Goal: Task Accomplishment & Management: Complete application form

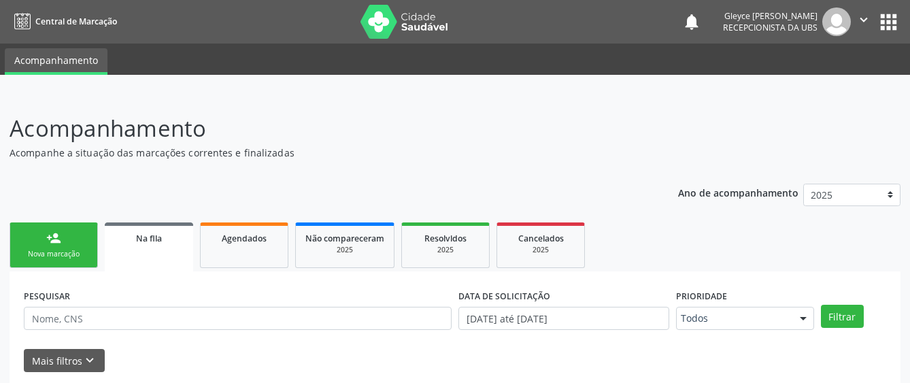
scroll to position [85, 0]
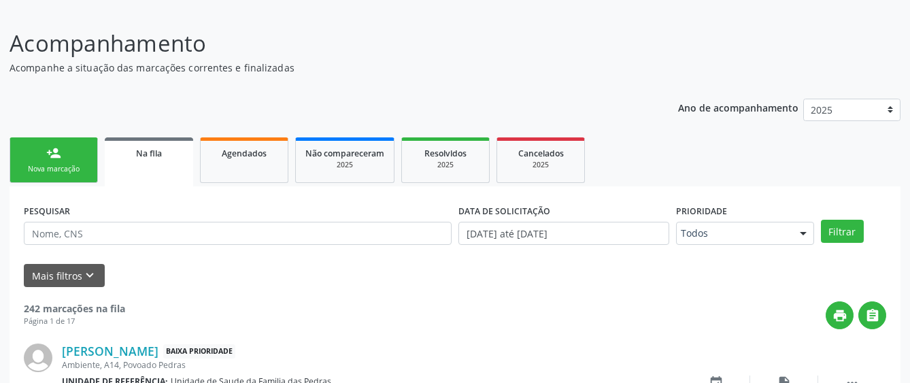
click at [46, 155] on div "person_add" at bounding box center [53, 153] width 15 height 15
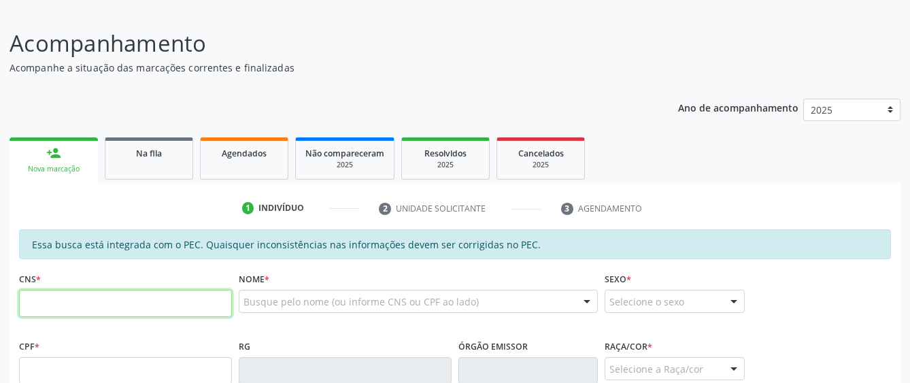
drag, startPoint x: 73, startPoint y: 308, endPoint x: 65, endPoint y: 290, distance: 19.5
click at [73, 308] on input "text" at bounding box center [125, 303] width 213 height 27
type input "704 7097 9053 3439"
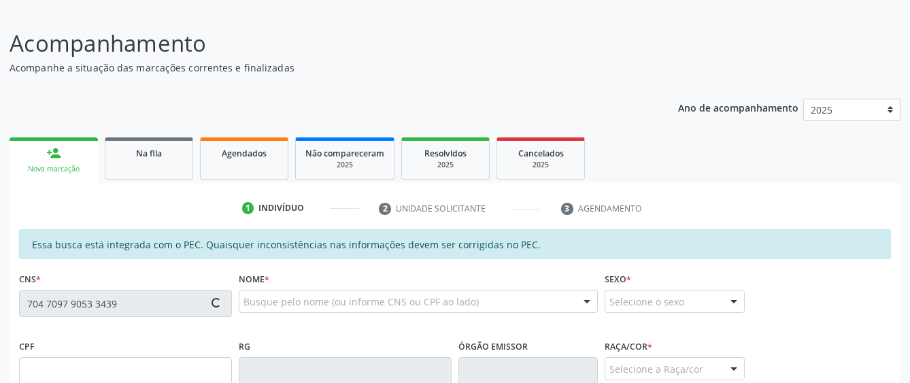
type input "730.948.704-49"
type input "2[DATE]"
type input "[PERSON_NAME]"
type input "[PHONE_NUMBER]"
type input "14"
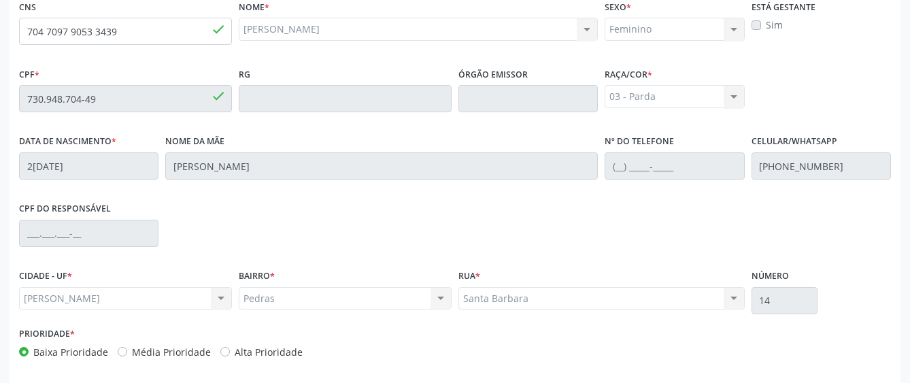
scroll to position [413, 0]
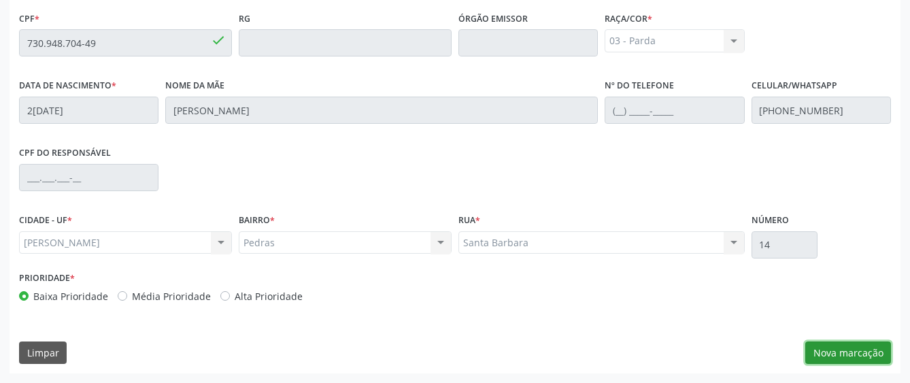
click at [819, 351] on button "Nova marcação" at bounding box center [849, 353] width 86 height 23
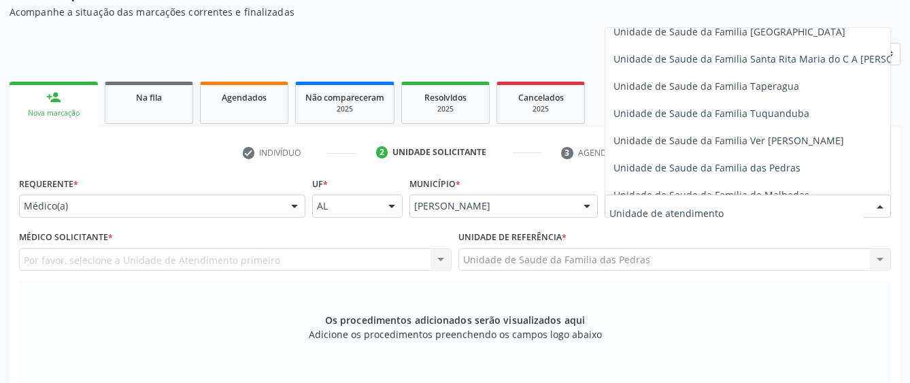
scroll to position [953, 0]
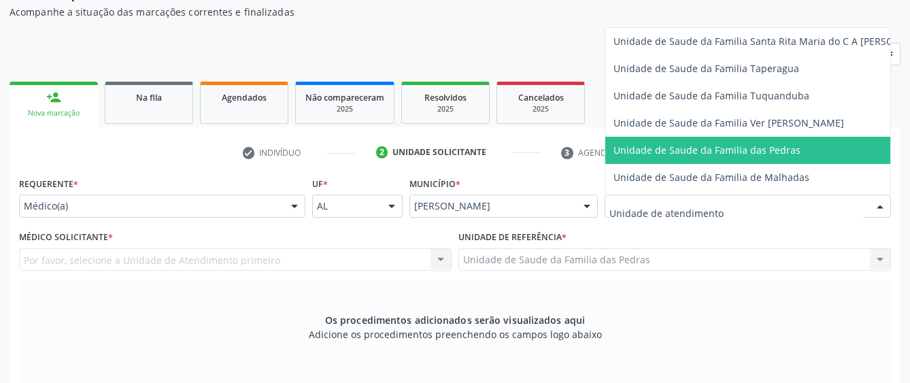
click at [649, 149] on span "Unidade de Saude da Familia das Pedras" at bounding box center [707, 150] width 187 height 13
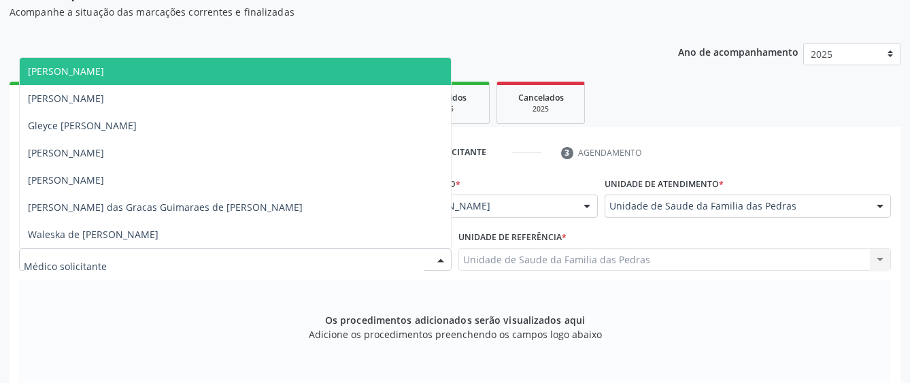
click at [425, 259] on div at bounding box center [235, 259] width 433 height 23
click at [393, 74] on span "[PERSON_NAME]" at bounding box center [235, 71] width 431 height 27
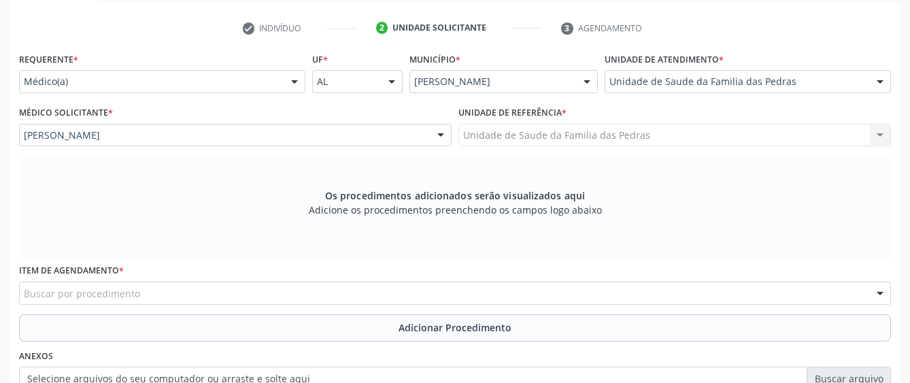
scroll to position [277, 0]
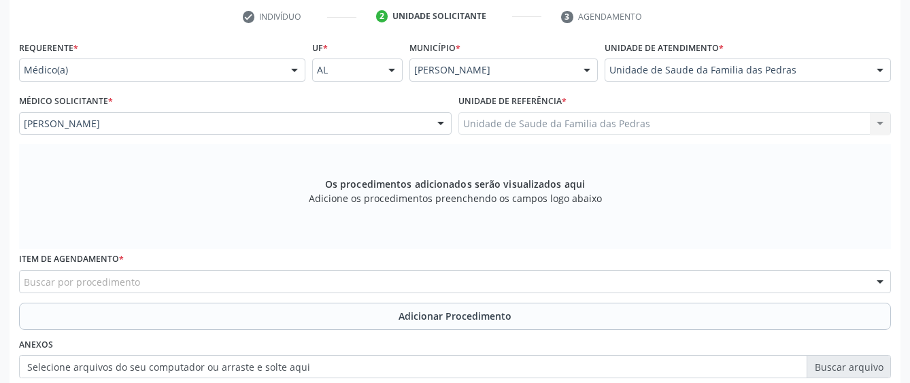
click at [391, 286] on div "Buscar por procedimento" at bounding box center [455, 281] width 872 height 23
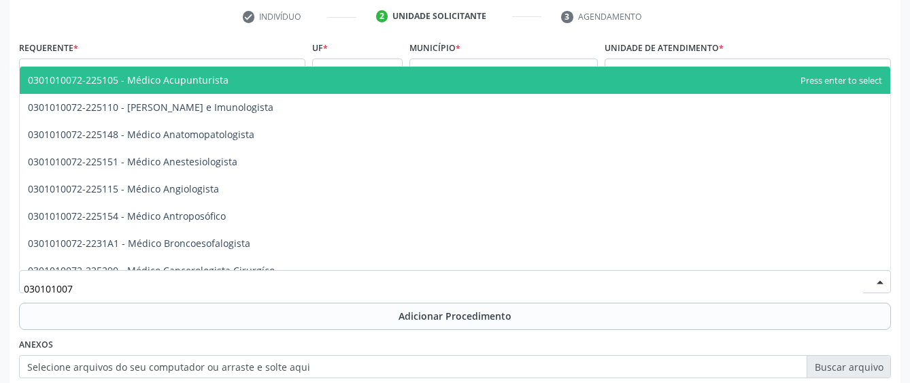
type input "0301010072"
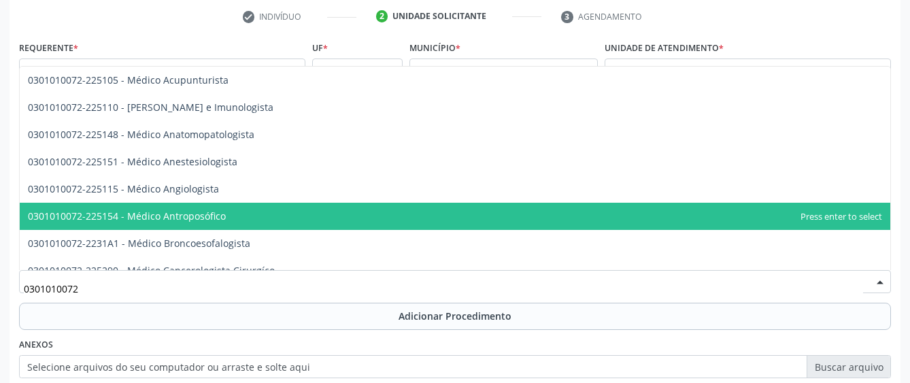
scroll to position [68, 0]
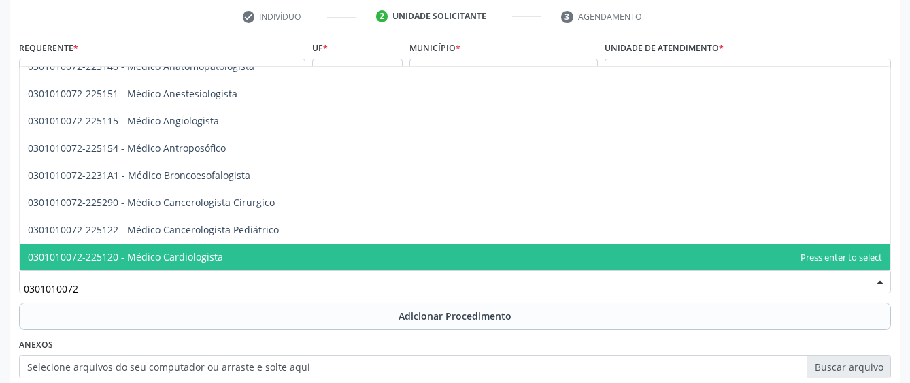
click at [338, 253] on span "0301010072-225120 - Médico Cardiologista" at bounding box center [455, 257] width 871 height 27
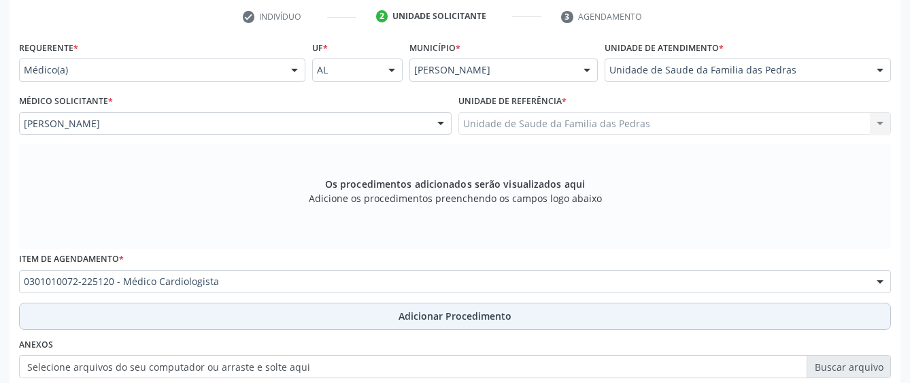
drag, startPoint x: 310, startPoint y: 330, endPoint x: 310, endPoint y: 315, distance: 15.0
click at [310, 327] on div "Requerente * Médico(a) Médico(a) Enfermeiro(a) Paciente Nenhum resultado encont…" at bounding box center [455, 253] width 872 height 432
click at [312, 311] on button "Adicionar Procedimento" at bounding box center [455, 316] width 872 height 27
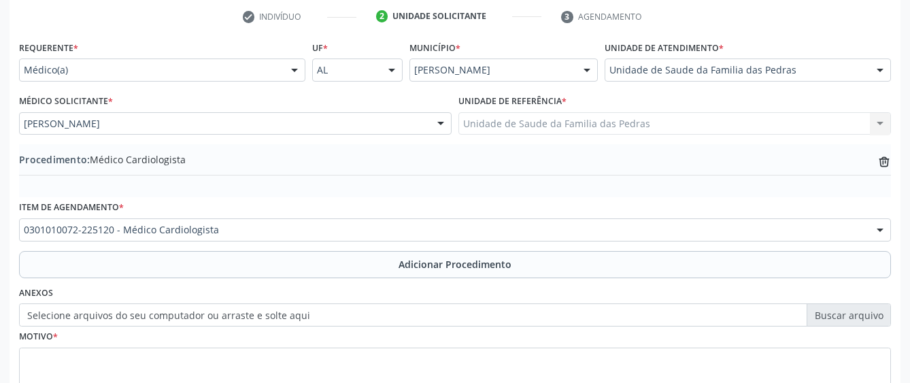
scroll to position [345, 0]
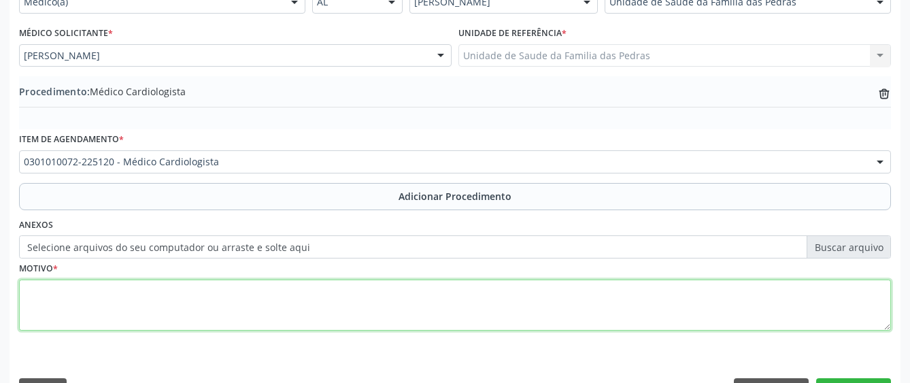
click at [303, 291] on textarea at bounding box center [455, 306] width 872 height 52
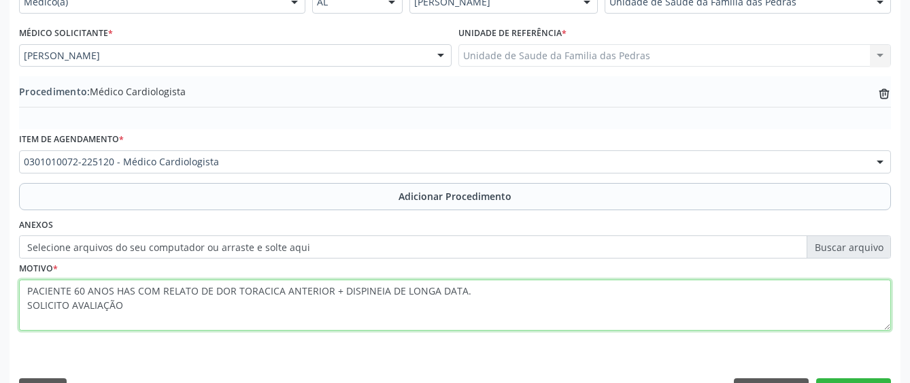
scroll to position [382, 0]
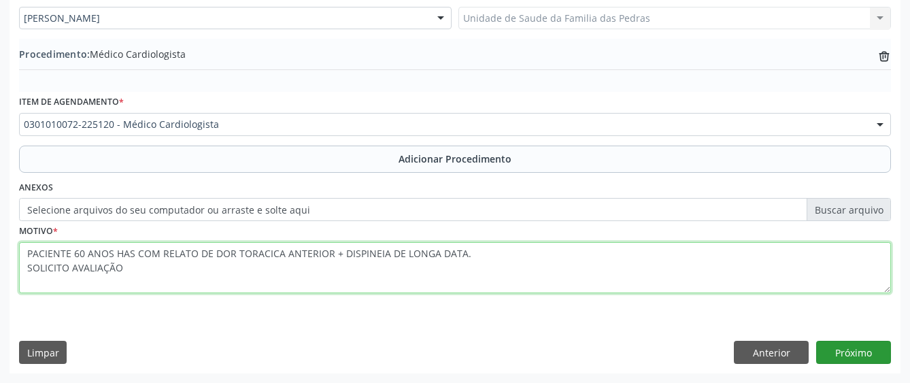
type textarea "PACIENTE 60 ANOS HAS COM RELATO DE DOR TORACICA ANTERIOR + DISPINEIA DE LONGA D…"
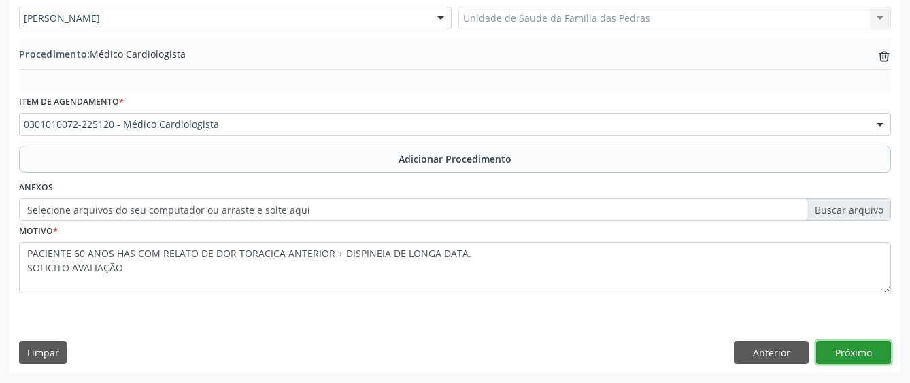
click at [834, 348] on button "Próximo" at bounding box center [854, 352] width 75 height 23
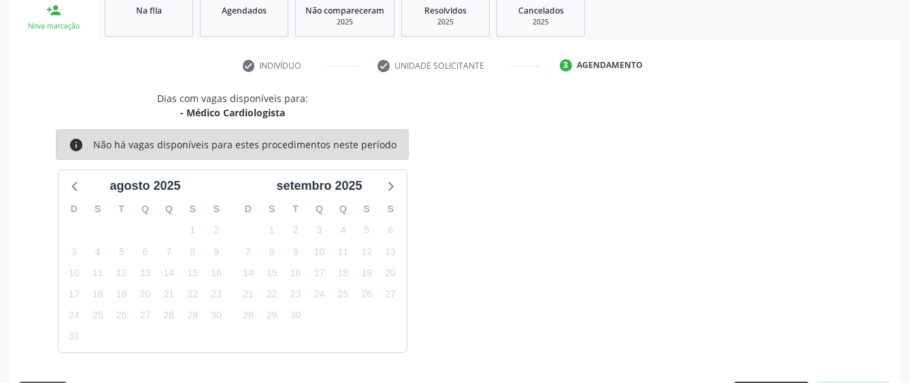
scroll to position [268, 0]
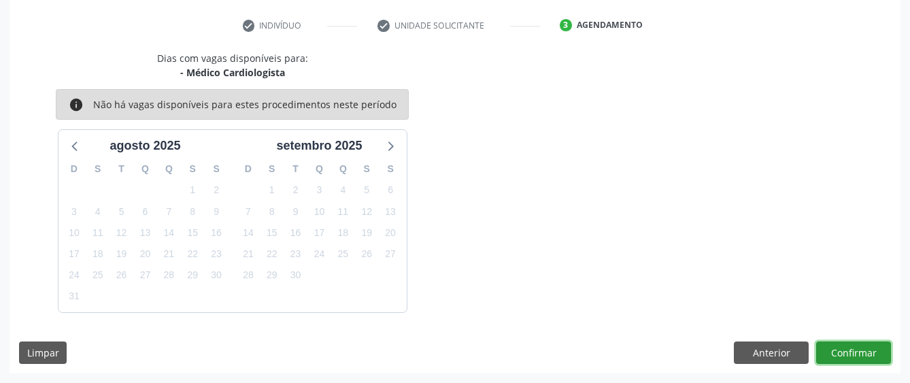
click at [863, 348] on button "Confirmar" at bounding box center [854, 353] width 75 height 23
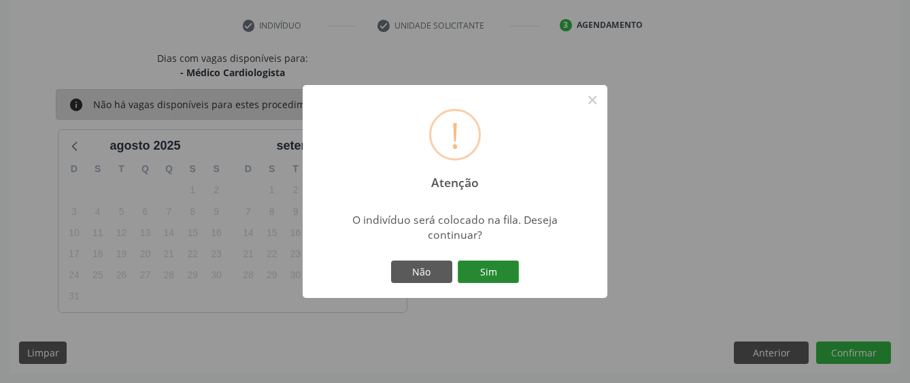
click at [474, 279] on button "Sim" at bounding box center [488, 272] width 61 height 23
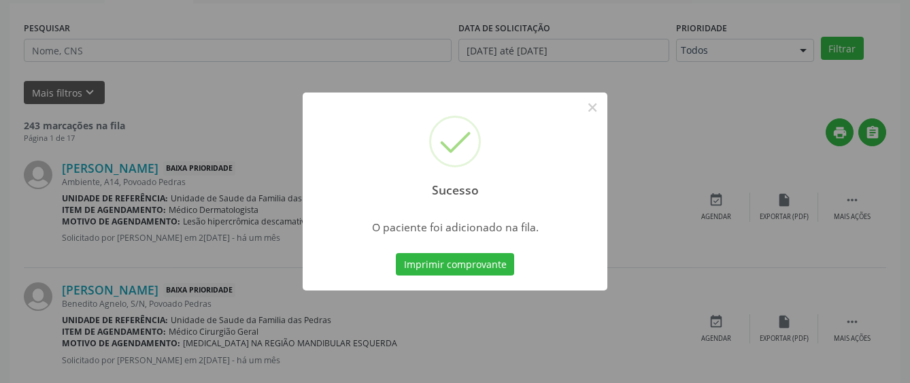
scroll to position [85, 0]
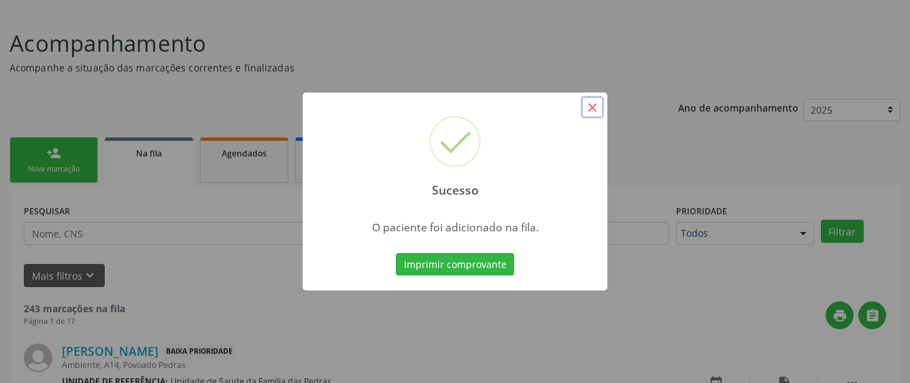
click at [593, 108] on button "×" at bounding box center [592, 107] width 23 height 23
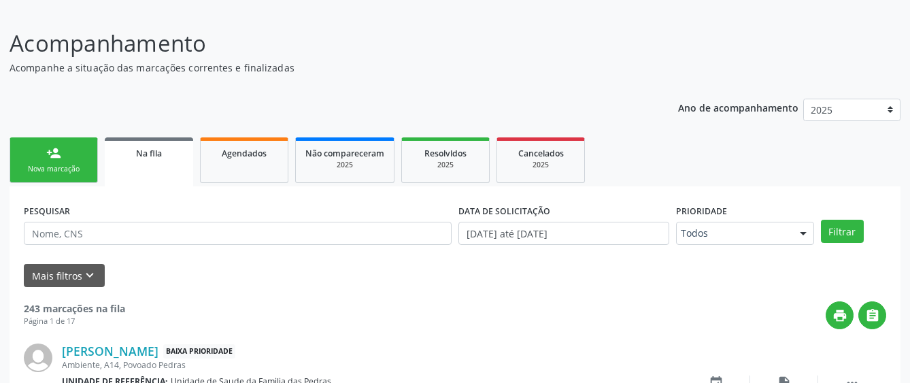
click at [84, 176] on link "person_add Nova marcação" at bounding box center [54, 160] width 88 height 46
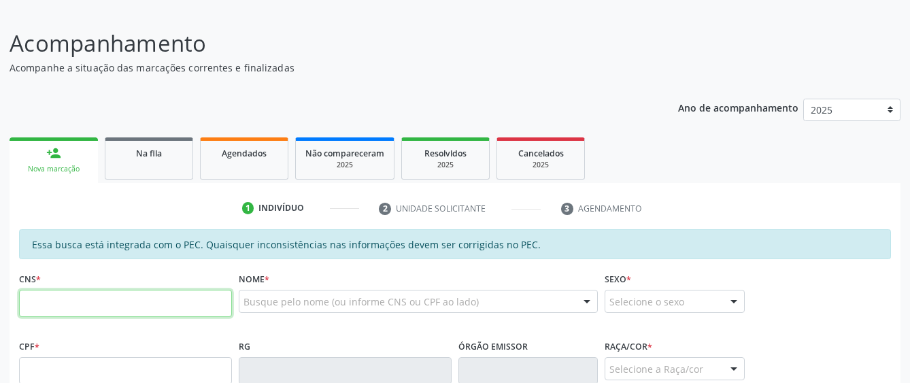
click at [223, 301] on input "text" at bounding box center [125, 303] width 213 height 27
click at [201, 300] on input "704 7097" at bounding box center [125, 303] width 213 height 27
type input "704 7097 9053 3439"
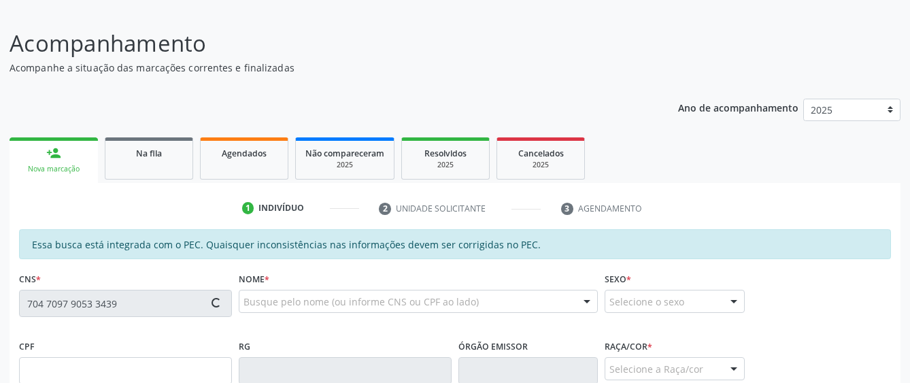
type input "730.948.704-49"
type input "2[DATE]"
type input "[PERSON_NAME]"
type input "[PHONE_NUMBER]"
type input "14"
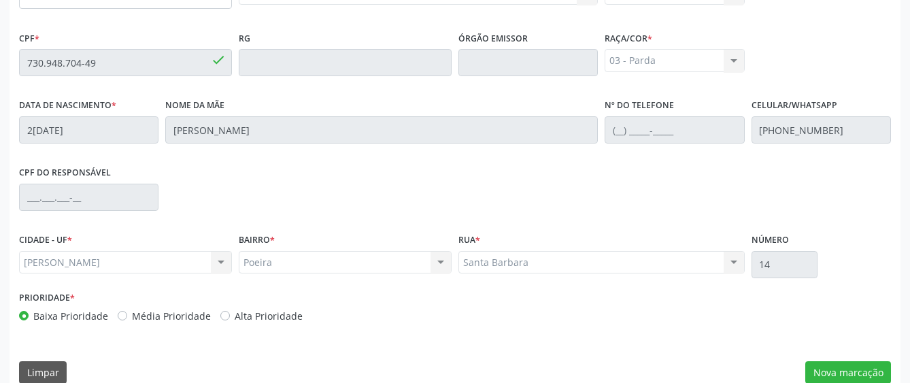
scroll to position [413, 0]
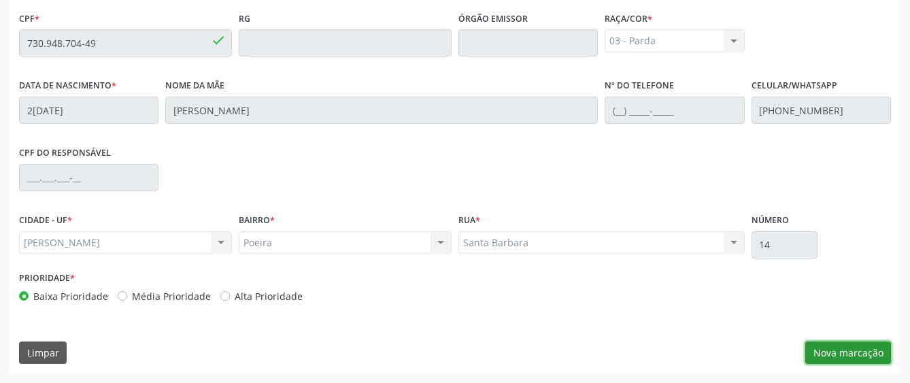
click at [819, 352] on button "Nova marcação" at bounding box center [849, 353] width 86 height 23
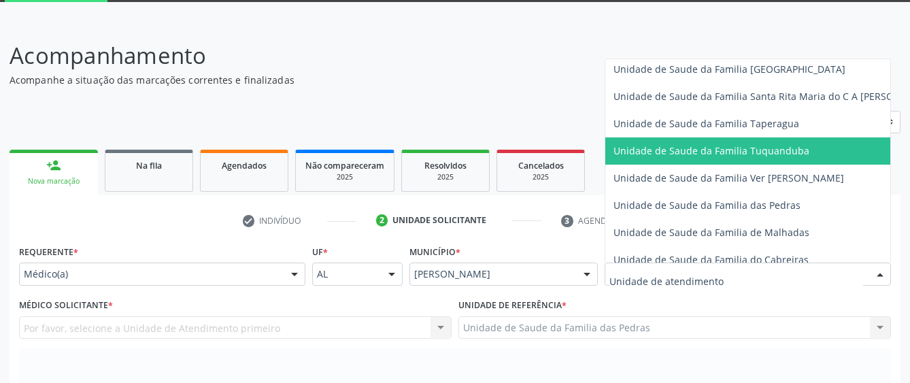
scroll to position [953, 0]
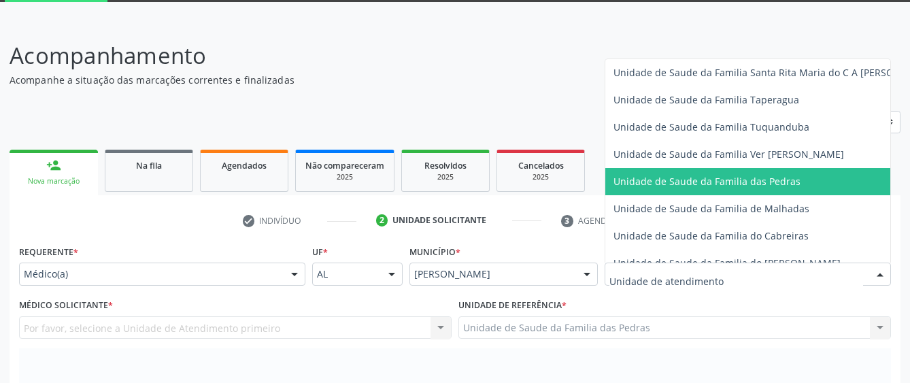
click at [643, 182] on span "Unidade de Saude da Familia das Pedras" at bounding box center [707, 181] width 187 height 13
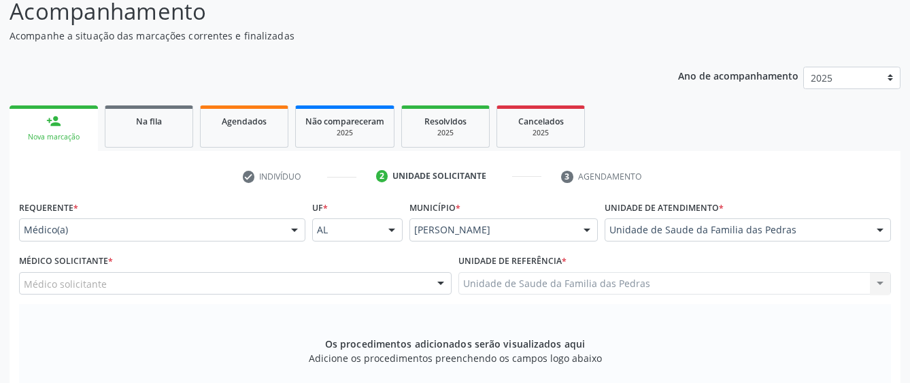
scroll to position [141, 0]
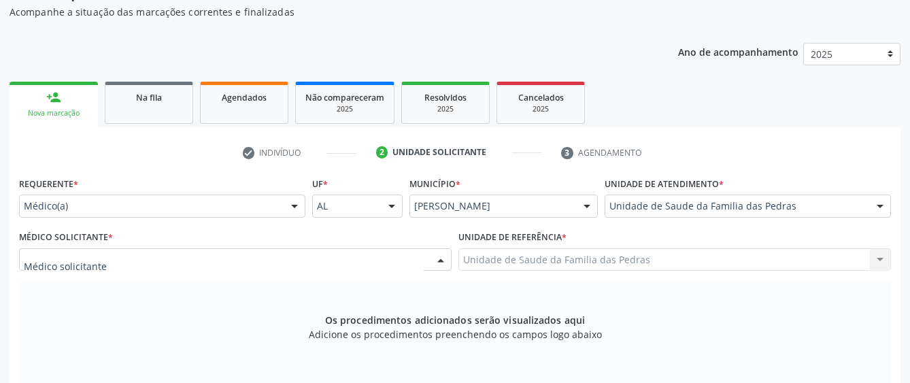
click at [380, 257] on div at bounding box center [235, 259] width 433 height 23
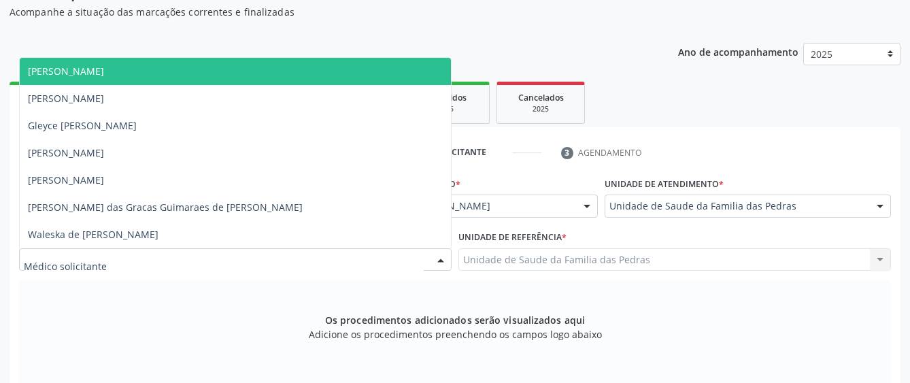
click at [299, 84] on span "[PERSON_NAME]" at bounding box center [235, 71] width 431 height 27
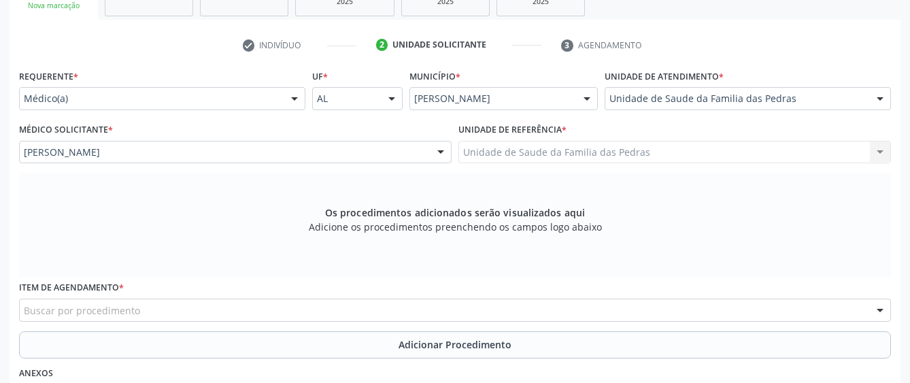
scroll to position [413, 0]
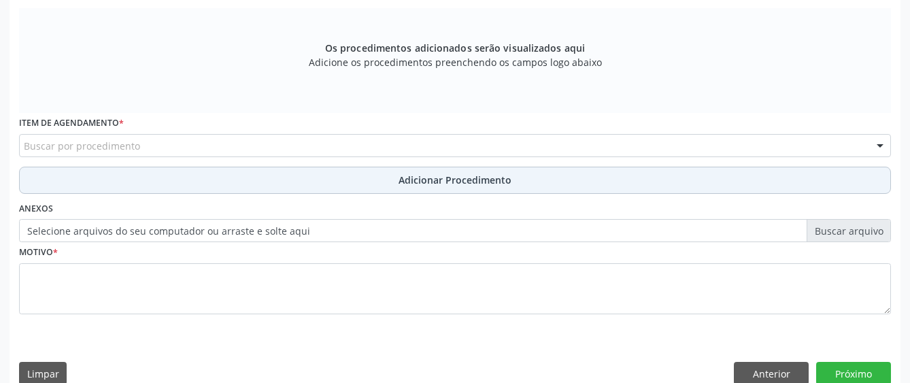
click at [342, 179] on button "Adicionar Procedimento" at bounding box center [455, 180] width 872 height 27
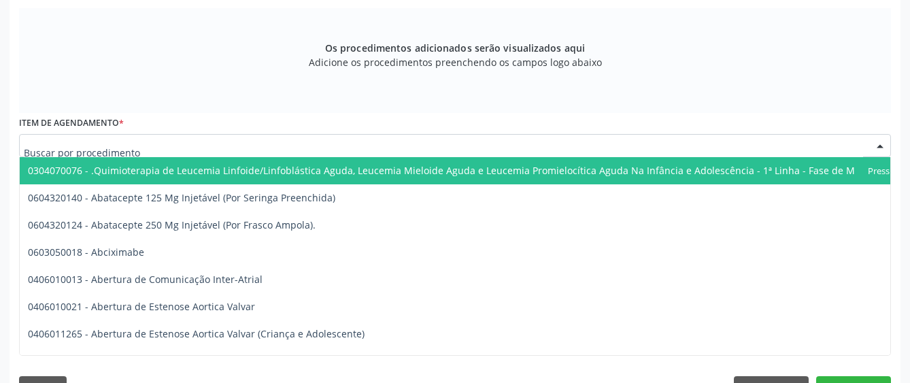
click at [338, 143] on div at bounding box center [455, 145] width 872 height 23
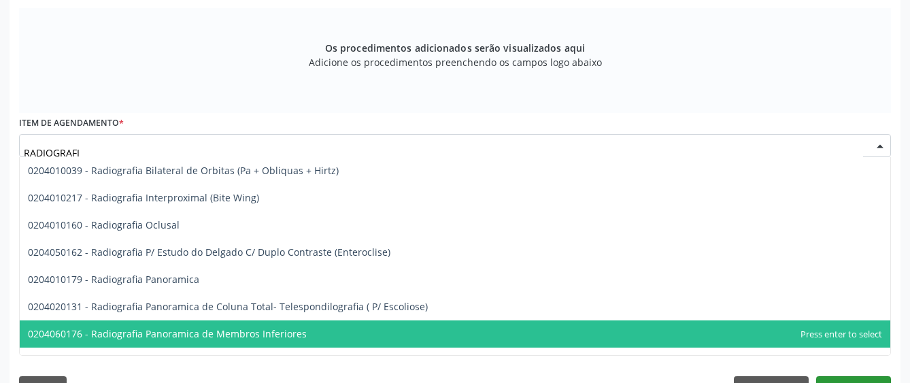
type input "RADIOGRAFIA"
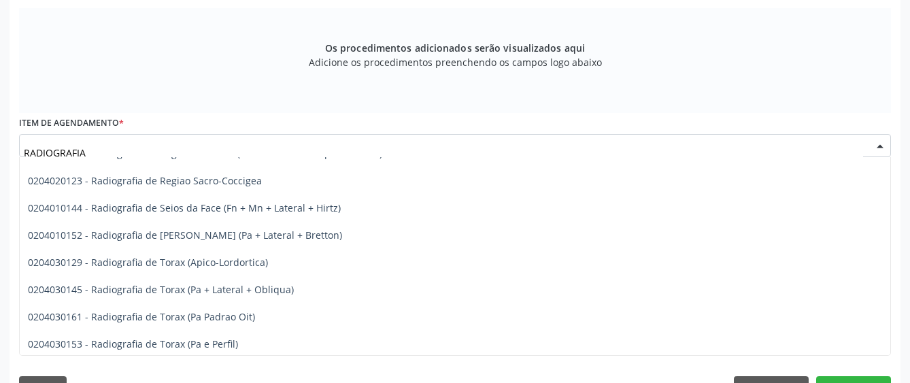
scroll to position [1701, 0]
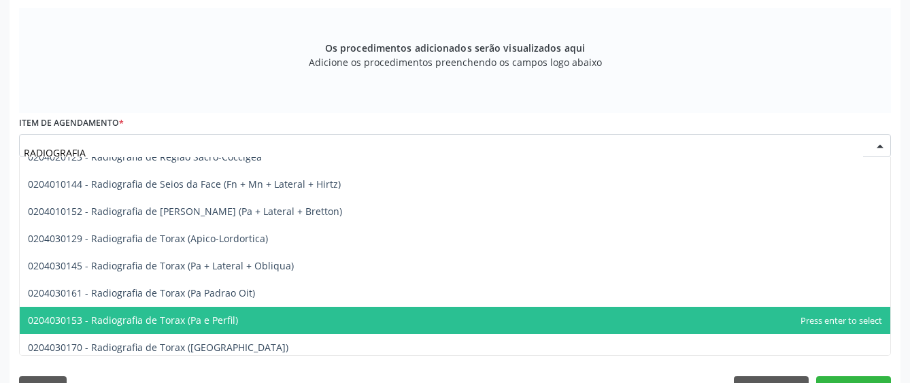
click at [463, 313] on span "0204030153 - Radiografia de Torax (Pa e Perfil)" at bounding box center [455, 320] width 871 height 27
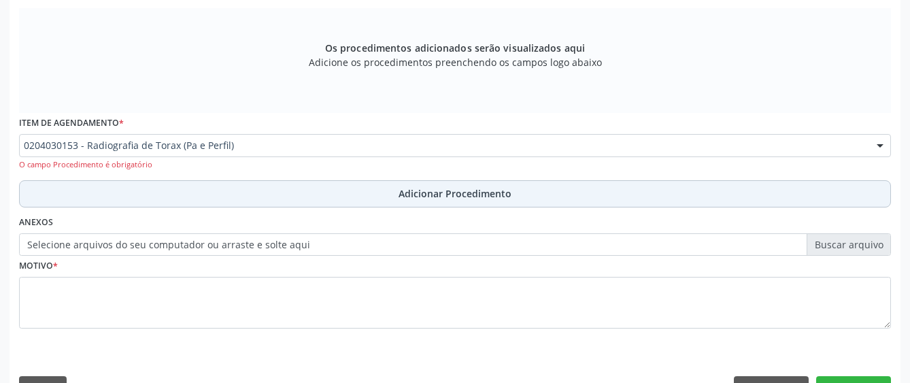
click at [476, 193] on span "Adicionar Procedimento" at bounding box center [455, 193] width 113 height 14
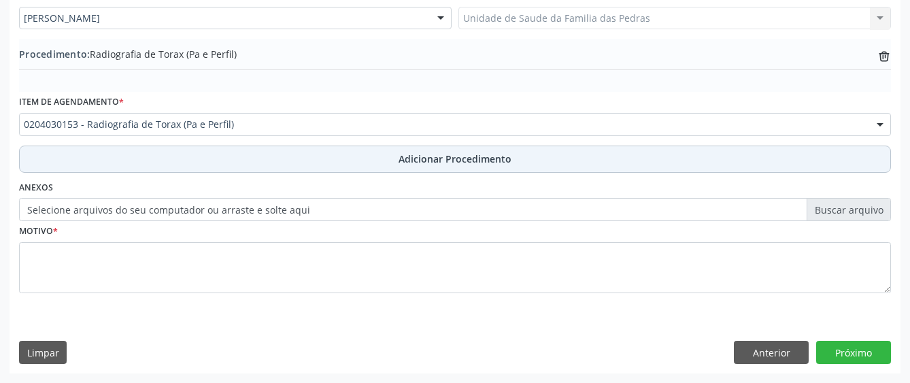
scroll to position [382, 0]
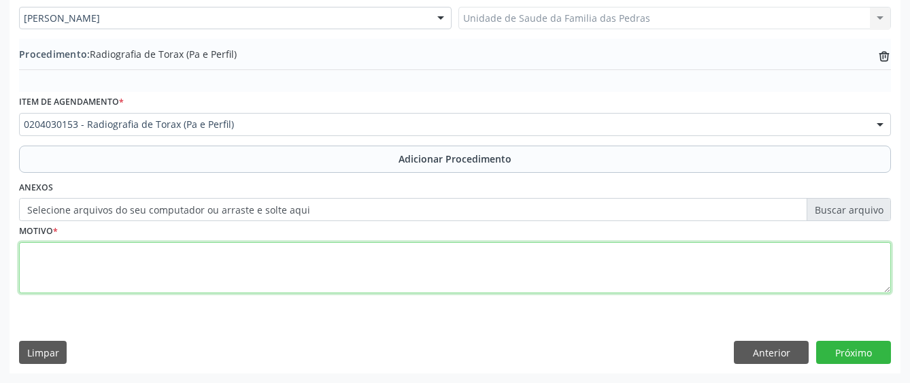
click at [470, 260] on textarea at bounding box center [455, 268] width 872 height 52
type textarea "DISPINEIA"
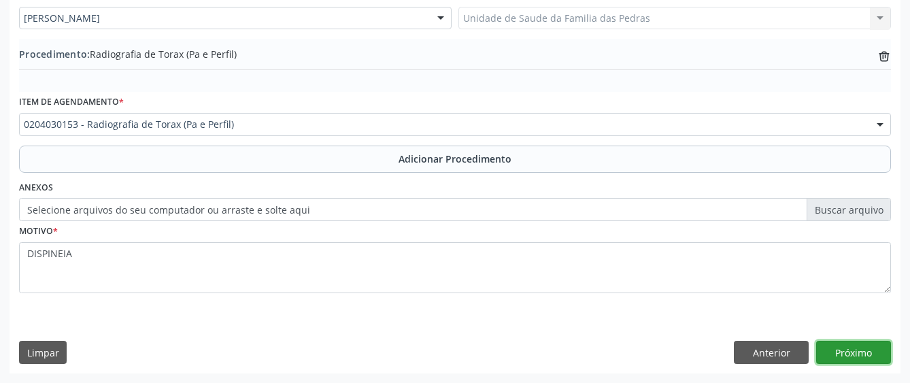
click at [863, 350] on button "Próximo" at bounding box center [854, 352] width 75 height 23
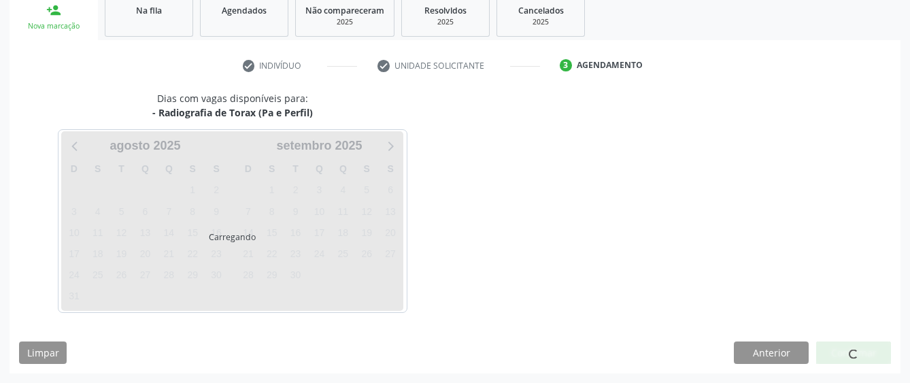
scroll to position [268, 0]
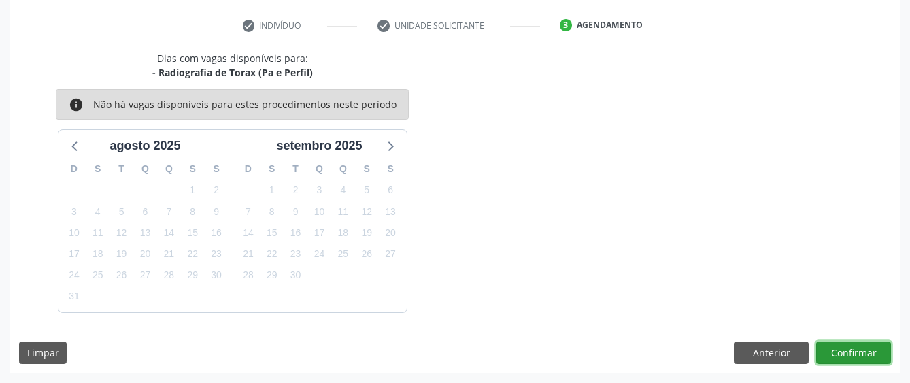
click at [859, 346] on button "Confirmar" at bounding box center [854, 353] width 75 height 23
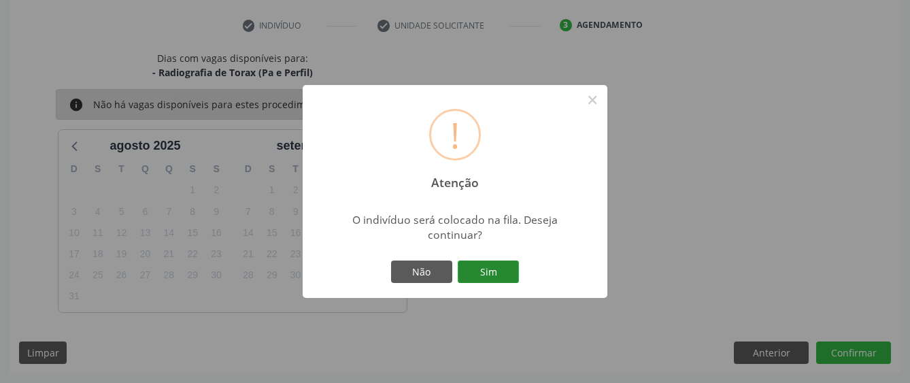
click at [482, 272] on button "Sim" at bounding box center [488, 272] width 61 height 23
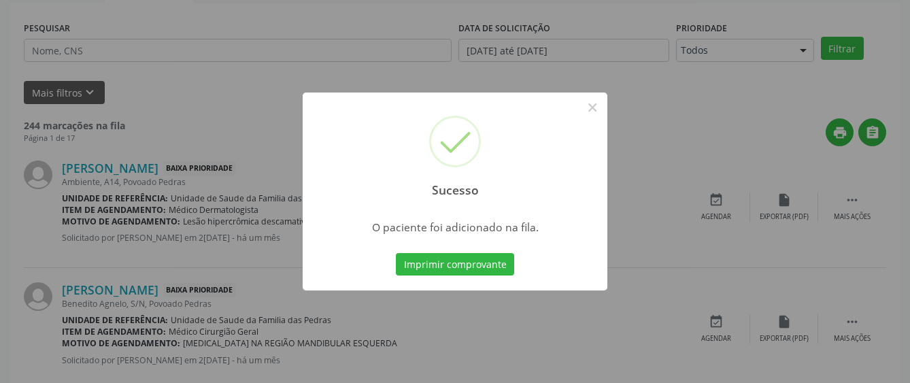
scroll to position [85, 0]
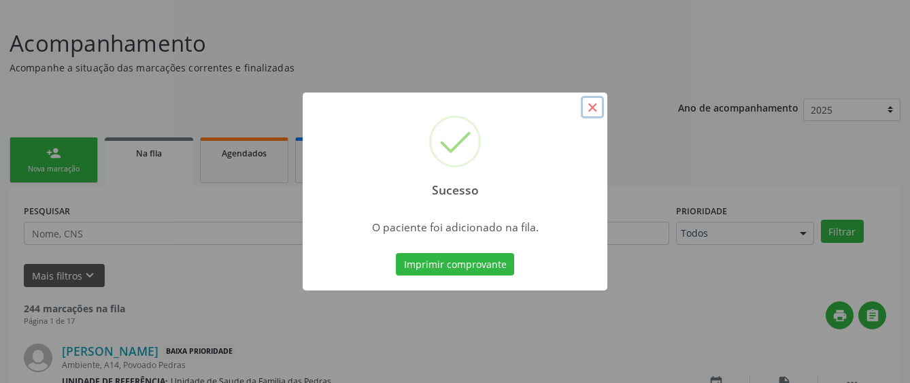
click at [587, 106] on button "×" at bounding box center [592, 107] width 23 height 23
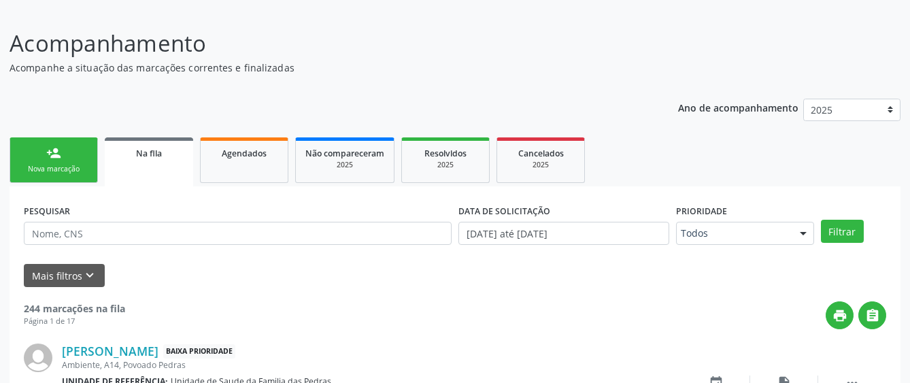
click at [58, 150] on div "person_add" at bounding box center [53, 153] width 15 height 15
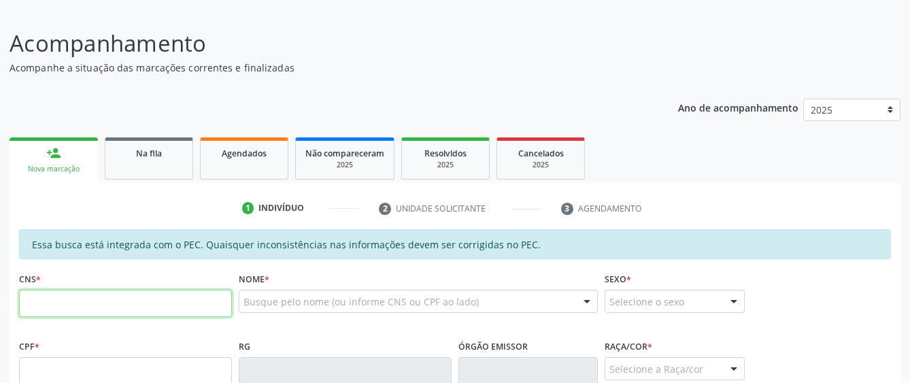
click at [50, 308] on input "text" at bounding box center [125, 303] width 213 height 27
type input "704 7097 9053 3439"
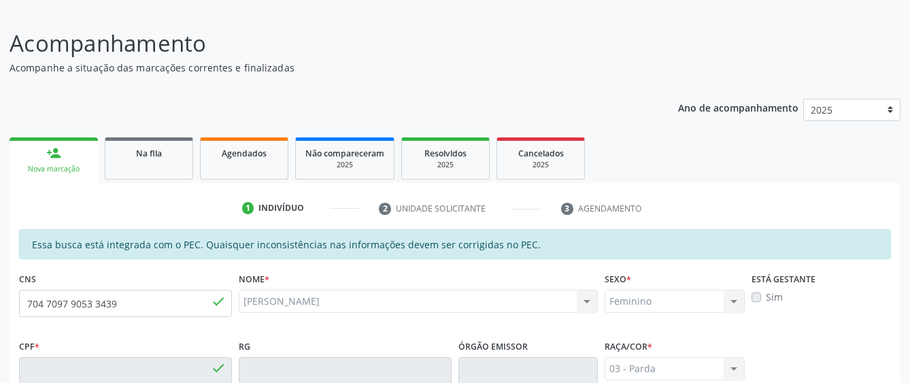
type input "730.948.704-49"
type input "2[DATE]"
type input "[PERSON_NAME]"
type input "[PHONE_NUMBER]"
type input "14"
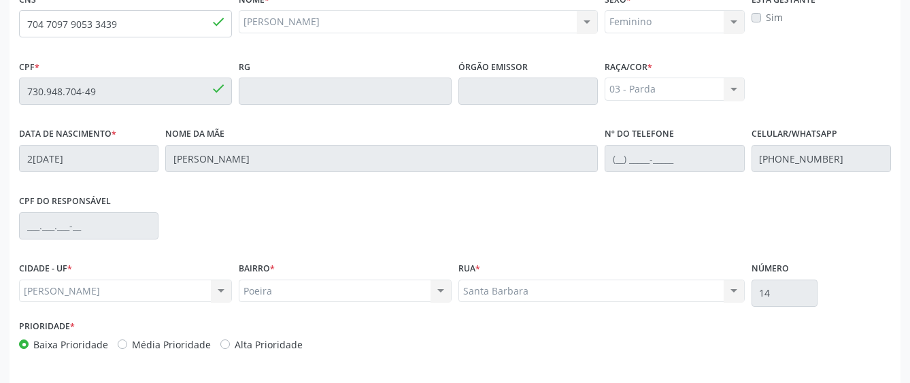
scroll to position [413, 0]
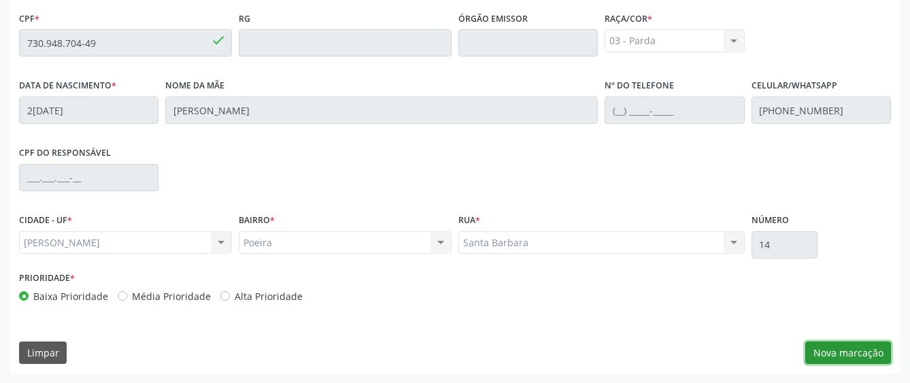
click at [858, 349] on button "Nova marcação" at bounding box center [849, 353] width 86 height 23
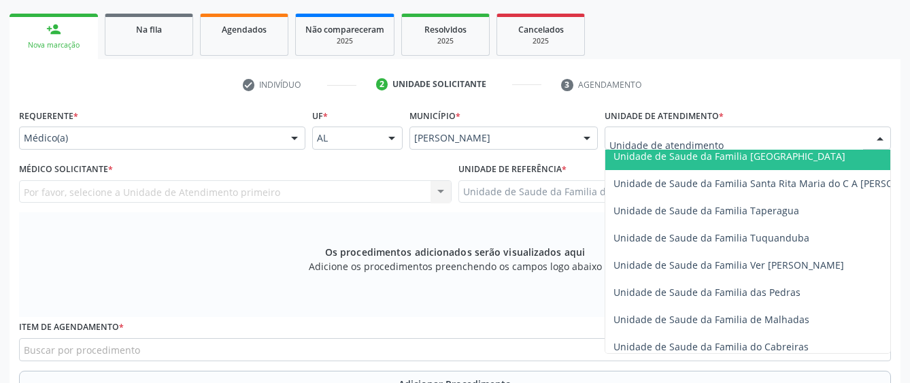
scroll to position [953, 0]
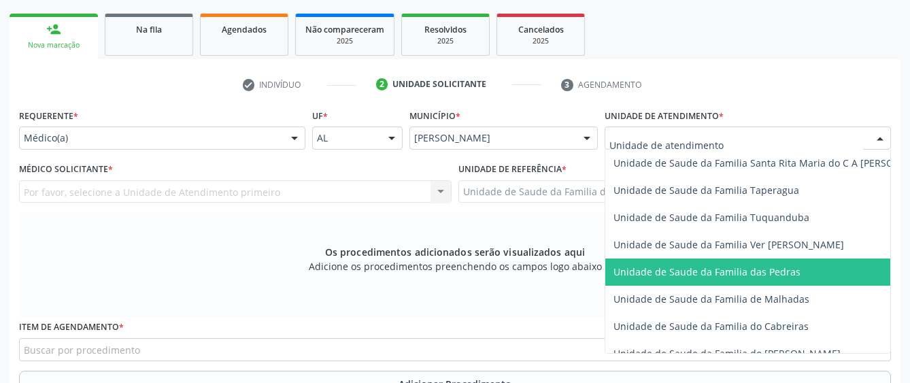
click at [646, 261] on span "Unidade de Saude da Familia das Pedras" at bounding box center [776, 272] width 340 height 27
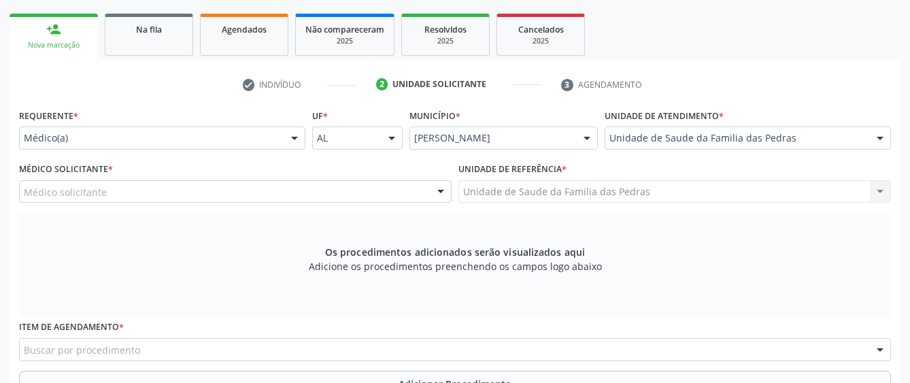
click at [346, 188] on div "Médico solicitante" at bounding box center [235, 191] width 433 height 23
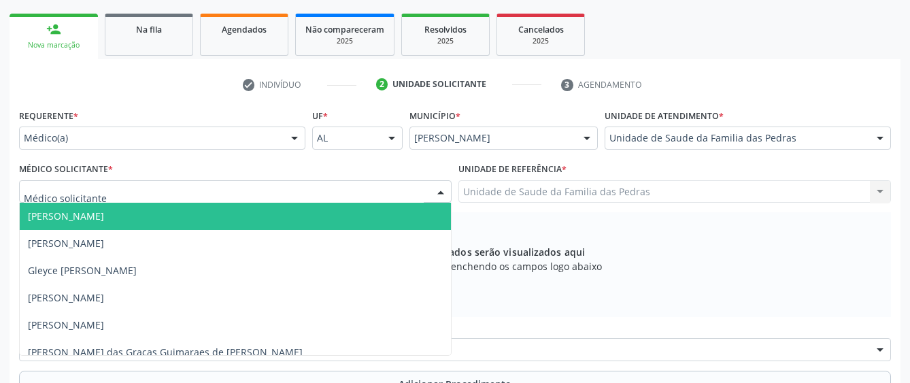
click at [265, 225] on span "[PERSON_NAME]" at bounding box center [235, 216] width 431 height 27
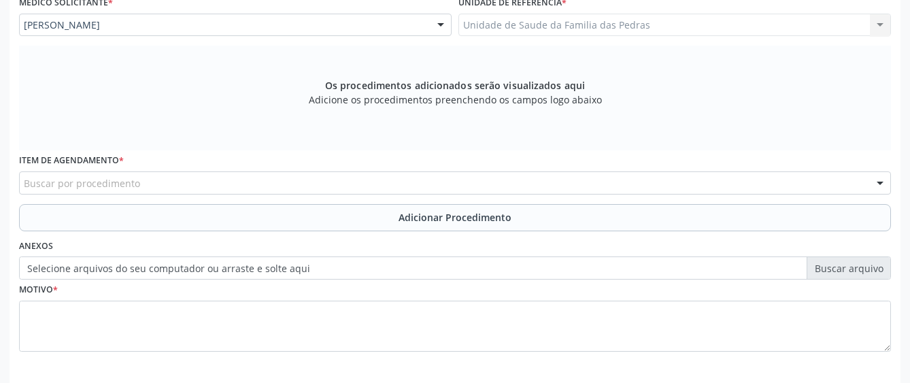
scroll to position [413, 0]
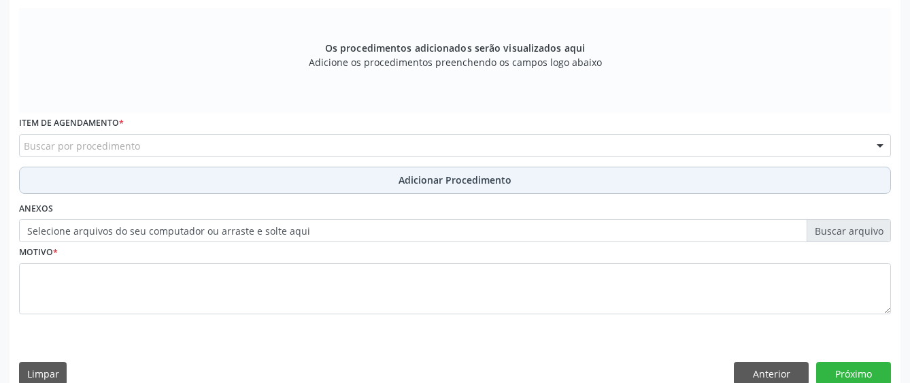
click at [237, 182] on button "Adicionar Procedimento" at bounding box center [455, 180] width 872 height 27
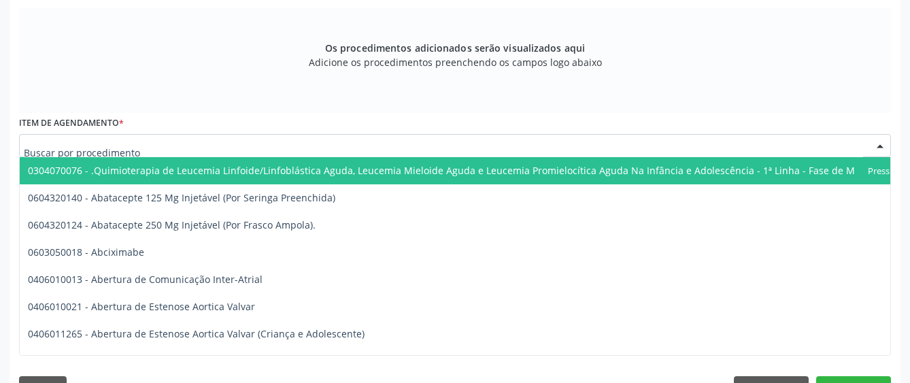
click at [229, 148] on div at bounding box center [455, 145] width 872 height 23
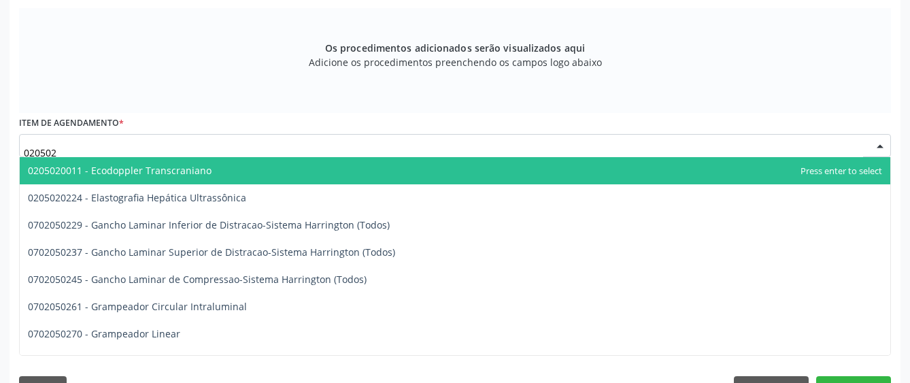
type input "0205020"
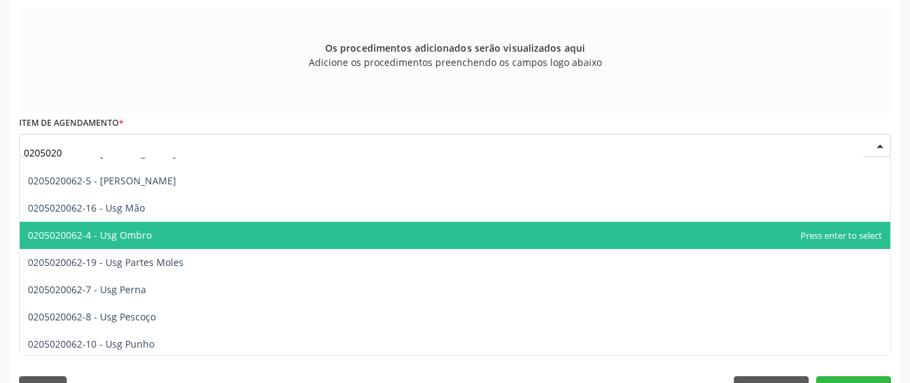
scroll to position [748, 0]
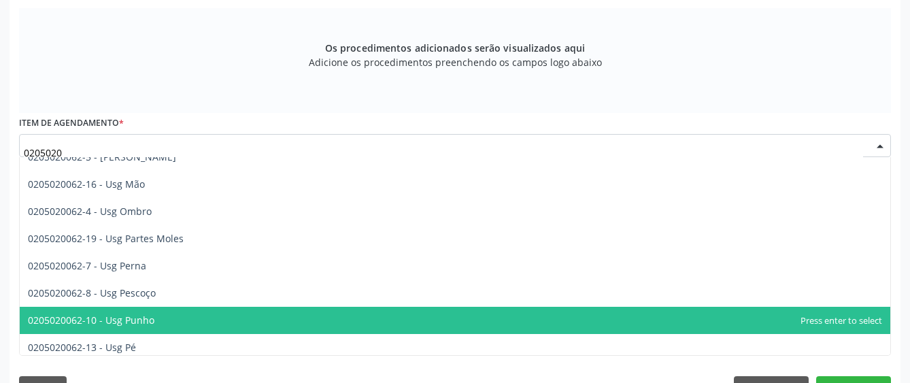
click at [167, 316] on span "0205020062-10 - Usg Punho" at bounding box center [455, 320] width 871 height 27
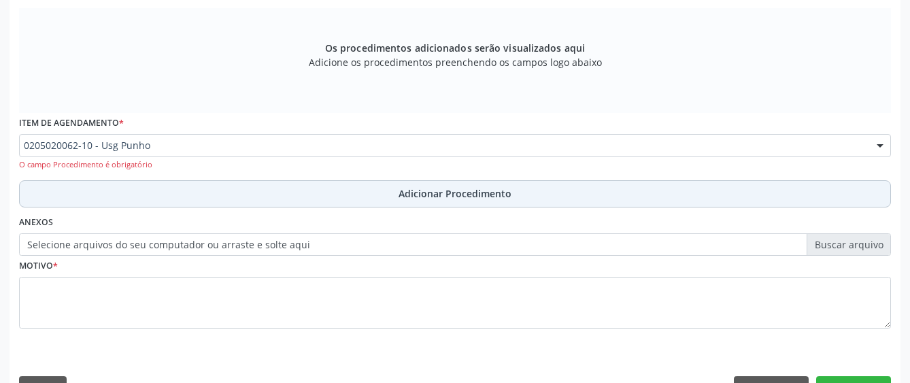
click at [159, 188] on button "Adicionar Procedimento" at bounding box center [455, 193] width 872 height 27
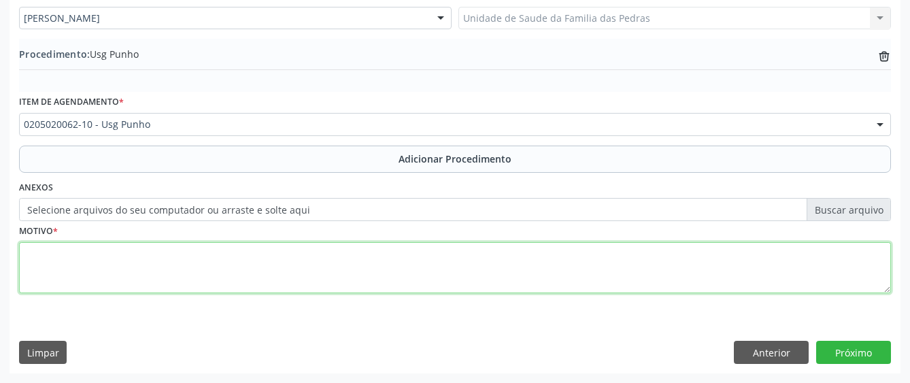
click at [140, 255] on textarea at bounding box center [455, 268] width 872 height 52
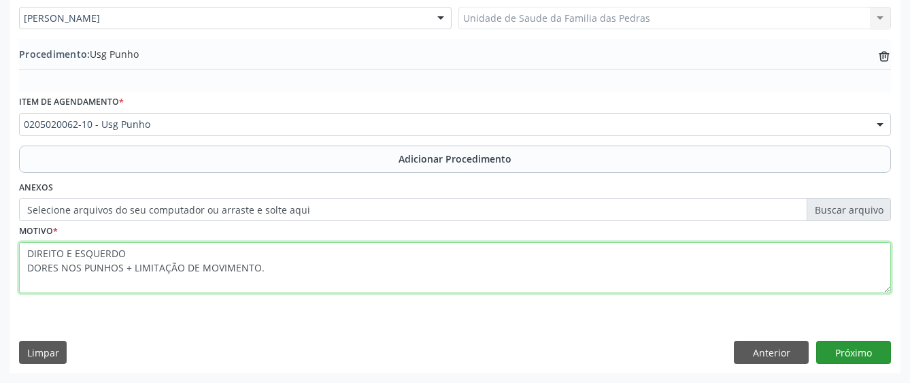
type textarea "DIREITO E ESQUERDO DORES NOS PUNHOS + LIMITAÇÃO DE MOVIMENTO."
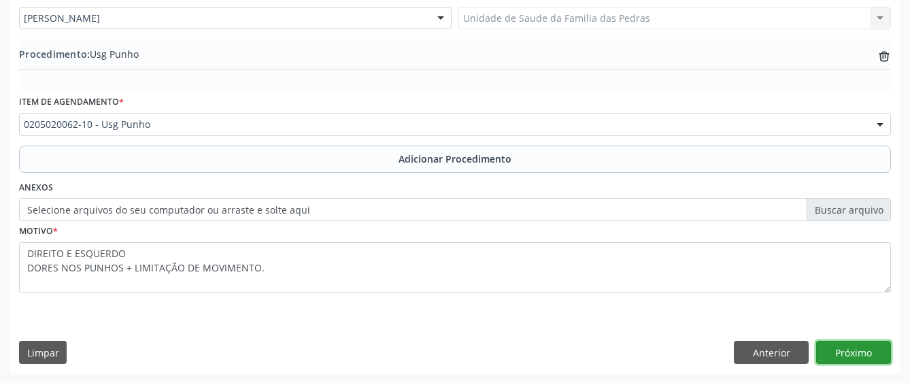
click at [853, 343] on button "Próximo" at bounding box center [854, 352] width 75 height 23
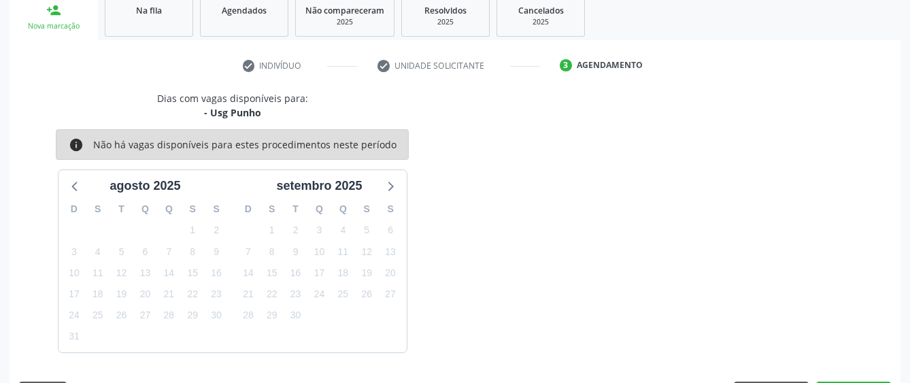
scroll to position [268, 0]
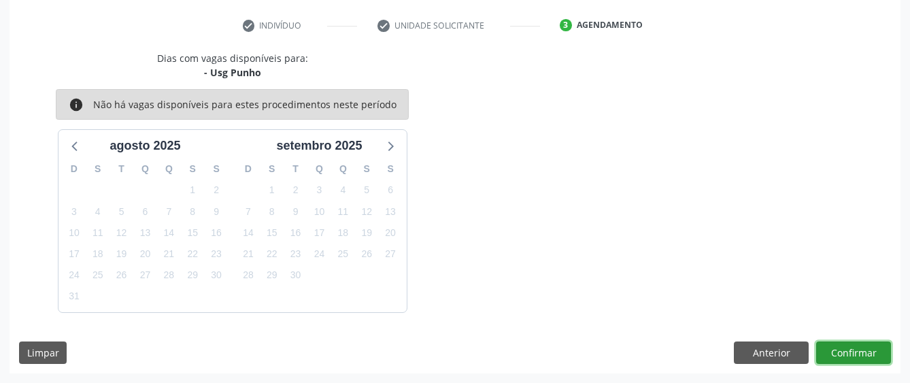
click at [853, 350] on button "Confirmar" at bounding box center [854, 353] width 75 height 23
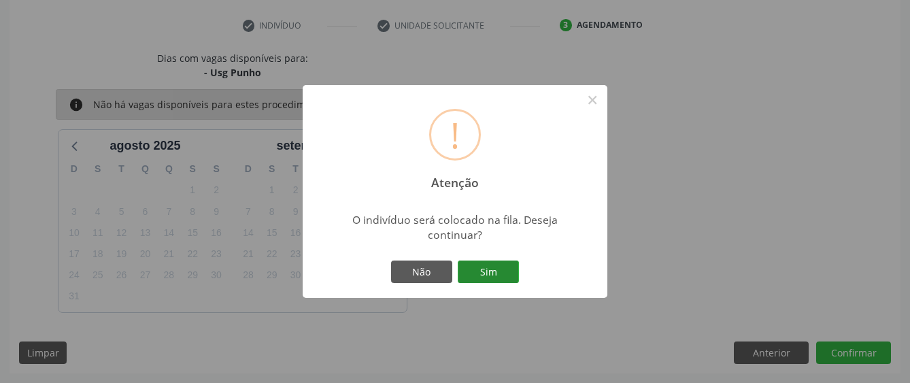
click at [510, 275] on button "Sim" at bounding box center [488, 272] width 61 height 23
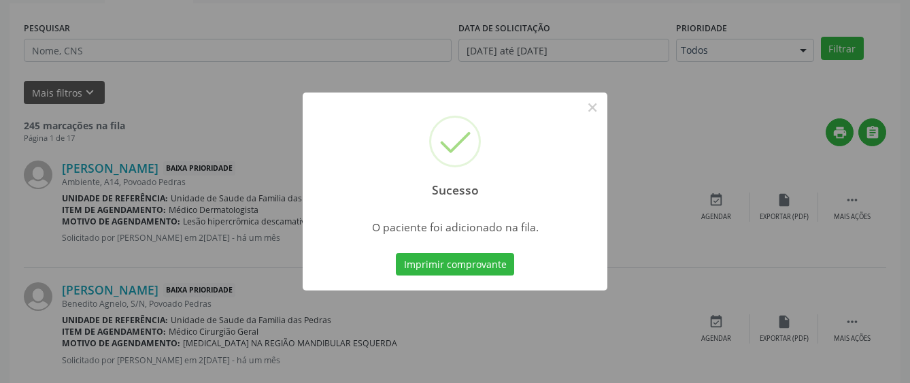
scroll to position [85, 0]
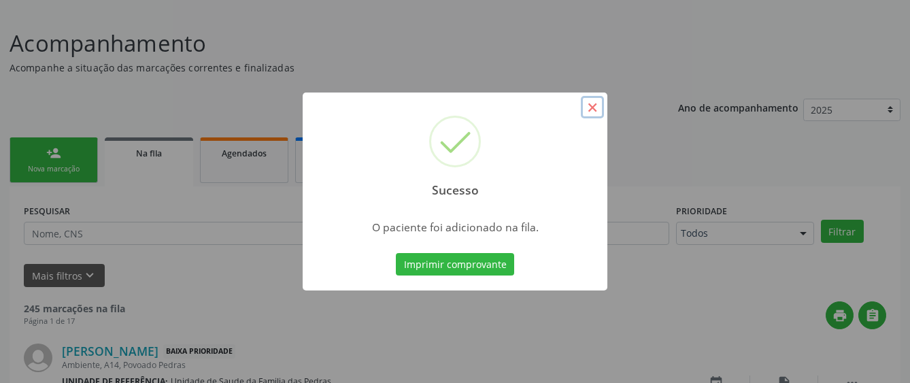
click at [589, 105] on button "×" at bounding box center [592, 107] width 23 height 23
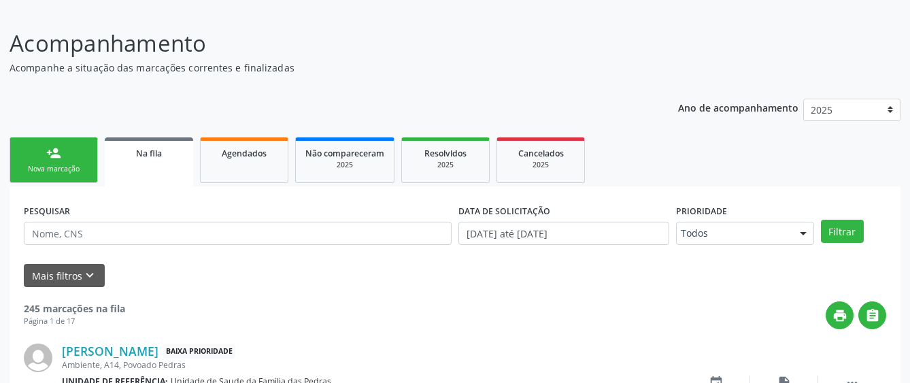
click at [46, 147] on link "person_add Nova marcação" at bounding box center [54, 160] width 88 height 46
click at [79, 174] on div "Nova marcação" at bounding box center [54, 169] width 68 height 10
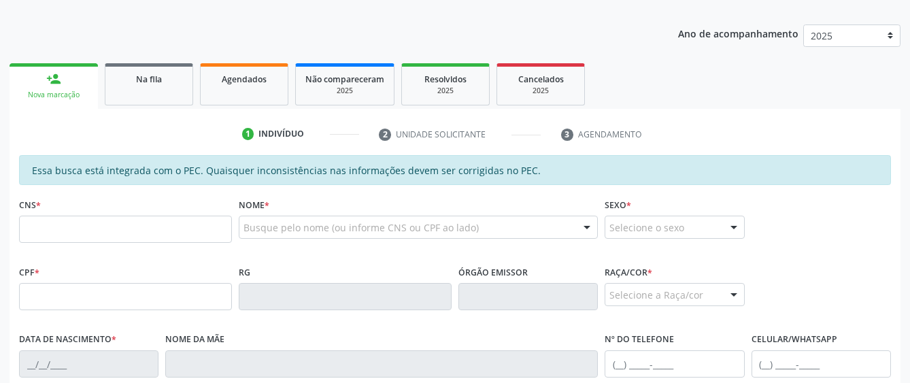
scroll to position [289, 0]
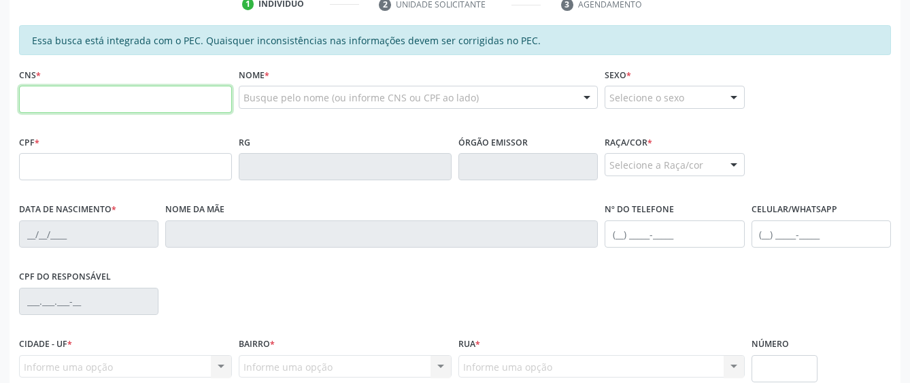
click at [89, 93] on input "text" at bounding box center [125, 99] width 213 height 27
type input "700 8059 2483 6484"
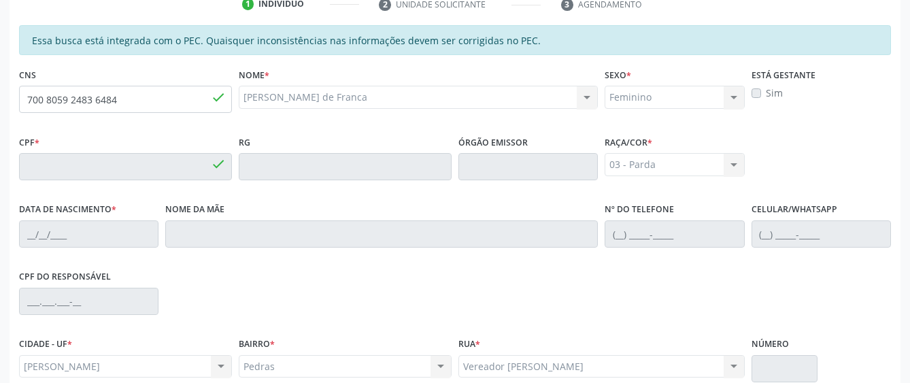
type input "730.927.034-72"
type input "[DATE]"
type input "[PERSON_NAME]"
type input "[PHONE_NUMBER]"
type input "10"
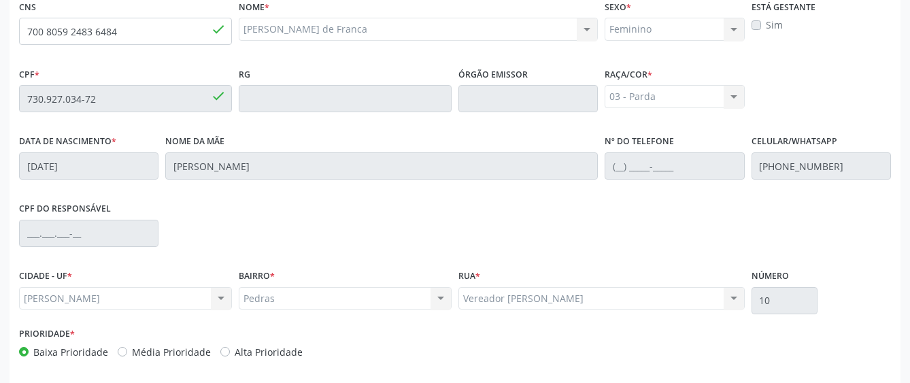
scroll to position [413, 0]
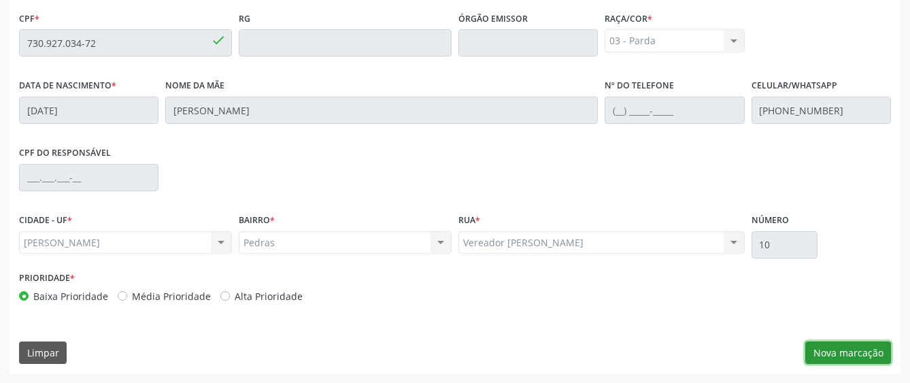
click at [853, 356] on button "Nova marcação" at bounding box center [849, 353] width 86 height 23
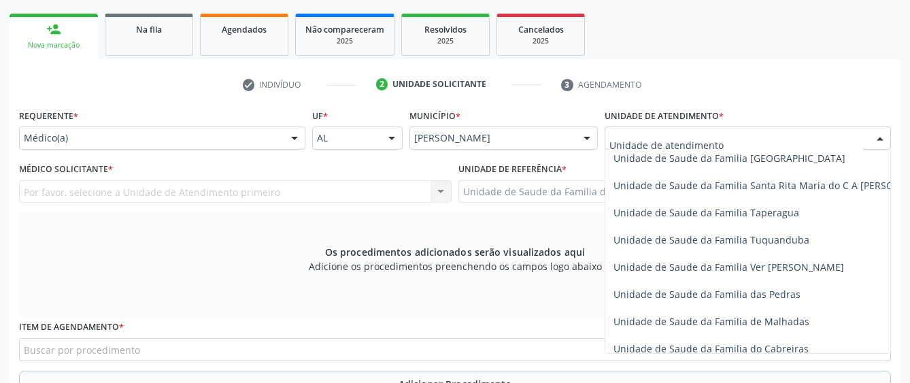
scroll to position [953, 0]
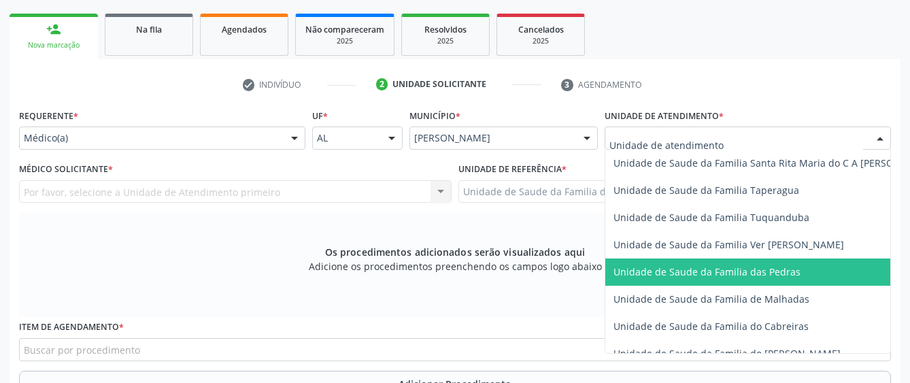
click at [721, 265] on span "Unidade de Saude da Familia das Pedras" at bounding box center [707, 271] width 187 height 13
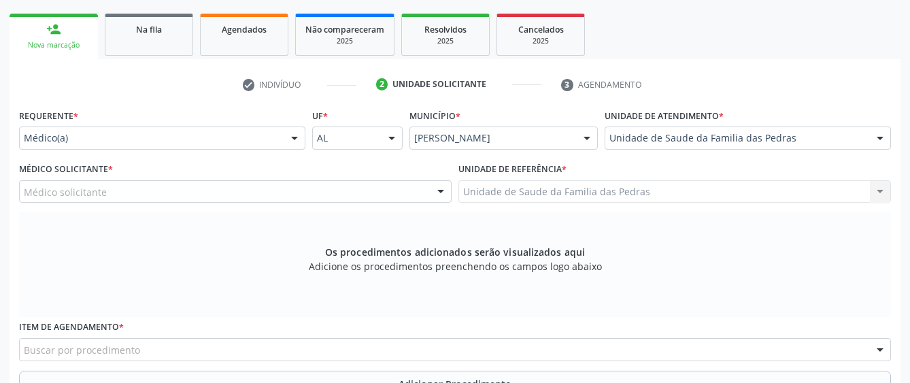
click at [393, 185] on div "Médico solicitante" at bounding box center [235, 191] width 433 height 23
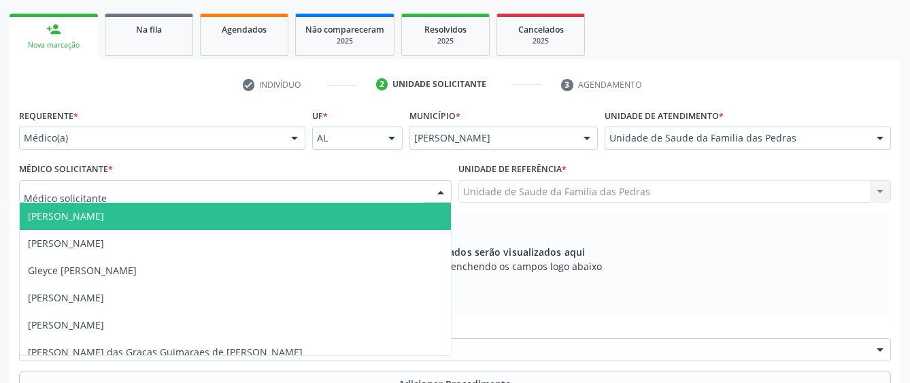
click at [375, 214] on span "[PERSON_NAME]" at bounding box center [235, 216] width 431 height 27
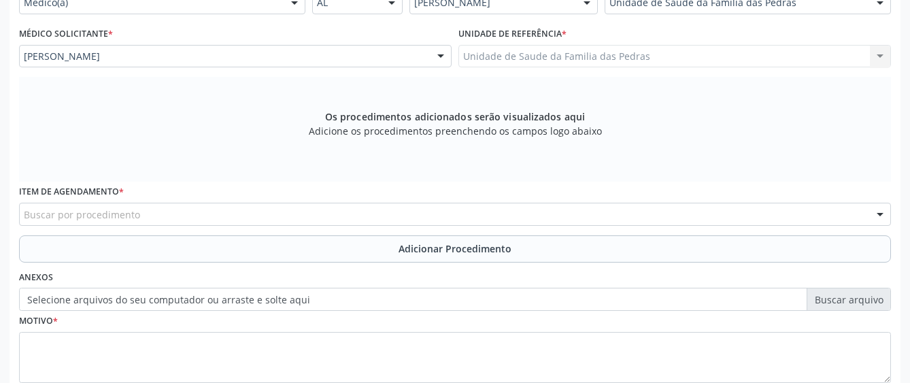
scroll to position [345, 0]
click at [438, 212] on div "Buscar por procedimento" at bounding box center [455, 213] width 872 height 23
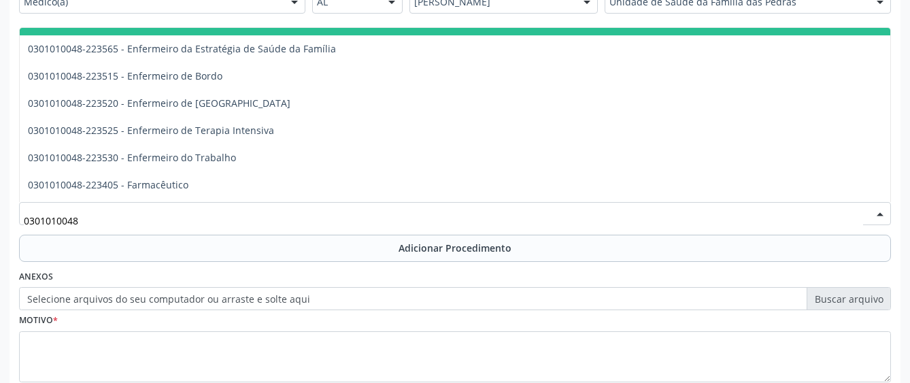
scroll to position [1089, 0]
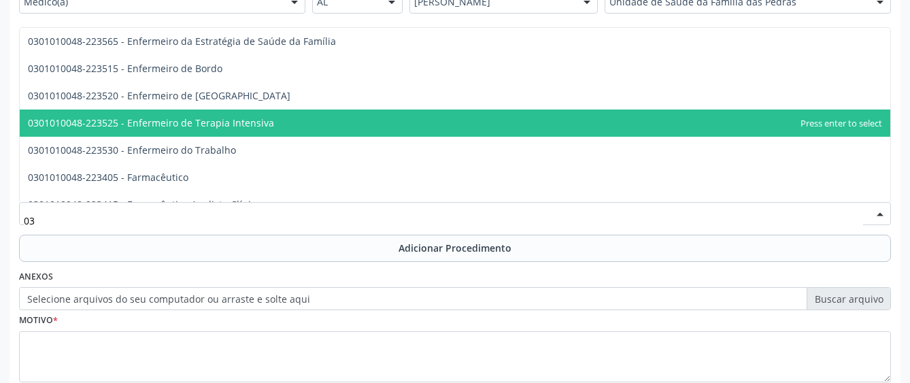
type input "0"
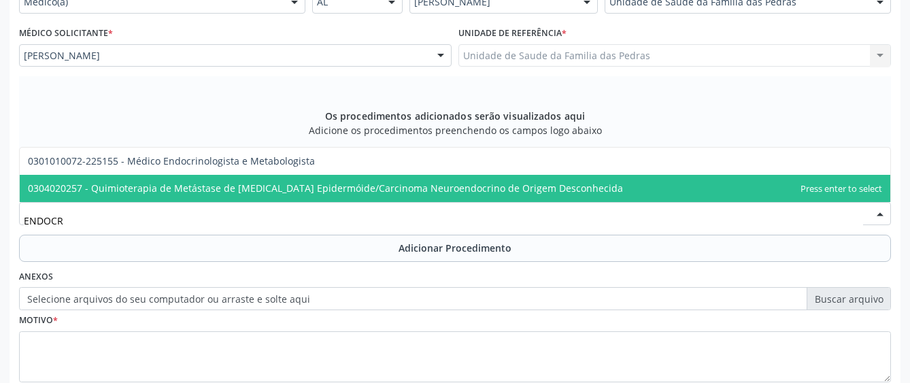
scroll to position [0, 0]
type input "ENDOCRI"
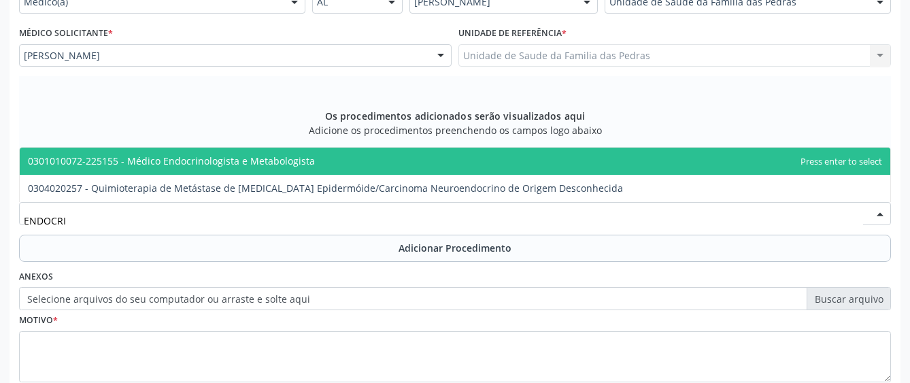
click at [227, 162] on span "0301010072-225155 - Médico Endocrinologista e Metabologista" at bounding box center [171, 160] width 287 height 13
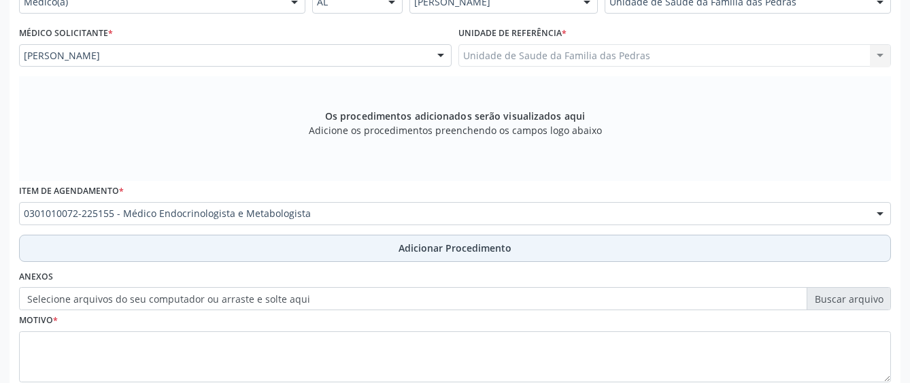
click at [425, 247] on span "Adicionar Procedimento" at bounding box center [455, 248] width 113 height 14
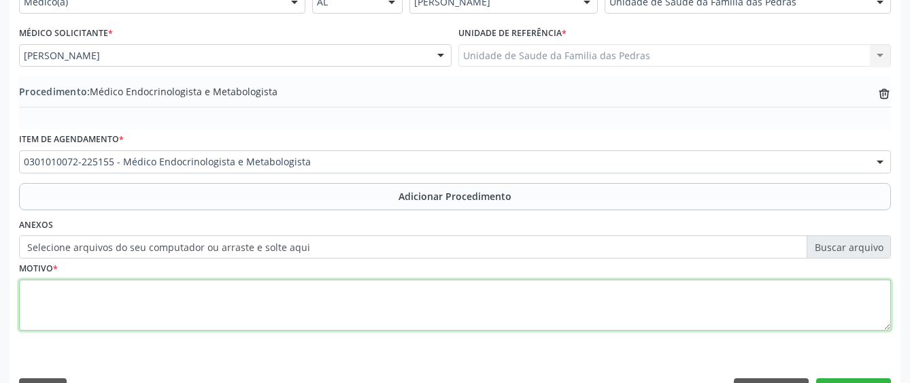
click at [401, 290] on textarea at bounding box center [455, 306] width 872 height 52
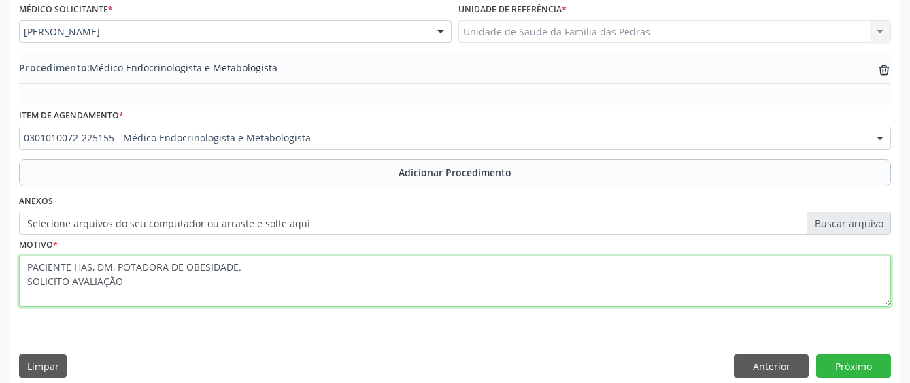
scroll to position [382, 0]
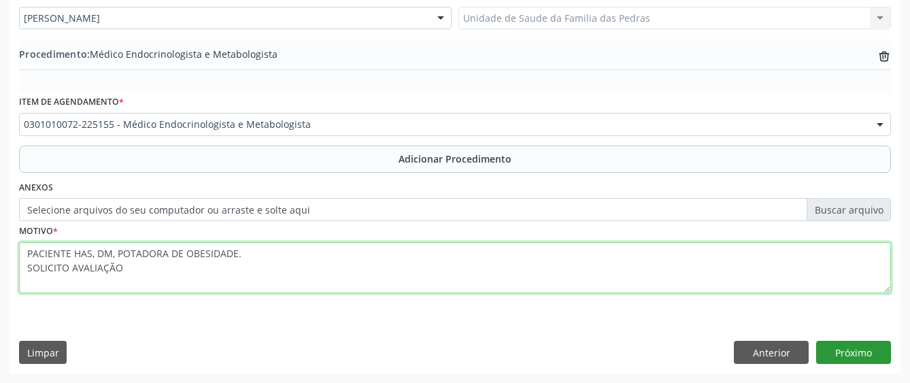
type textarea "PACIENTE HAS, DM, POTADORA DE OBESIDADE. SOLICITO AVALIAÇÃO"
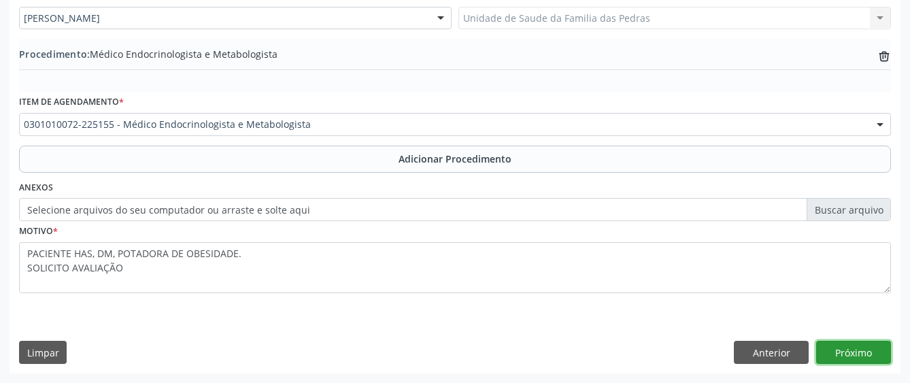
click at [835, 357] on button "Próximo" at bounding box center [854, 352] width 75 height 23
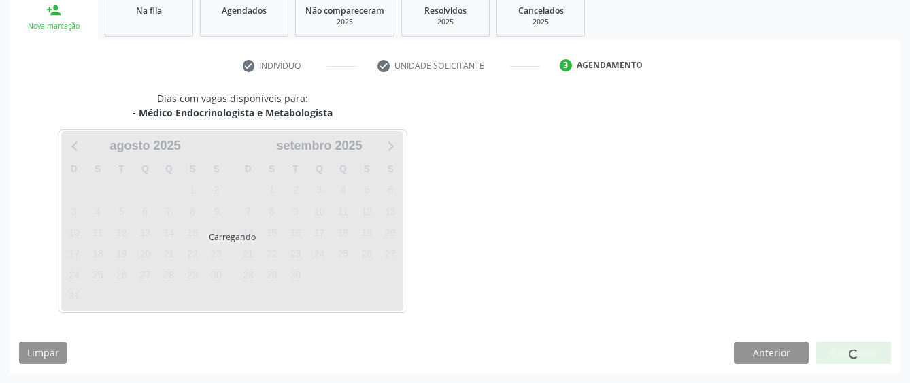
scroll to position [268, 0]
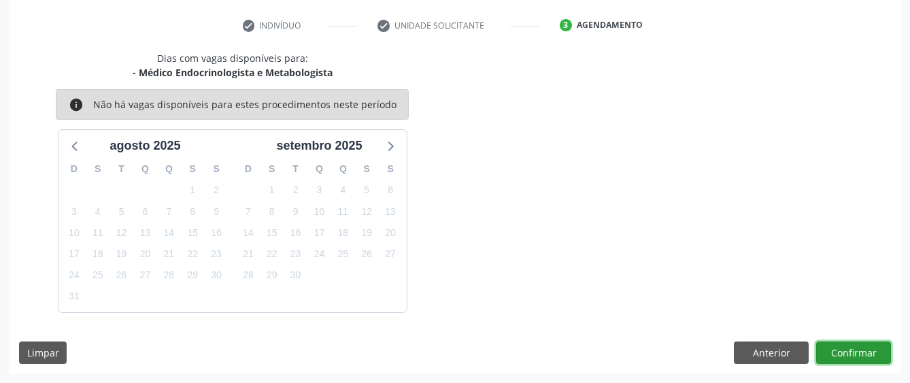
click at [863, 350] on button "Confirmar" at bounding box center [854, 353] width 75 height 23
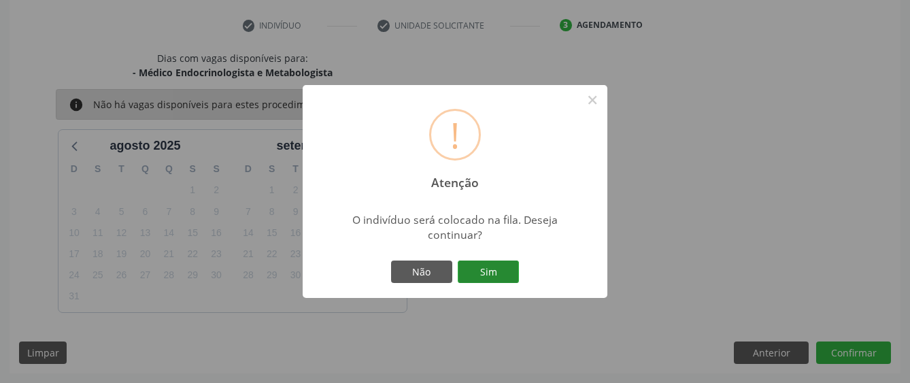
click at [478, 270] on button "Sim" at bounding box center [488, 272] width 61 height 23
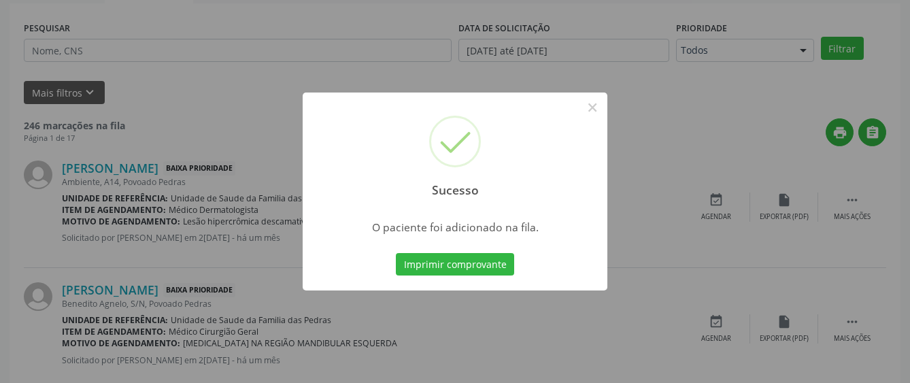
scroll to position [85, 0]
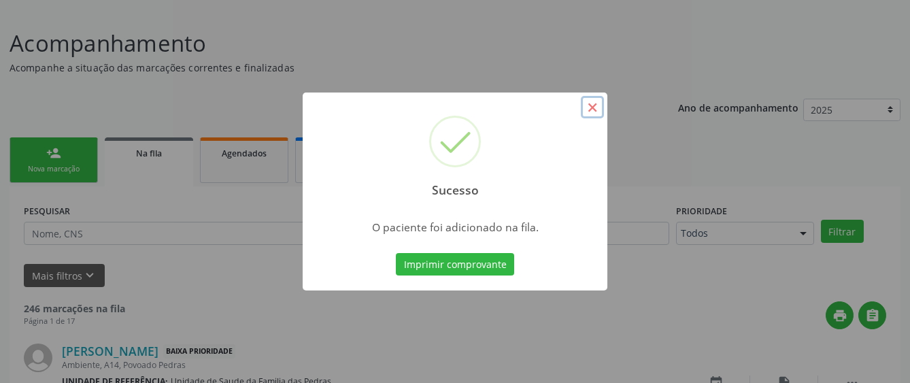
click at [593, 105] on button "×" at bounding box center [592, 107] width 23 height 23
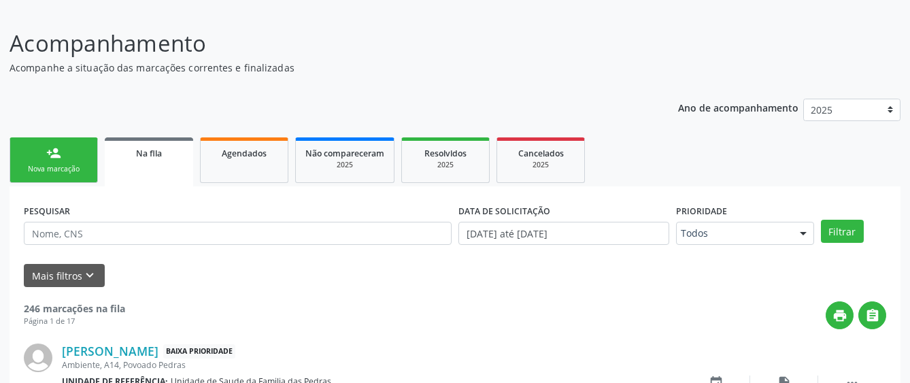
click at [57, 151] on div "person_add" at bounding box center [53, 153] width 15 height 15
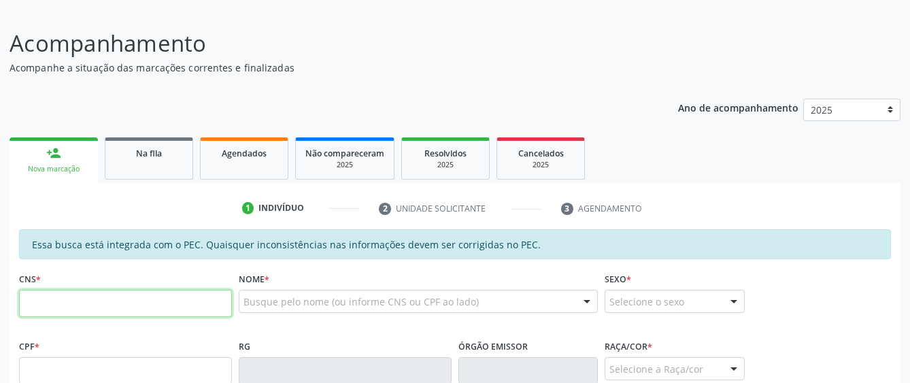
click at [92, 307] on input "text" at bounding box center [125, 303] width 213 height 27
type input "700 8059 2483 6484"
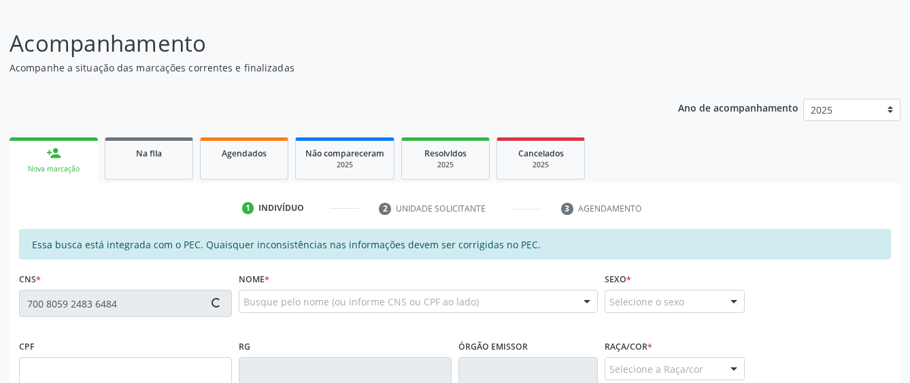
type input "730.927.034-72"
type input "[DATE]"
type input "[PERSON_NAME]"
type input "[PHONE_NUMBER]"
type input "10"
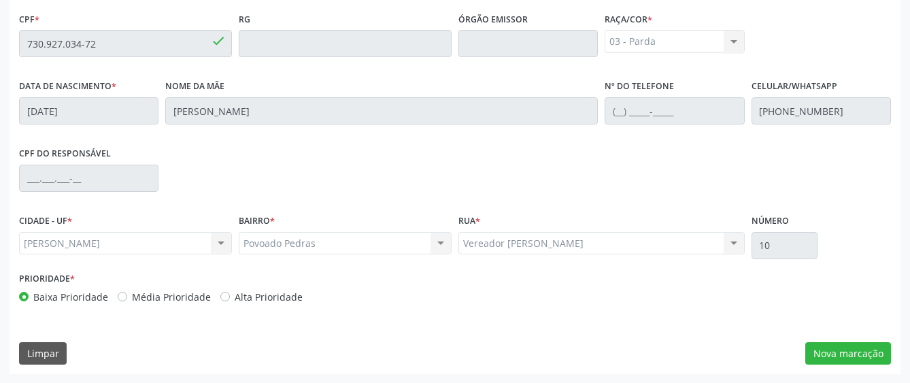
scroll to position [413, 0]
click at [840, 353] on button "Nova marcação" at bounding box center [849, 353] width 86 height 23
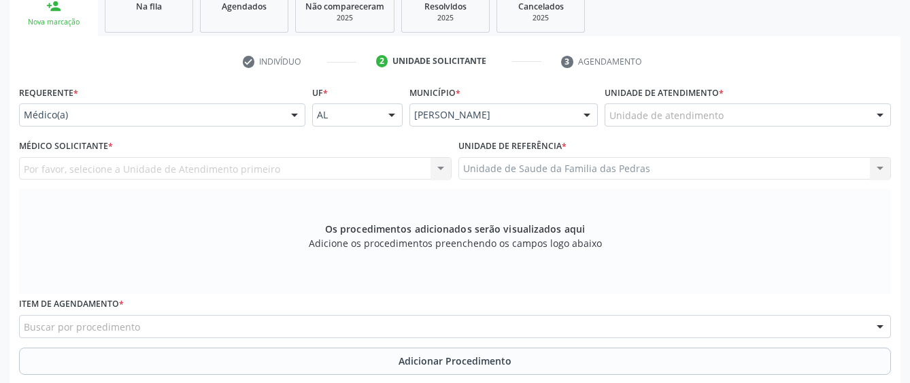
scroll to position [209, 0]
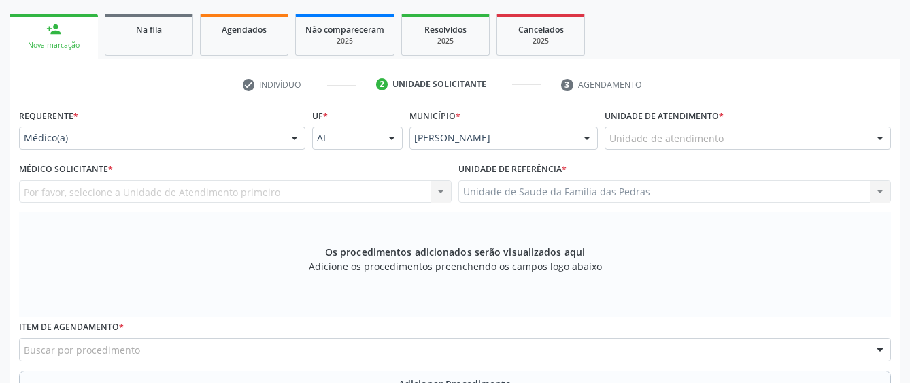
click at [296, 141] on div at bounding box center [294, 138] width 20 height 23
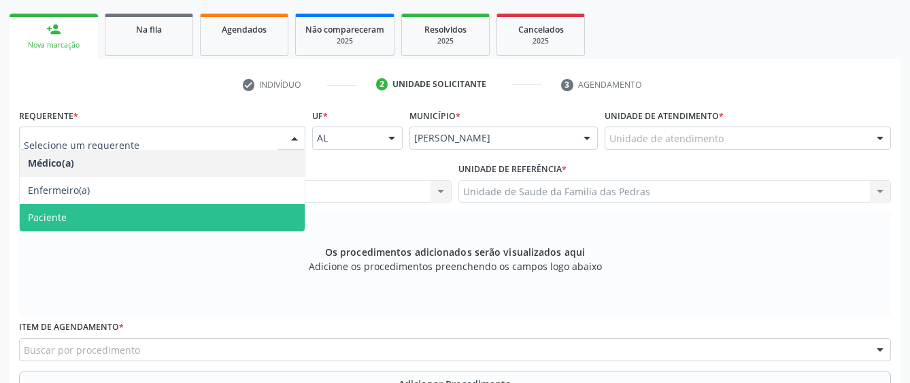
click at [263, 214] on span "Paciente" at bounding box center [162, 217] width 285 height 27
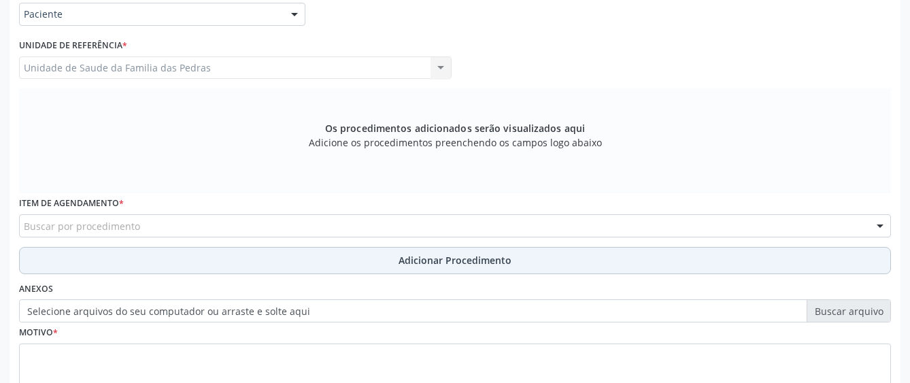
scroll to position [345, 0]
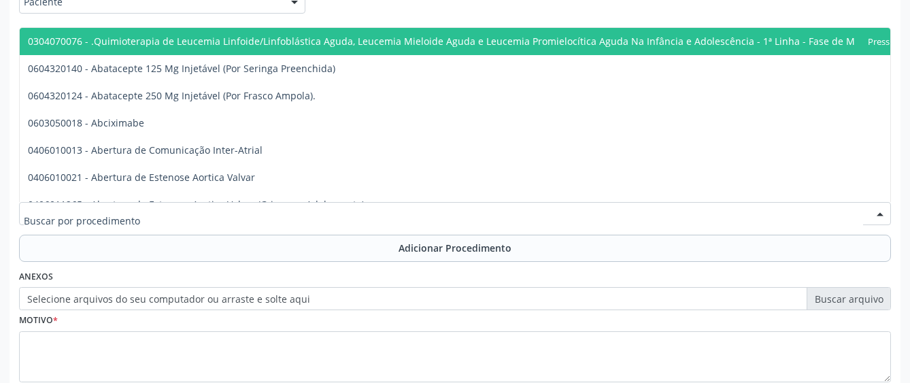
click at [177, 209] on div at bounding box center [455, 213] width 872 height 23
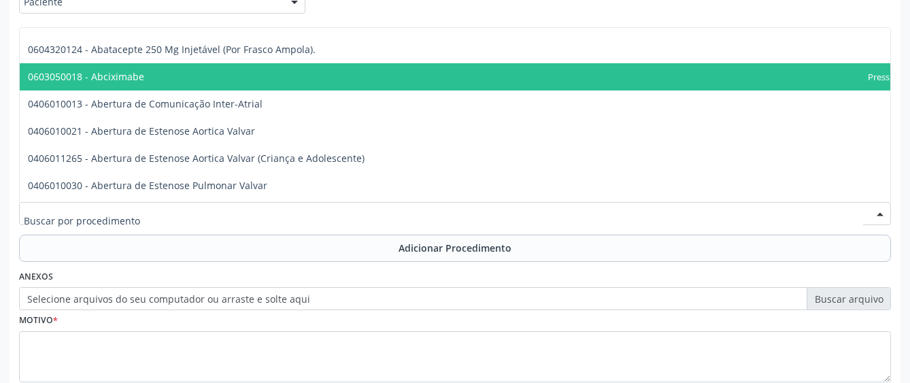
scroll to position [68, 0]
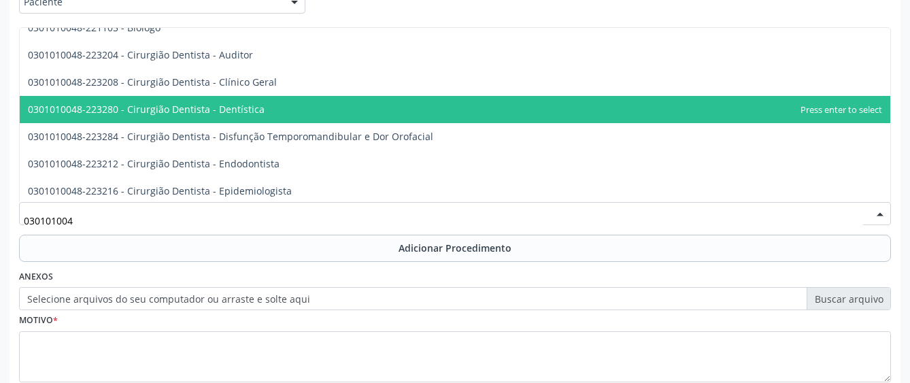
type input "0301010048"
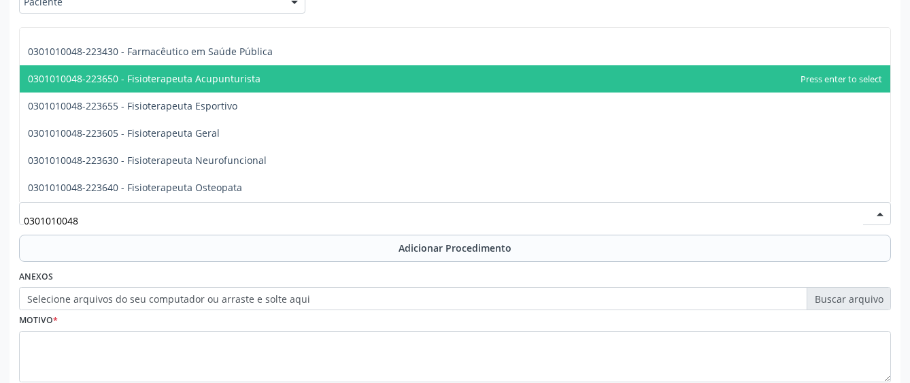
scroll to position [1429, 0]
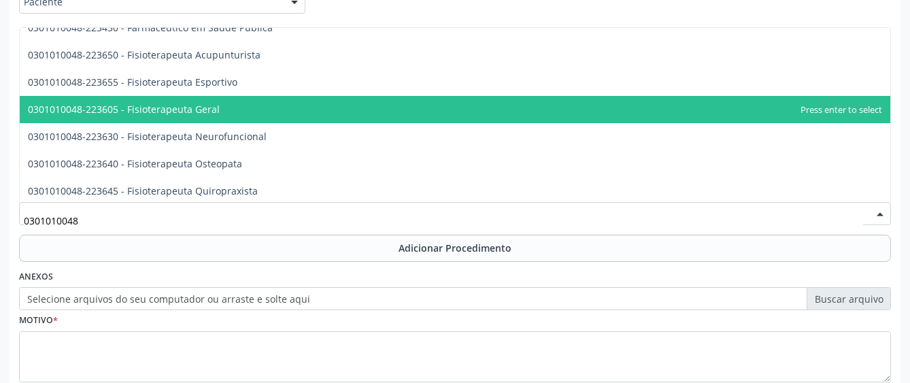
click at [175, 118] on span "0301010048-223605 - Fisioterapeuta Geral" at bounding box center [455, 109] width 871 height 27
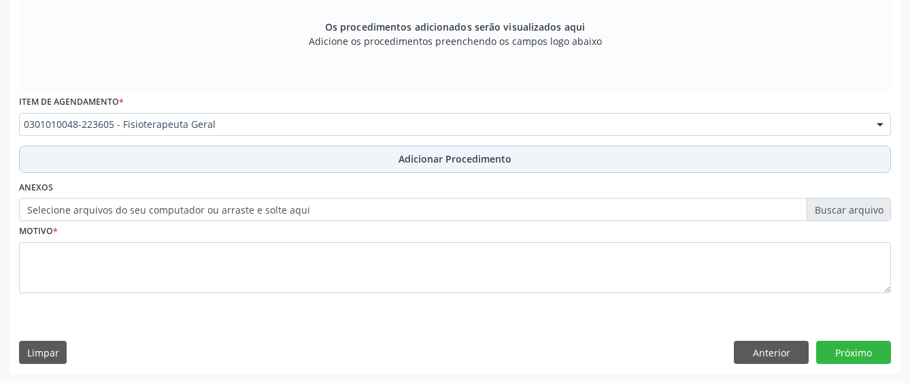
click at [191, 163] on button "Adicionar Procedimento" at bounding box center [455, 159] width 872 height 27
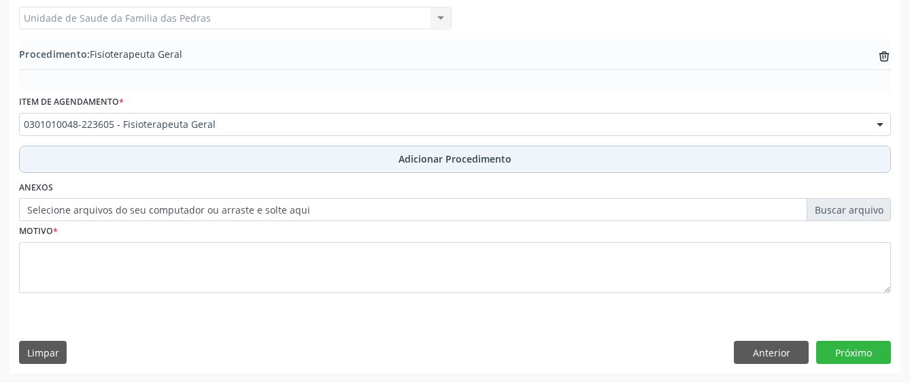
scroll to position [382, 0]
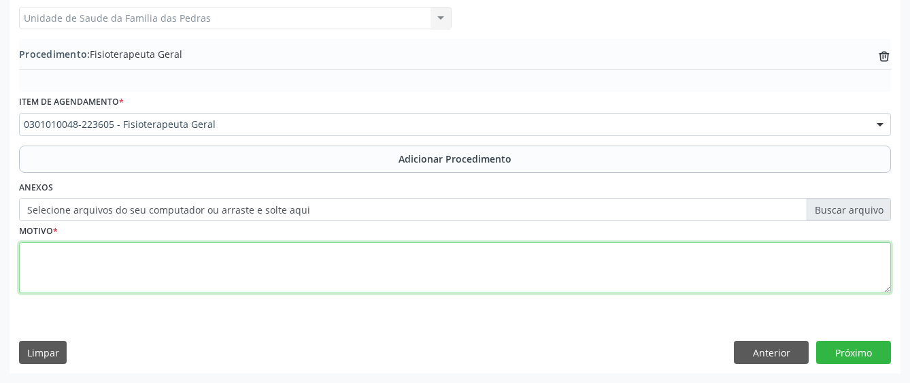
click at [164, 273] on textarea at bounding box center [455, 268] width 872 height 52
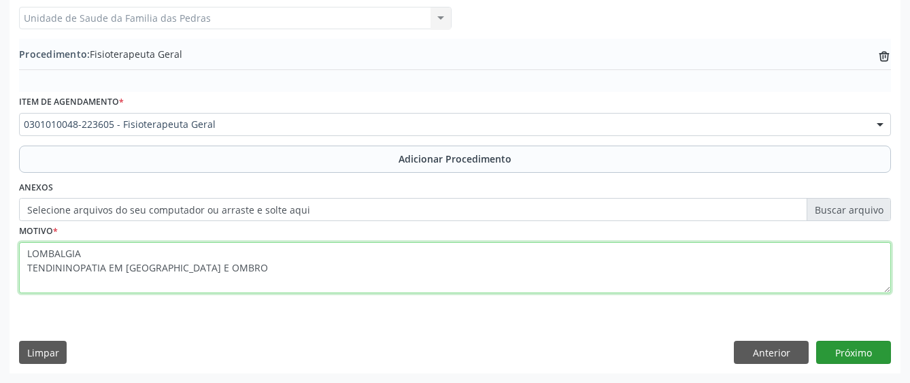
type textarea "LOMBALGIA TENDININOPATIA EM [GEOGRAPHIC_DATA] E OMBRO"
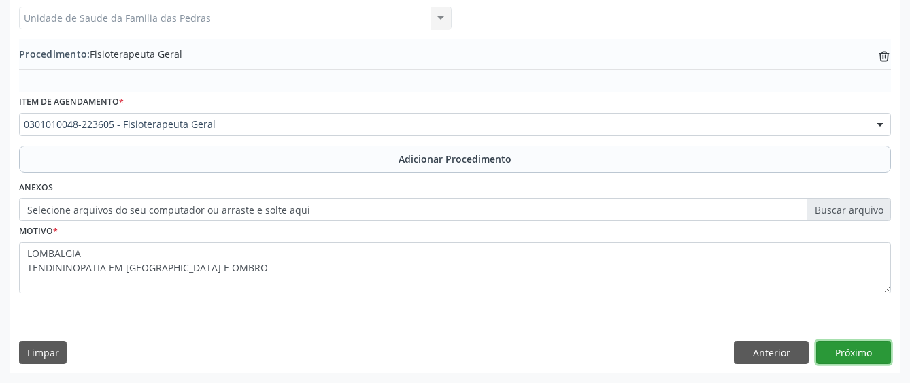
click at [868, 356] on button "Próximo" at bounding box center [854, 352] width 75 height 23
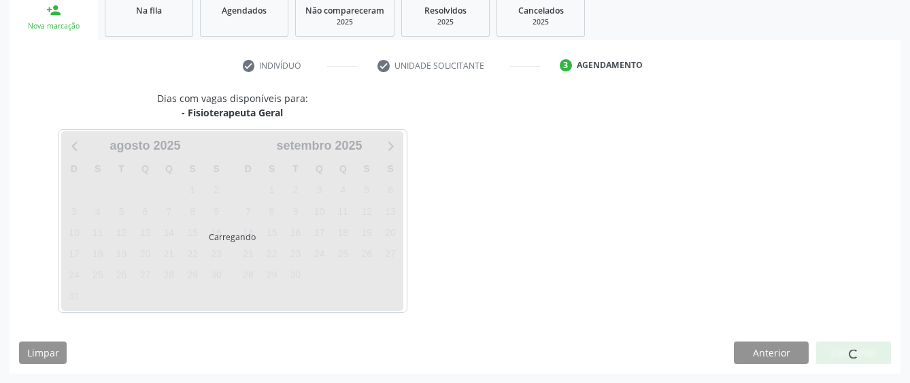
scroll to position [268, 0]
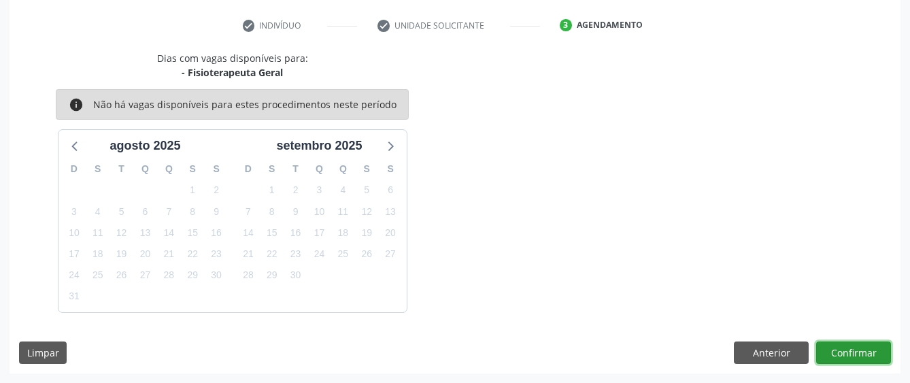
click at [859, 356] on button "Confirmar" at bounding box center [854, 353] width 75 height 23
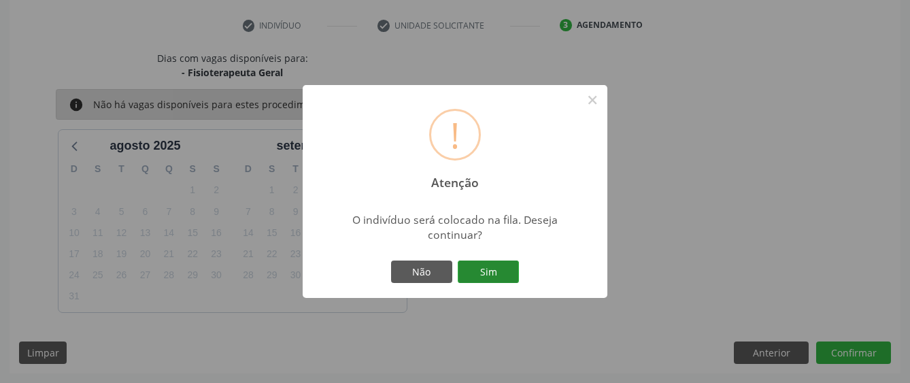
click at [516, 268] on button "Sim" at bounding box center [488, 272] width 61 height 23
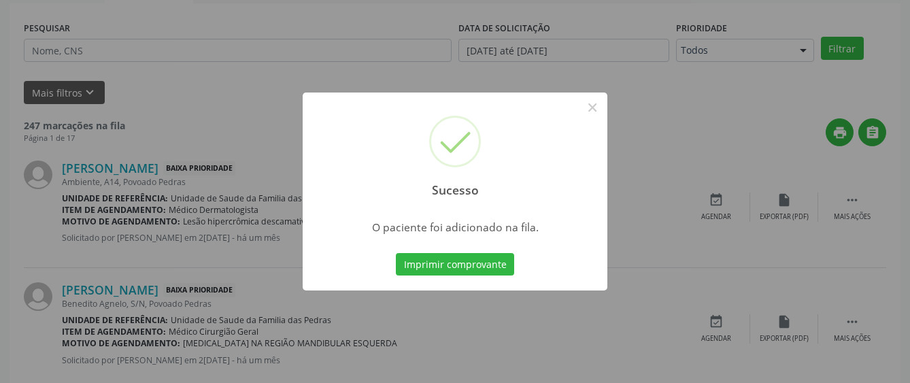
scroll to position [85, 0]
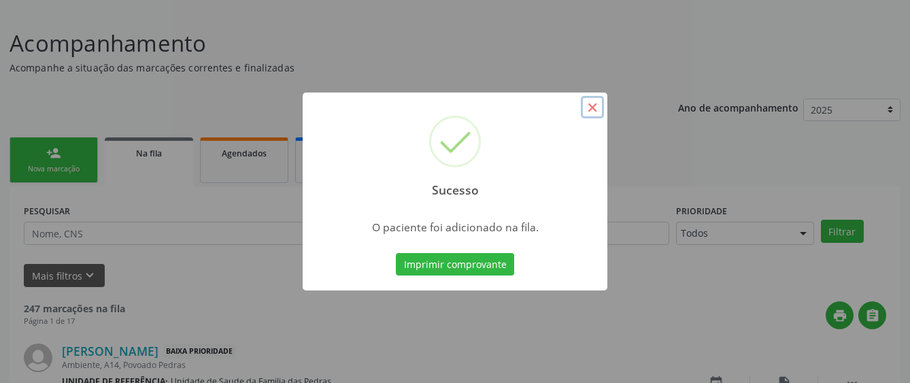
click at [588, 108] on button "×" at bounding box center [592, 107] width 23 height 23
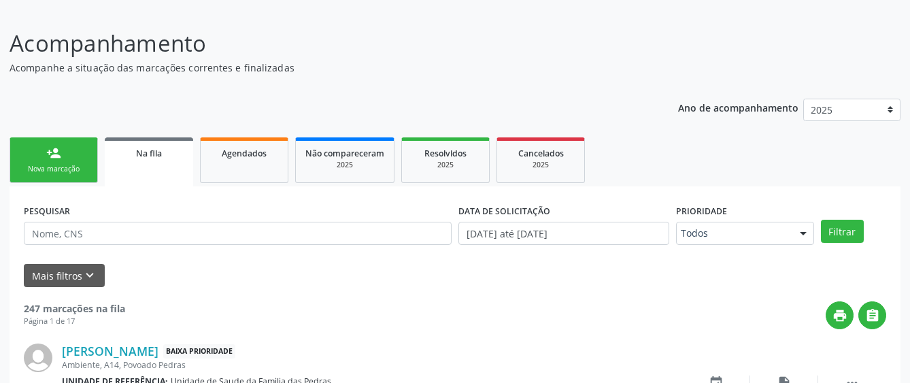
click at [34, 165] on div "Nova marcação" at bounding box center [54, 169] width 68 height 10
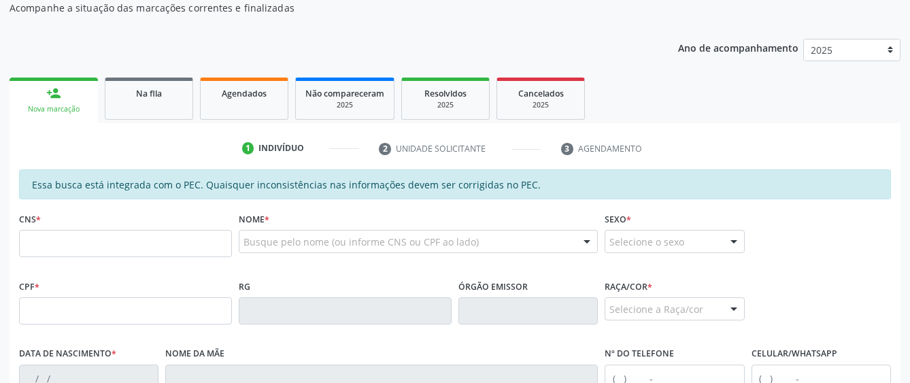
scroll to position [153, 0]
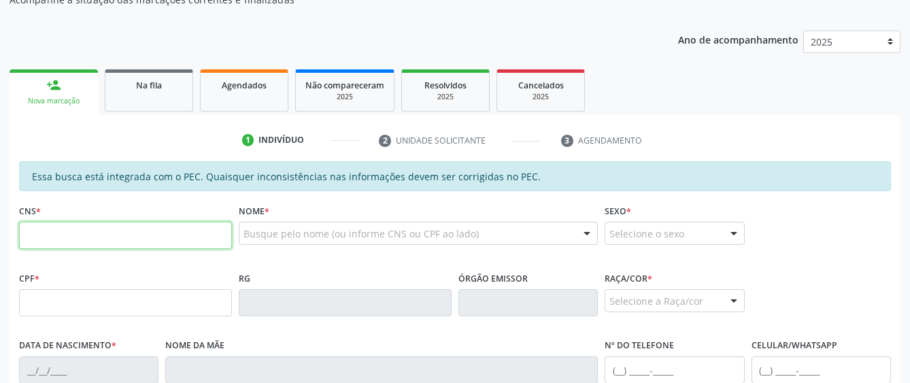
click at [198, 243] on input "text" at bounding box center [125, 235] width 213 height 27
type input "700 5011 7752 0850"
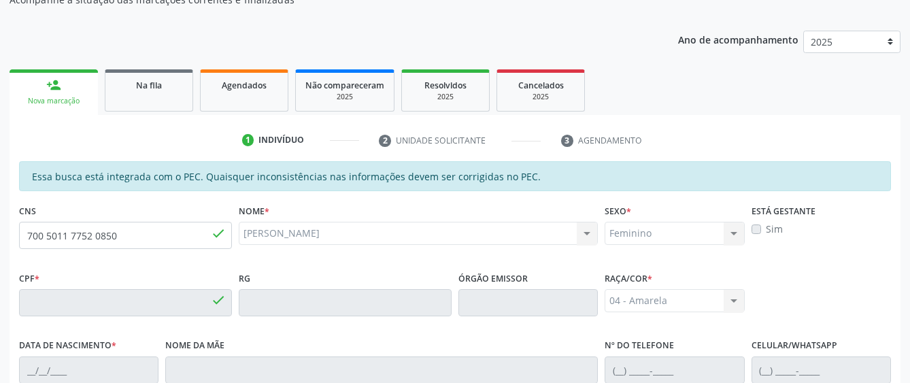
type input "662.923.014-00"
type input "[DATE]"
type input "[PERSON_NAME]"
type input "[PHONE_NUMBER]"
type input "11"
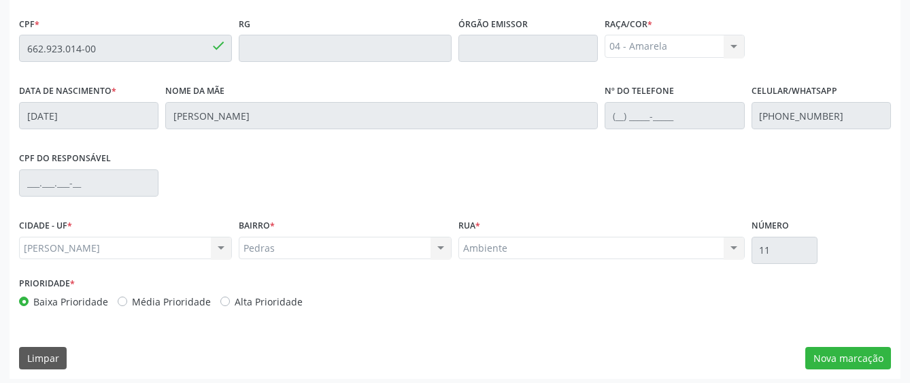
scroll to position [413, 0]
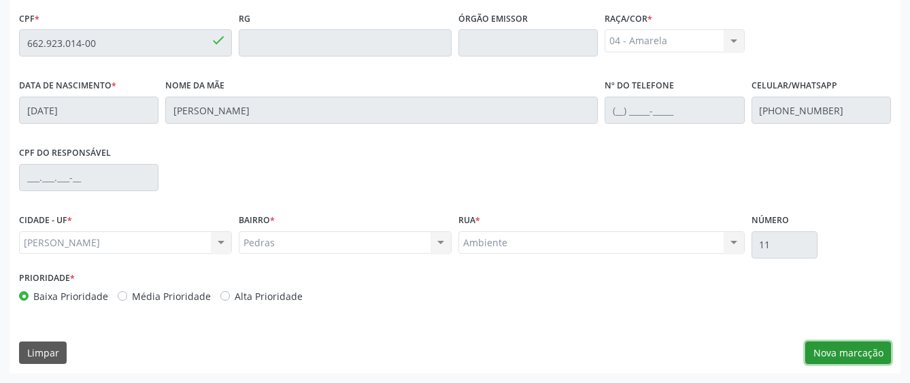
click at [870, 347] on button "Nova marcação" at bounding box center [849, 353] width 86 height 23
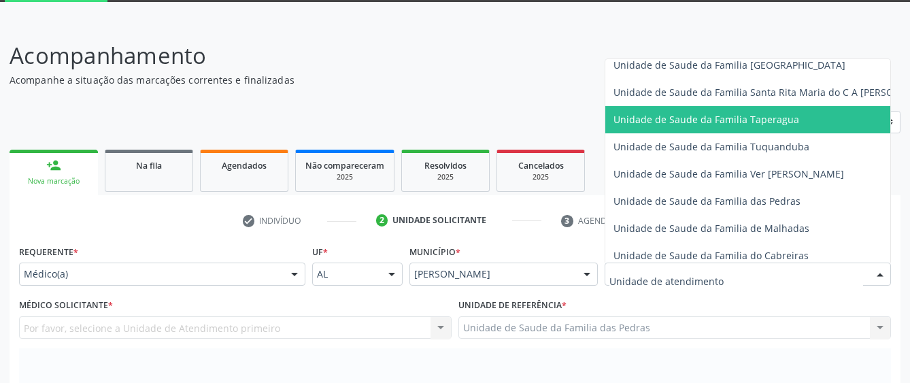
scroll to position [953, 0]
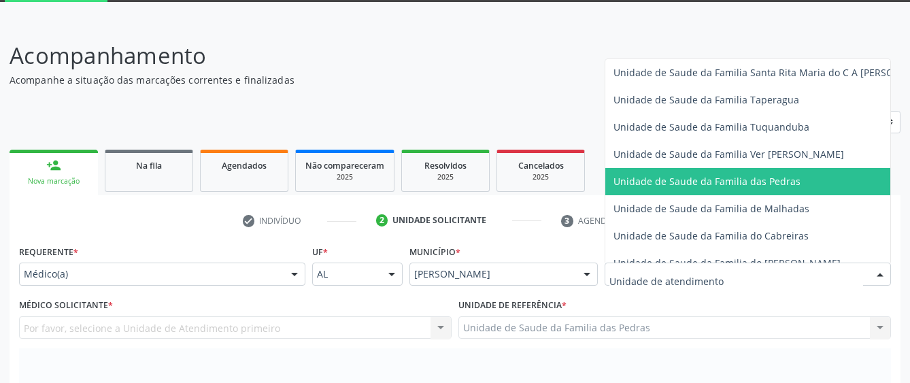
click at [644, 181] on span "Unidade de Saude da Familia das Pedras" at bounding box center [707, 181] width 187 height 13
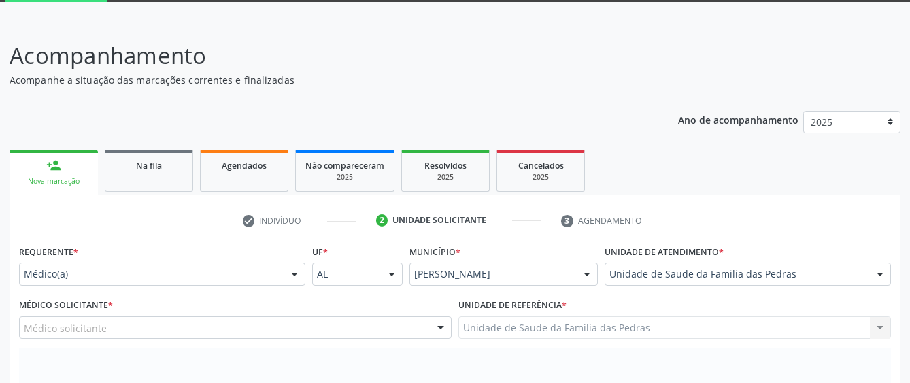
click at [334, 331] on div "Médico solicitante" at bounding box center [235, 327] width 433 height 23
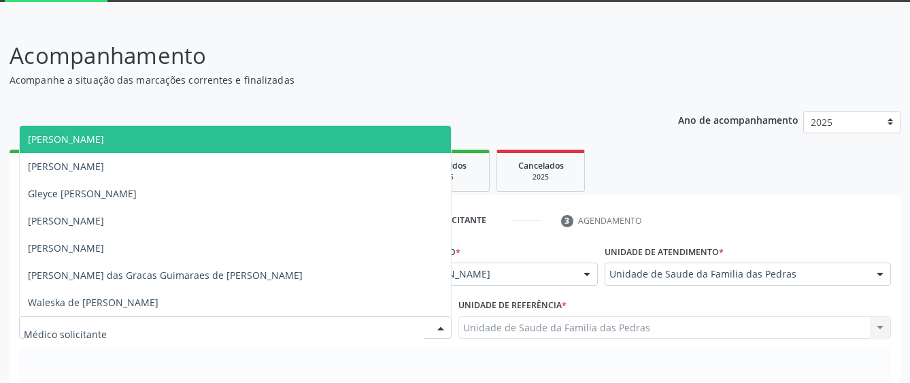
click at [257, 148] on span "[PERSON_NAME]" at bounding box center [235, 139] width 431 height 27
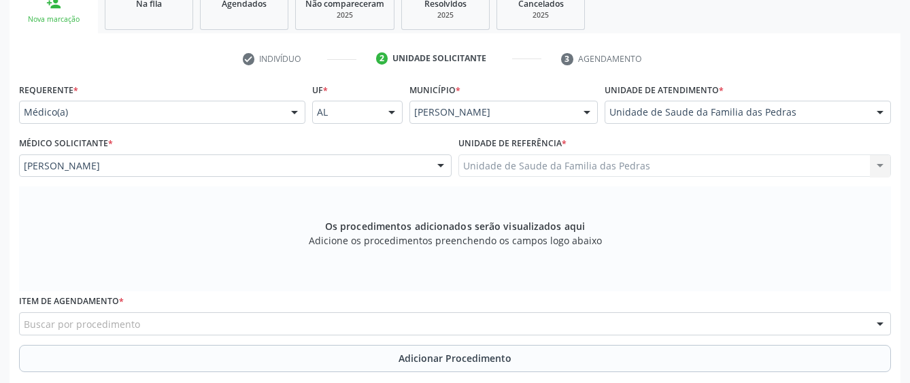
scroll to position [277, 0]
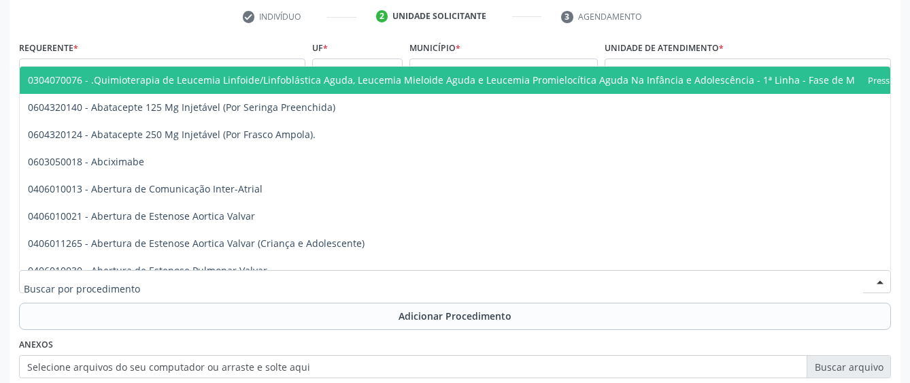
click at [246, 282] on div at bounding box center [455, 281] width 872 height 23
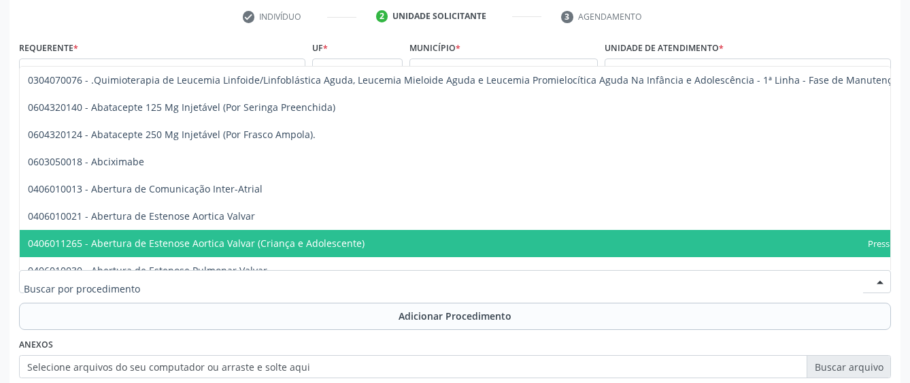
click at [122, 241] on span "0406011265 - Abertura de Estenose Aortica Valvar (Criança e Adolescente)" at bounding box center [196, 243] width 337 height 13
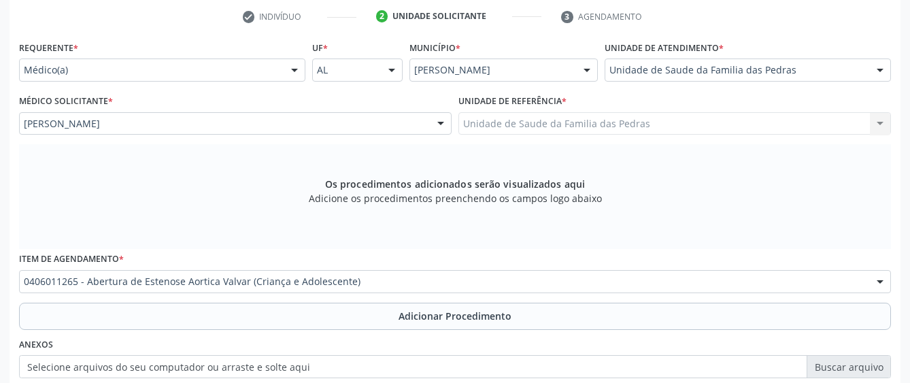
click at [81, 271] on div "0406011265 - Abertura de Estenose Aortica Valvar (Criança e Adolescente)" at bounding box center [455, 281] width 872 height 23
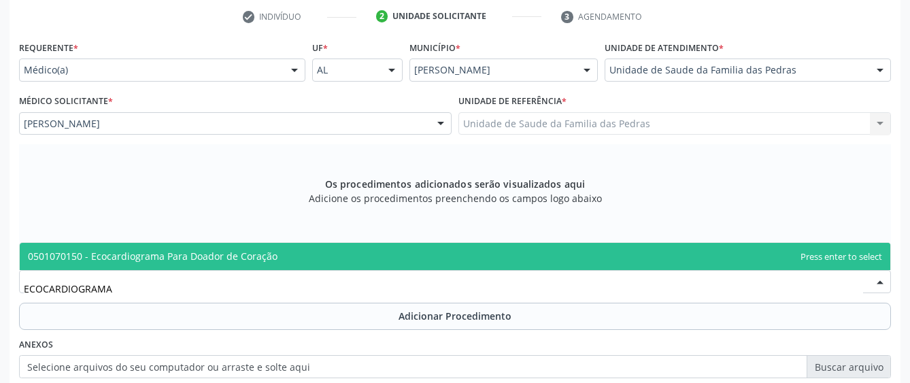
click at [159, 250] on span "0501070150 - Ecocardiograma Para Doador de Coração" at bounding box center [153, 256] width 250 height 13
type input "ECOCARDIOGRAMA"
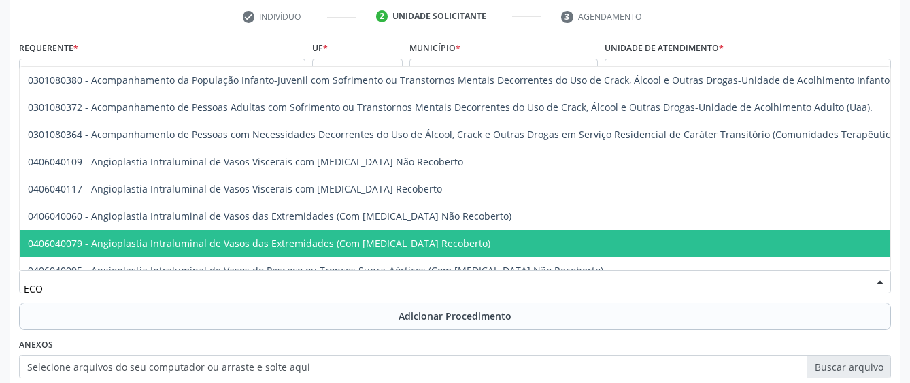
type input "ECOC"
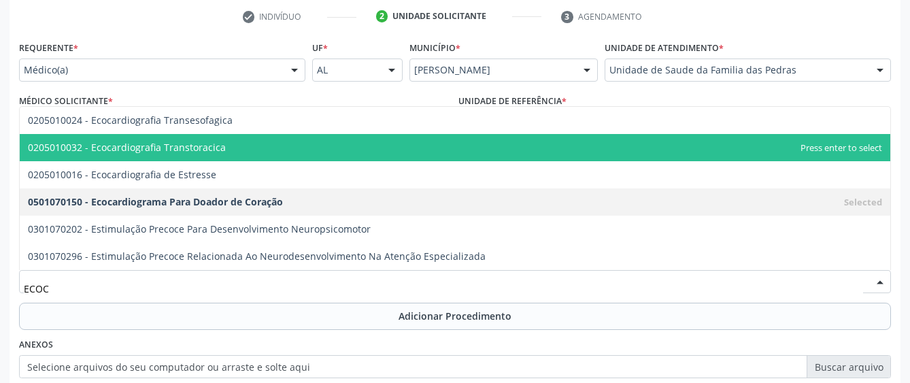
scroll to position [209, 0]
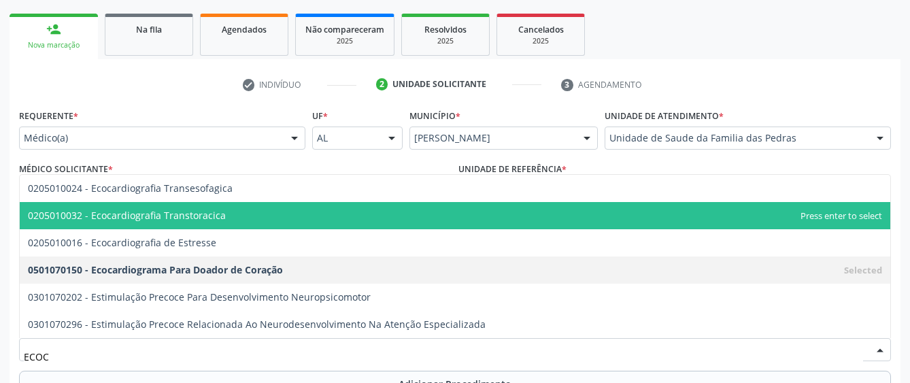
click at [159, 221] on span "0205010032 - Ecocardiografia Transtoracica" at bounding box center [127, 215] width 198 height 13
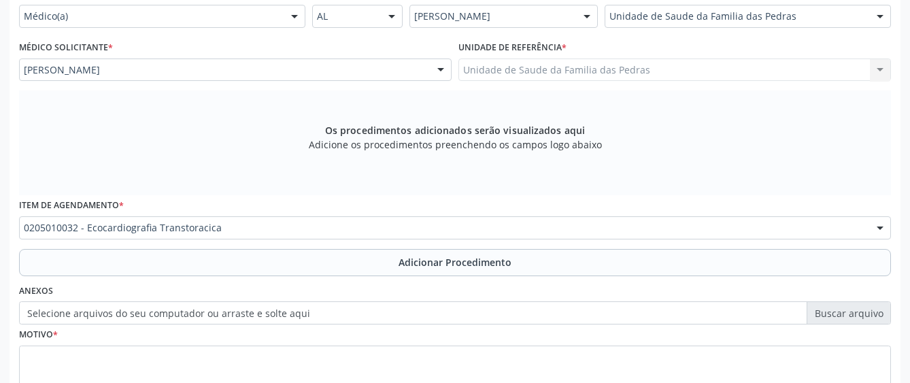
scroll to position [345, 0]
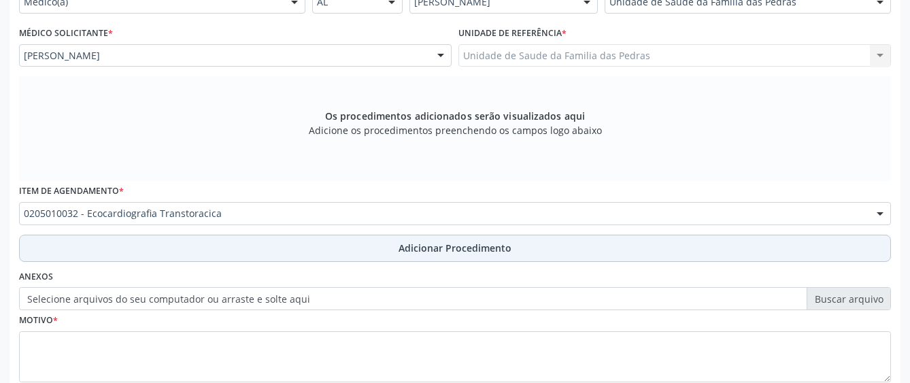
click at [200, 241] on button "Adicionar Procedimento" at bounding box center [455, 248] width 872 height 27
click at [200, 287] on label "Selecione arquivos do seu computador ou arraste e solte aqui" at bounding box center [455, 298] width 872 height 23
click at [200, 287] on input "Selecione arquivos do seu computador ou arraste e solte aqui" at bounding box center [455, 298] width 872 height 23
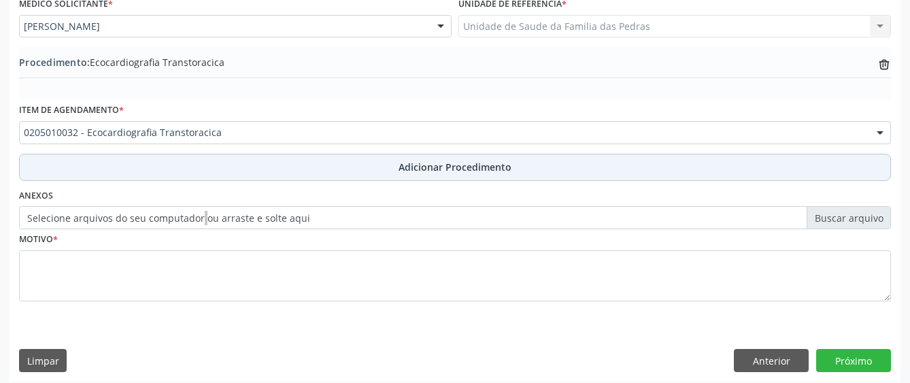
scroll to position [382, 0]
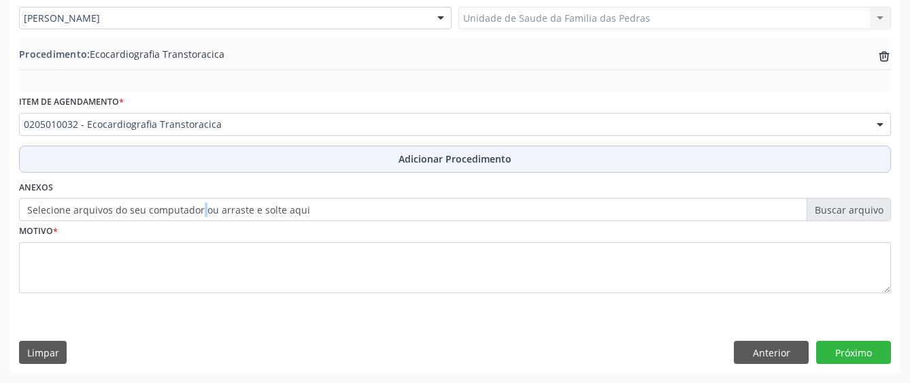
click at [356, 153] on button "Adicionar Procedimento" at bounding box center [455, 159] width 872 height 27
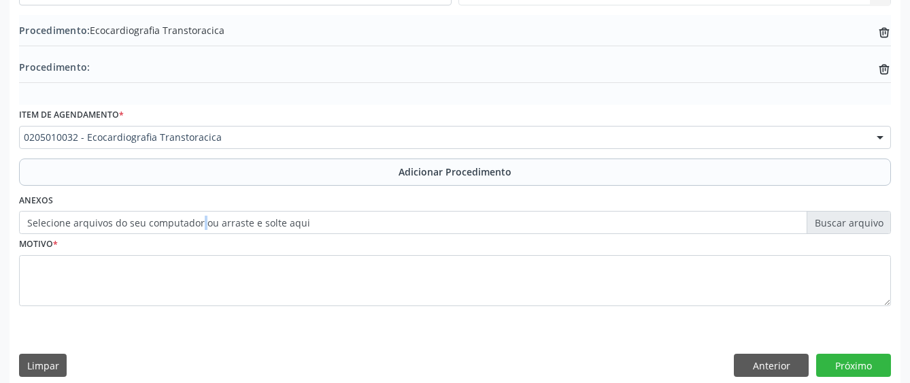
scroll to position [419, 0]
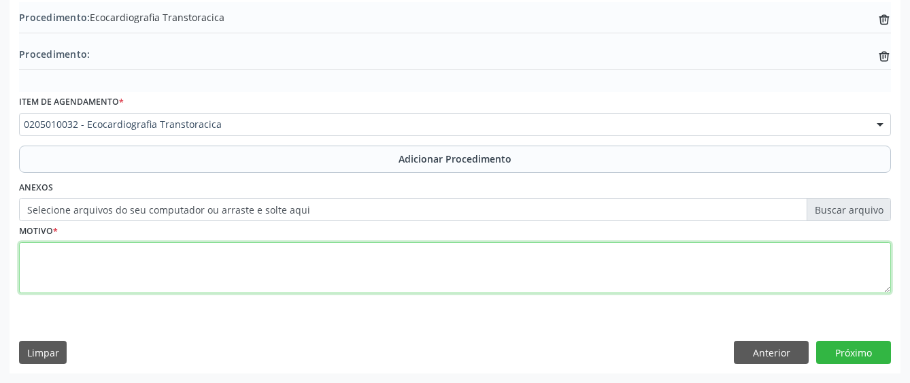
click at [269, 263] on textarea at bounding box center [455, 268] width 872 height 52
type textarea "DOR TORACICA HAS"
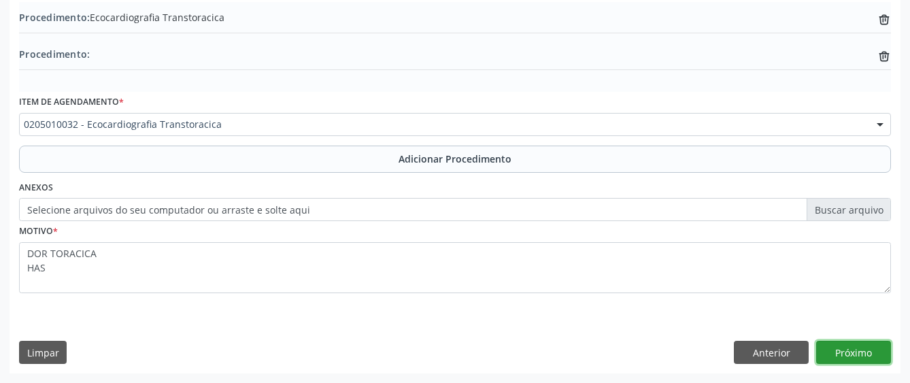
click at [854, 355] on button "Próximo" at bounding box center [854, 352] width 75 height 23
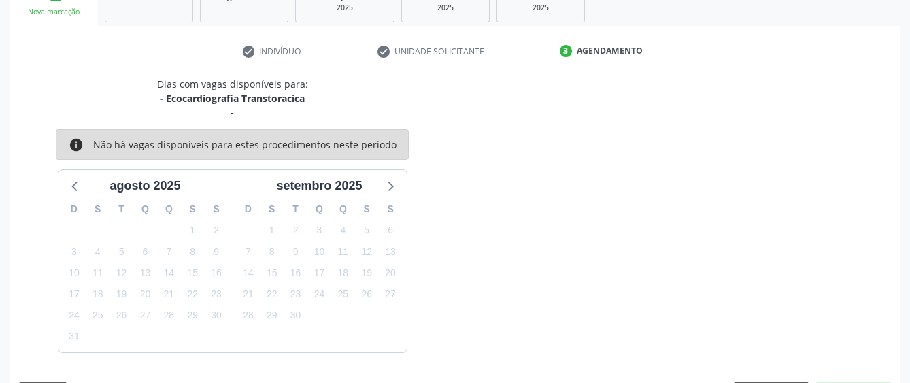
scroll to position [282, 0]
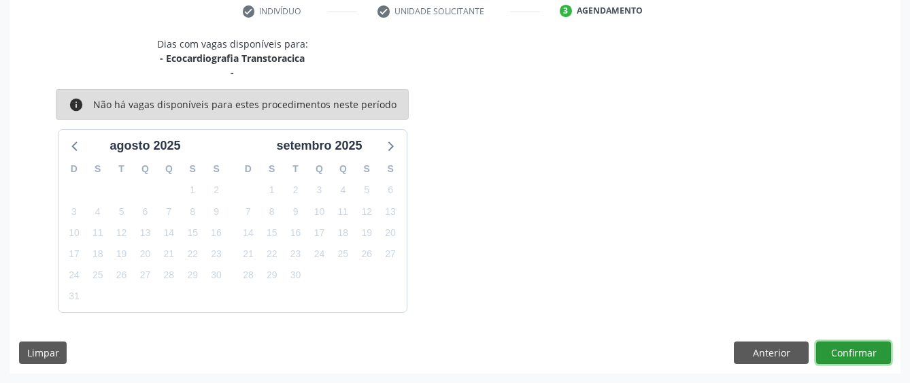
click at [854, 355] on button "Confirmar" at bounding box center [854, 353] width 75 height 23
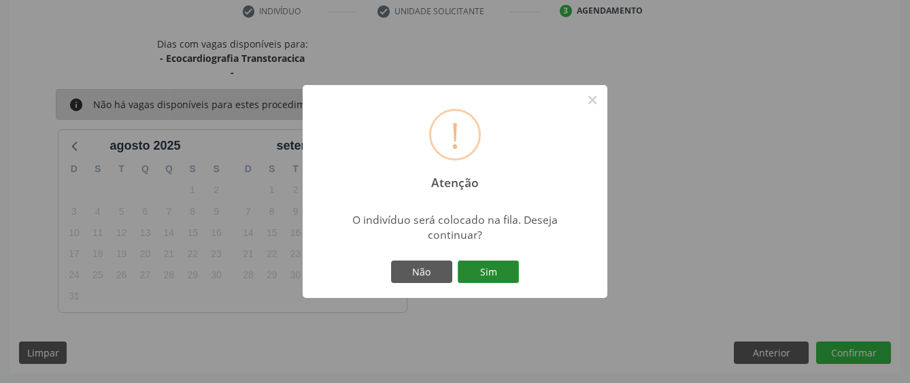
click at [506, 275] on button "Sim" at bounding box center [488, 272] width 61 height 23
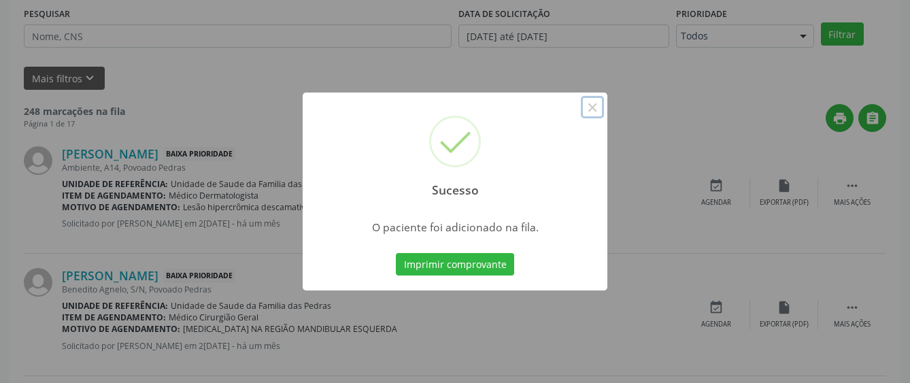
scroll to position [85, 0]
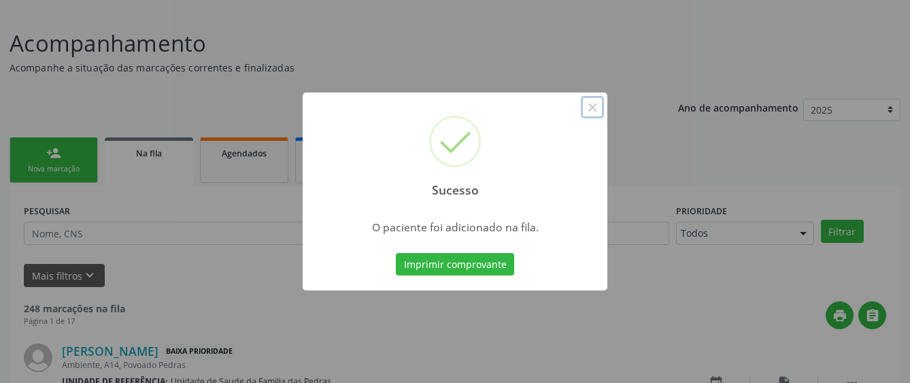
click at [589, 107] on button "×" at bounding box center [592, 107] width 23 height 23
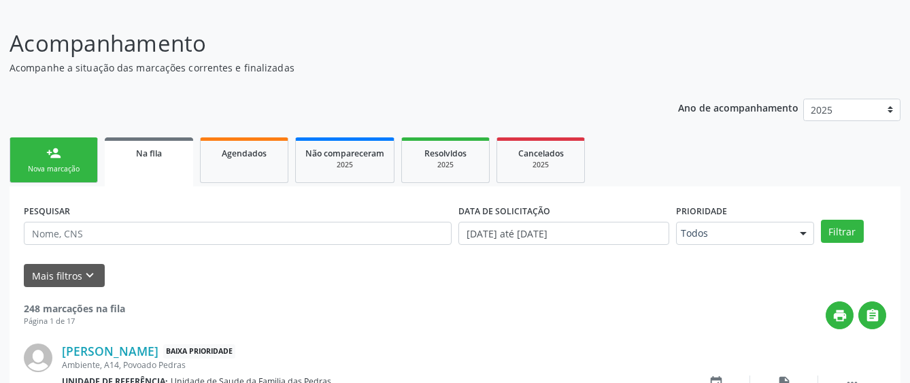
click at [51, 145] on link "person_add Nova marcação" at bounding box center [54, 160] width 88 height 46
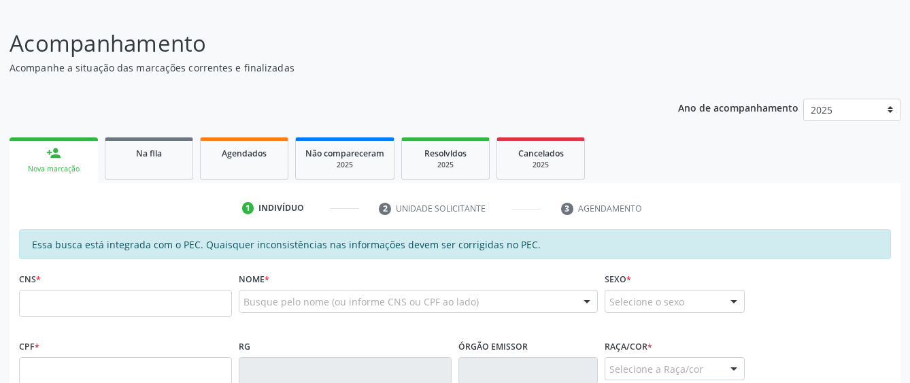
click at [54, 168] on div "Nova marcação" at bounding box center [53, 169] width 69 height 10
click at [59, 301] on input "text" at bounding box center [125, 303] width 213 height 27
type input "700 5011 7752 0850"
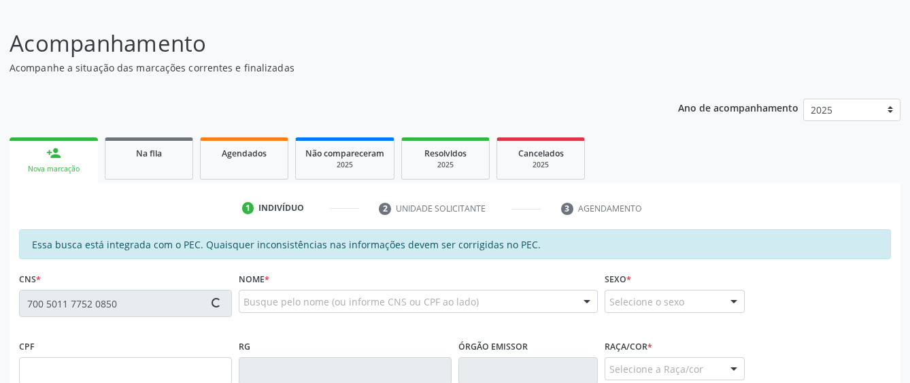
type input "662.923.014-00"
type input "[DATE]"
type input "[PERSON_NAME]"
type input "[PHONE_NUMBER]"
type input "11"
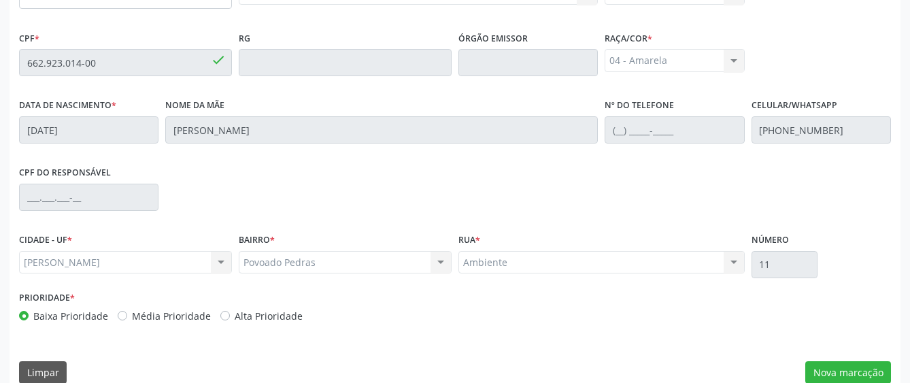
scroll to position [413, 0]
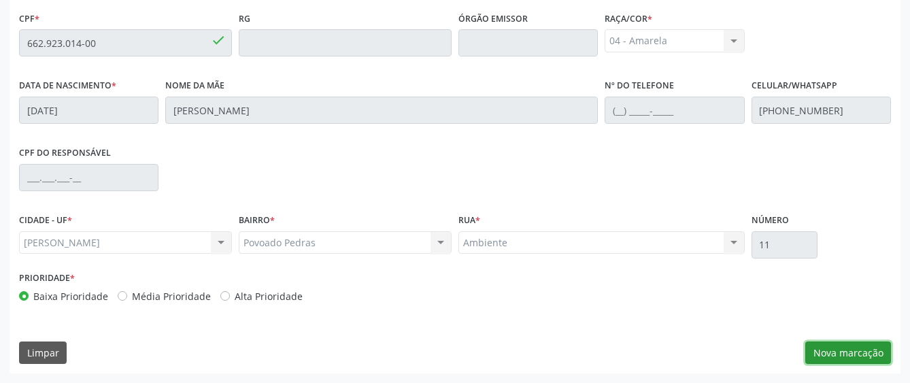
click at [819, 353] on button "Nova marcação" at bounding box center [849, 353] width 86 height 23
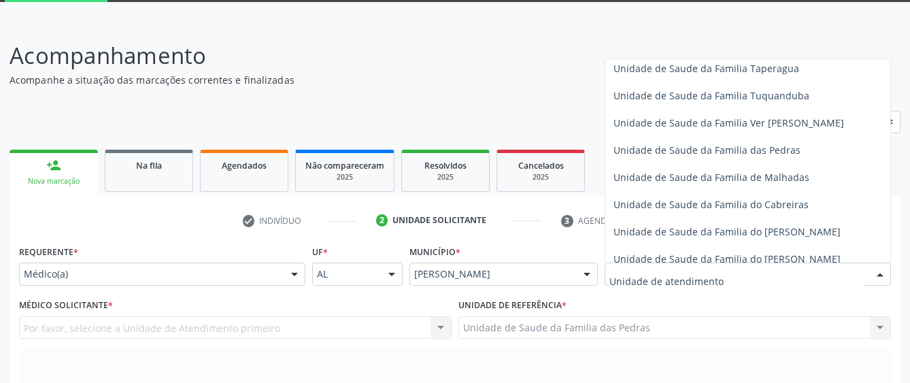
scroll to position [1021, 0]
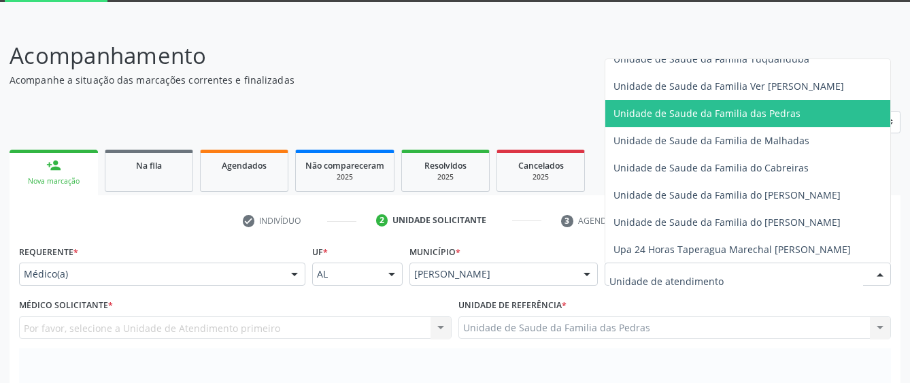
click at [725, 120] on span "Unidade de Saude da Familia das Pedras" at bounding box center [776, 113] width 340 height 27
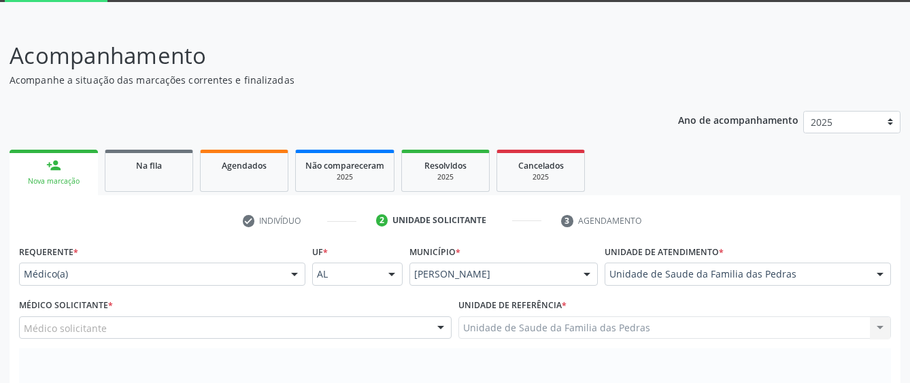
click at [297, 322] on div "Médico solicitante" at bounding box center [235, 327] width 433 height 23
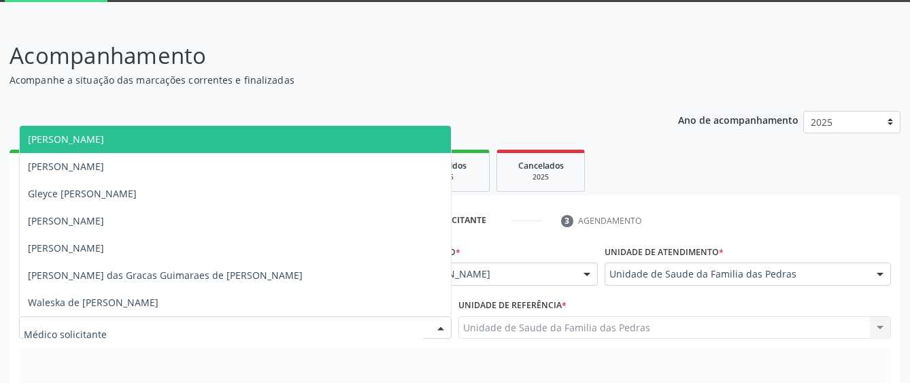
click at [303, 131] on span "[PERSON_NAME]" at bounding box center [235, 139] width 431 height 27
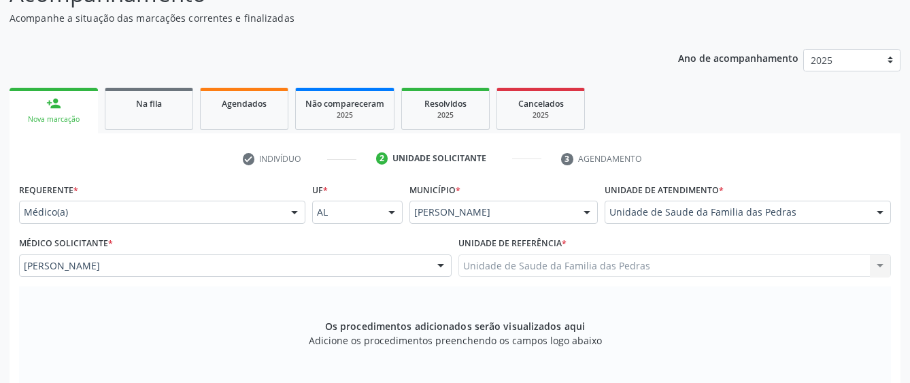
scroll to position [345, 0]
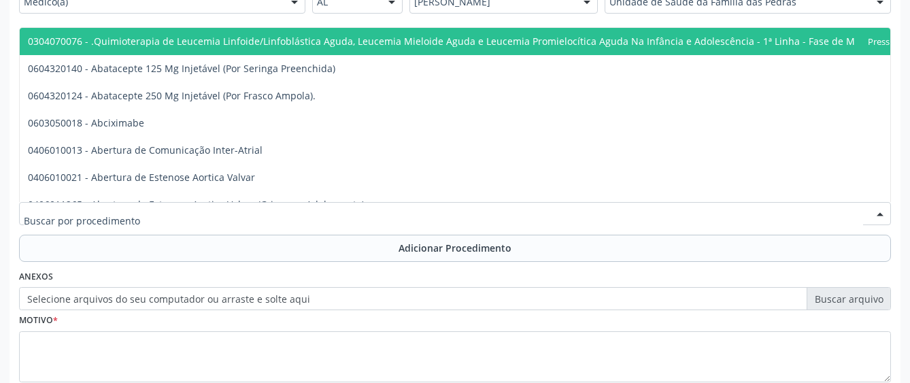
click at [326, 214] on div at bounding box center [455, 213] width 872 height 23
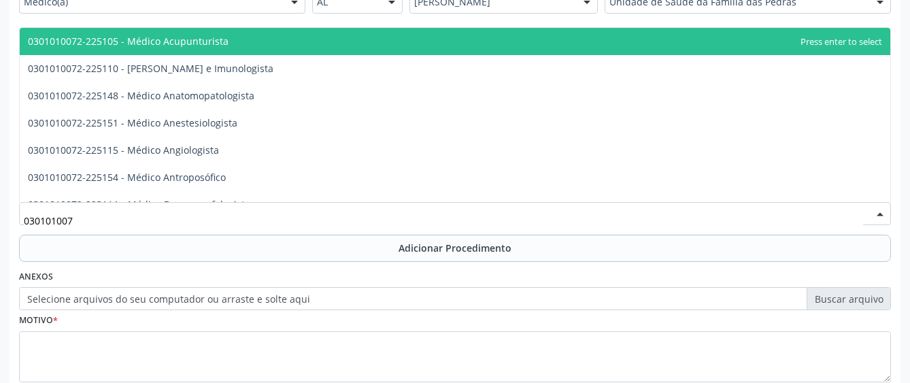
type input "0301010072"
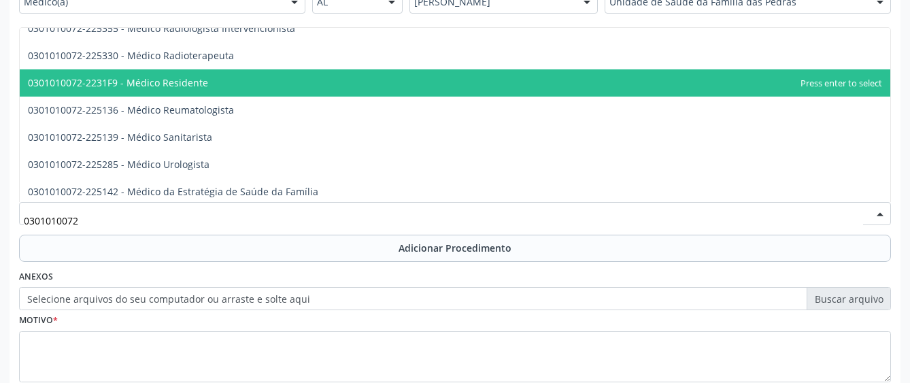
scroll to position [1429, 0]
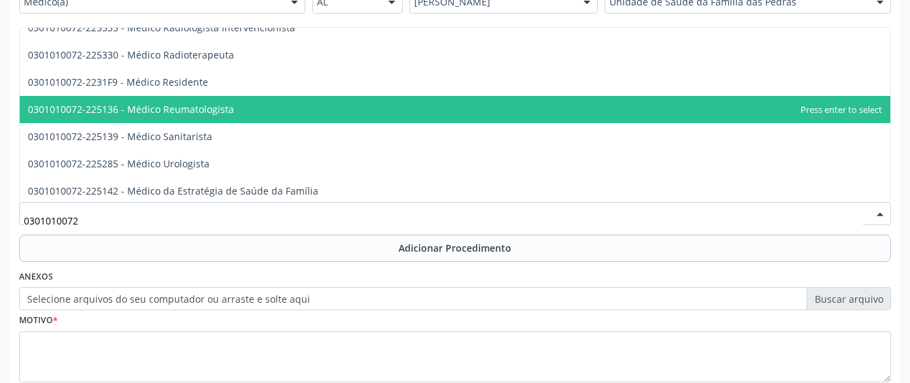
click at [286, 114] on span "0301010072-225136 - Médico Reumatologista" at bounding box center [455, 109] width 871 height 27
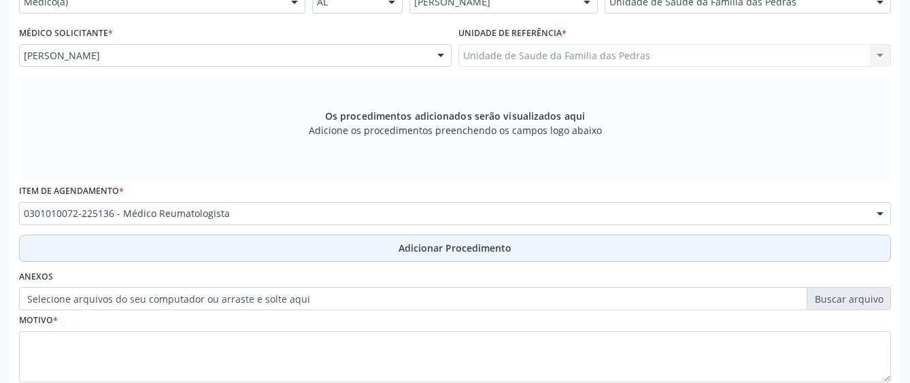
click at [339, 246] on button "Adicionar Procedimento" at bounding box center [455, 248] width 872 height 27
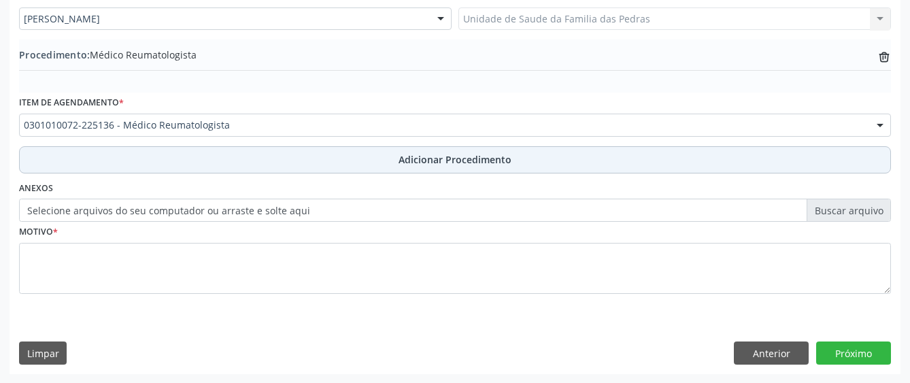
scroll to position [382, 0]
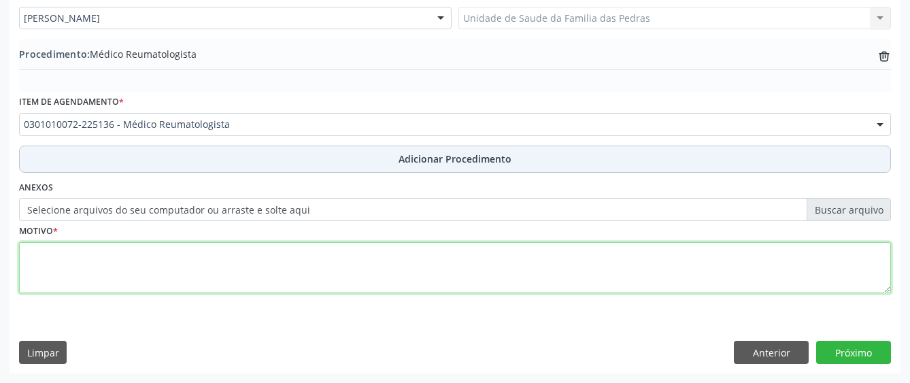
click at [339, 246] on textarea at bounding box center [455, 268] width 872 height 52
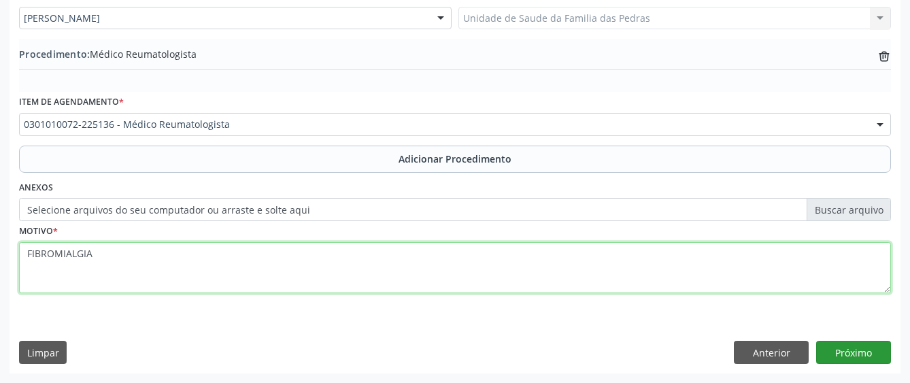
type textarea "FIBROMIALGIA"
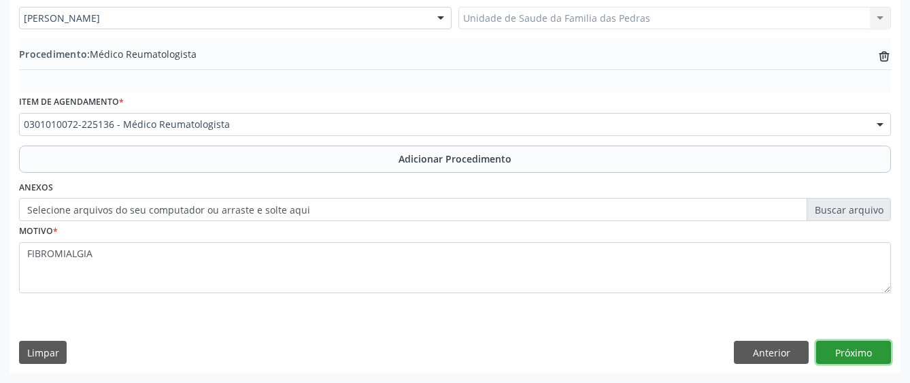
click at [856, 356] on button "Próximo" at bounding box center [854, 352] width 75 height 23
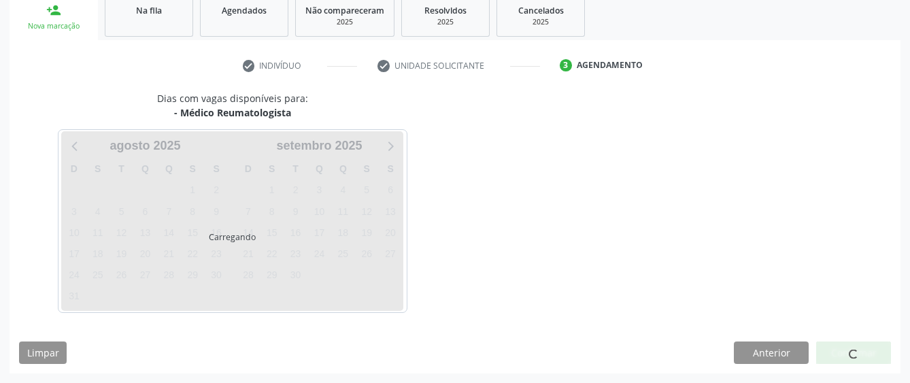
scroll to position [268, 0]
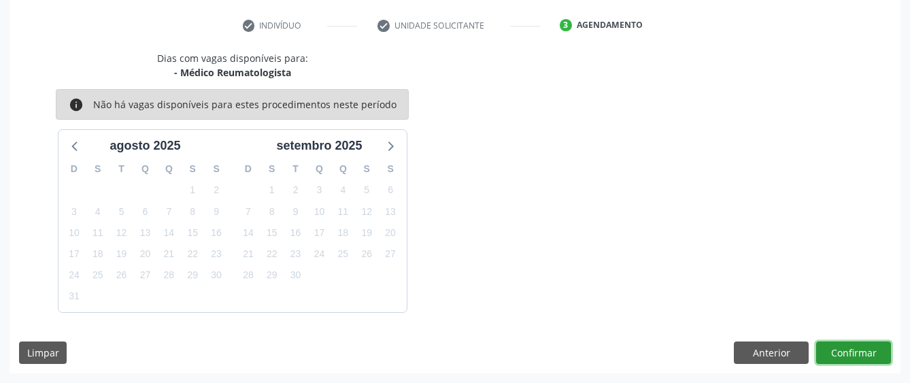
click at [856, 356] on button "Confirmar" at bounding box center [854, 353] width 75 height 23
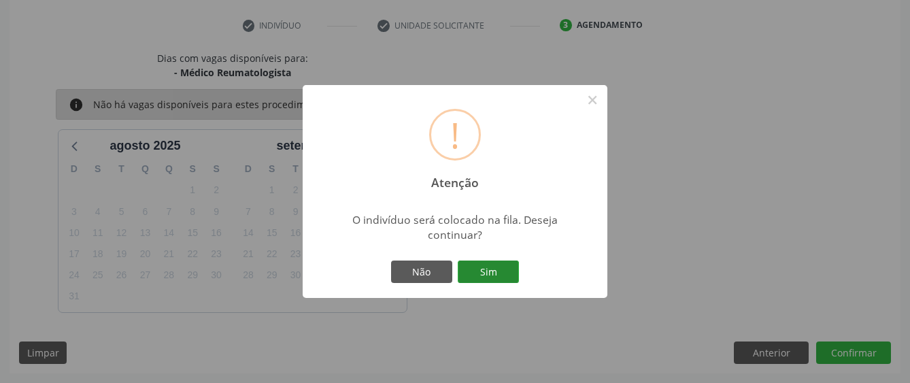
click at [471, 280] on button "Sim" at bounding box center [488, 272] width 61 height 23
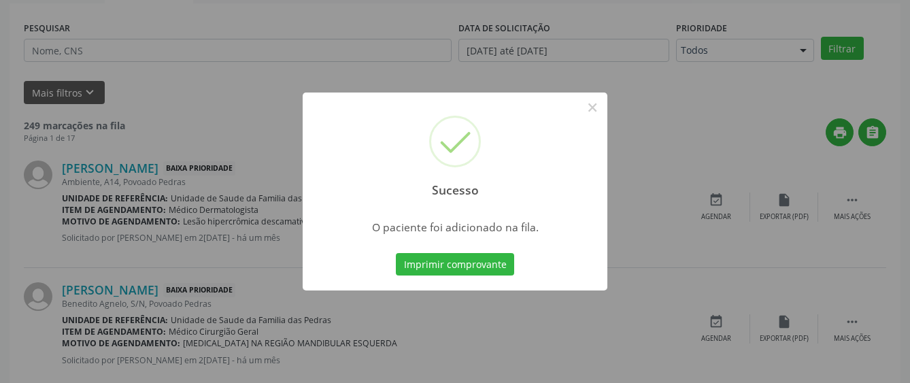
scroll to position [85, 0]
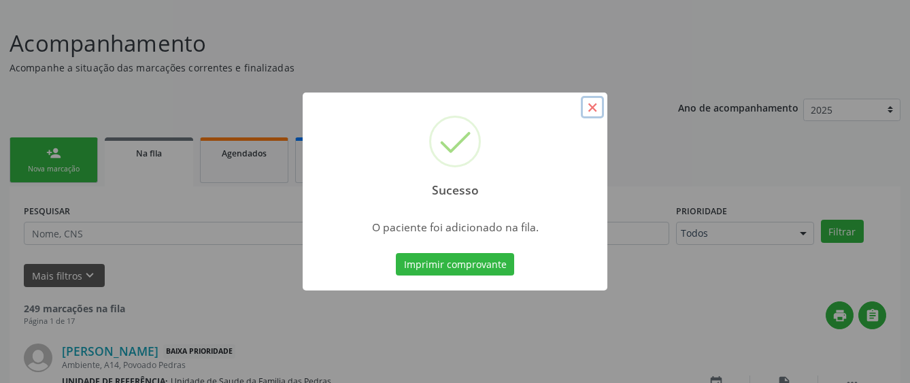
click at [592, 100] on button "×" at bounding box center [592, 107] width 23 height 23
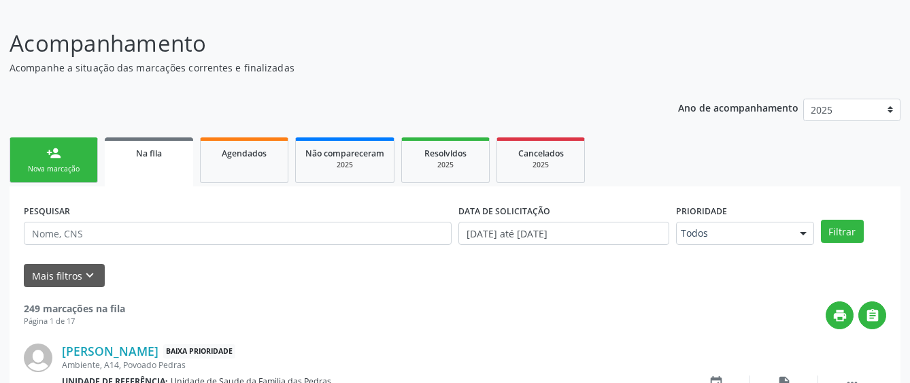
click at [80, 152] on link "person_add Nova marcação" at bounding box center [54, 160] width 88 height 46
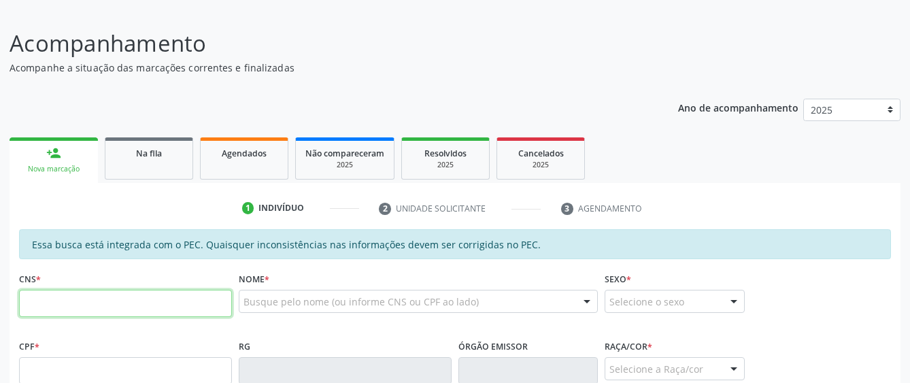
click at [99, 314] on input "text" at bounding box center [125, 303] width 213 height 27
type input "700 5011 7752 0850"
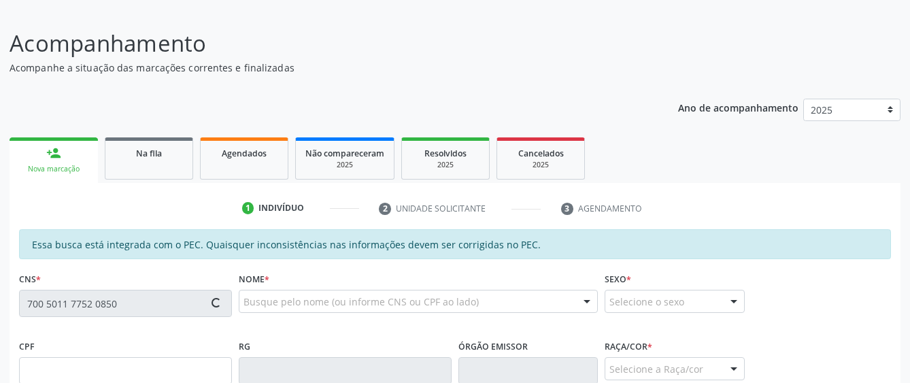
type input "662.923.014-00"
type input "[DATE]"
type input "[PERSON_NAME]"
type input "[PHONE_NUMBER]"
type input "11"
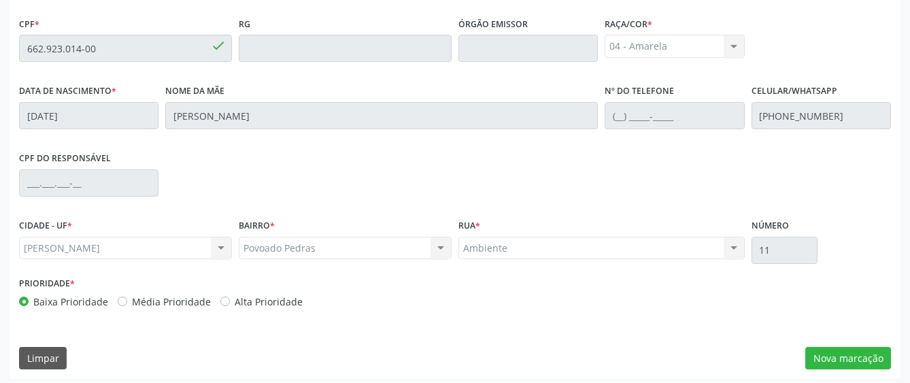
scroll to position [413, 0]
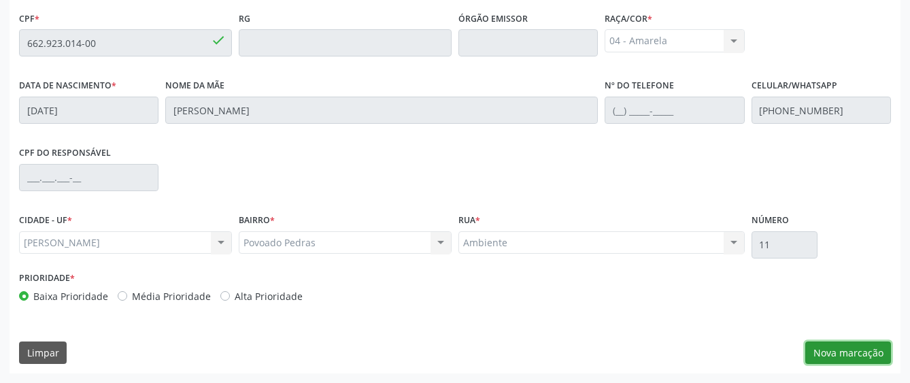
click at [834, 349] on button "Nova marcação" at bounding box center [849, 353] width 86 height 23
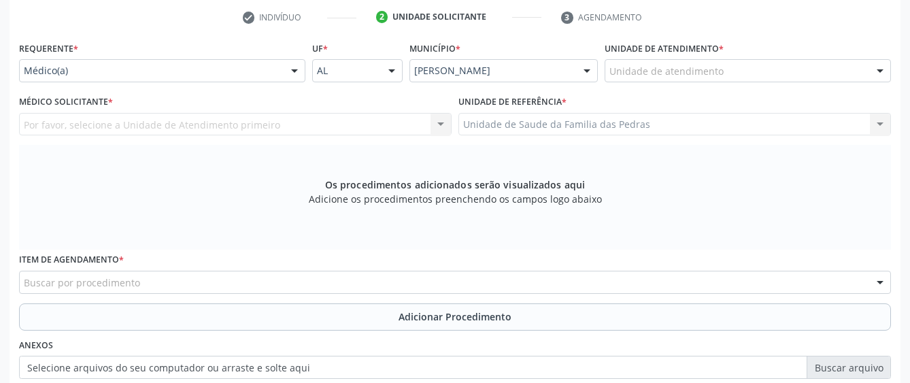
scroll to position [141, 0]
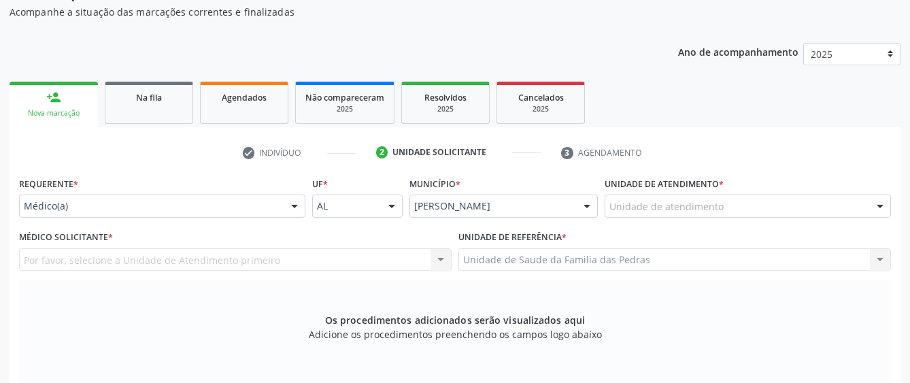
click at [750, 207] on div "Unidade de atendimento" at bounding box center [748, 206] width 286 height 23
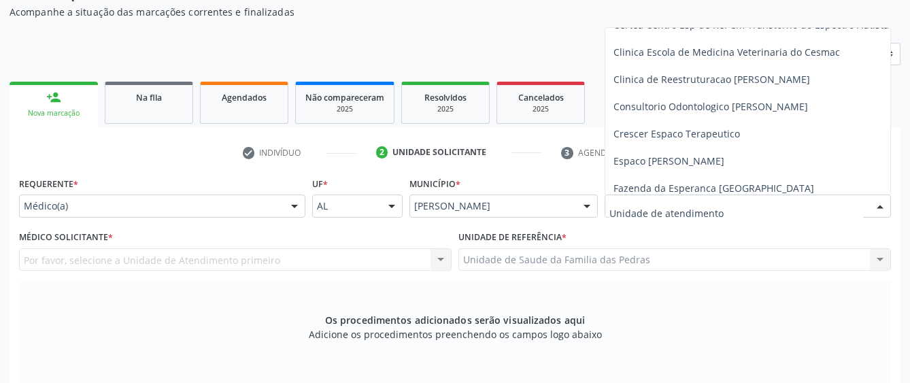
scroll to position [272, 0]
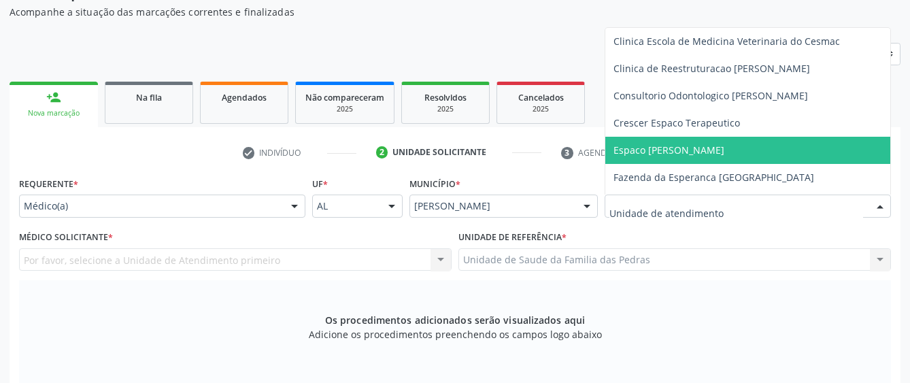
click at [298, 203] on div at bounding box center [294, 206] width 20 height 23
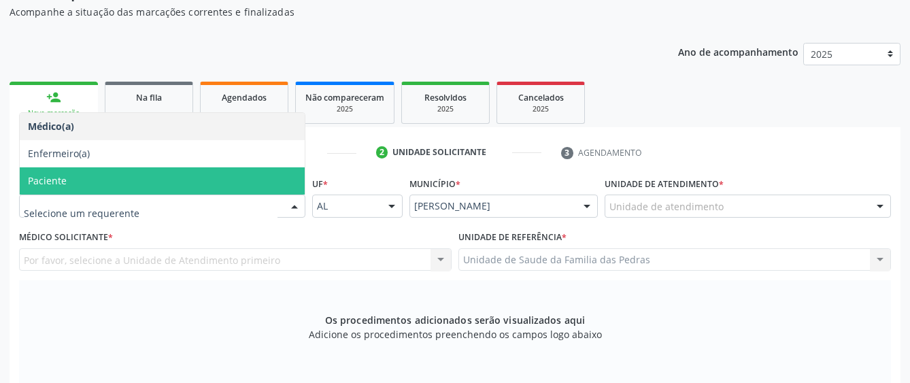
click at [257, 178] on span "Paciente" at bounding box center [162, 180] width 285 height 27
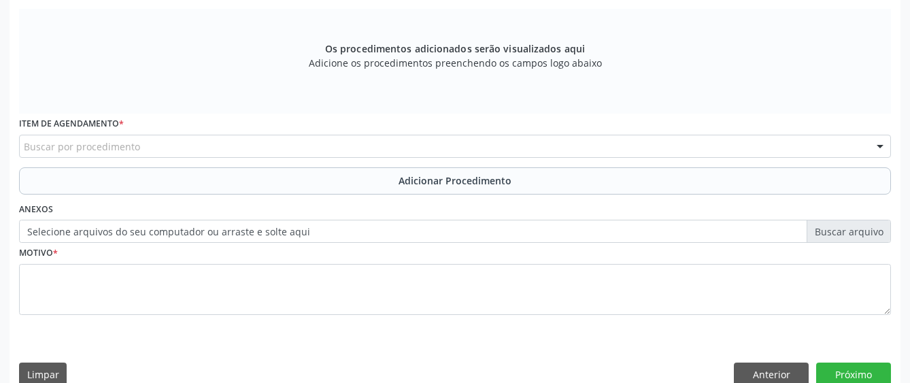
scroll to position [413, 0]
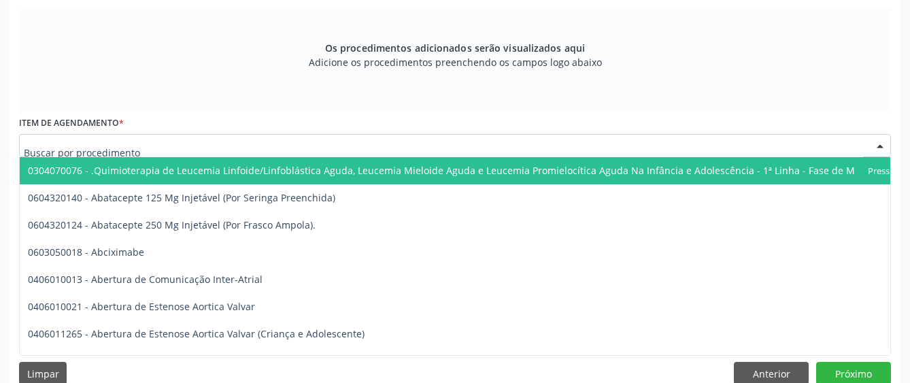
click at [220, 143] on div at bounding box center [455, 145] width 872 height 23
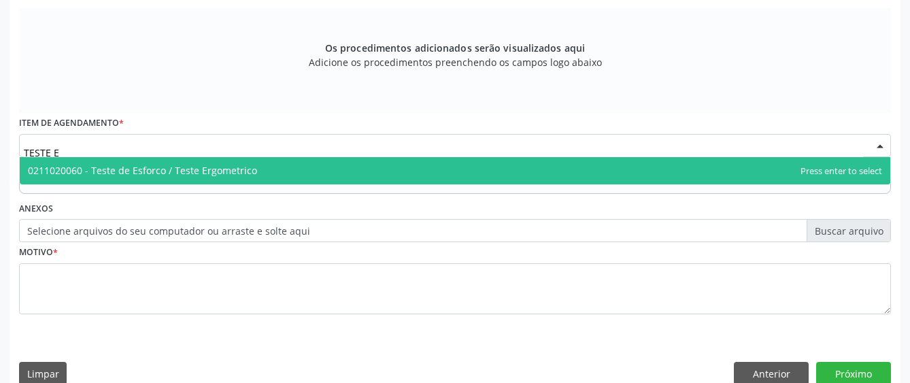
type input "TESTE ER"
click at [205, 169] on span "0211020060 - Teste de Esforco / Teste Ergometrico" at bounding box center [142, 170] width 229 height 13
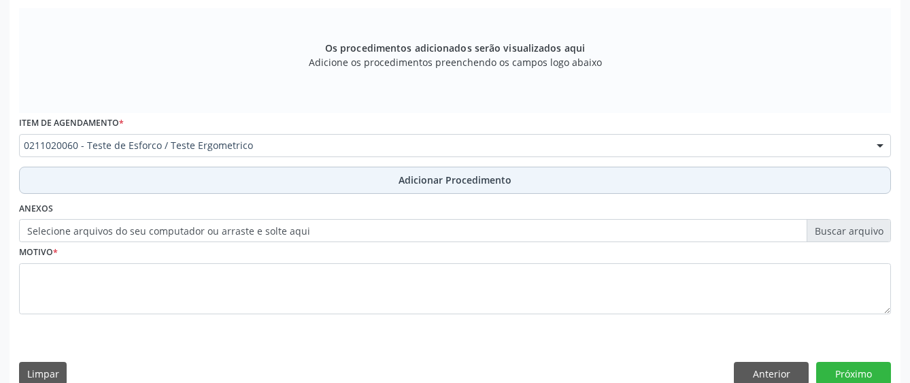
click at [209, 179] on button "Adicionar Procedimento" at bounding box center [455, 180] width 872 height 27
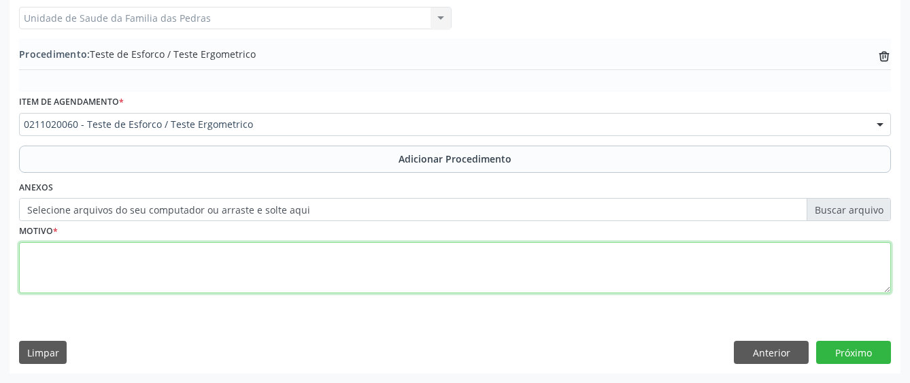
click at [193, 268] on textarea at bounding box center [455, 268] width 872 height 52
type textarea "ROTINA"
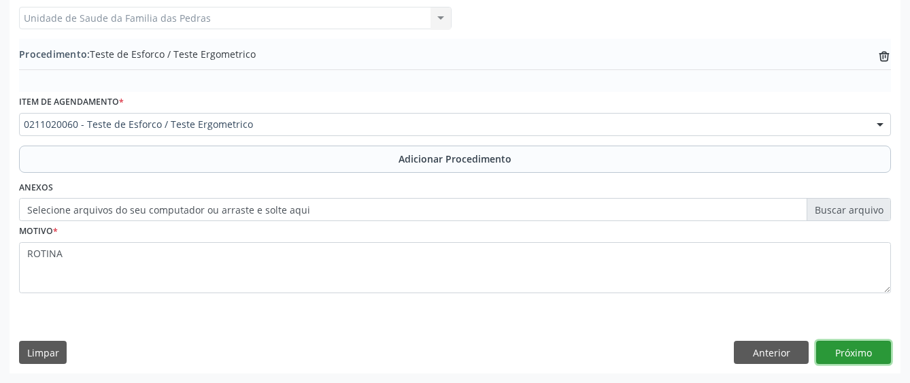
click at [844, 359] on button "Próximo" at bounding box center [854, 352] width 75 height 23
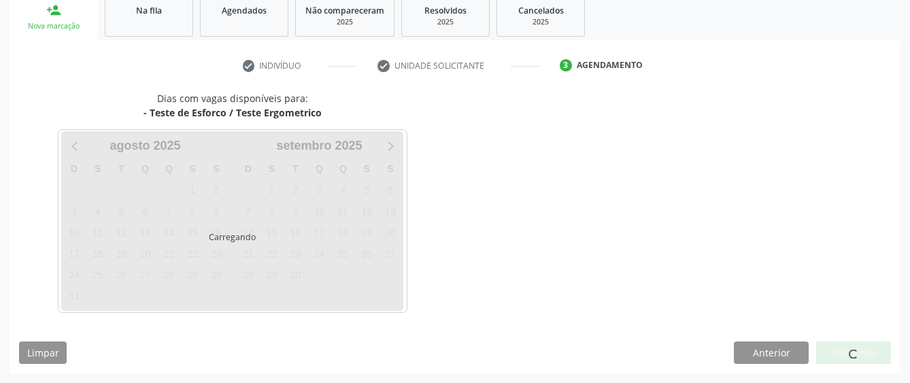
scroll to position [268, 0]
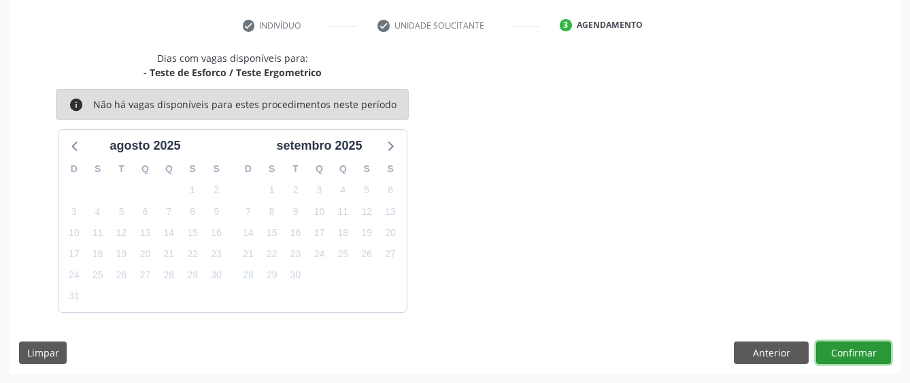
click at [844, 359] on button "Confirmar" at bounding box center [854, 353] width 75 height 23
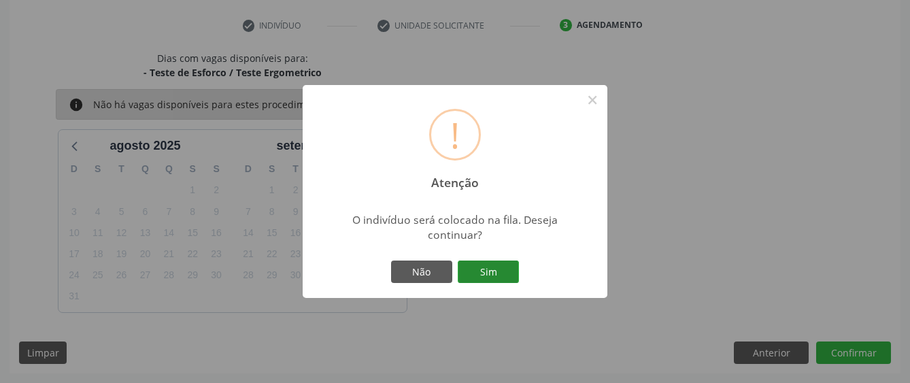
click at [498, 271] on button "Sim" at bounding box center [488, 272] width 61 height 23
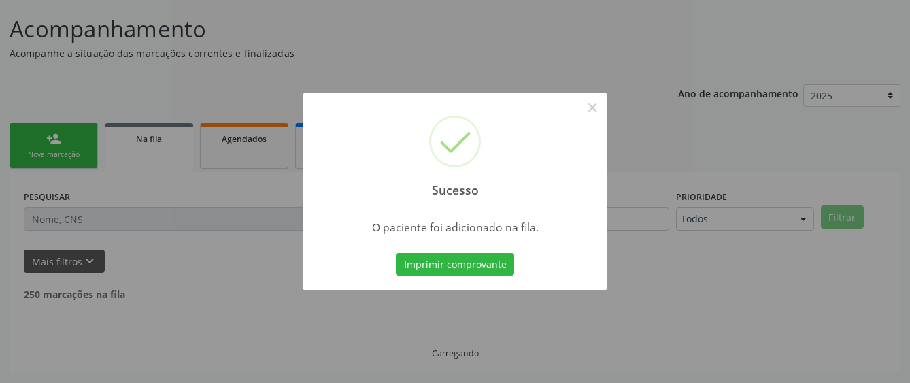
scroll to position [85, 0]
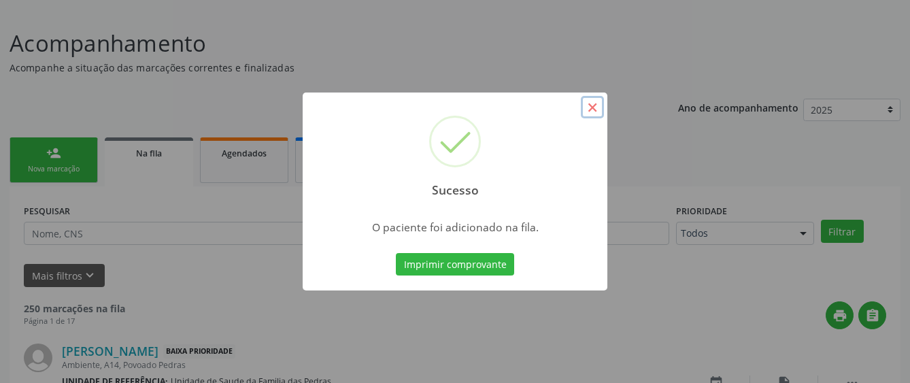
click at [589, 98] on button "×" at bounding box center [592, 107] width 23 height 23
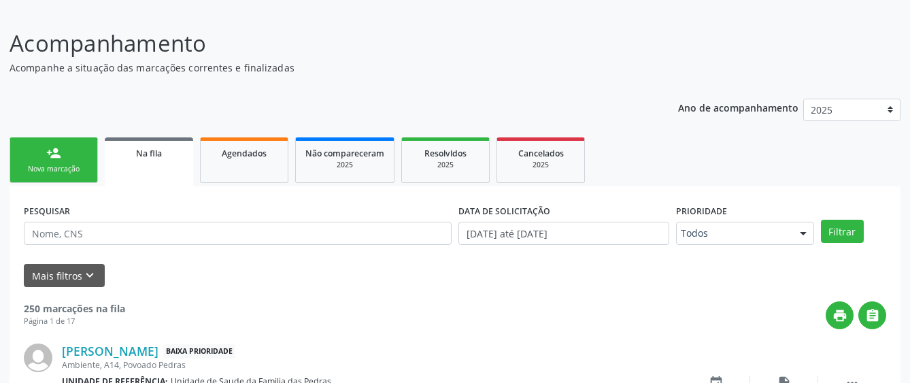
click at [56, 168] on div "Nova marcação" at bounding box center [54, 169] width 68 height 10
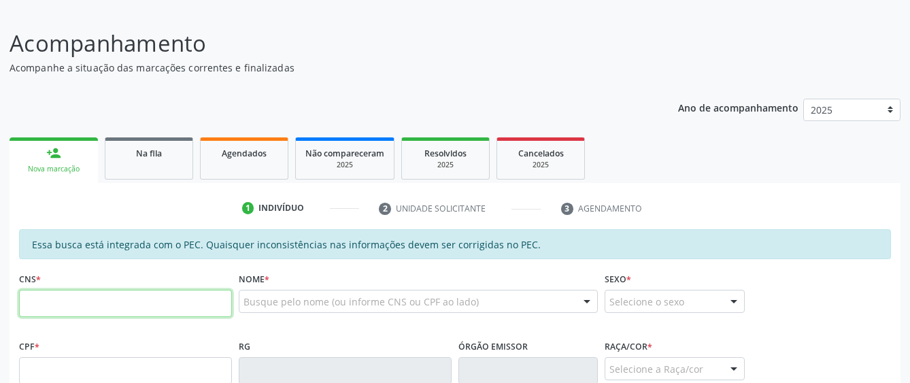
click at [96, 306] on input "text" at bounding box center [125, 303] width 213 height 27
type input "700 5011 7752 0850"
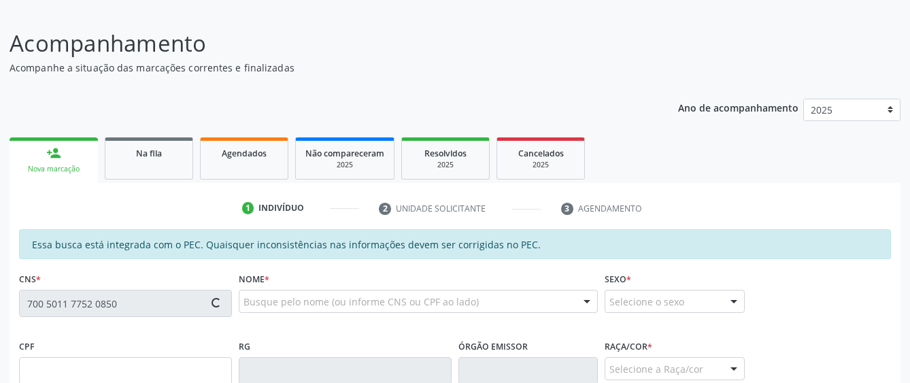
type input "662.923.014-00"
type input "[DATE]"
type input "[PERSON_NAME]"
type input "[PHONE_NUMBER]"
type input "11"
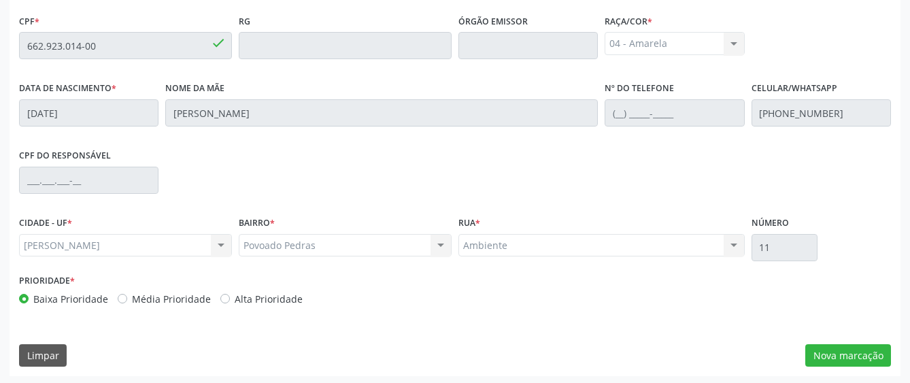
scroll to position [413, 0]
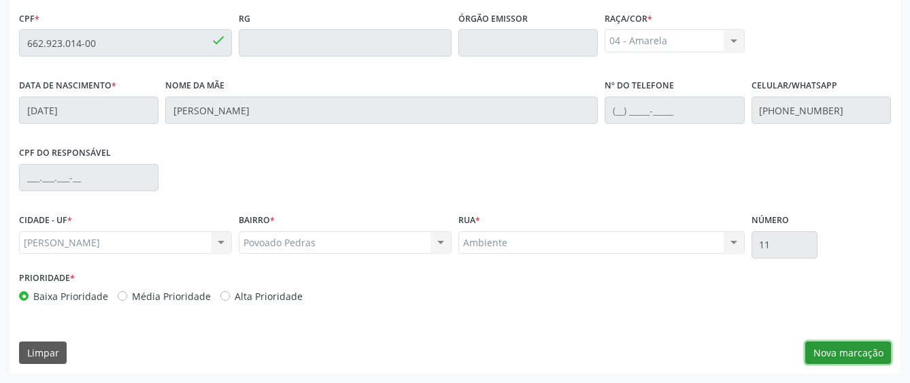
click at [836, 355] on button "Nova marcação" at bounding box center [849, 353] width 86 height 23
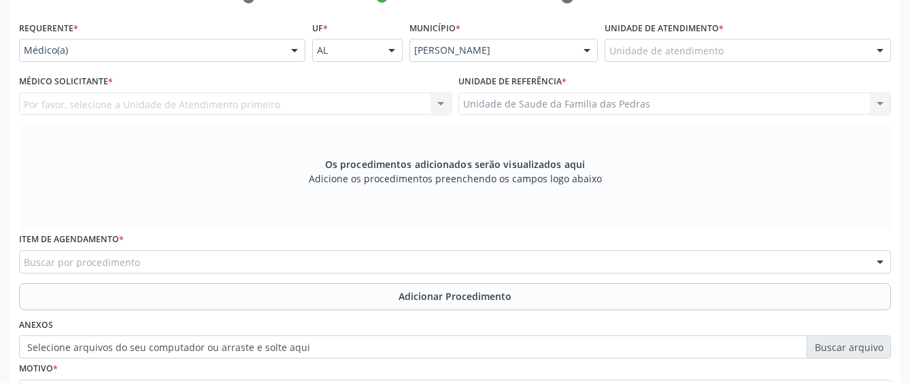
scroll to position [277, 0]
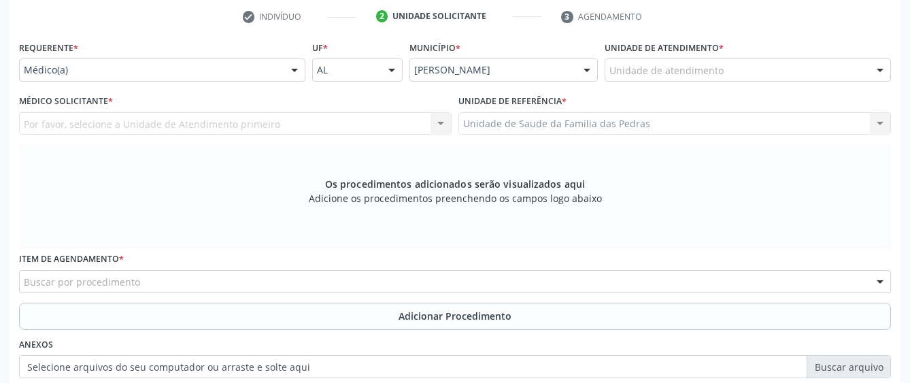
click at [290, 63] on div at bounding box center [294, 70] width 20 height 23
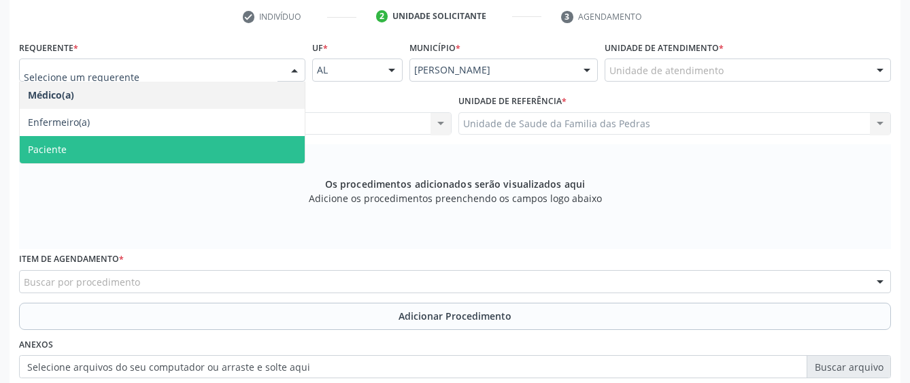
click at [240, 148] on span "Paciente" at bounding box center [162, 149] width 285 height 27
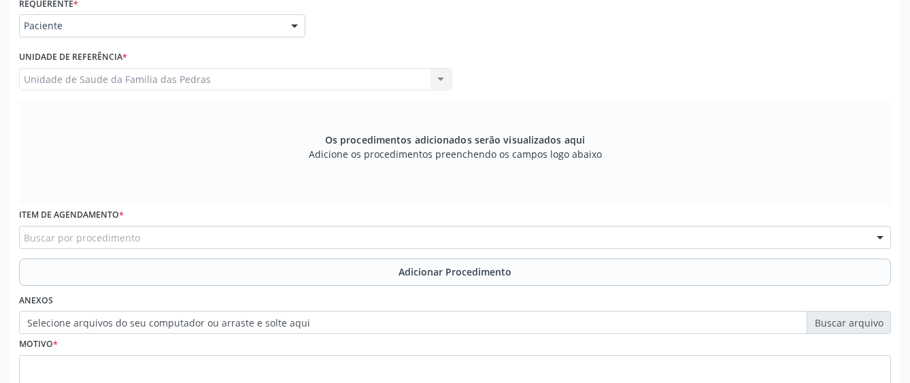
scroll to position [345, 0]
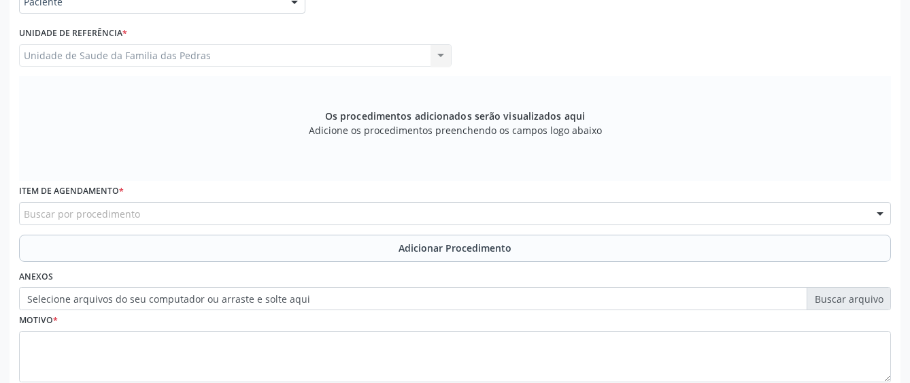
click at [233, 206] on div "Buscar por procedimento" at bounding box center [455, 213] width 872 height 23
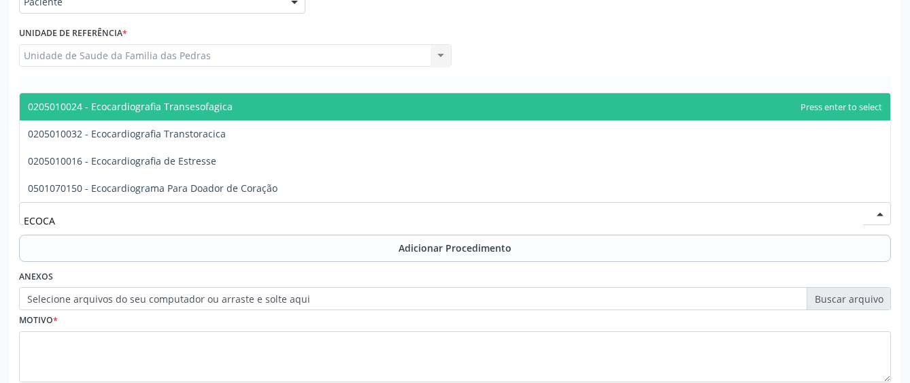
type input "ECOCAR"
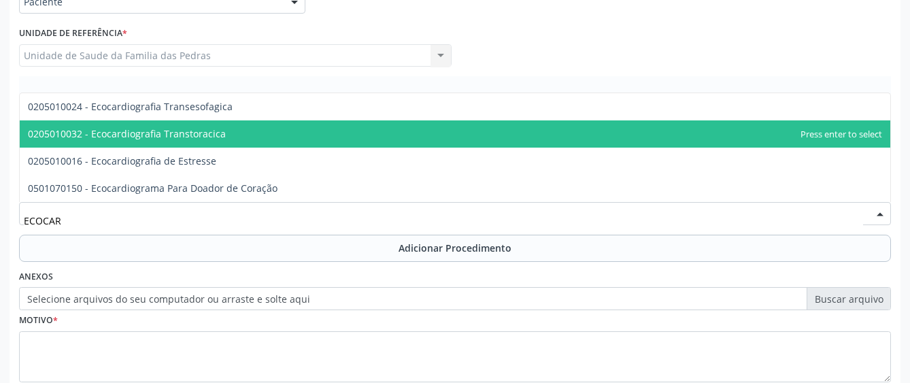
click at [224, 137] on span "0205010032 - Ecocardiografia Transtoracica" at bounding box center [455, 133] width 871 height 27
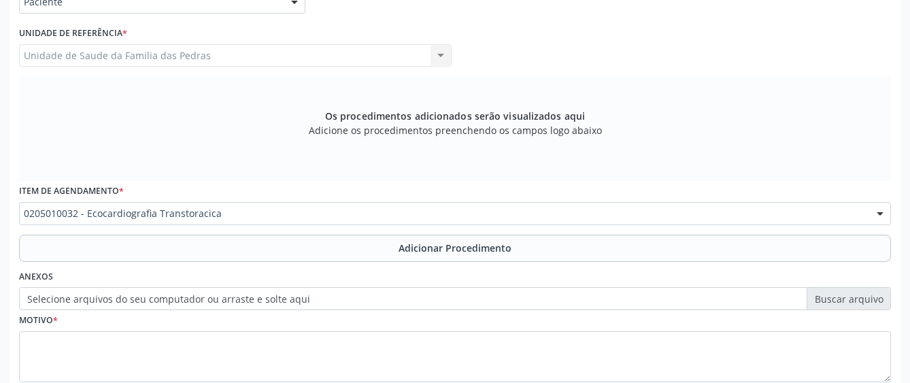
scroll to position [413, 0]
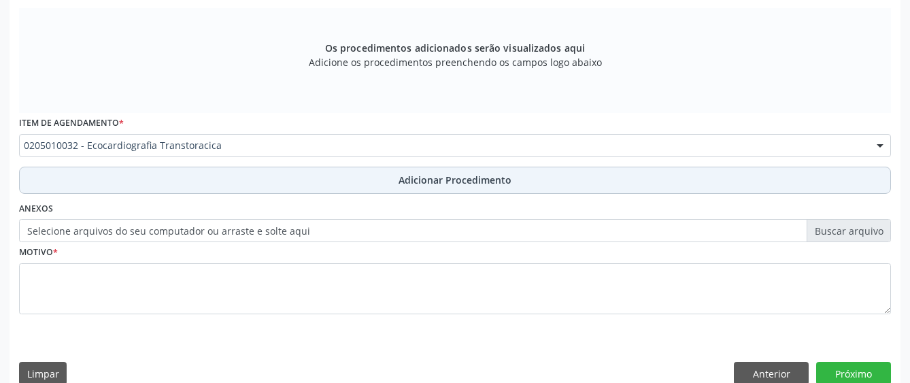
click at [214, 179] on button "Adicionar Procedimento" at bounding box center [455, 180] width 872 height 27
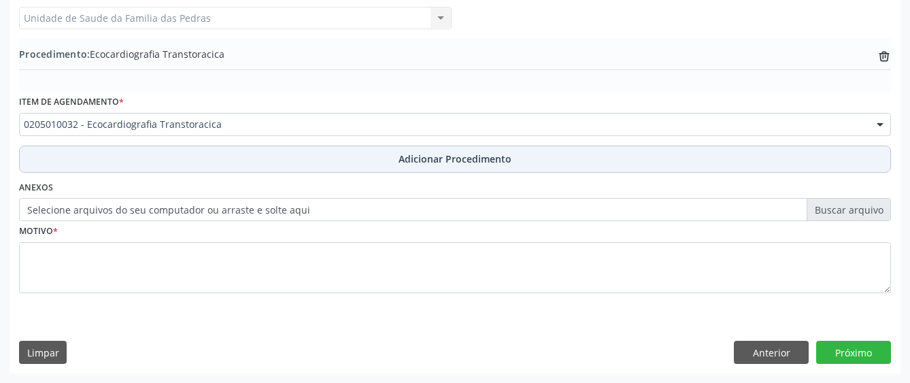
scroll to position [382, 0]
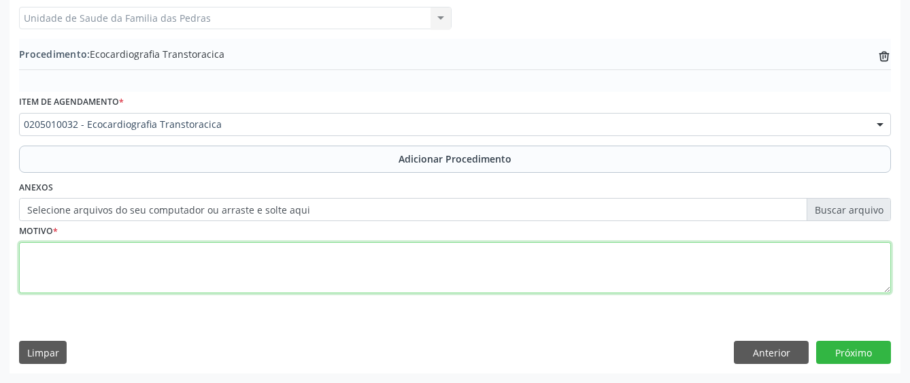
click at [189, 263] on textarea at bounding box center [455, 268] width 872 height 52
type textarea "ROTINA"
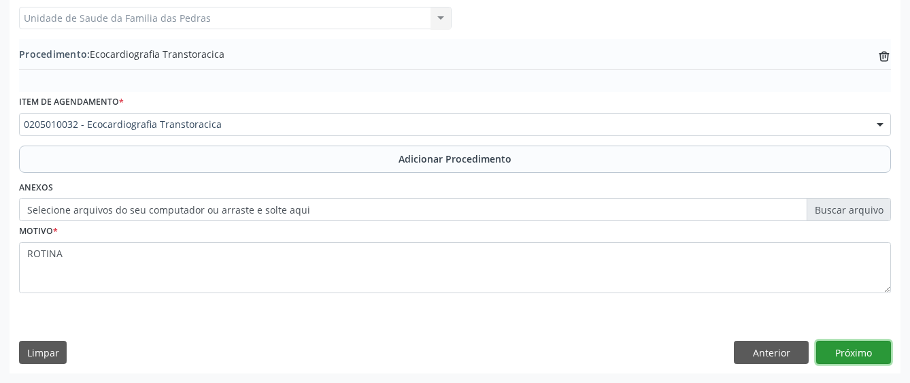
click at [859, 352] on button "Próximo" at bounding box center [854, 352] width 75 height 23
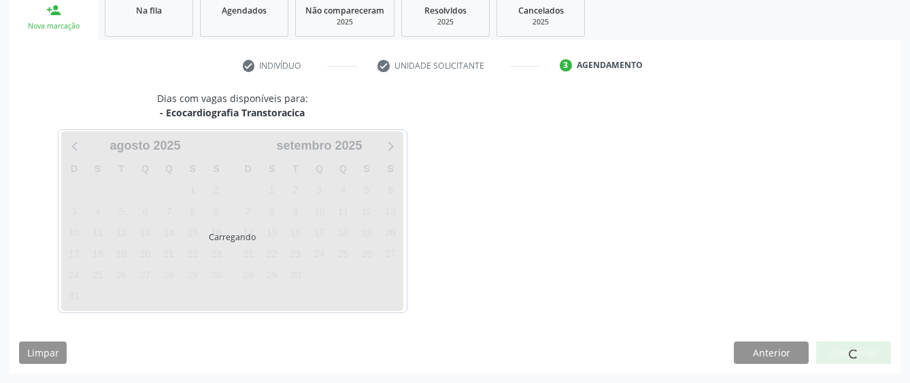
scroll to position [268, 0]
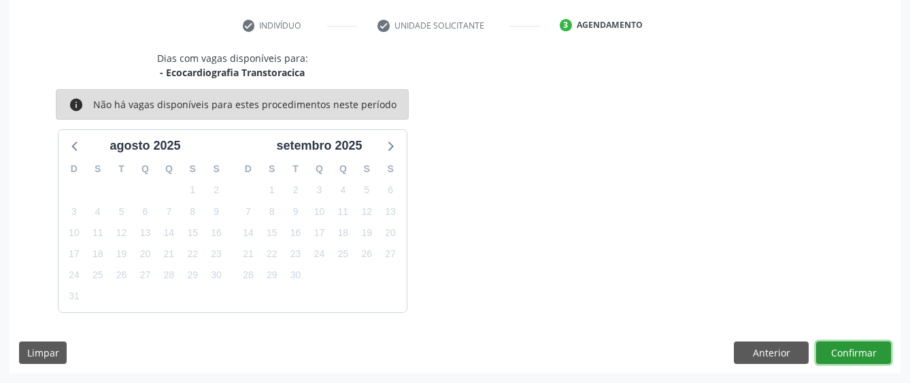
click at [859, 352] on button "Confirmar" at bounding box center [854, 353] width 75 height 23
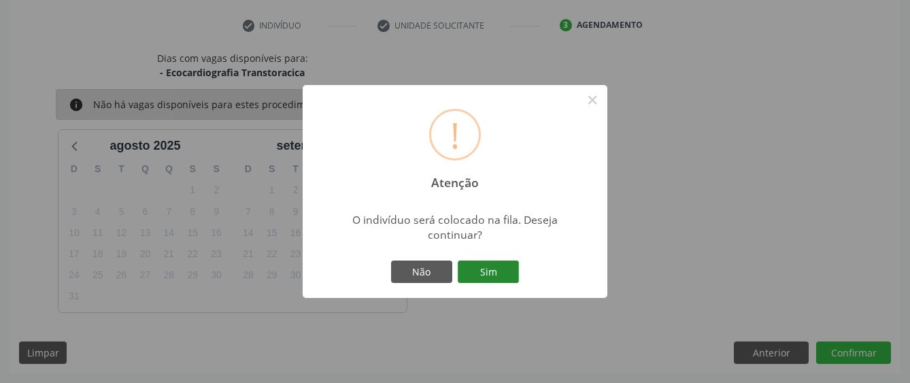
click at [486, 271] on button "Sim" at bounding box center [488, 272] width 61 height 23
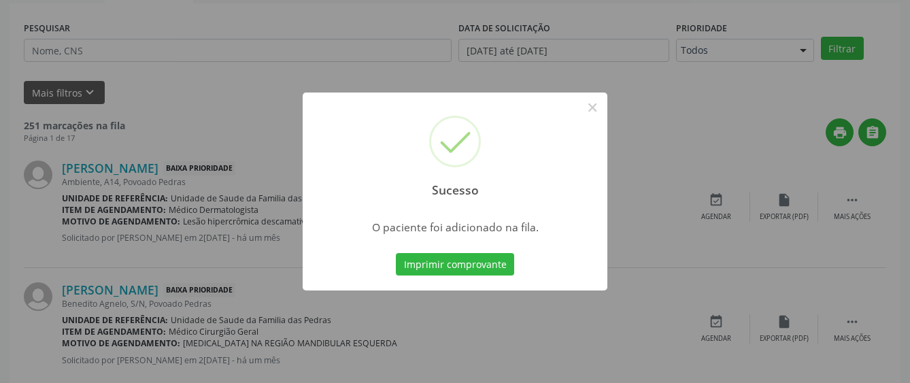
scroll to position [85, 0]
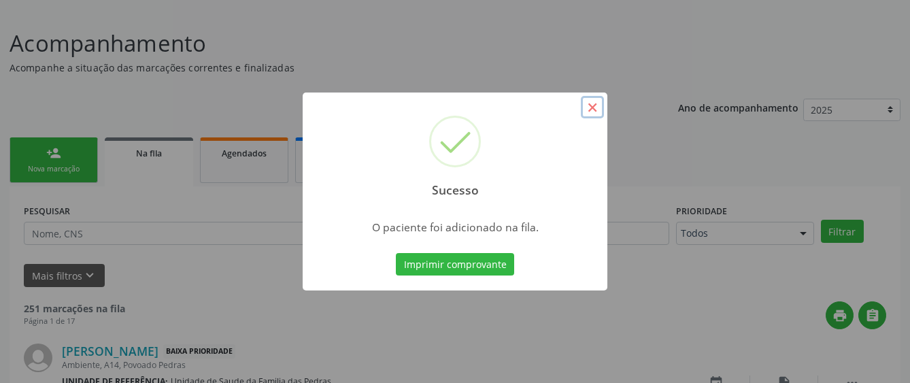
click at [597, 103] on button "×" at bounding box center [592, 107] width 23 height 23
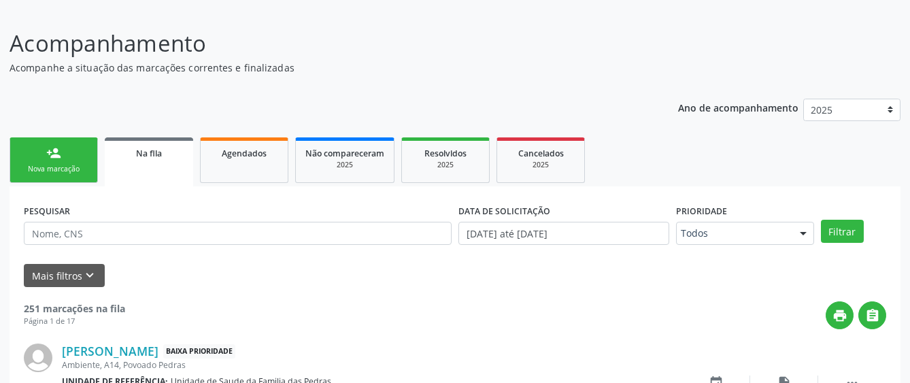
click at [36, 177] on link "person_add Nova marcação" at bounding box center [54, 160] width 88 height 46
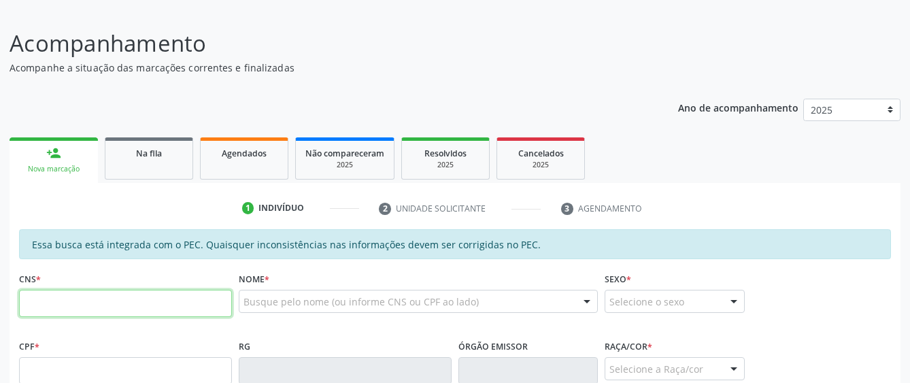
click at [71, 298] on input "text" at bounding box center [125, 303] width 213 height 27
type input "702 4020 1612 2126"
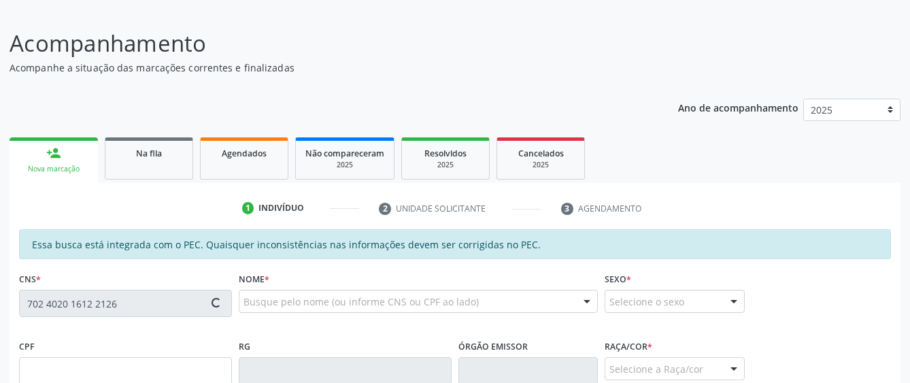
type input "647.731.244-15"
type input "2[DATE]"
type input "[PERSON_NAME]"
type input "[PHONE_NUMBER]"
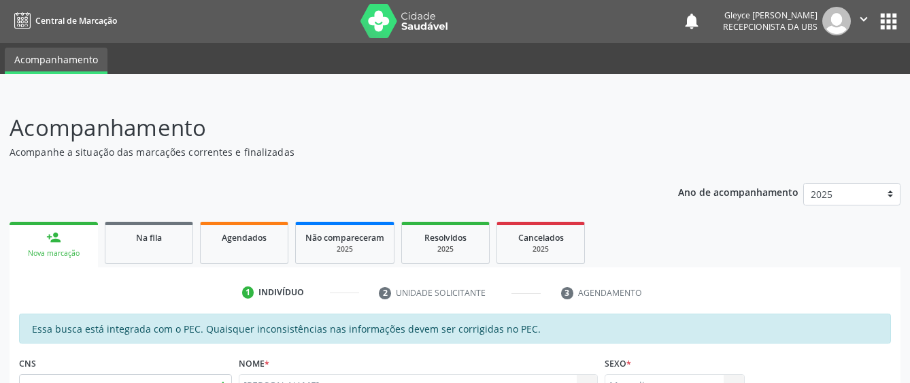
scroll to position [0, 0]
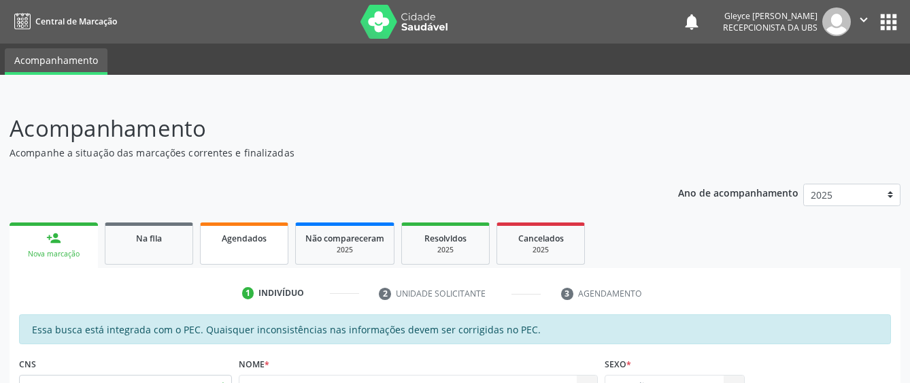
click at [256, 237] on span "Agendados" at bounding box center [244, 239] width 45 height 12
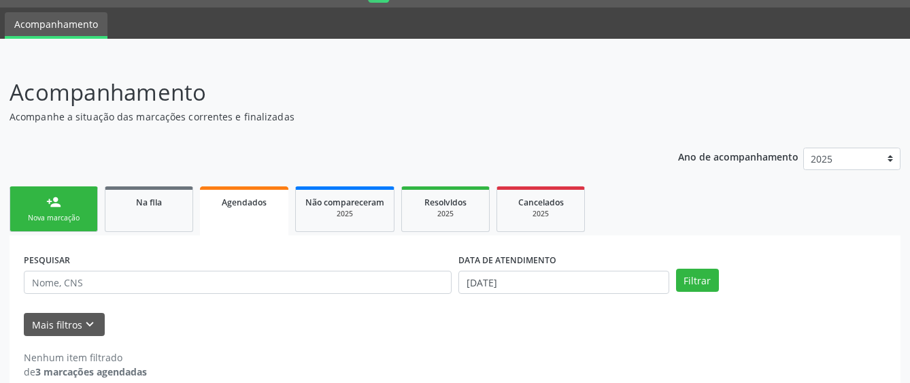
scroll to position [56, 0]
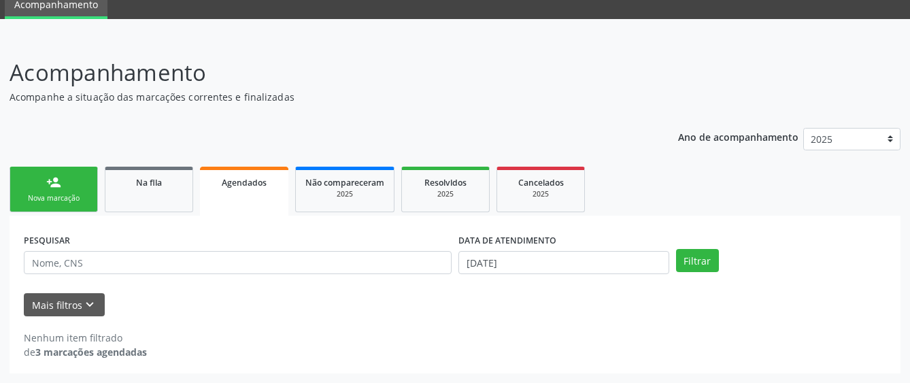
click at [71, 202] on div "Nova marcação" at bounding box center [54, 198] width 68 height 10
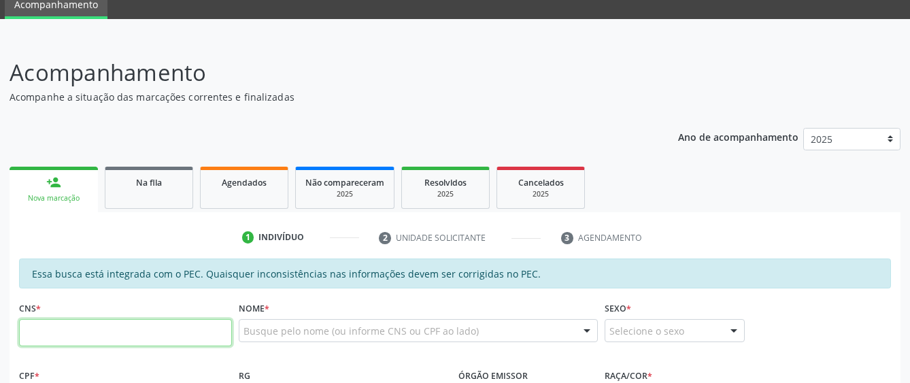
click at [100, 346] on input "text" at bounding box center [125, 332] width 213 height 27
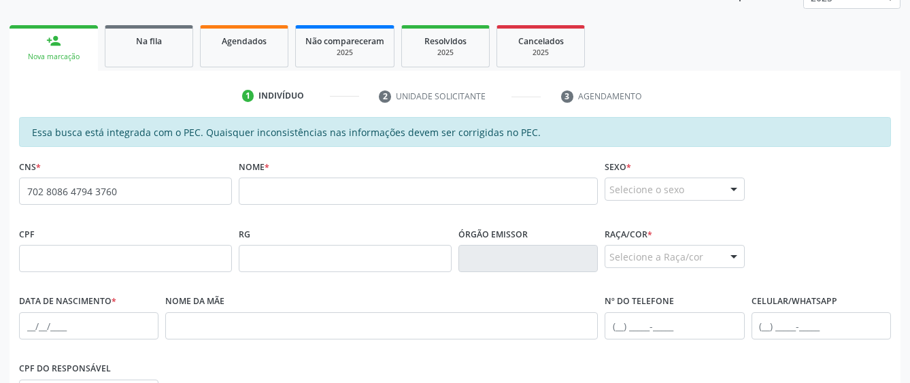
scroll to position [192, 0]
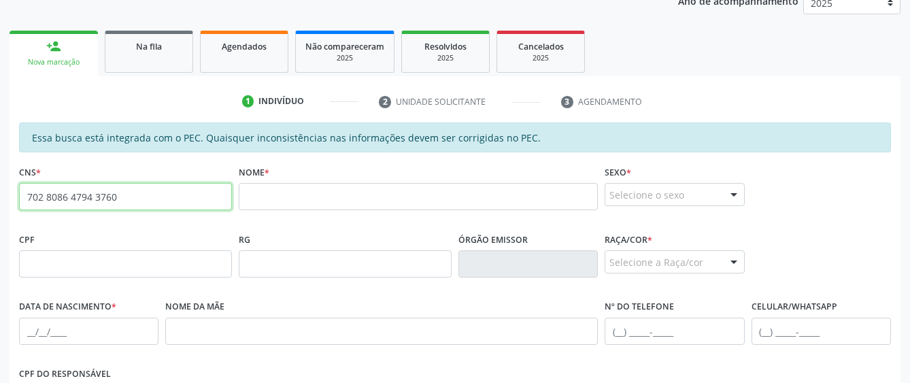
drag, startPoint x: 120, startPoint y: 202, endPoint x: -10, endPoint y: 211, distance: 130.3
click at [0, 191] on html "Central de Marcação notifications [PERSON_NAME] Recepcionista da UBS  Configur…" at bounding box center [455, -1] width 910 height 383
type input "700 6079 7558 0170"
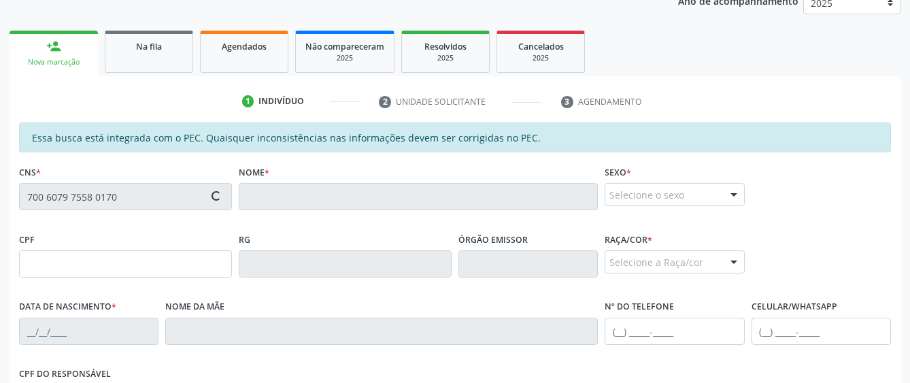
type input "190.788.974-49"
type input "[DATE]"
type input "[PERSON_NAME]"
type input "[PHONE_NUMBER]"
type input "S/N"
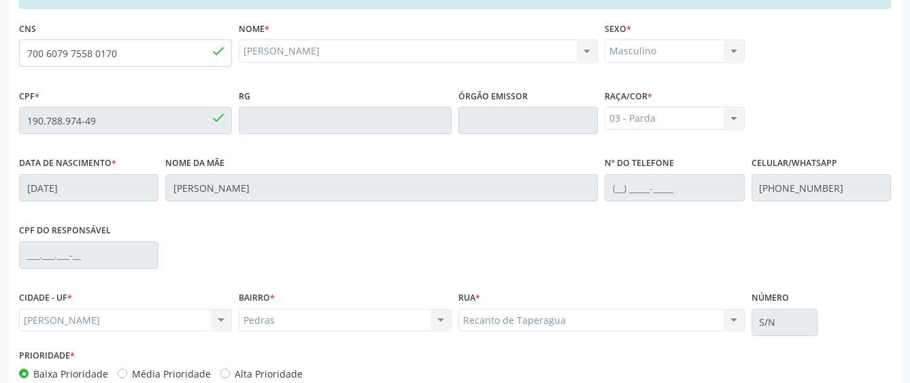
scroll to position [413, 0]
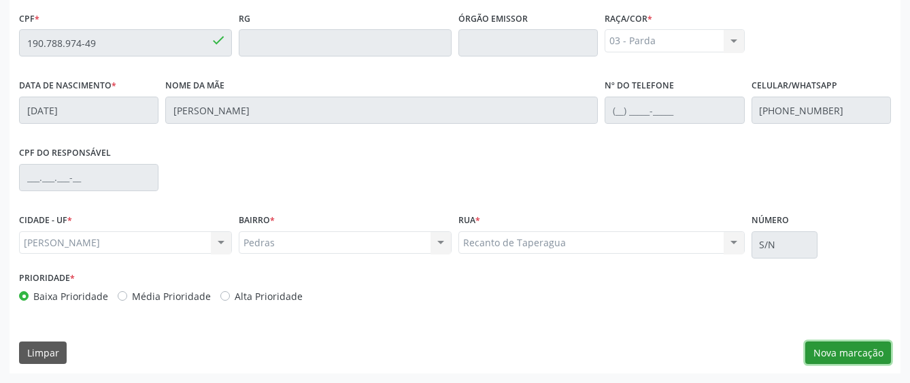
click at [841, 354] on button "Nova marcação" at bounding box center [849, 353] width 86 height 23
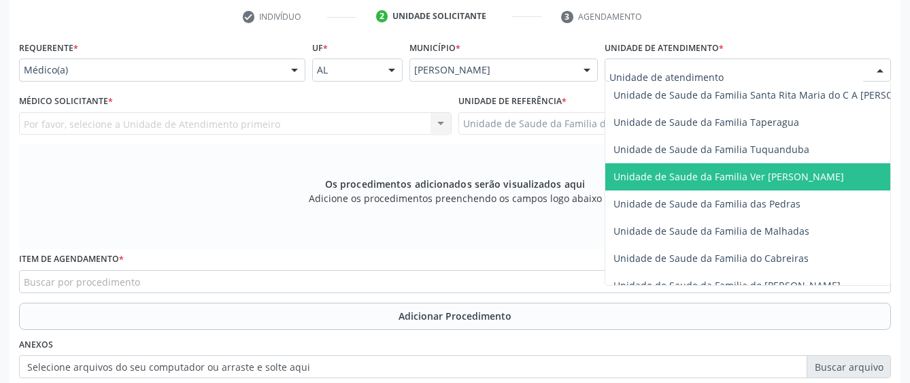
scroll to position [1021, 0]
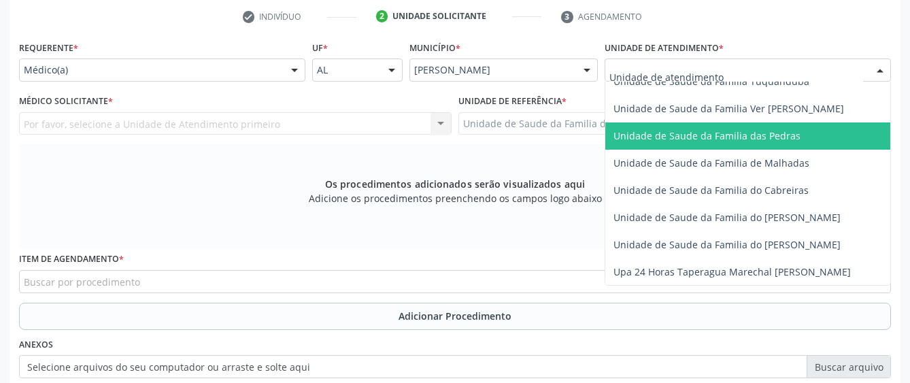
click at [655, 144] on span "Unidade de Saude da Familia das Pedras" at bounding box center [776, 135] width 340 height 27
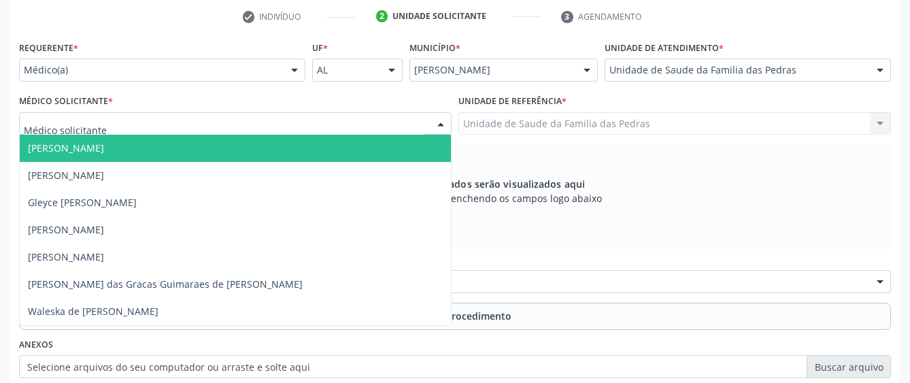
click at [378, 120] on div at bounding box center [235, 123] width 433 height 23
click at [376, 150] on span "[PERSON_NAME]" at bounding box center [235, 148] width 431 height 27
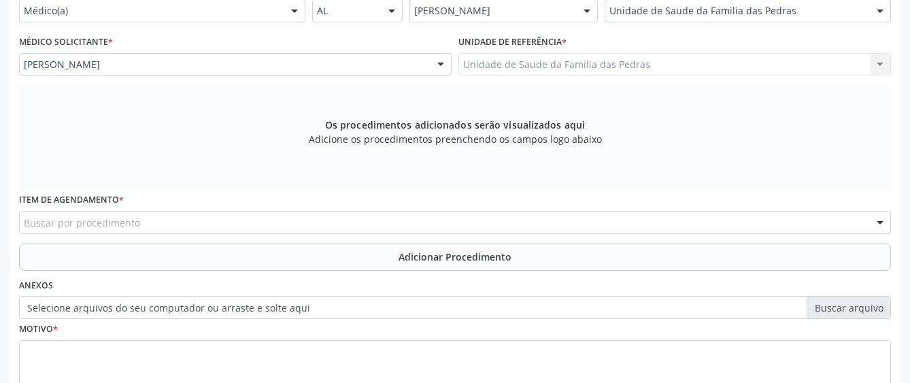
scroll to position [434, 0]
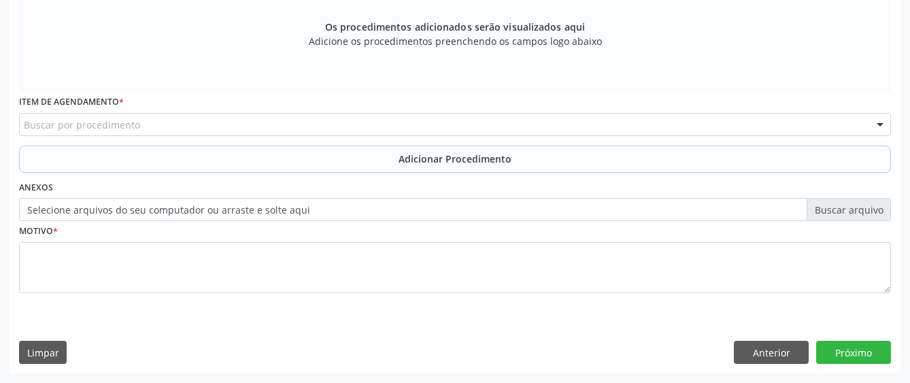
click at [384, 134] on div "Buscar por procedimento" at bounding box center [455, 124] width 872 height 23
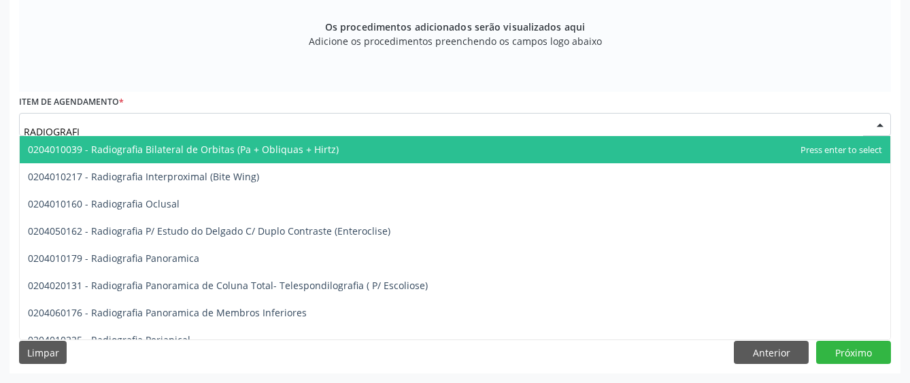
type input "RADIOGRAFIA"
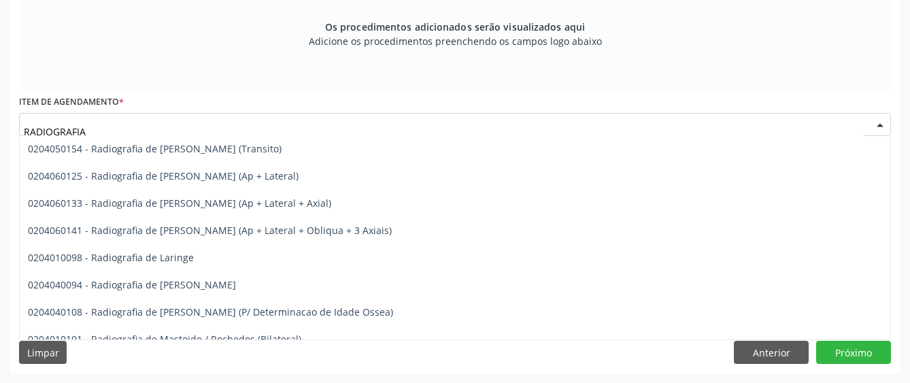
scroll to position [1225, 0]
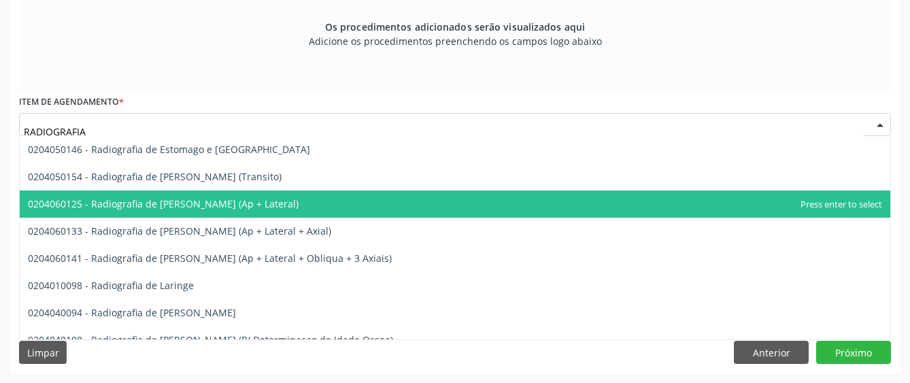
click at [283, 208] on span "0204060125 - Radiografia de [PERSON_NAME] (Ap + Lateral)" at bounding box center [455, 204] width 871 height 27
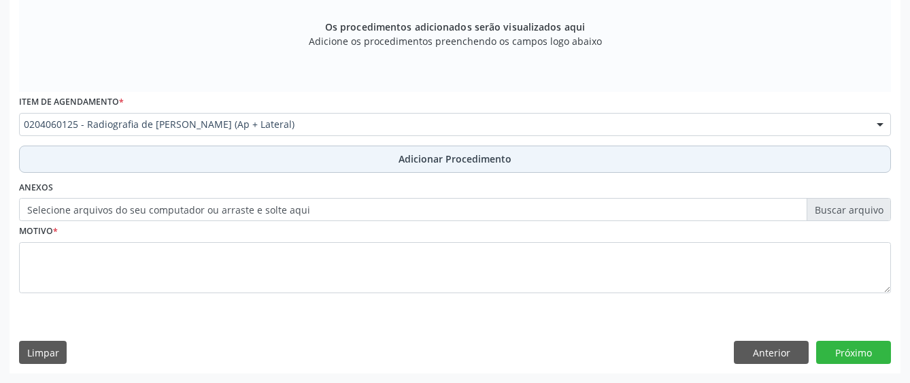
click at [294, 167] on button "Adicionar Procedimento" at bounding box center [455, 159] width 872 height 27
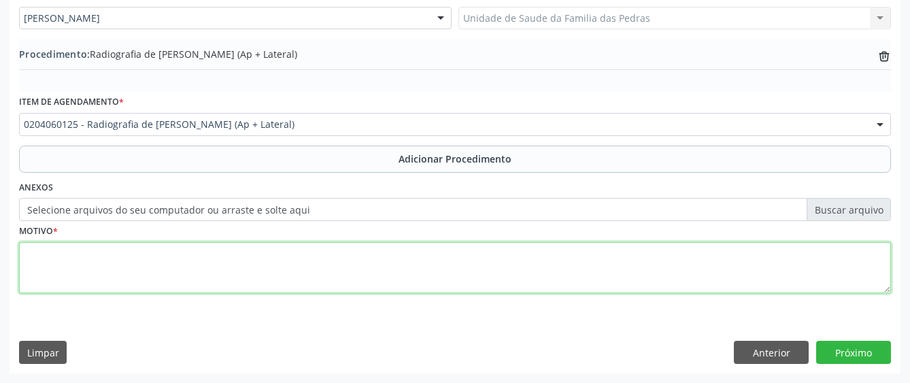
click at [233, 250] on textarea at bounding box center [455, 268] width 872 height 52
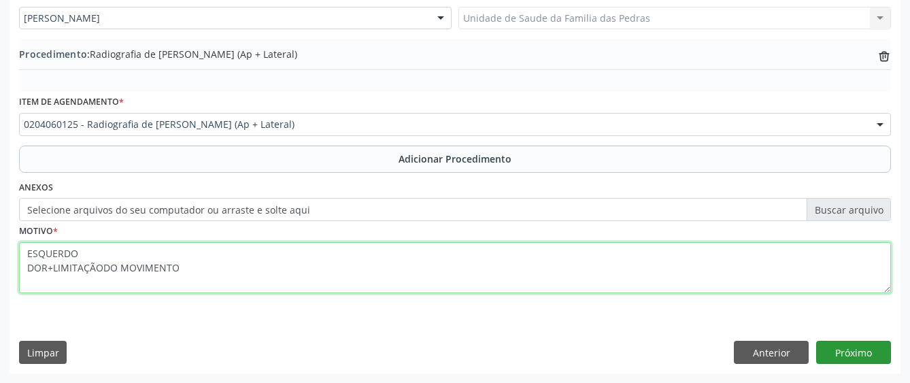
type textarea "ESQUERDO DOR+LIMITAÇÃODO MOVIMENTO"
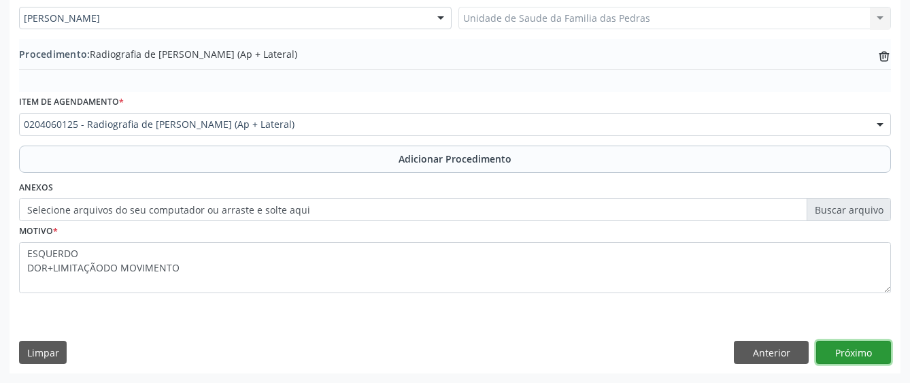
click at [865, 354] on button "Próximo" at bounding box center [854, 352] width 75 height 23
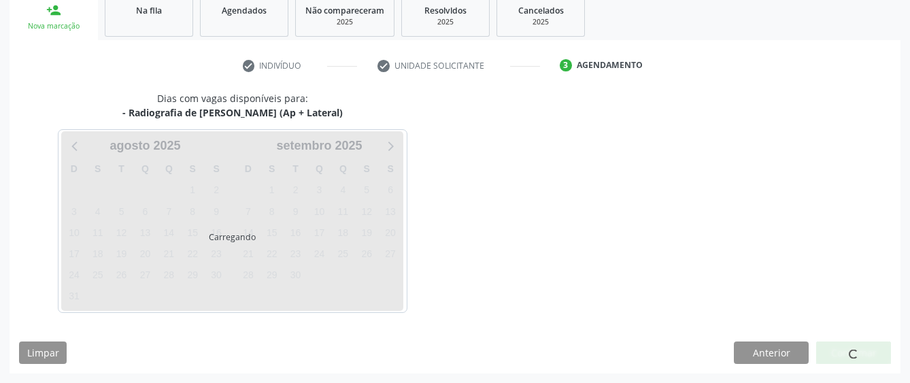
scroll to position [268, 0]
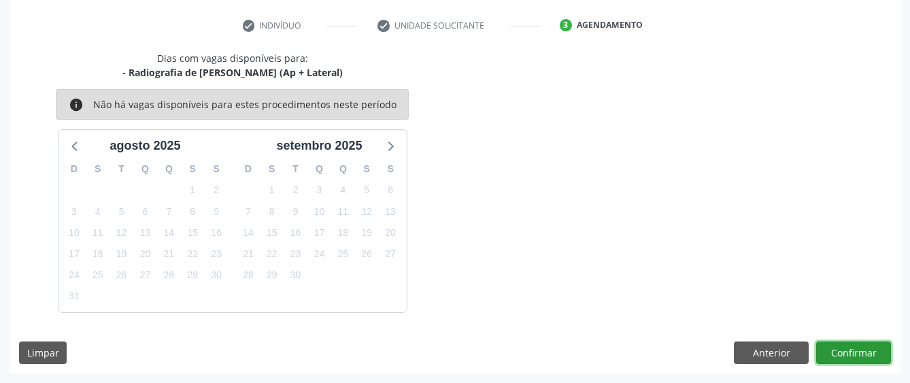
click at [851, 352] on button "Confirmar" at bounding box center [854, 353] width 75 height 23
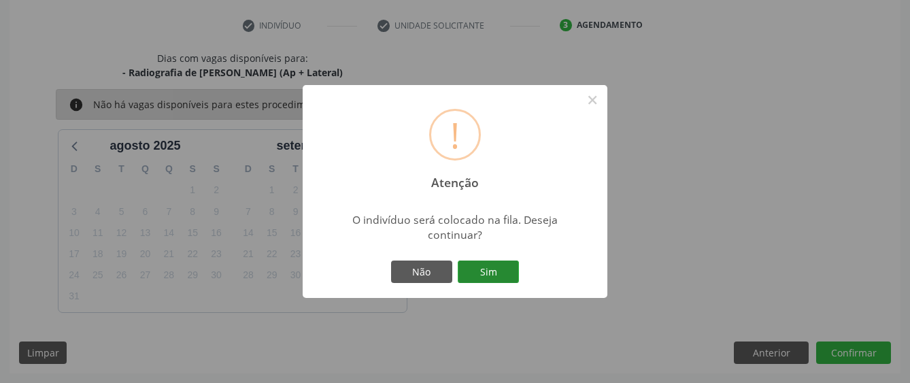
click at [493, 268] on button "Sim" at bounding box center [488, 272] width 61 height 23
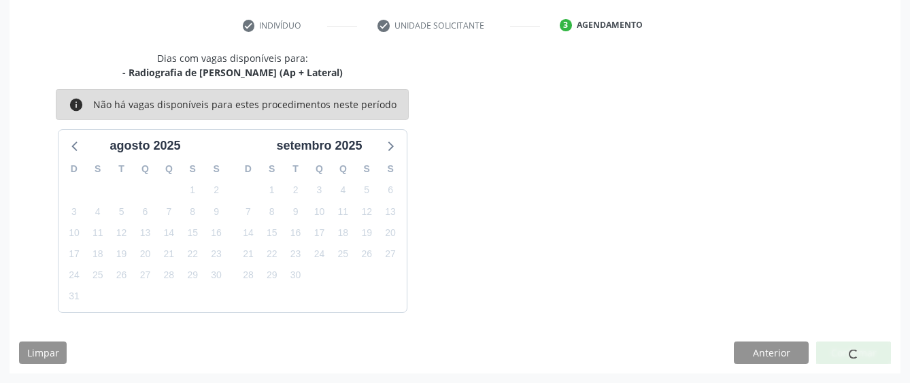
scroll to position [85, 0]
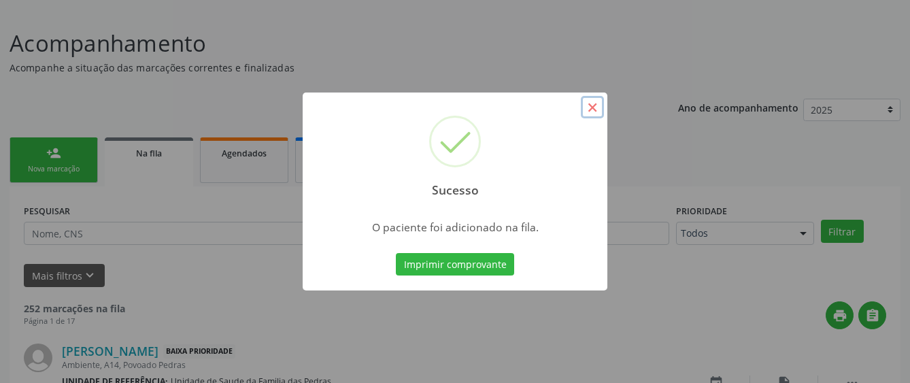
click at [599, 104] on button "×" at bounding box center [592, 107] width 23 height 23
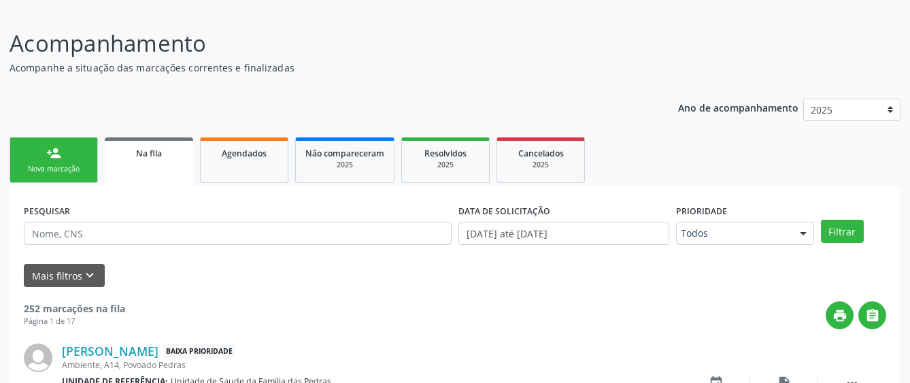
click at [67, 180] on link "person_add Nova marcação" at bounding box center [54, 160] width 88 height 46
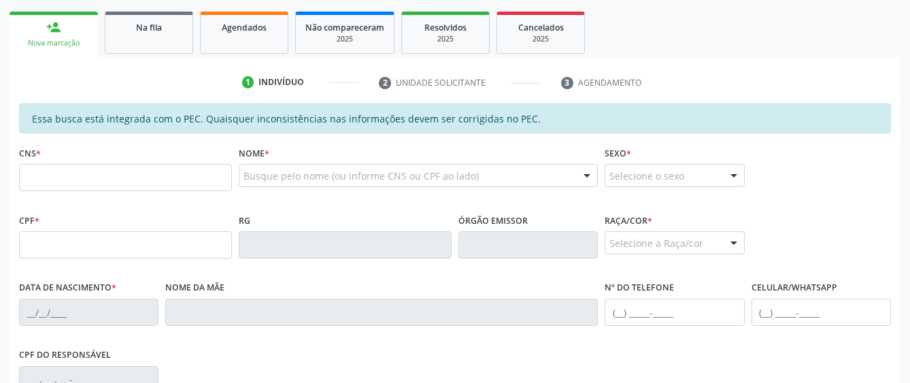
scroll to position [221, 0]
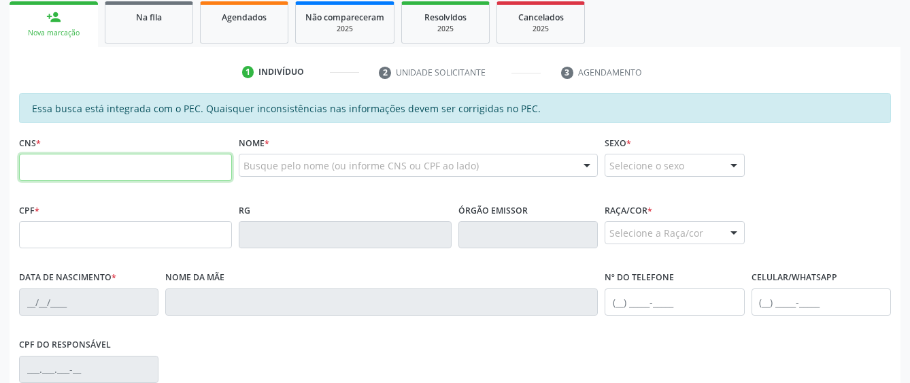
click at [95, 171] on input "text" at bounding box center [125, 167] width 213 height 27
type input "705 1088 4834 3540"
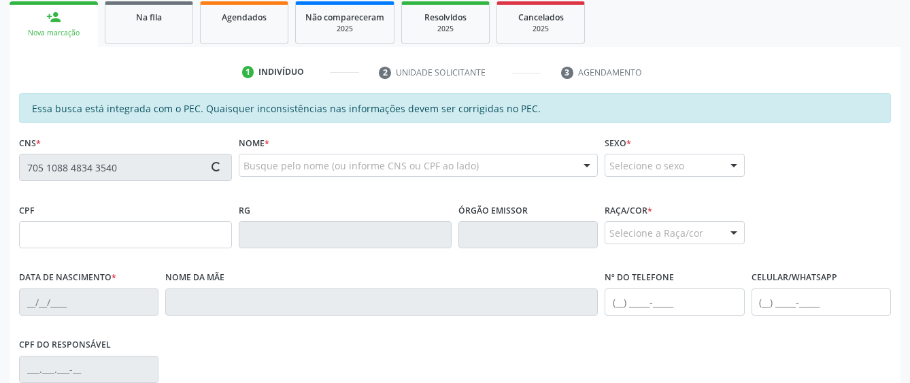
type input "070.392.134-78"
type input "[DATE]"
type input "[PERSON_NAME]"
type input "[PHONE_NUMBER]"
type input "S/N"
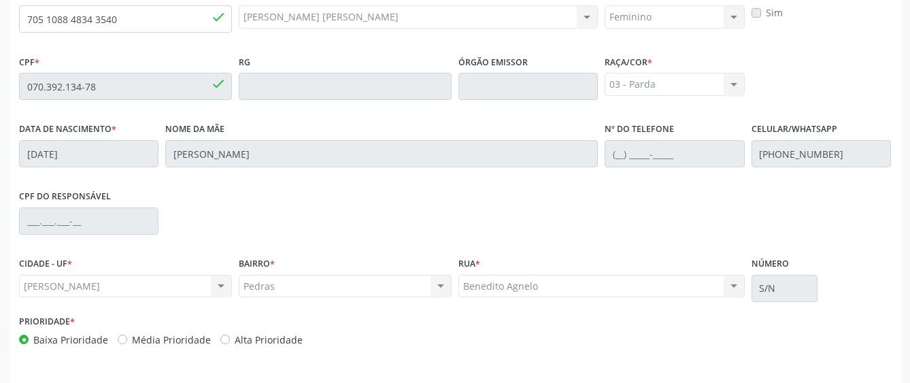
scroll to position [413, 0]
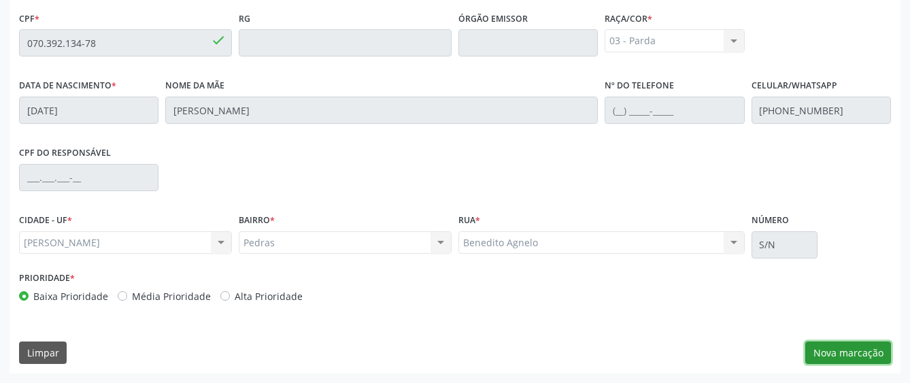
click at [861, 352] on button "Nova marcação" at bounding box center [849, 353] width 86 height 23
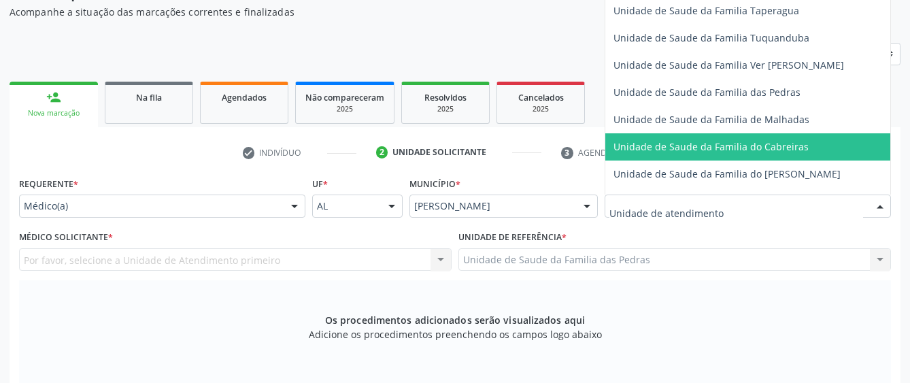
scroll to position [950, 0]
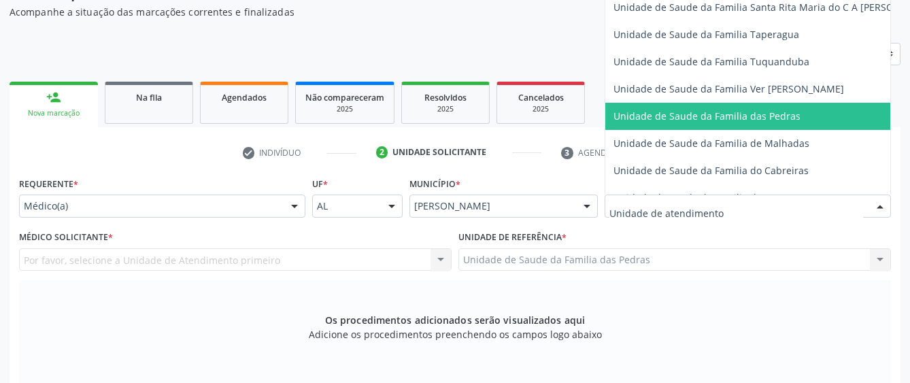
click at [652, 118] on span "Unidade de Saude da Familia das Pedras" at bounding box center [707, 116] width 187 height 13
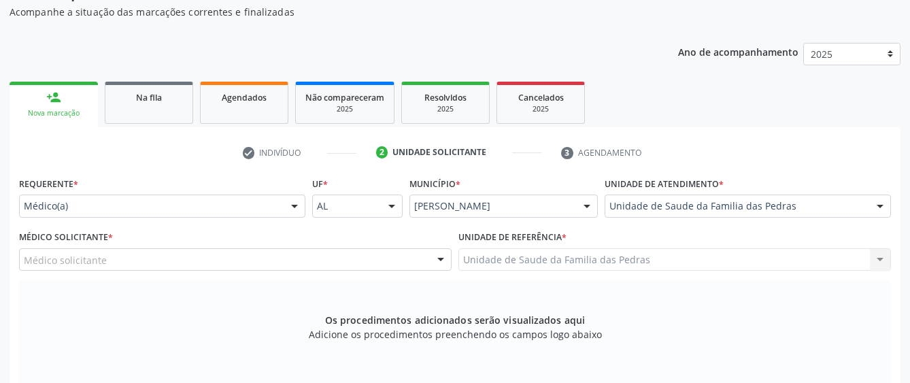
click at [336, 261] on div "Médico solicitante" at bounding box center [235, 259] width 433 height 23
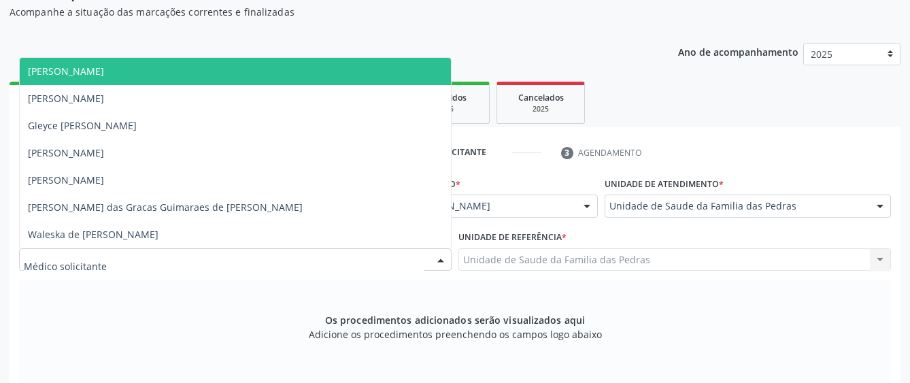
click at [182, 74] on span "[PERSON_NAME]" at bounding box center [235, 71] width 431 height 27
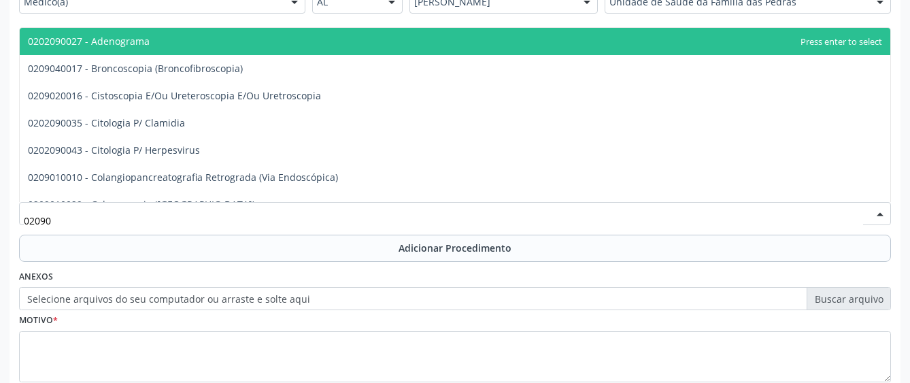
scroll to position [326, 0]
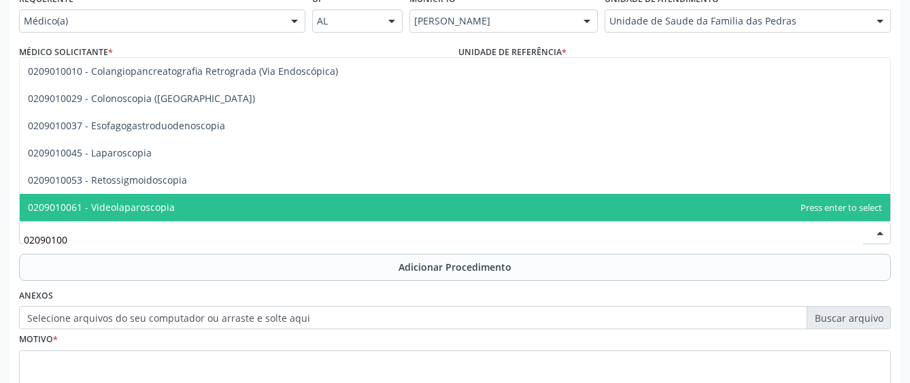
type input "020901003"
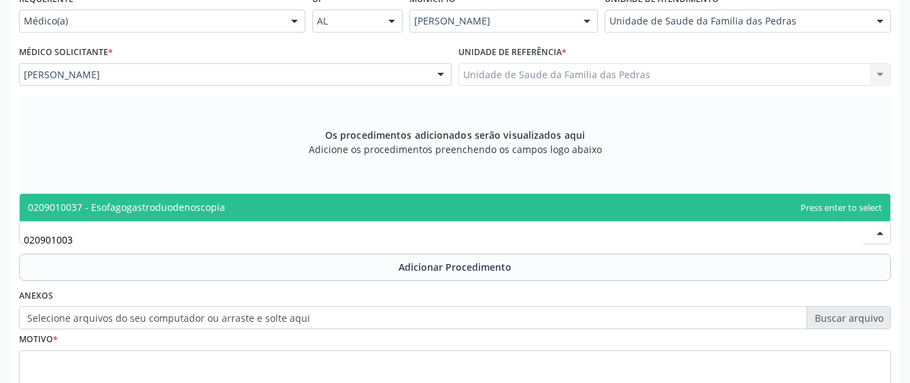
click at [109, 216] on span "0209010037 - Esofagogastroduodenoscopia" at bounding box center [455, 207] width 871 height 27
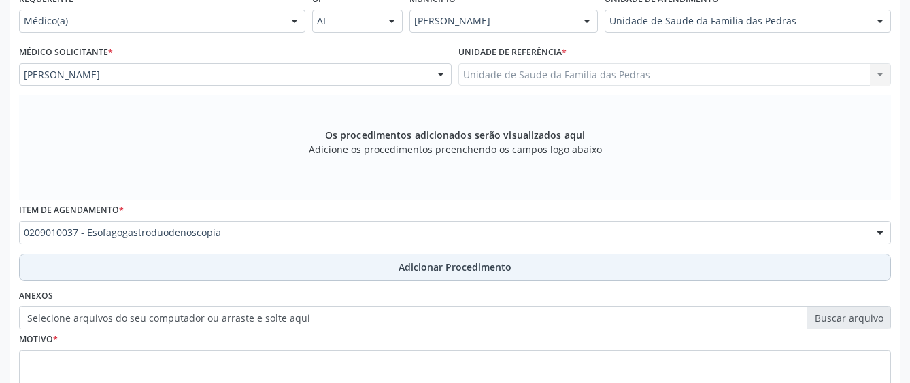
click at [181, 269] on button "Adicionar Procedimento" at bounding box center [455, 267] width 872 height 27
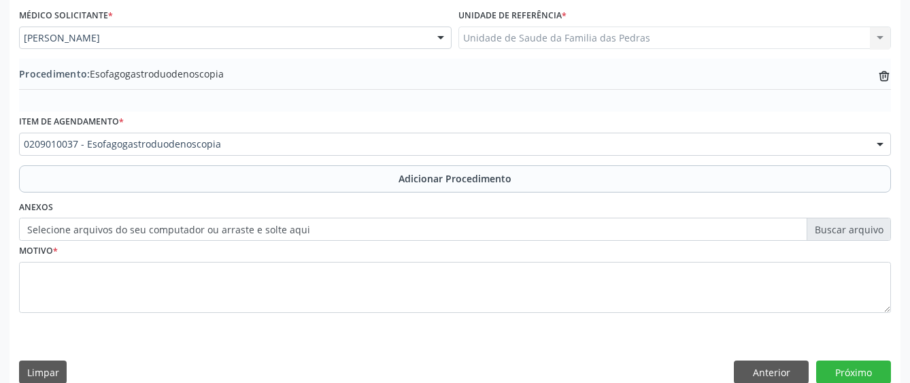
scroll to position [382, 0]
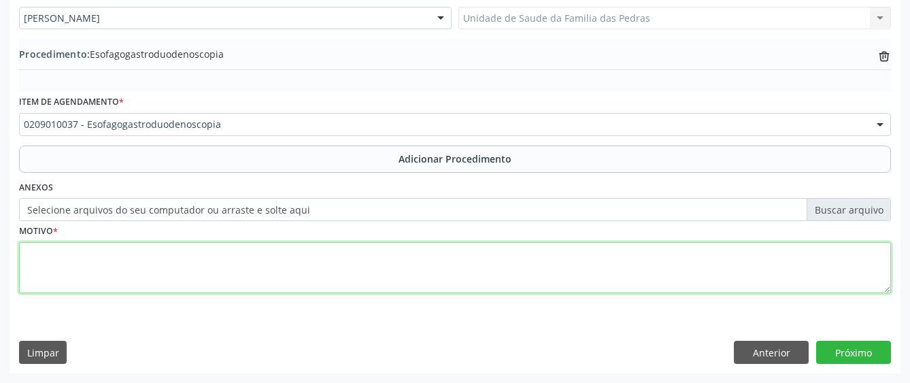
click at [181, 265] on textarea at bounding box center [455, 268] width 872 height 52
type textarea "GASTRITE"
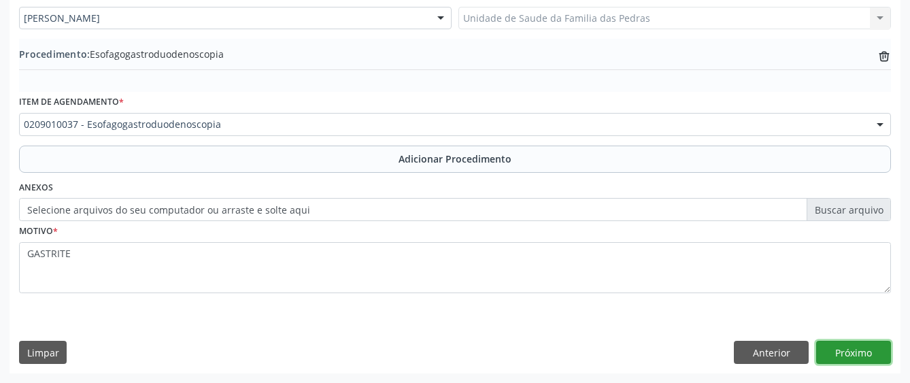
click at [831, 349] on button "Próximo" at bounding box center [854, 352] width 75 height 23
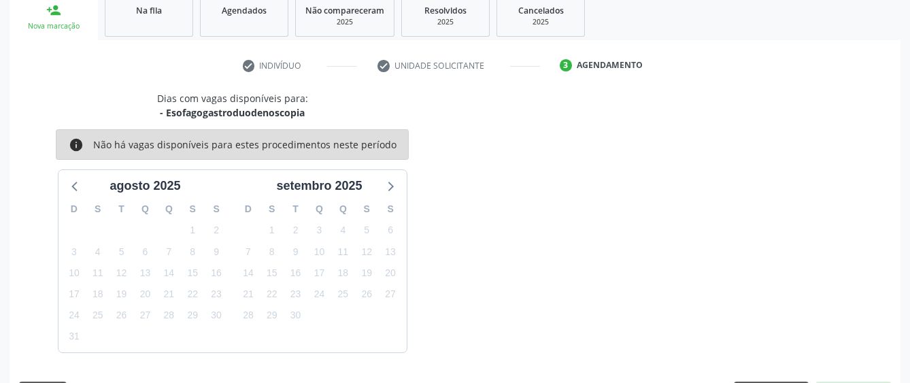
scroll to position [268, 0]
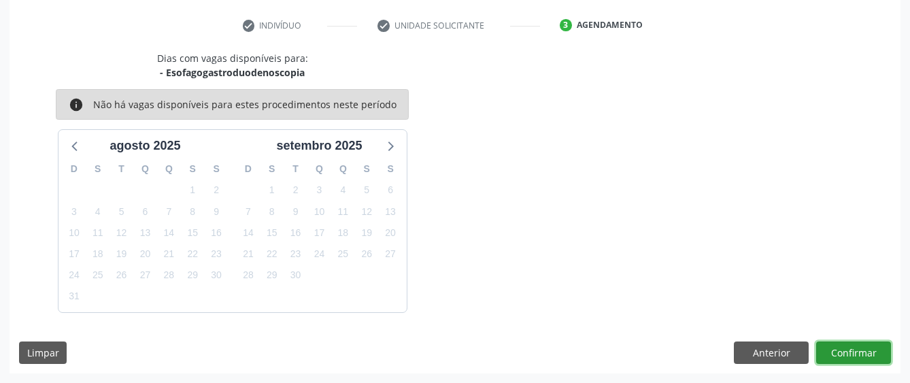
click at [831, 349] on button "Confirmar" at bounding box center [854, 353] width 75 height 23
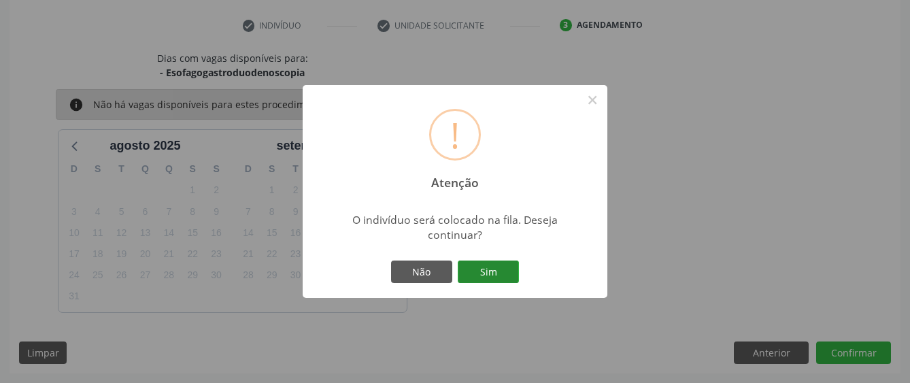
click at [501, 263] on button "Sim" at bounding box center [488, 272] width 61 height 23
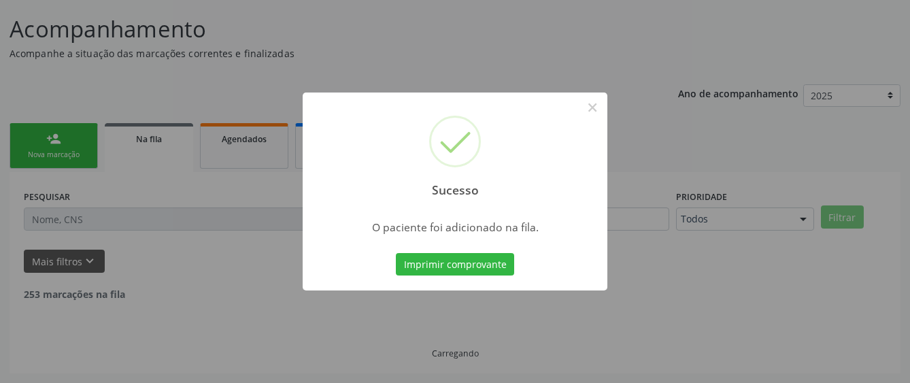
scroll to position [85, 0]
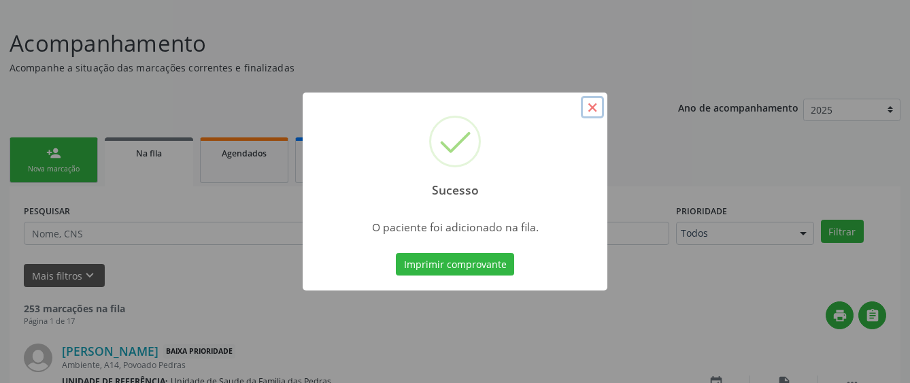
click at [592, 105] on button "×" at bounding box center [592, 107] width 23 height 23
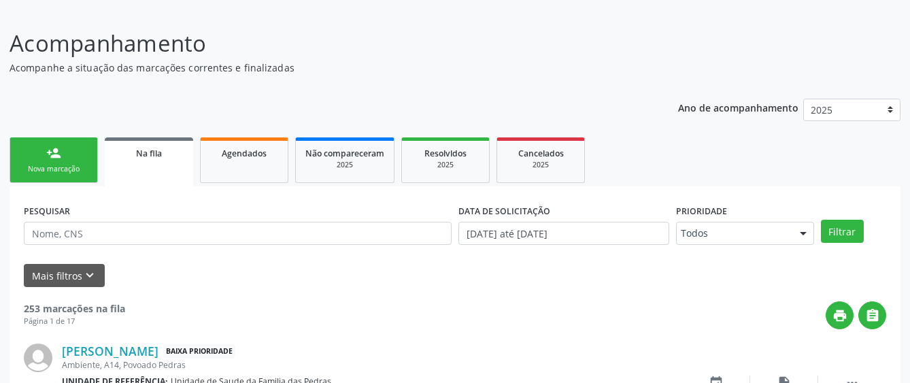
click at [93, 161] on link "person_add Nova marcação" at bounding box center [54, 160] width 88 height 46
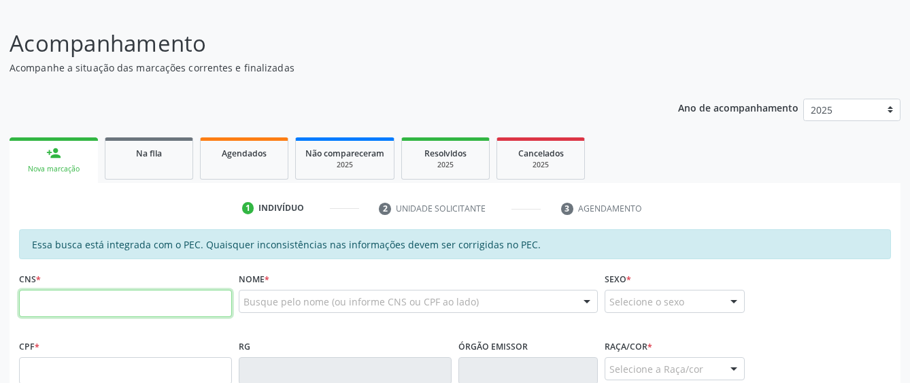
click at [43, 306] on input "text" at bounding box center [125, 303] width 213 height 27
type input "702 6002 5069 7241"
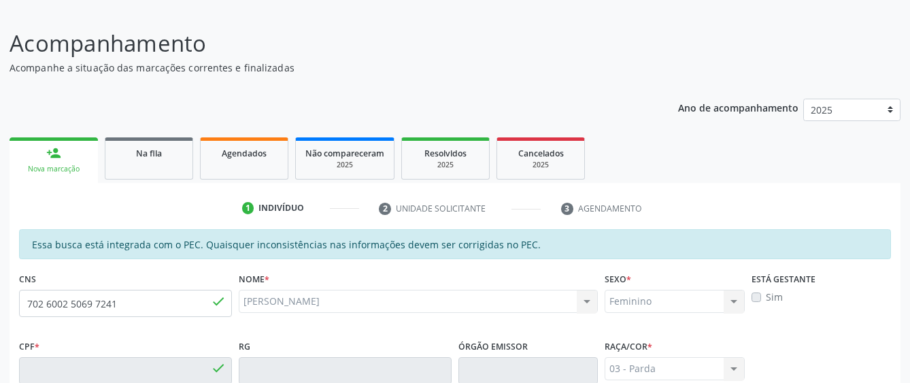
type input "129.398.854-51"
type input "[DATE]"
type input "Leide [PERSON_NAME]"
type input "[PHONE_NUMBER]"
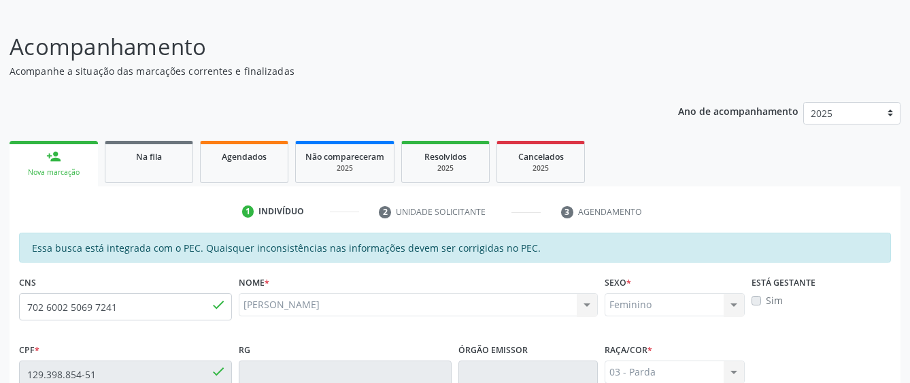
scroll to position [73, 0]
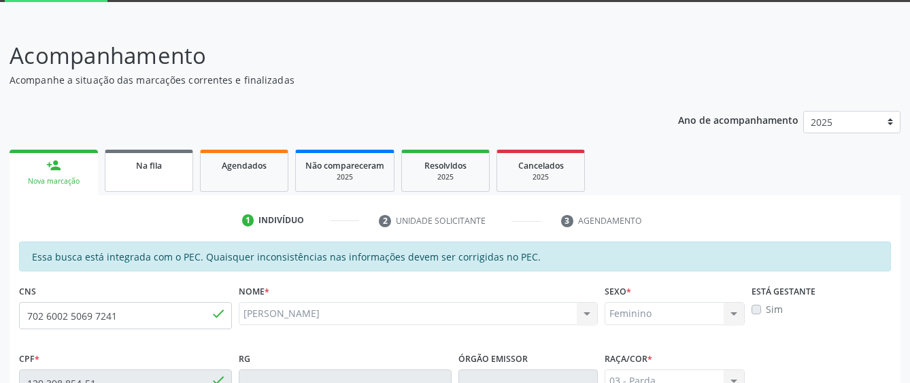
click at [179, 180] on link "Na fila" at bounding box center [149, 171] width 88 height 42
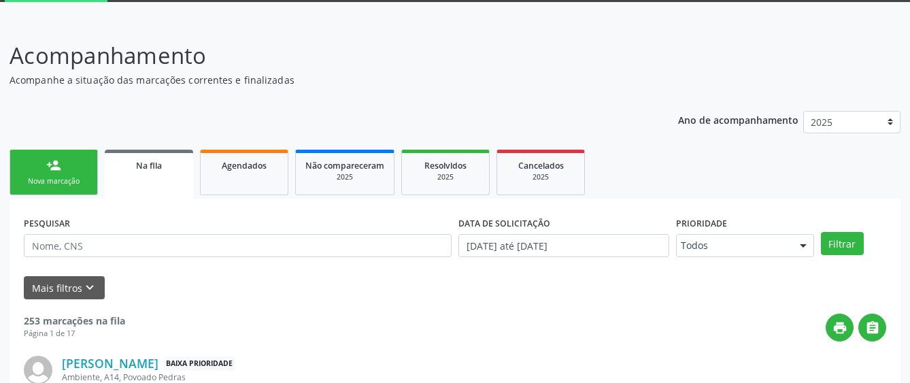
click at [78, 182] on div "Nova marcação" at bounding box center [54, 181] width 68 height 10
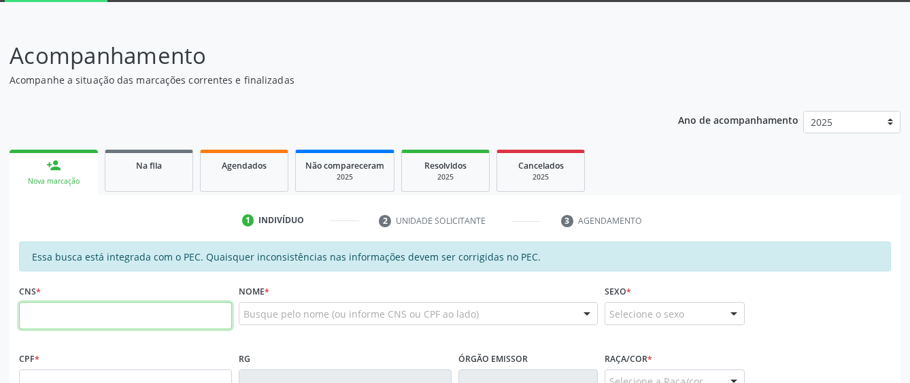
click at [56, 312] on input "text" at bounding box center [125, 315] width 213 height 27
type input "704 0093 6363 [DEMOGRAPHIC_DATA]"
type input "048.207.794-86"
type input "0[DATE]"
type input "Cicera Maria da Conceicao"
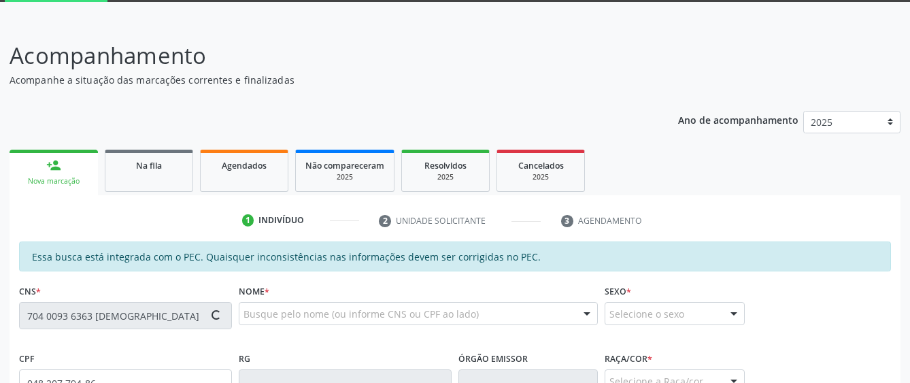
type input "[PHONE_NUMBER]"
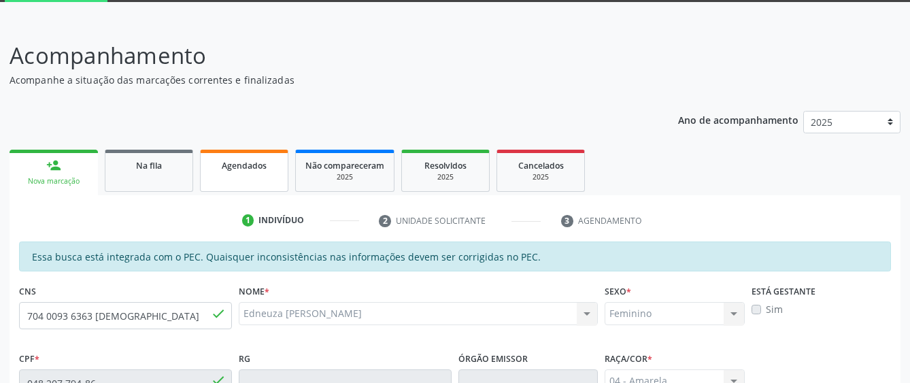
click at [264, 173] on link "Agendados" at bounding box center [244, 171] width 88 height 42
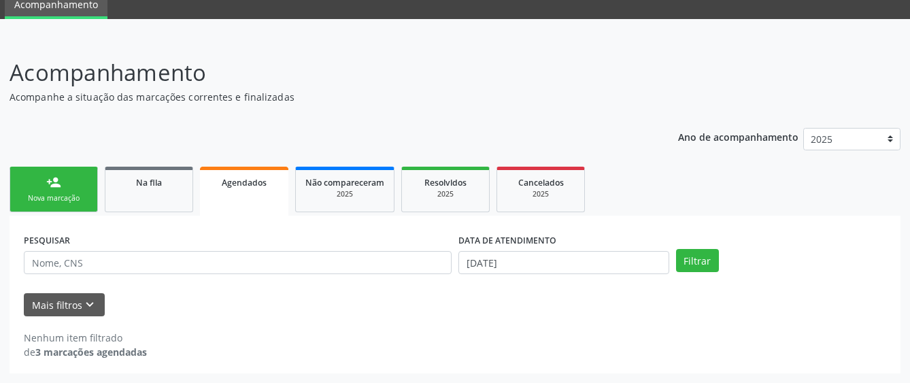
scroll to position [56, 0]
click at [71, 185] on link "person_add Nova marcação" at bounding box center [54, 190] width 88 height 46
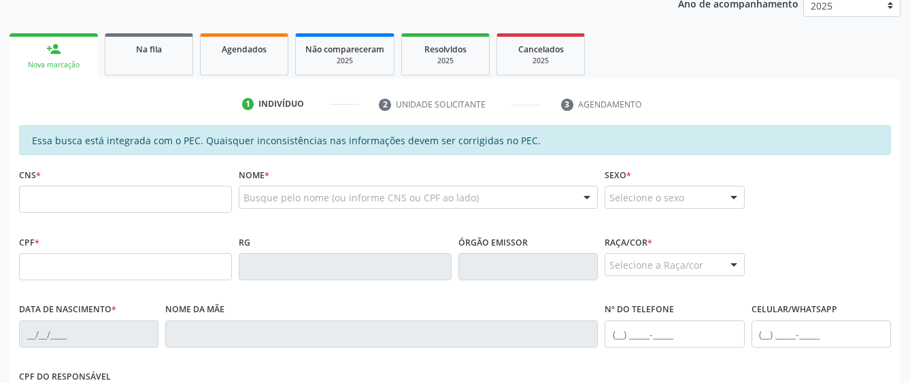
scroll to position [192, 0]
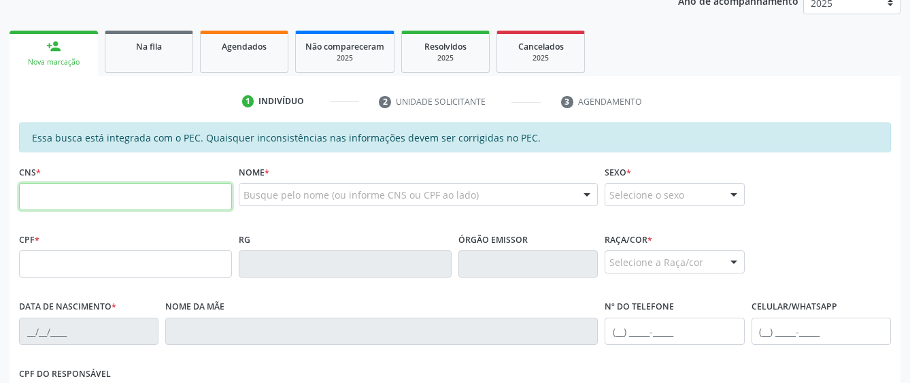
click at [76, 209] on input "text" at bounding box center [125, 196] width 213 height 27
paste input "708 6021 2555 9190"
type input "708 6021 2555 9190"
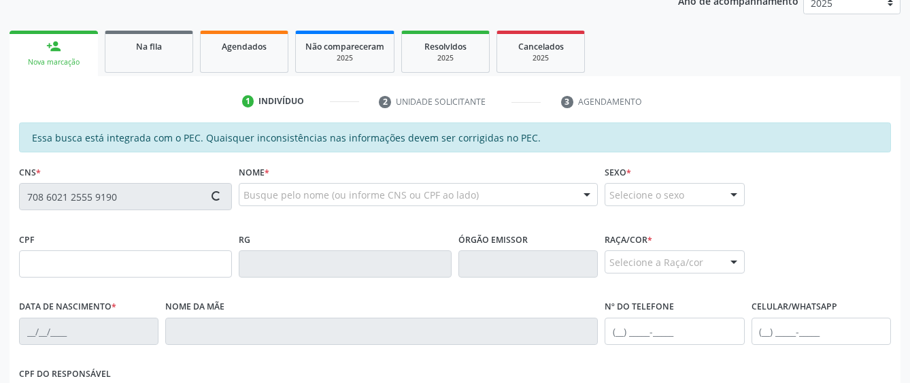
type input "056.470.154-84"
type input "[DATE]"
type input "Cicera [PERSON_NAME]"
type input "[PHONE_NUMBER]"
type input "S/N"
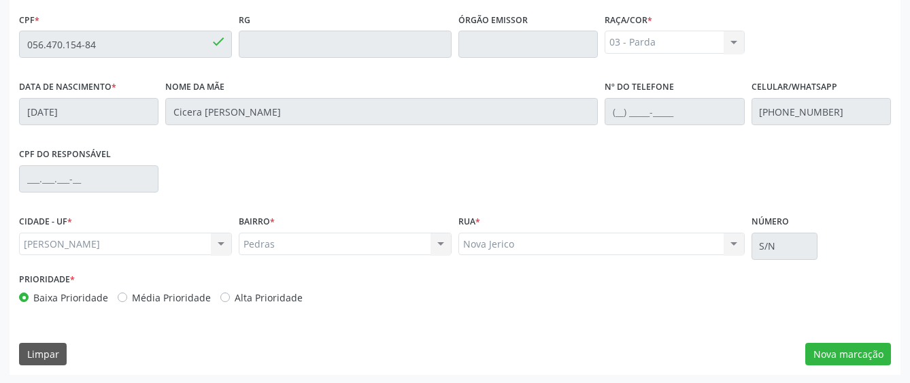
scroll to position [413, 0]
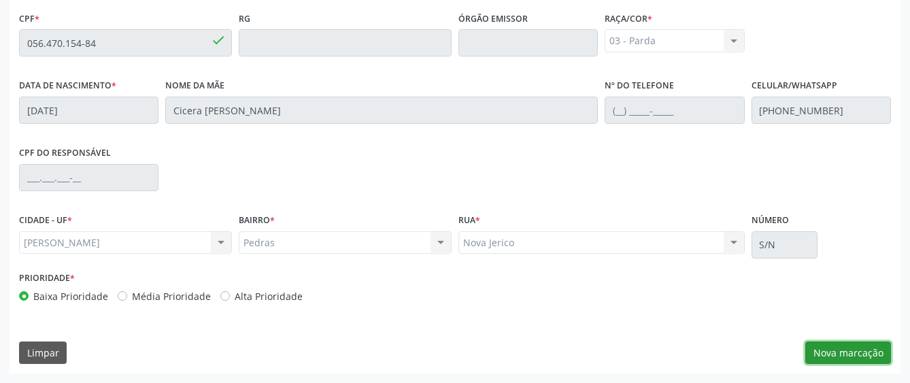
click at [817, 359] on button "Nova marcação" at bounding box center [849, 353] width 86 height 23
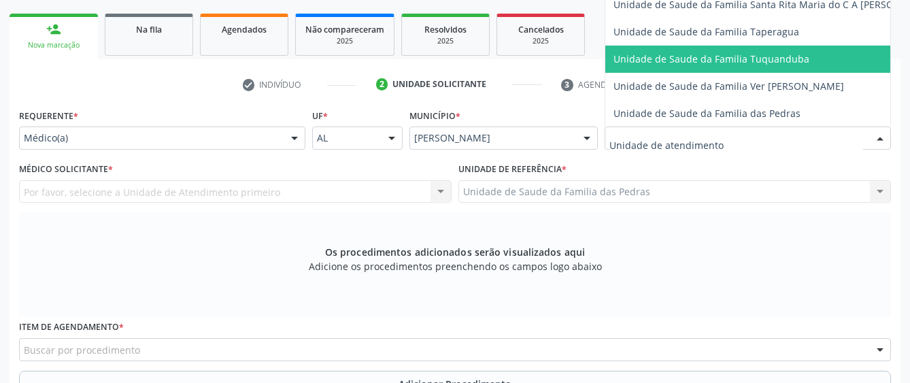
scroll to position [953, 0]
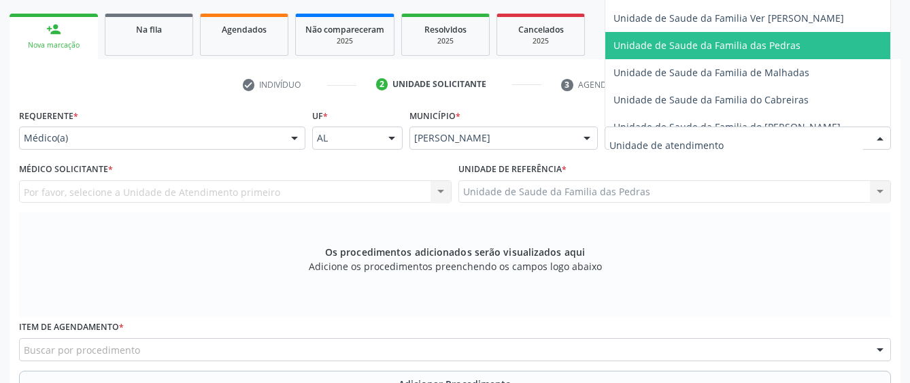
click at [753, 50] on span "Unidade de Saude da Familia das Pedras" at bounding box center [707, 45] width 187 height 13
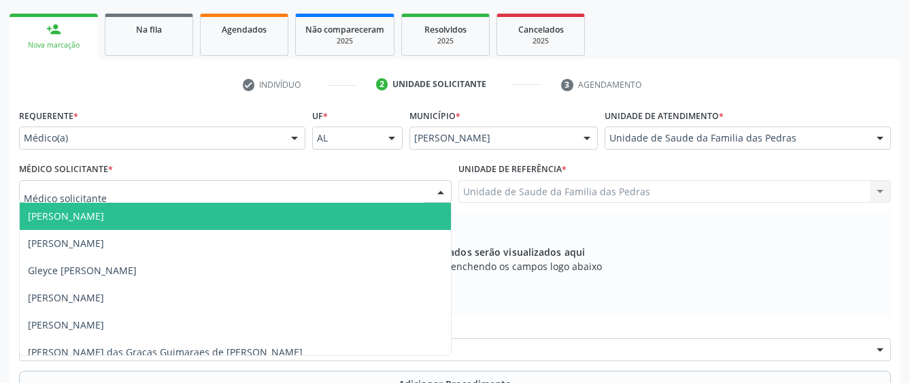
click at [324, 194] on div at bounding box center [235, 191] width 433 height 23
click at [280, 220] on span "[PERSON_NAME]" at bounding box center [235, 216] width 431 height 27
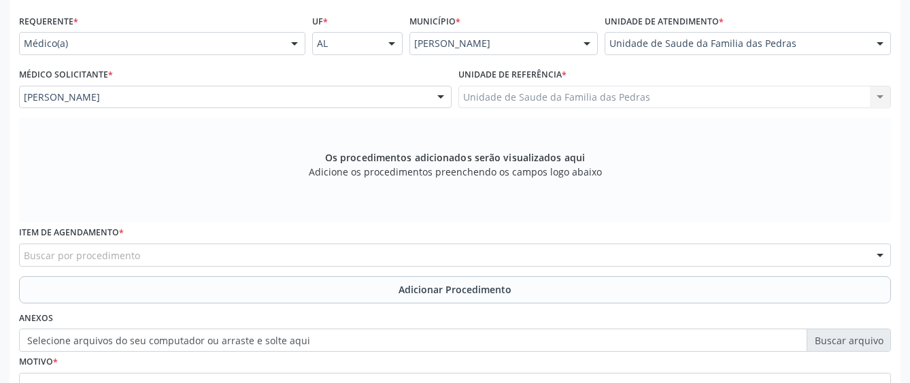
scroll to position [345, 0]
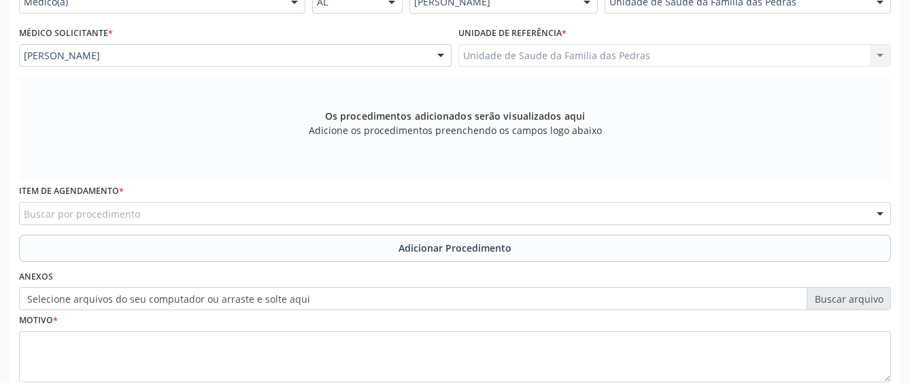
click at [295, 216] on div "Buscar por procedimento" at bounding box center [455, 213] width 872 height 23
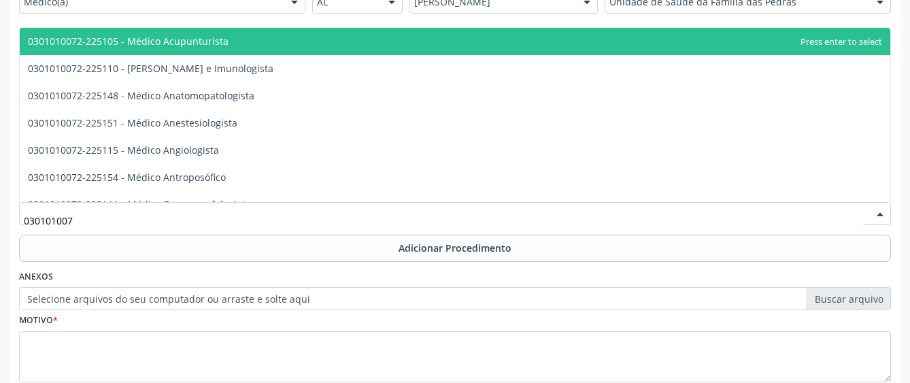
type input "0301010072"
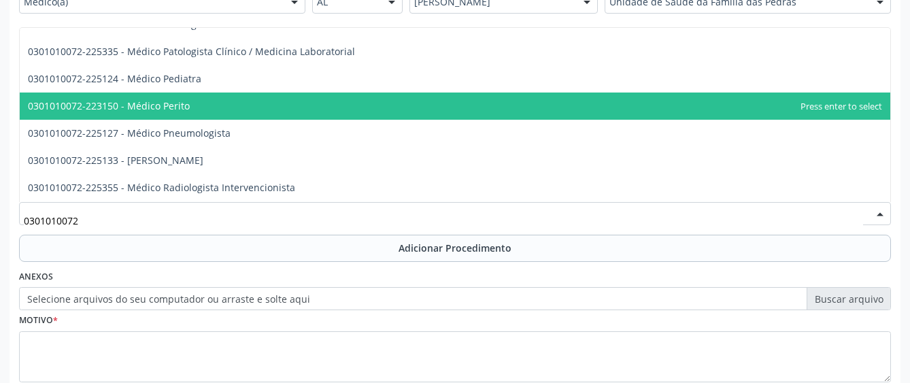
scroll to position [1293, 0]
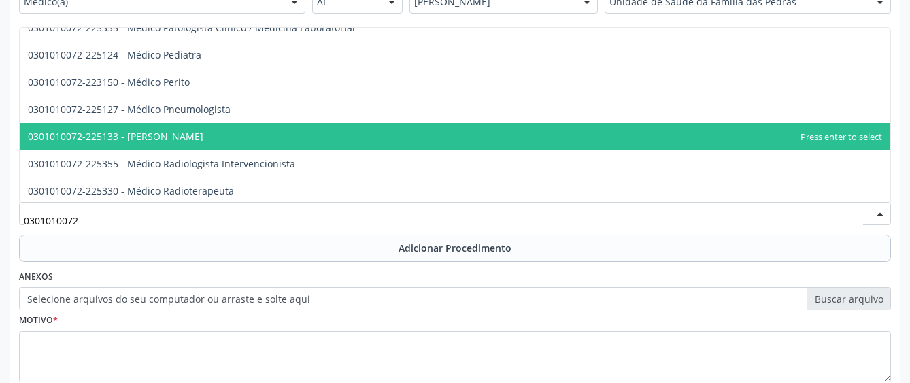
click at [286, 149] on span "0301010072-225133 - [PERSON_NAME]" at bounding box center [455, 136] width 871 height 27
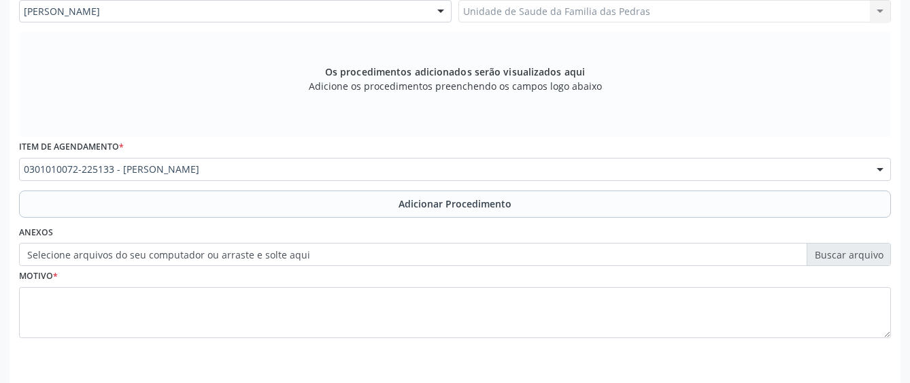
scroll to position [413, 0]
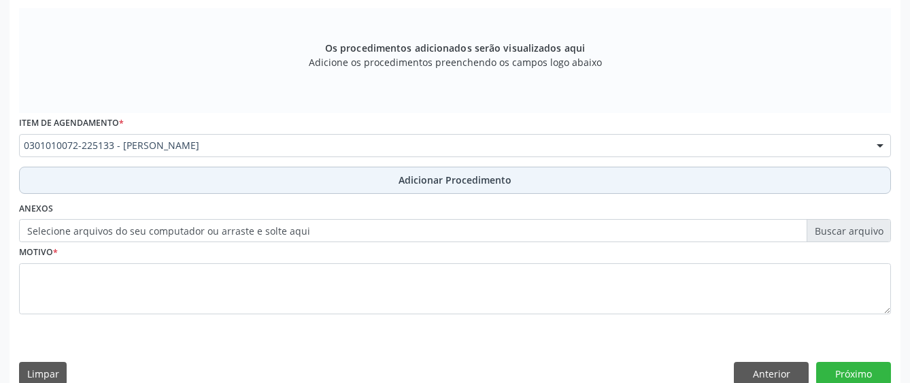
click at [286, 184] on button "Adicionar Procedimento" at bounding box center [455, 180] width 872 height 27
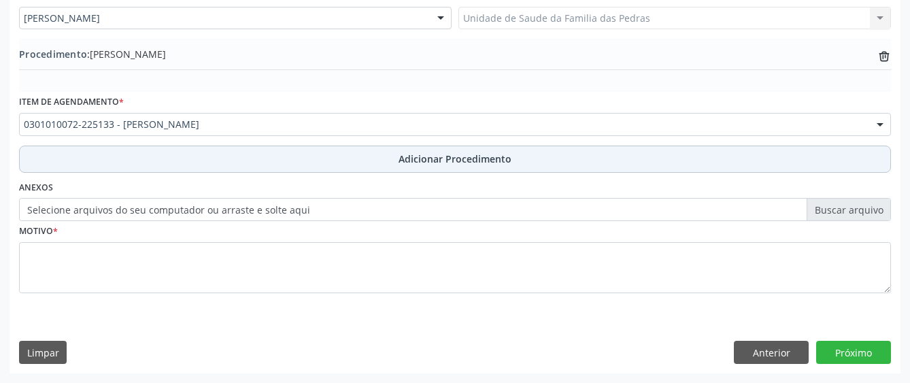
scroll to position [382, 0]
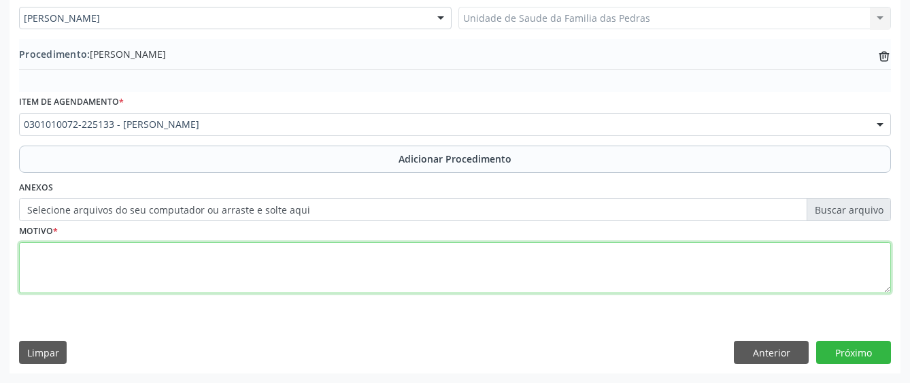
click at [289, 265] on textarea at bounding box center [455, 268] width 872 height 52
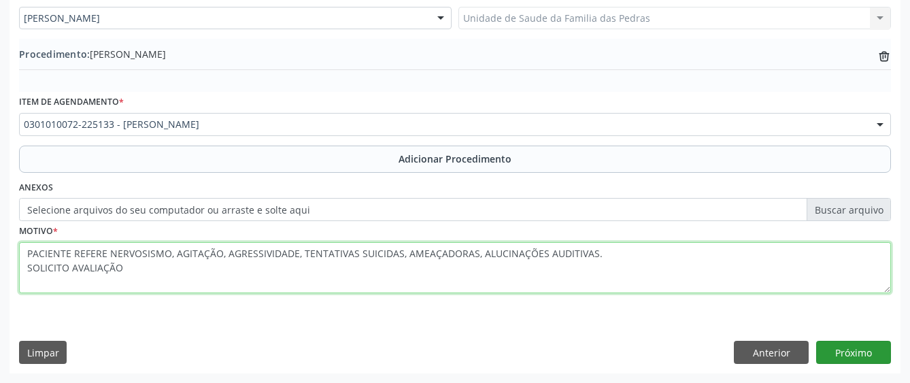
type textarea "PACIENTE REFERE NERVOSISMO, AGITAÇÃO, AGRESSIVIDADE, TENTATIVAS SUICIDAS, AMEAÇ…"
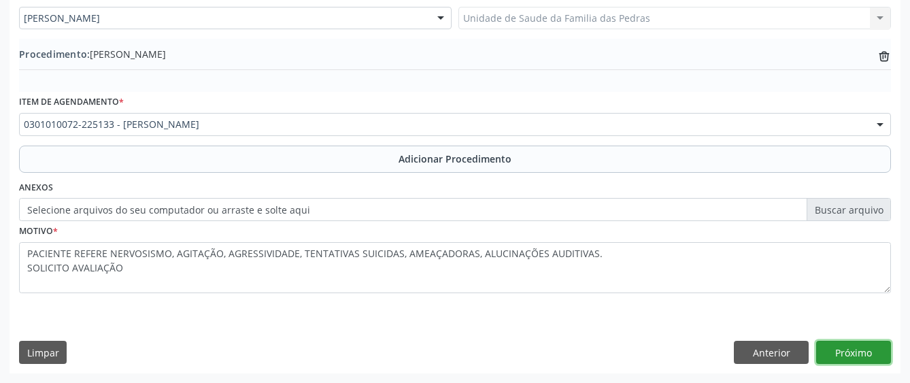
click at [835, 349] on button "Próximo" at bounding box center [854, 352] width 75 height 23
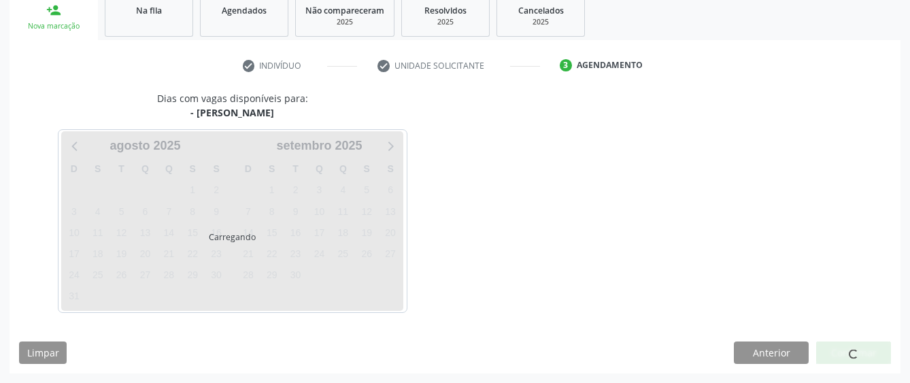
scroll to position [268, 0]
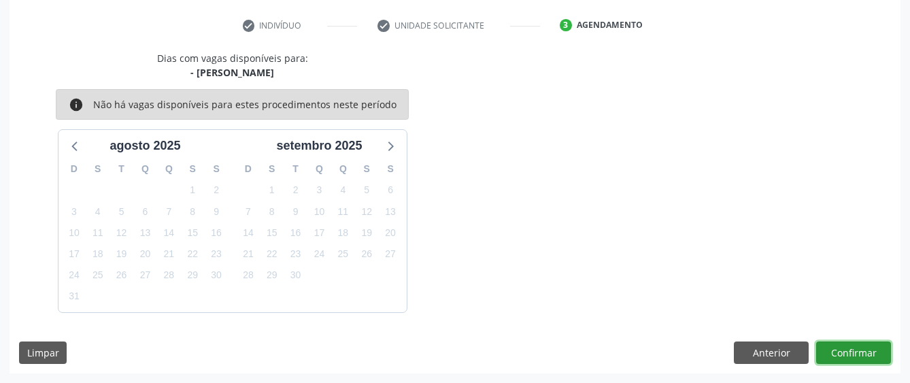
click at [838, 349] on button "Confirmar" at bounding box center [854, 353] width 75 height 23
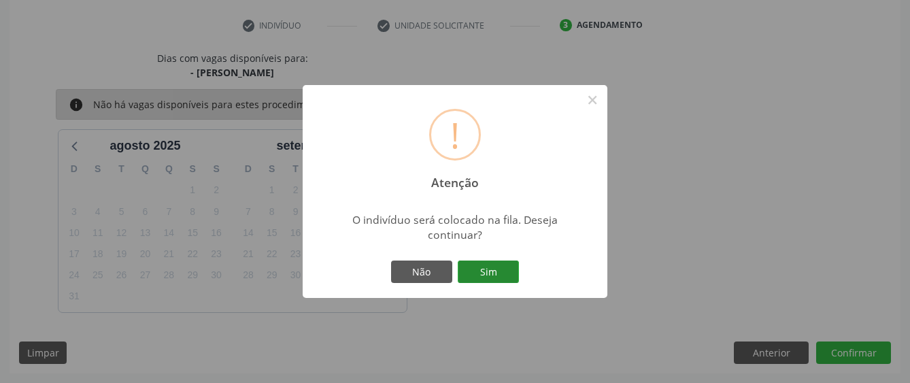
click at [501, 276] on button "Sim" at bounding box center [488, 272] width 61 height 23
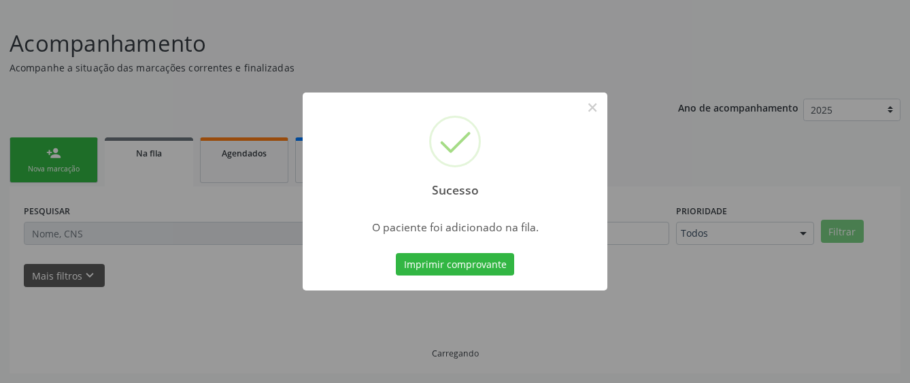
scroll to position [85, 0]
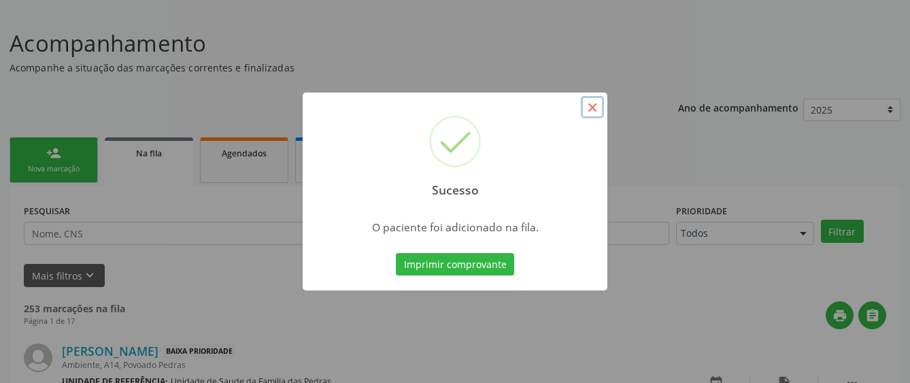
click at [592, 104] on button "×" at bounding box center [592, 107] width 23 height 23
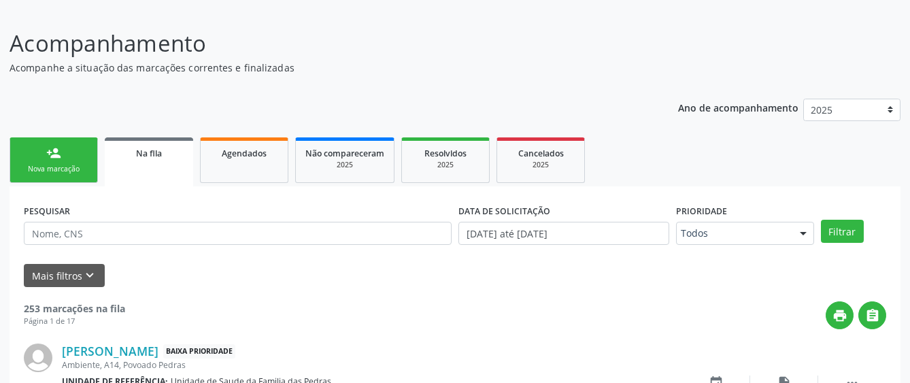
click at [66, 160] on link "person_add Nova marcação" at bounding box center [54, 160] width 88 height 46
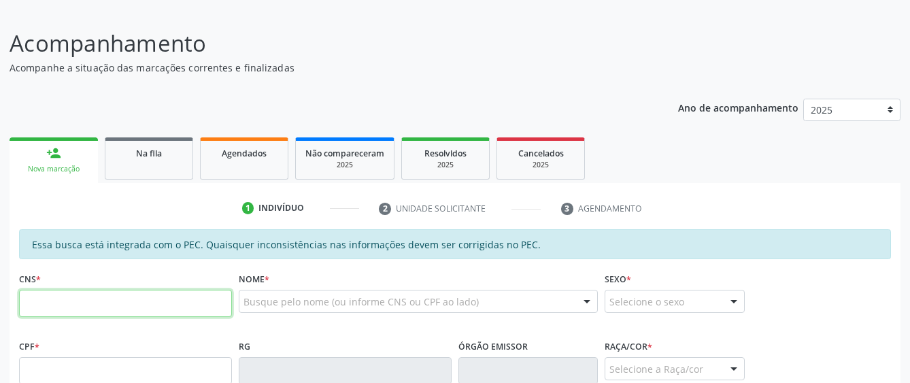
click at [86, 307] on input "text" at bounding box center [125, 303] width 213 height 27
type input "702 0073 9772 3188"
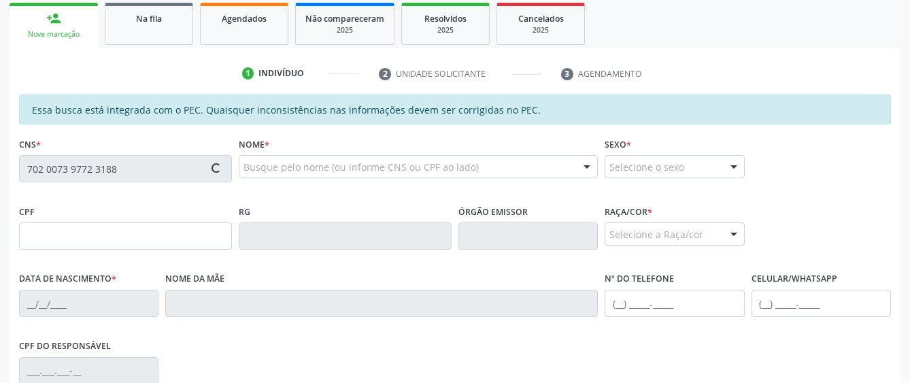
scroll to position [221, 0]
type input "703.099.244-05"
type input "0[DATE]"
type input "[PERSON_NAME] de [DEMOGRAPHIC_DATA]"
type input "[PHONE_NUMBER]"
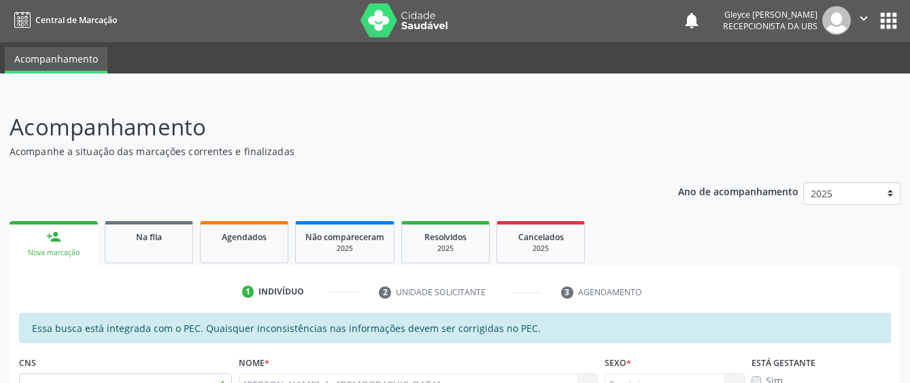
scroll to position [0, 0]
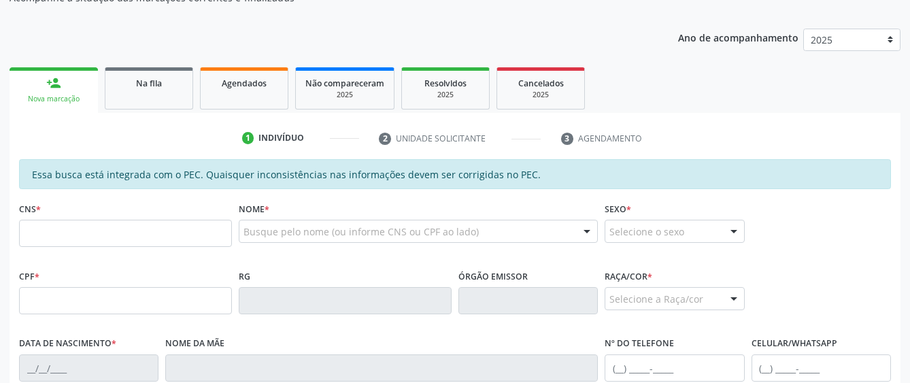
scroll to position [155, 0]
type input "702 0073 9772 3188"
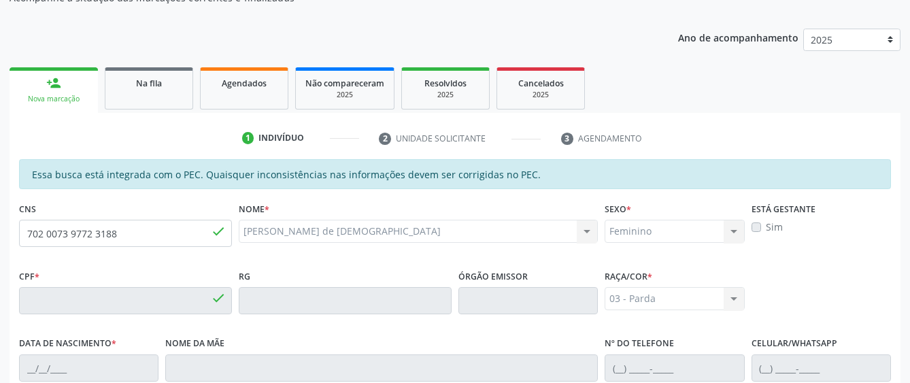
type input "703.099.244-05"
type input "0[DATE]"
type input "[PERSON_NAME] de [DEMOGRAPHIC_DATA]"
type input "[PHONE_NUMBER]"
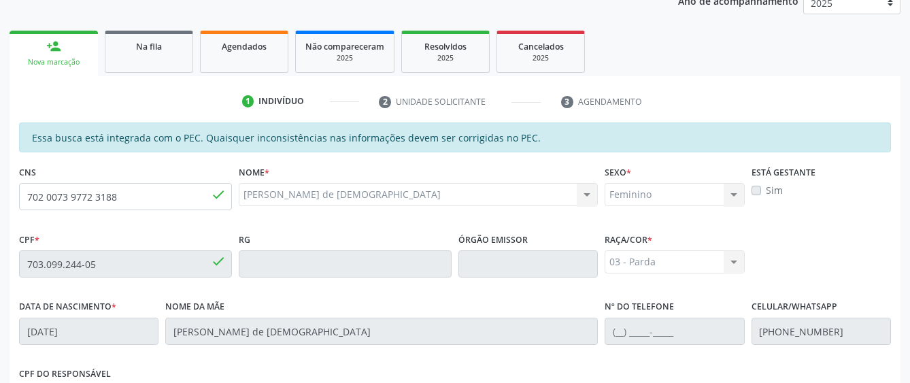
scroll to position [87, 0]
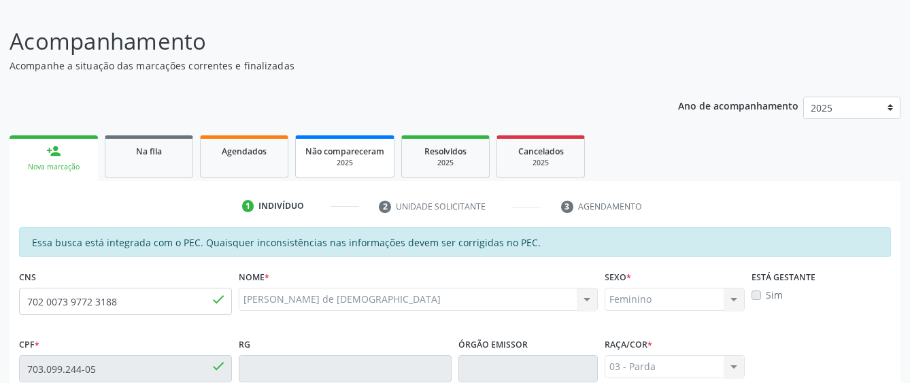
click at [369, 165] on div "2025" at bounding box center [345, 163] width 79 height 10
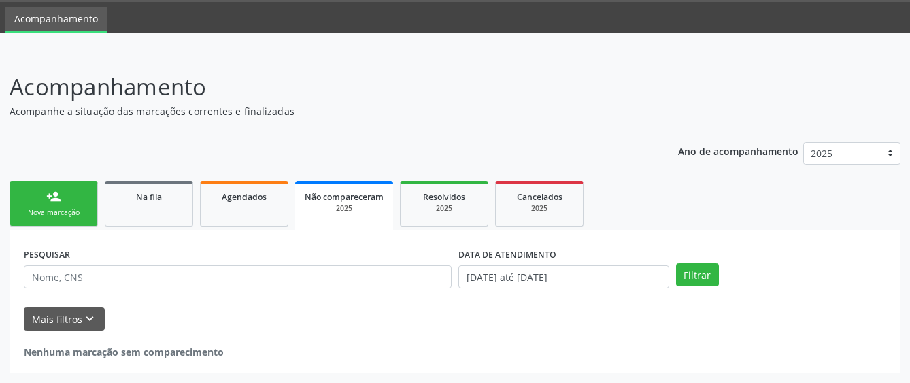
scroll to position [42, 0]
click at [78, 196] on link "person_add Nova marcação" at bounding box center [54, 204] width 88 height 46
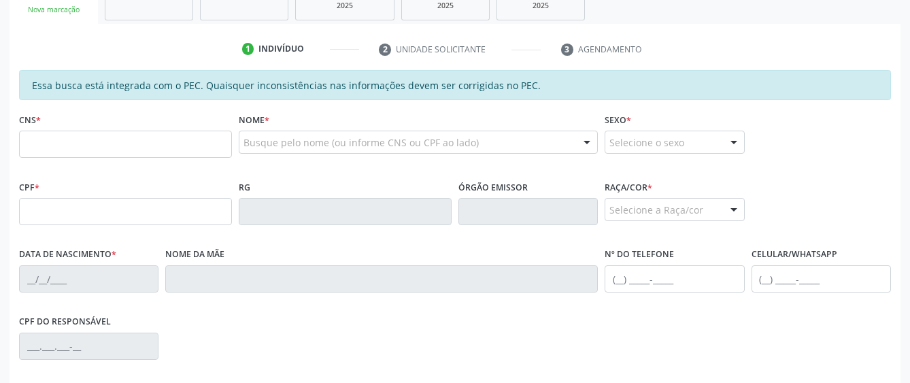
scroll to position [246, 0]
click at [101, 146] on input "text" at bounding box center [125, 142] width 213 height 27
click at [142, 141] on input "text" at bounding box center [125, 142] width 213 height 27
paste input "704 8000 5361 0946"
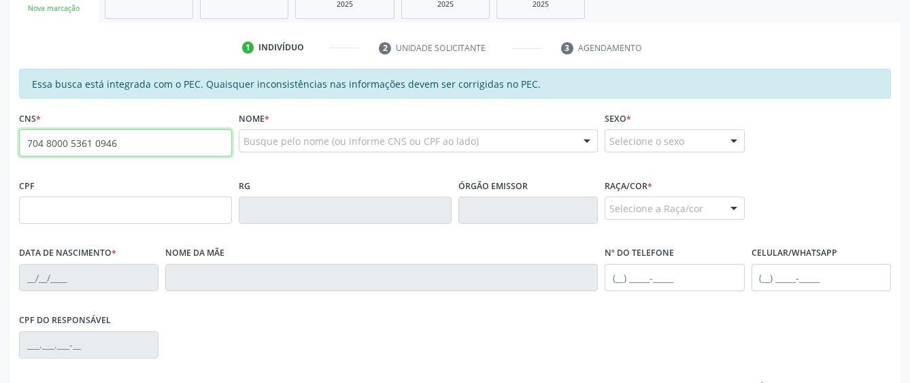
type input "704 8000 5361 0946"
type input "054.802.274-75"
type input "01/01/1977"
type input "Espedita Maria dos Santos"
type input "(82) 98835-8612"
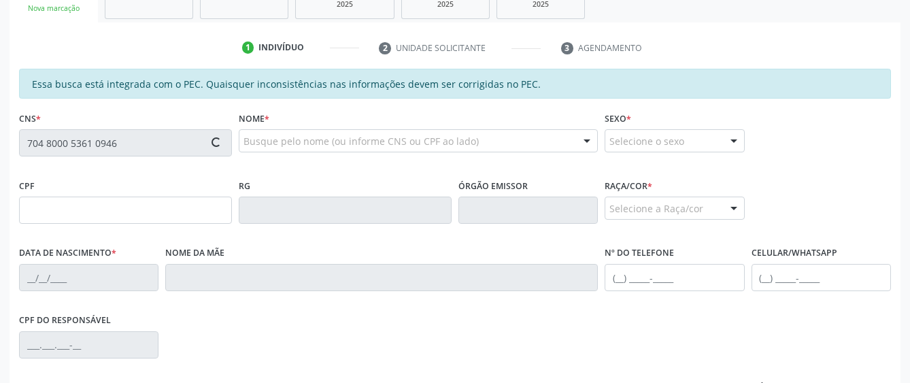
type input "21"
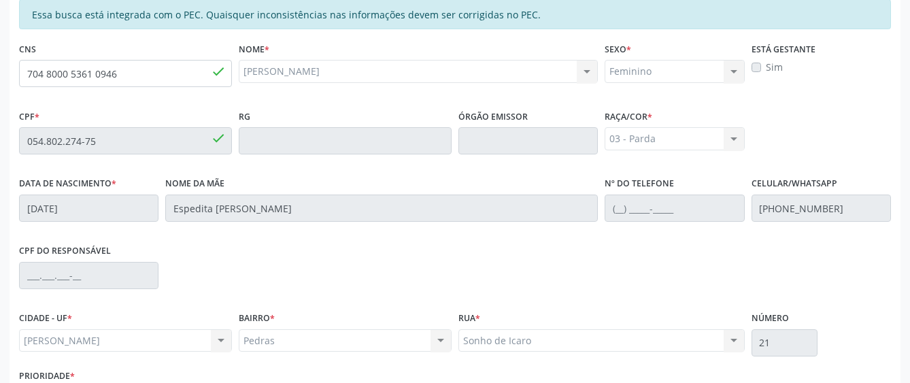
scroll to position [413, 0]
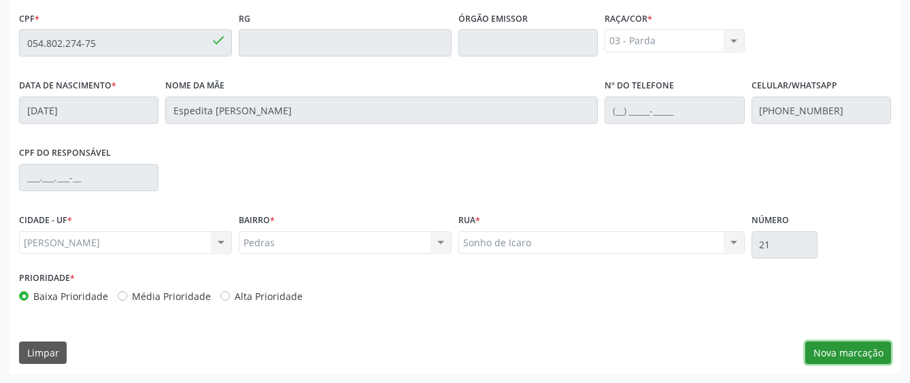
click at [831, 352] on button "Nova marcação" at bounding box center [849, 353] width 86 height 23
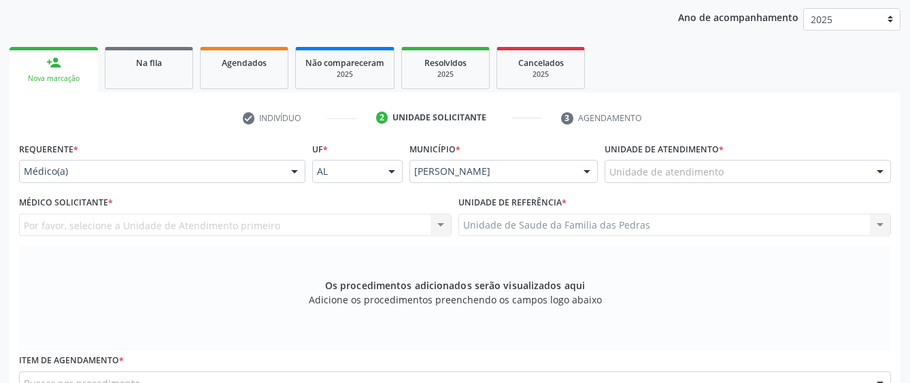
scroll to position [141, 0]
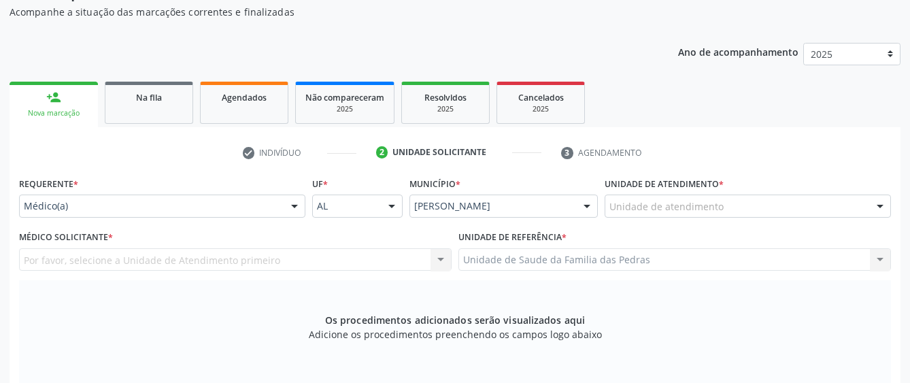
click at [732, 213] on div "Unidade de atendimento" at bounding box center [748, 206] width 286 height 23
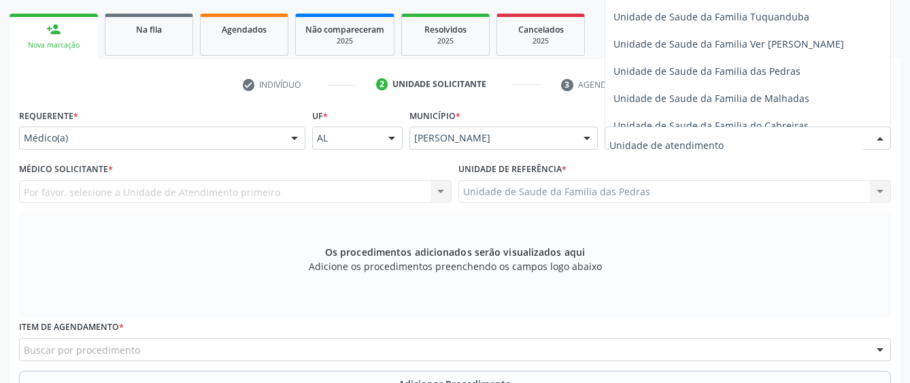
scroll to position [987, 0]
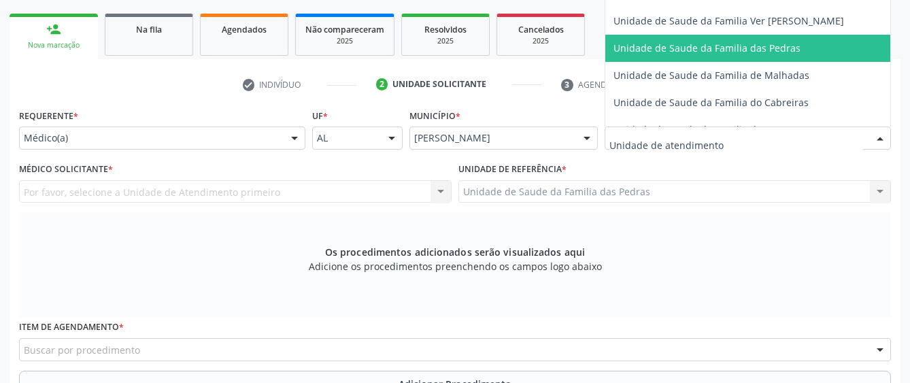
click at [706, 54] on span "Unidade de Saude da Familia das Pedras" at bounding box center [707, 48] width 187 height 13
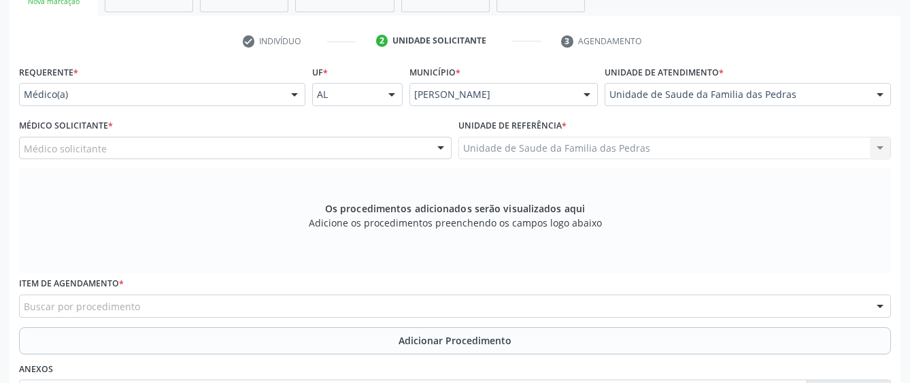
scroll to position [277, 0]
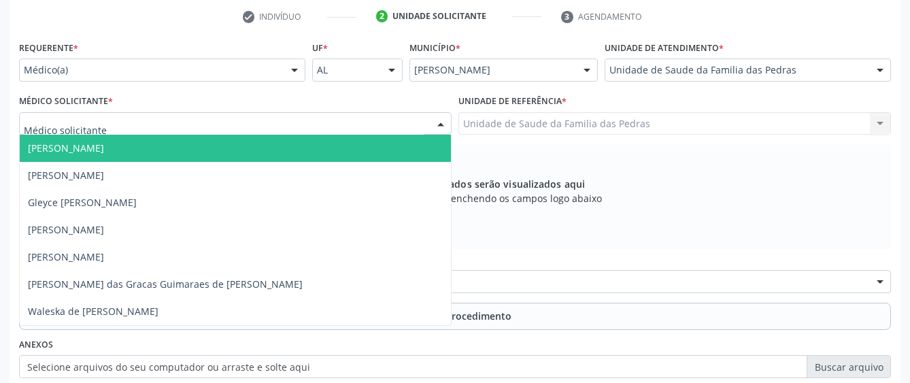
click at [382, 126] on div at bounding box center [235, 123] width 433 height 23
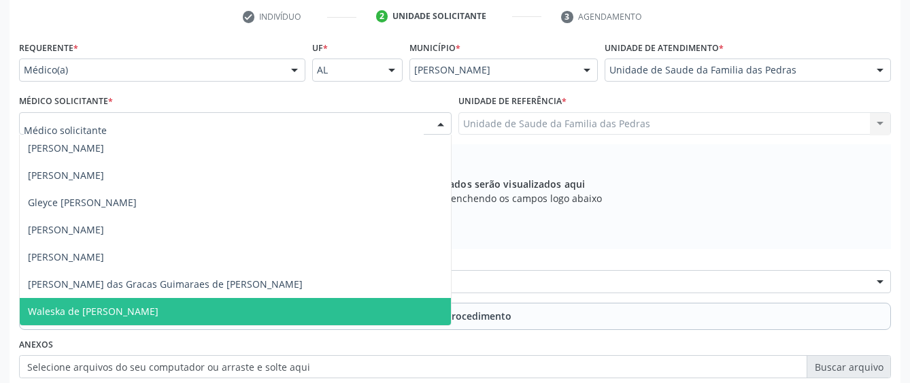
click at [309, 316] on span "Waleska de [PERSON_NAME]" at bounding box center [235, 311] width 431 height 27
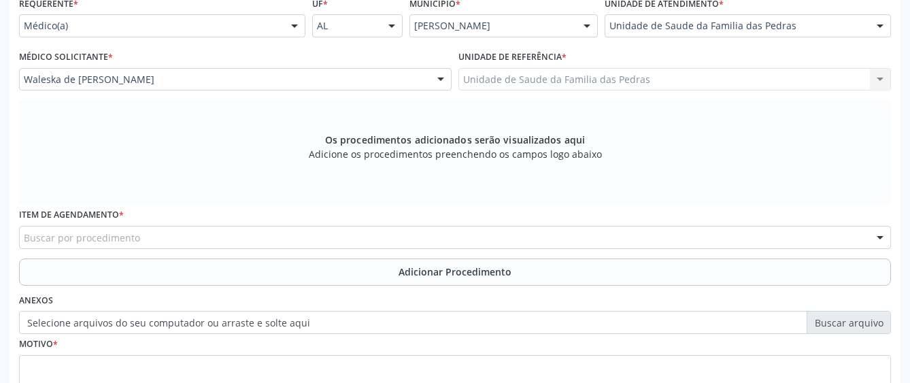
scroll to position [345, 0]
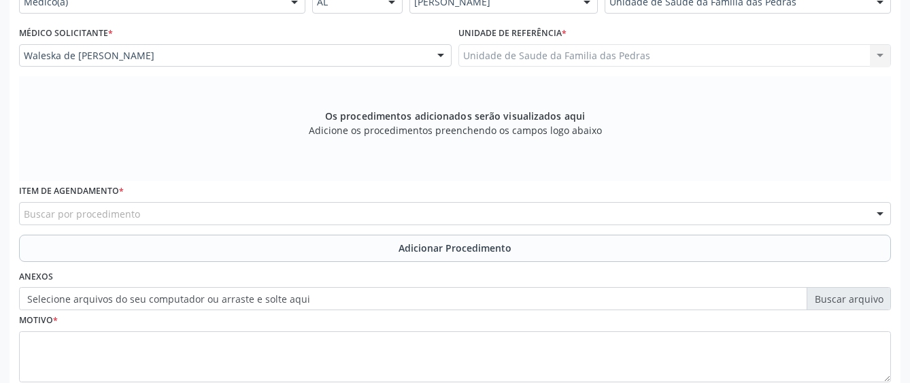
click at [373, 214] on div "Buscar por procedimento" at bounding box center [455, 213] width 872 height 23
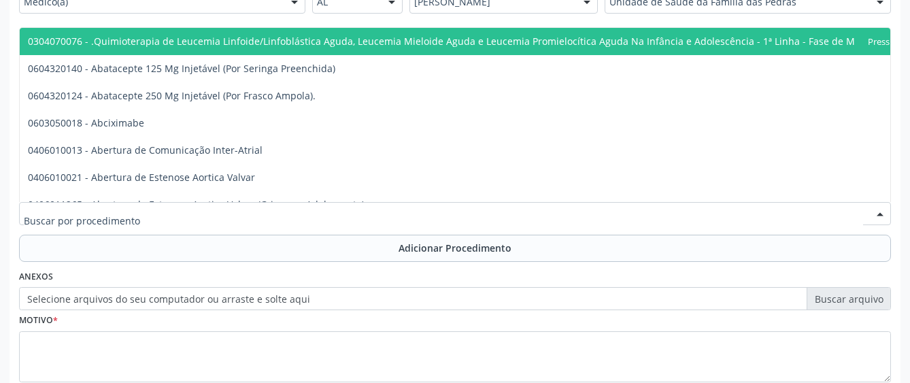
scroll to position [434, 0]
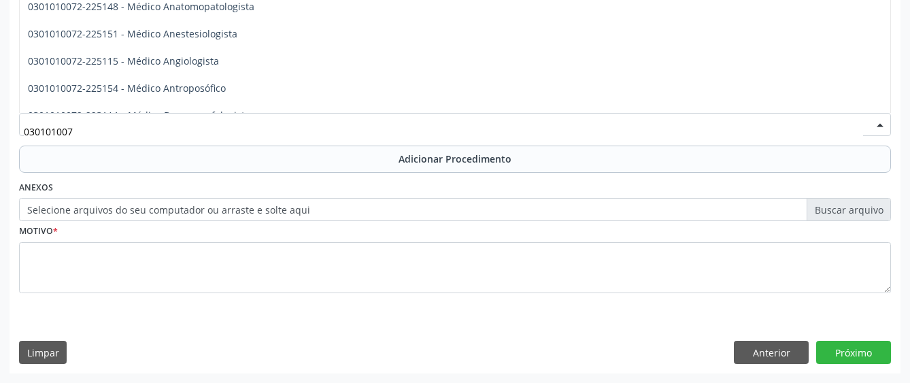
type input "0301010072"
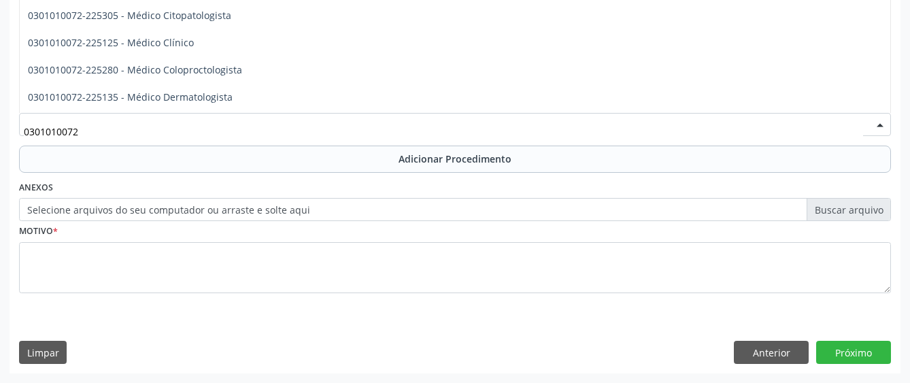
scroll to position [476, 0]
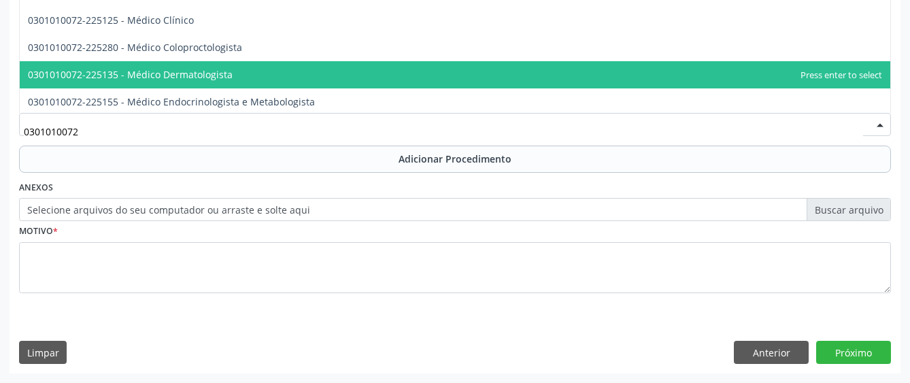
click at [395, 74] on span "0301010072-225135 - Médico Dermatologista" at bounding box center [455, 74] width 871 height 27
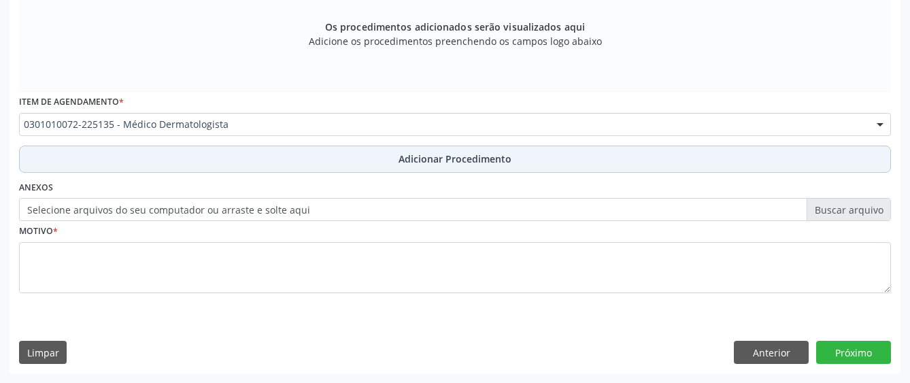
click at [367, 159] on button "Adicionar Procedimento" at bounding box center [455, 159] width 872 height 27
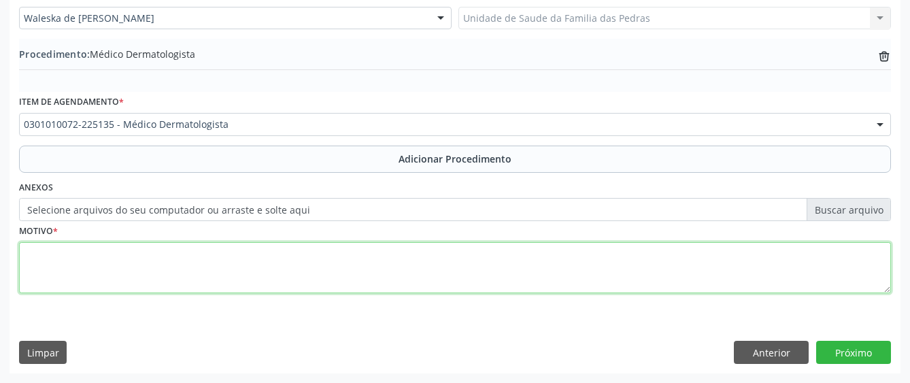
click at [289, 264] on textarea at bounding box center [455, 268] width 872 height 52
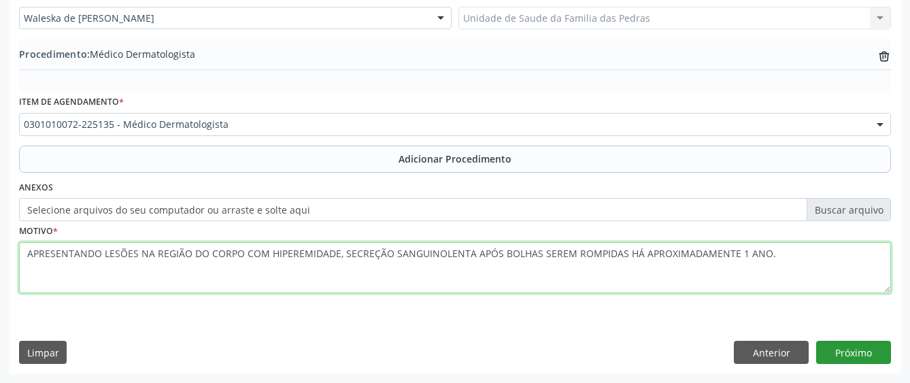
type textarea "APRESENTANDO LESÕES NA REGIÃO DO CORPO COM HIPEREMIDADE, SECREÇÃO SANGUINOLENTA…"
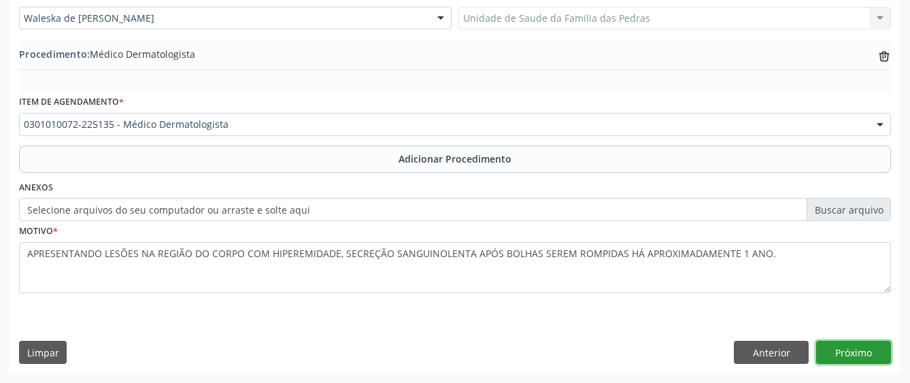
click at [823, 352] on button "Próximo" at bounding box center [854, 352] width 75 height 23
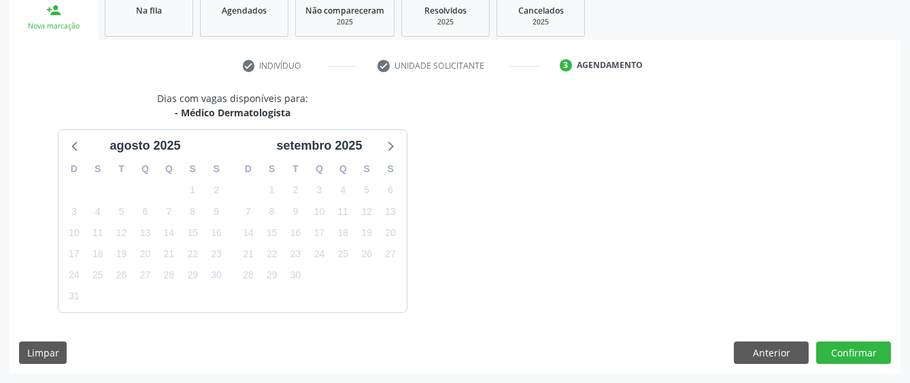
scroll to position [268, 0]
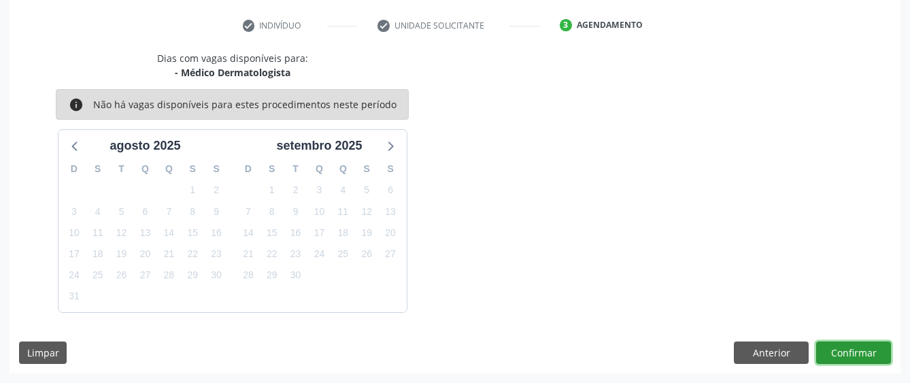
click at [874, 356] on button "Confirmar" at bounding box center [854, 353] width 75 height 23
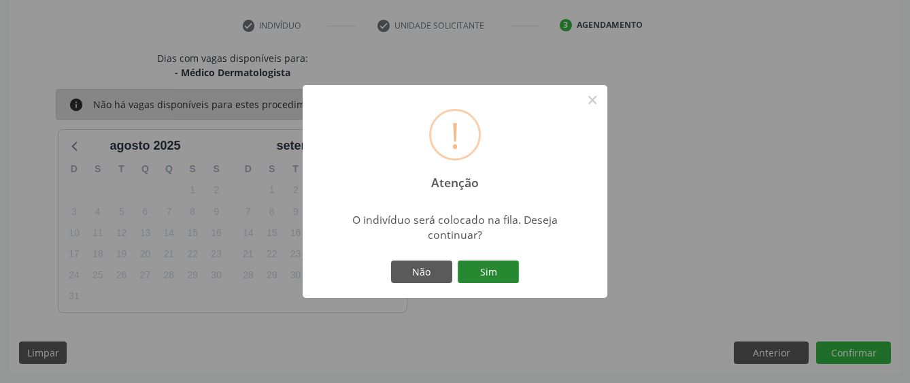
click at [470, 265] on button "Sim" at bounding box center [488, 272] width 61 height 23
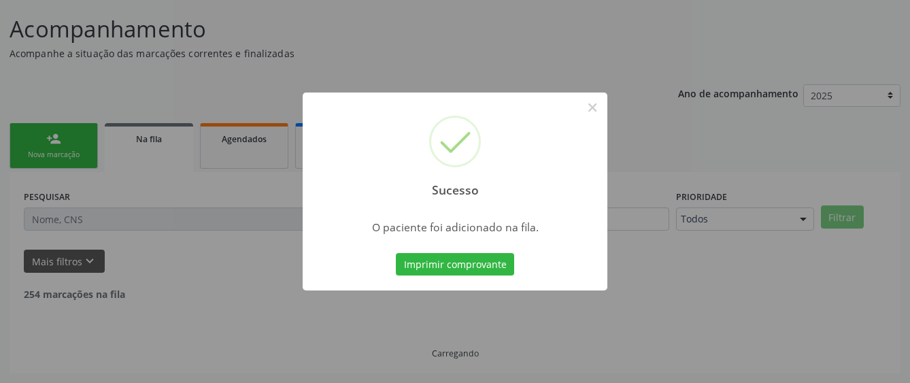
scroll to position [85, 0]
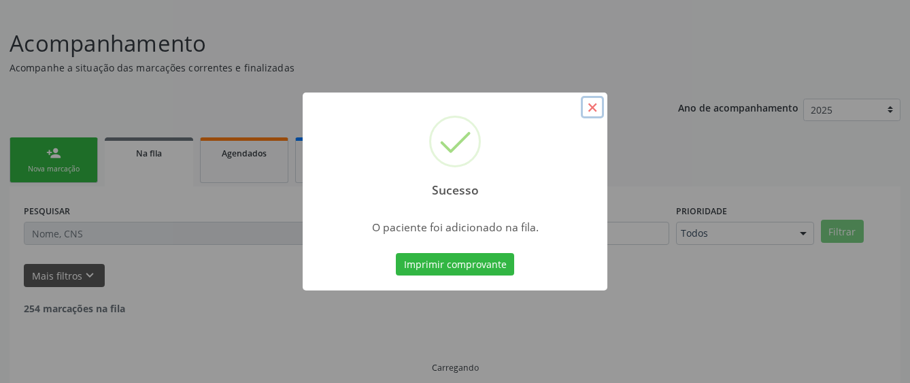
click at [589, 113] on button "×" at bounding box center [592, 107] width 23 height 23
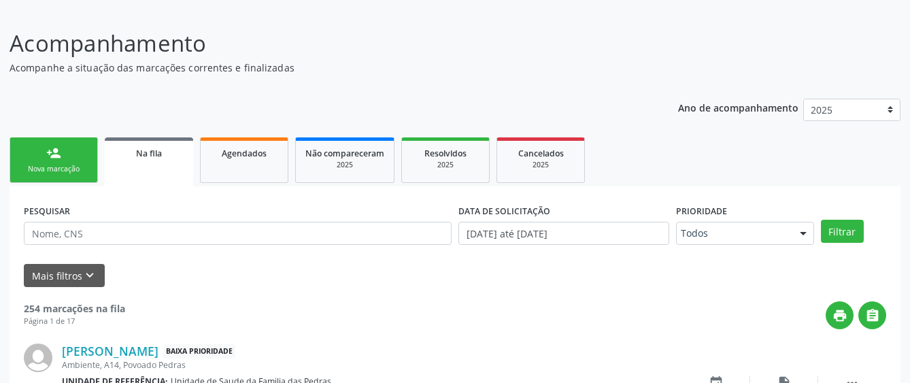
click at [80, 166] on div "Nova marcação" at bounding box center [54, 169] width 68 height 10
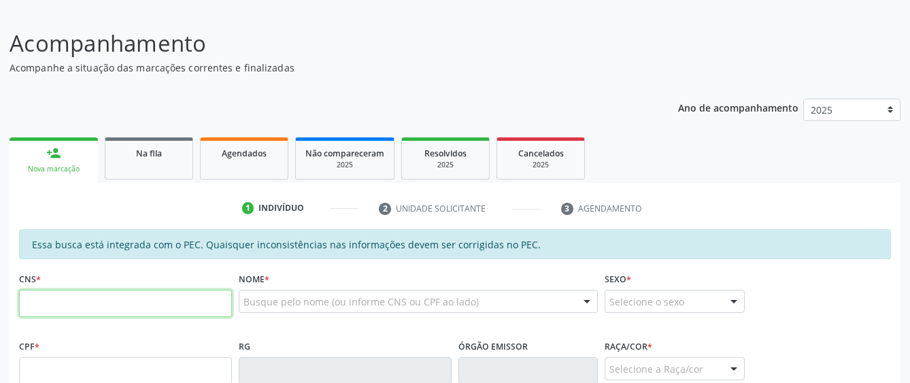
click at [118, 308] on input "text" at bounding box center [125, 303] width 213 height 27
click at [122, 308] on input "text" at bounding box center [125, 303] width 213 height 27
type input "700 4019 2562 7943"
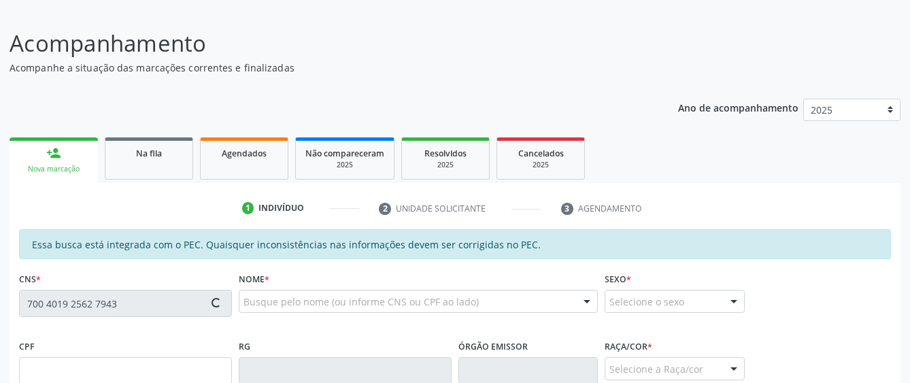
type input "28/09/1979"
type input "Maria Aparecida dos Santos"
type input "(82) 99123-4843"
type input "S/N"
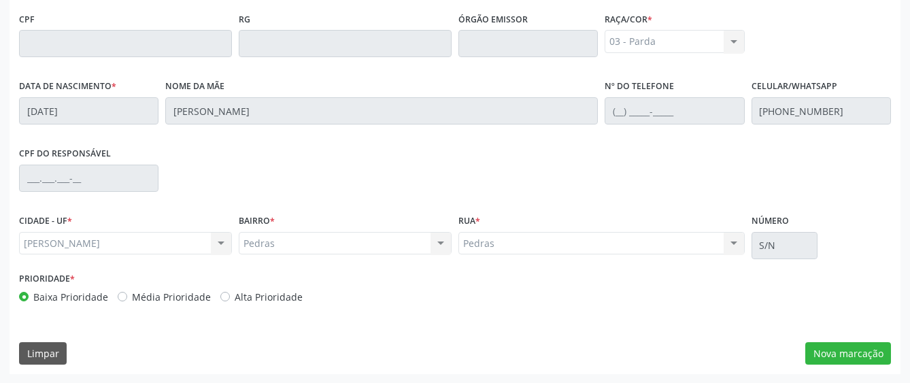
scroll to position [413, 0]
click at [846, 352] on button "Nova marcação" at bounding box center [849, 353] width 86 height 23
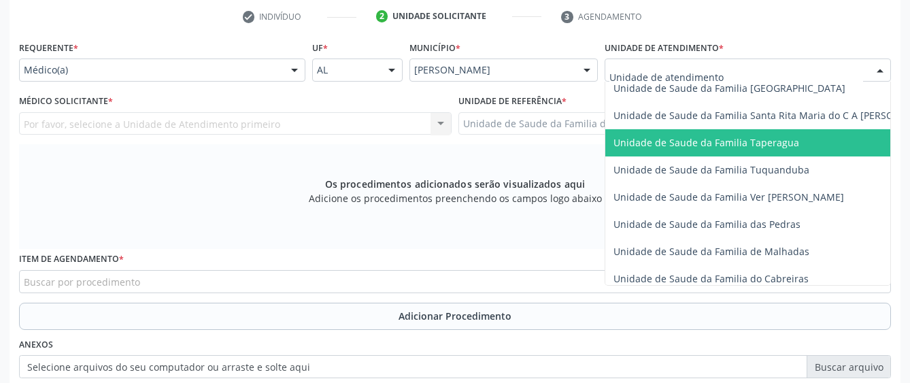
scroll to position [953, 0]
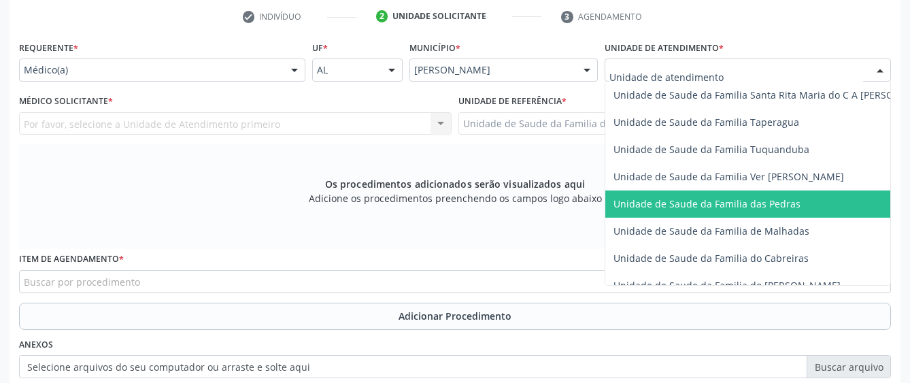
click at [682, 195] on span "Unidade de Saude da Familia das Pedras" at bounding box center [776, 204] width 340 height 27
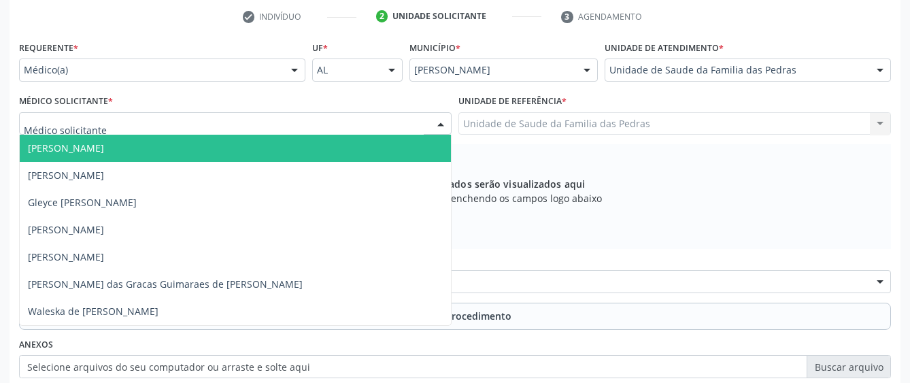
click at [225, 125] on div at bounding box center [235, 123] width 433 height 23
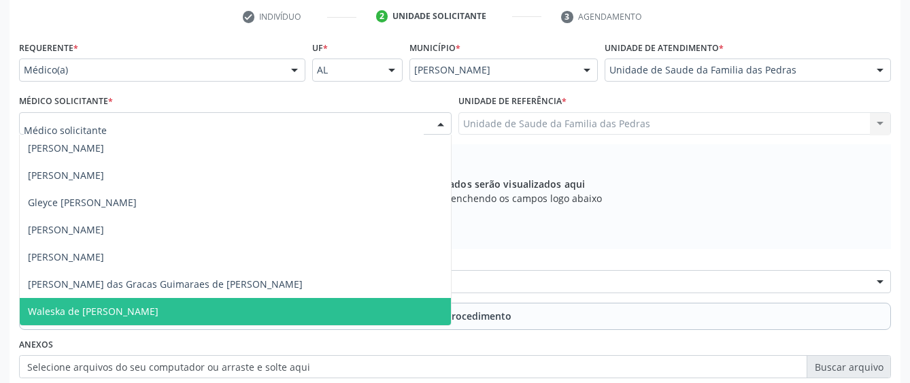
click at [180, 323] on span "Waleska de [PERSON_NAME]" at bounding box center [235, 311] width 431 height 27
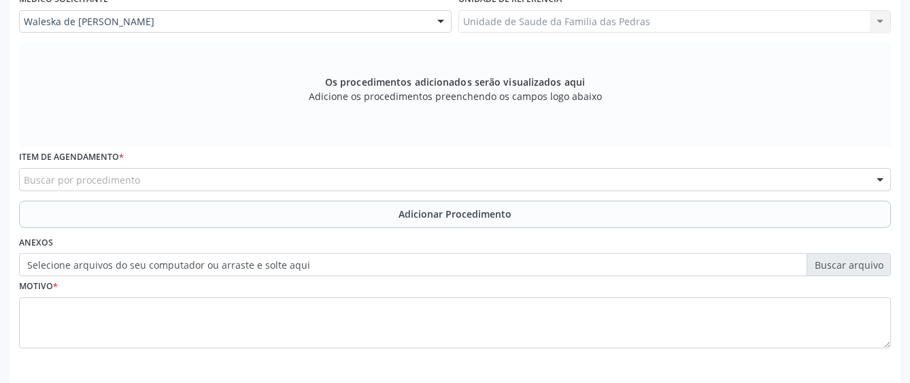
scroll to position [413, 0]
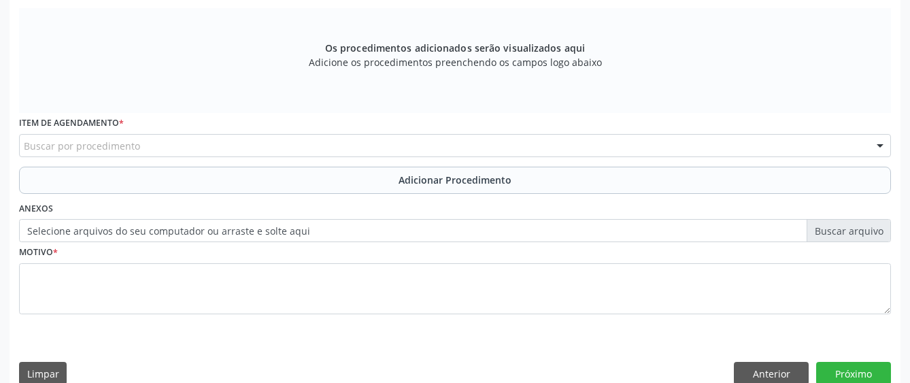
click at [167, 146] on div "Buscar por procedimento" at bounding box center [455, 145] width 872 height 23
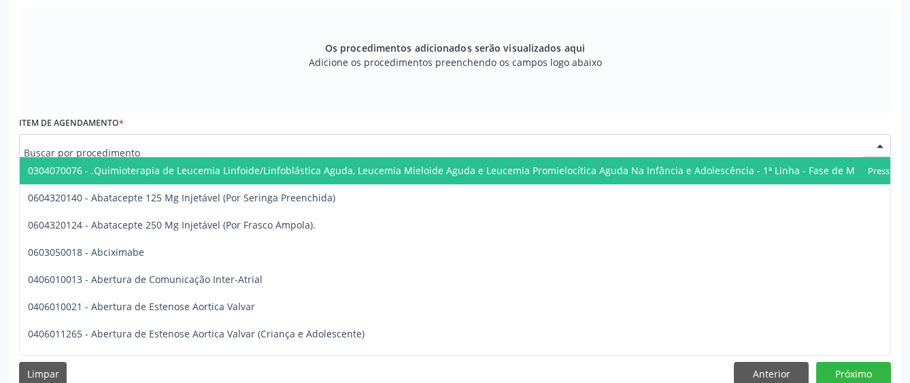
type input "0"
click at [164, 147] on input "0" at bounding box center [444, 152] width 840 height 27
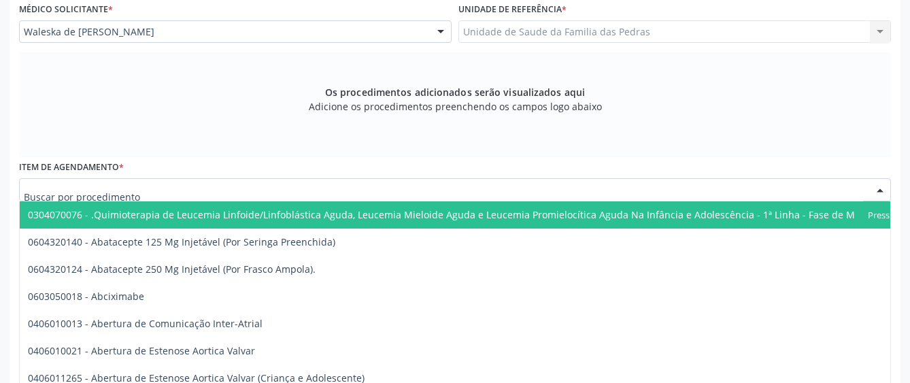
scroll to position [345, 0]
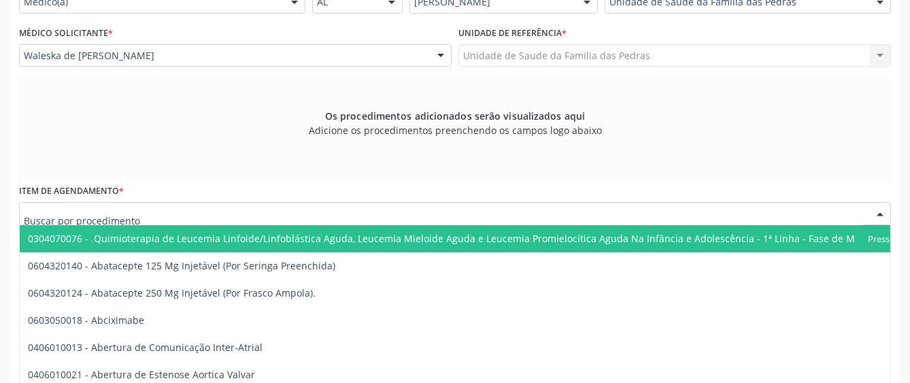
click at [165, 214] on input "text" at bounding box center [444, 220] width 840 height 27
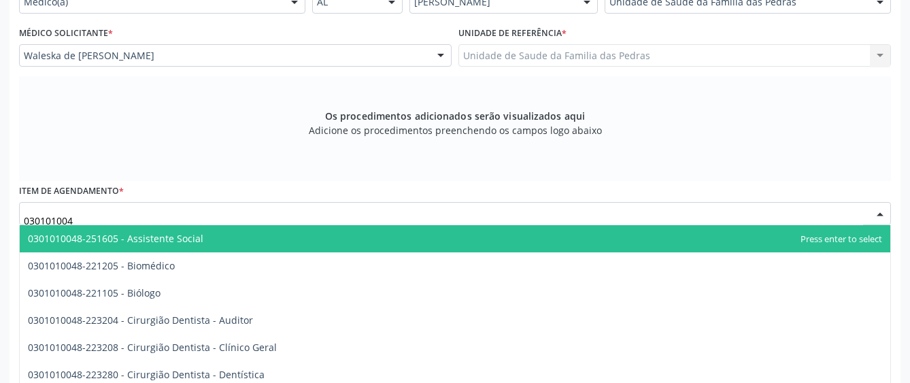
type input "0301010048"
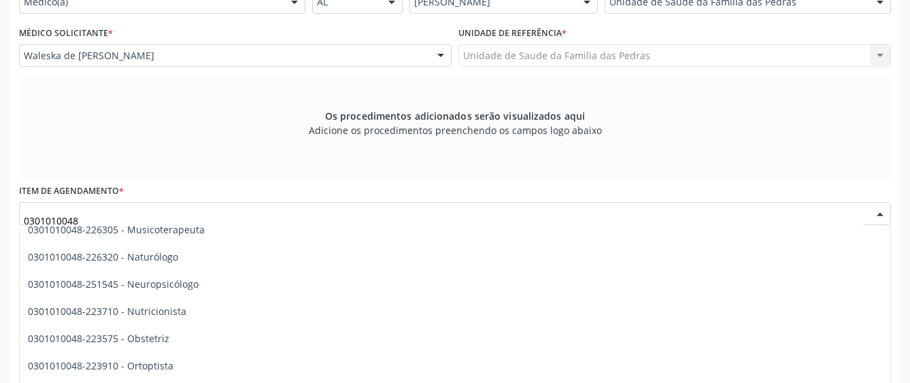
scroll to position [1973, 0]
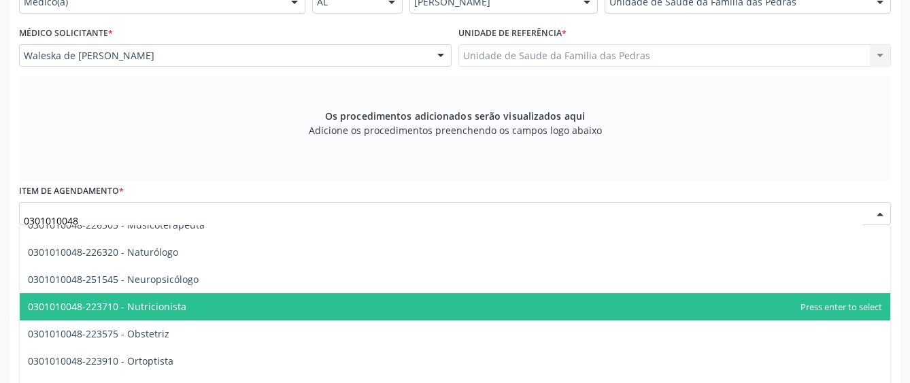
click at [214, 310] on span "0301010048-223710 - Nutricionista" at bounding box center [455, 306] width 871 height 27
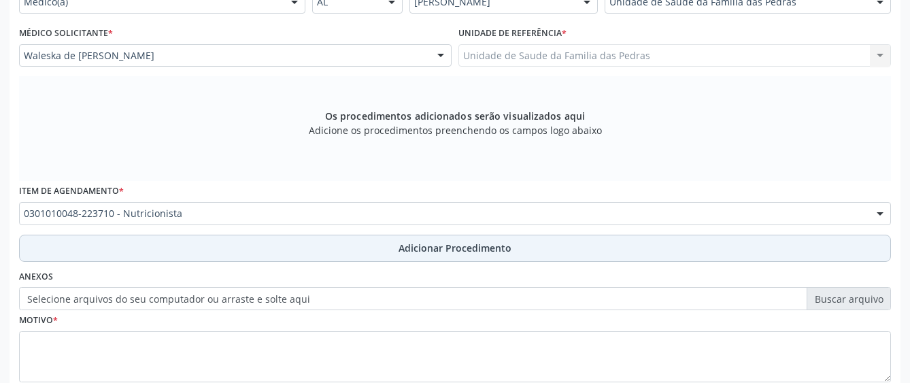
click at [217, 254] on button "Adicionar Procedimento" at bounding box center [455, 248] width 872 height 27
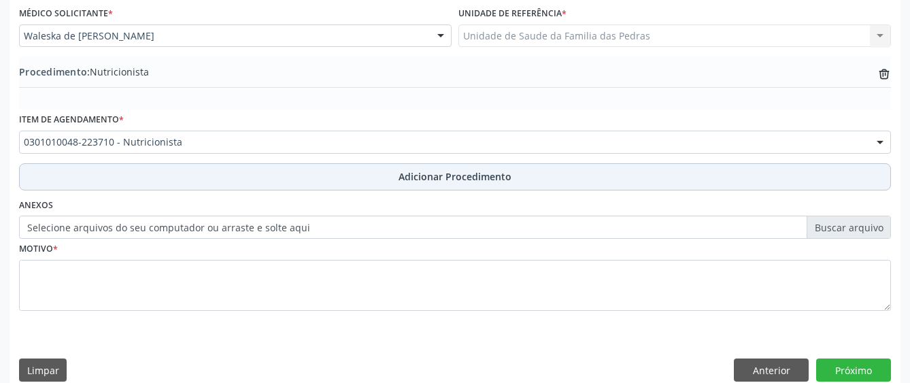
scroll to position [382, 0]
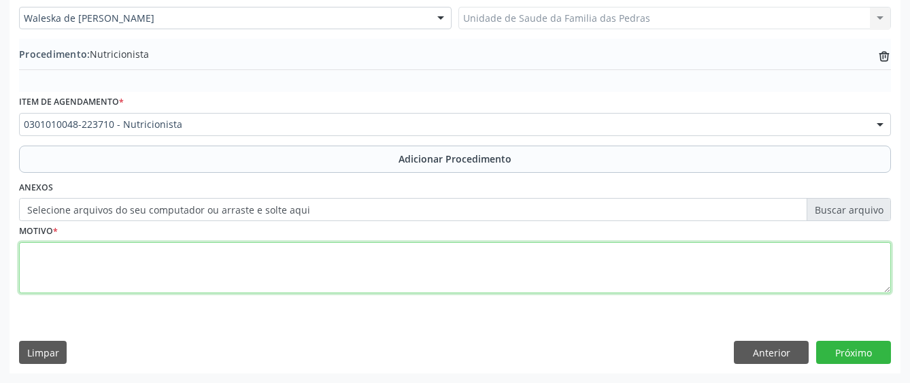
click at [216, 263] on textarea at bounding box center [455, 268] width 872 height 52
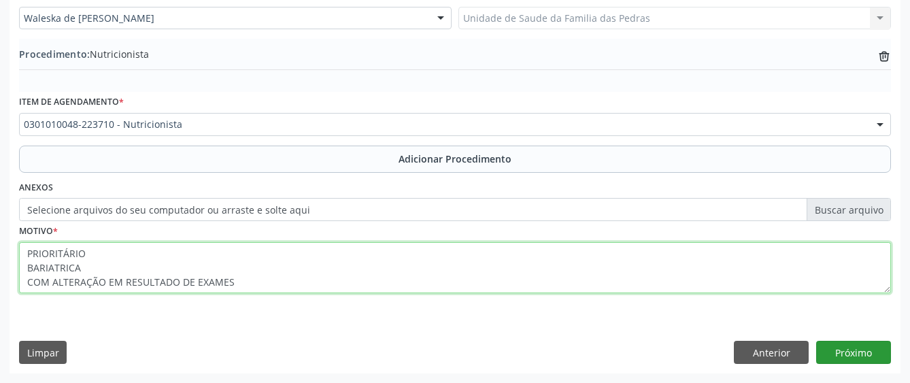
type textarea "PRIORITÁRIO BARIATRICA COM ALTERAÇÃO EM RESULTADO DE EXAMES"
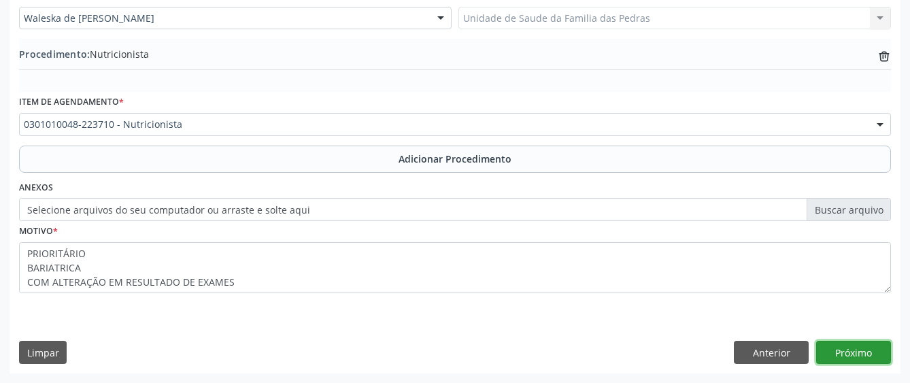
click at [862, 356] on button "Próximo" at bounding box center [854, 352] width 75 height 23
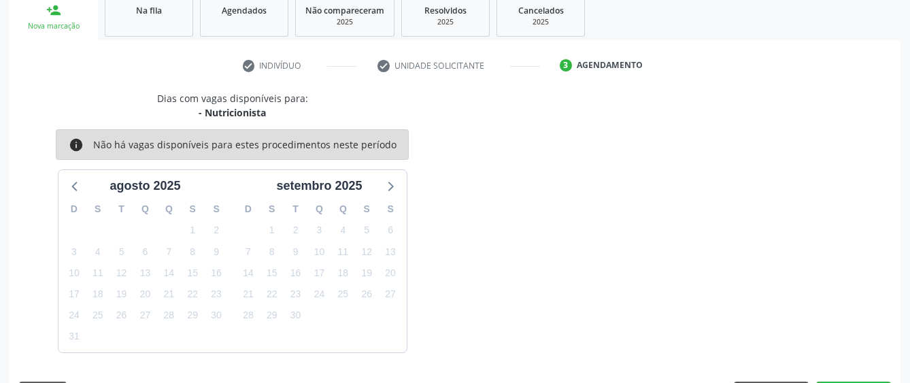
scroll to position [268, 0]
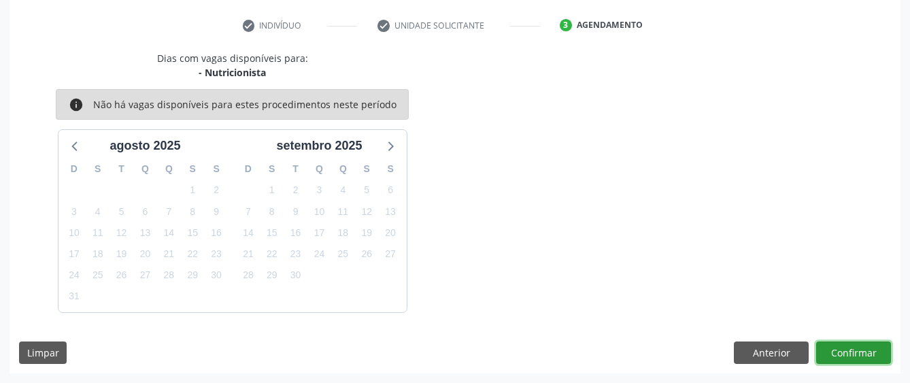
click at [839, 357] on button "Confirmar" at bounding box center [854, 353] width 75 height 23
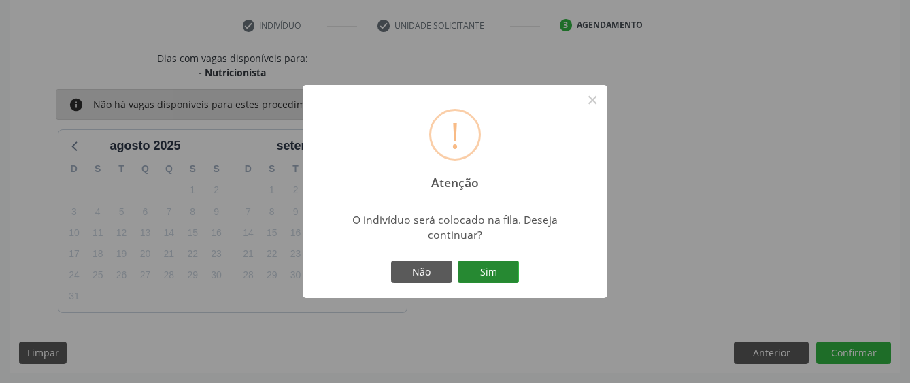
click at [493, 278] on button "Sim" at bounding box center [488, 272] width 61 height 23
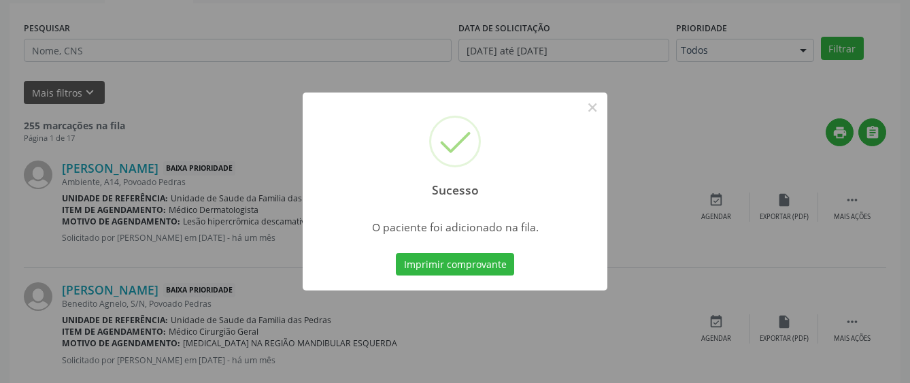
scroll to position [85, 0]
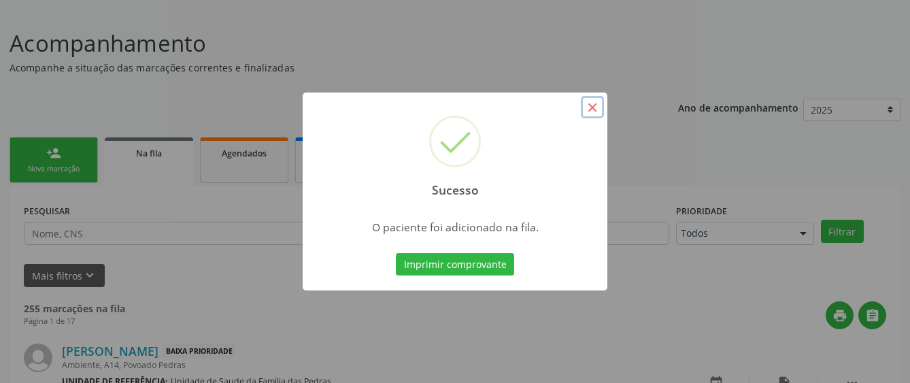
click at [593, 106] on button "×" at bounding box center [592, 107] width 23 height 23
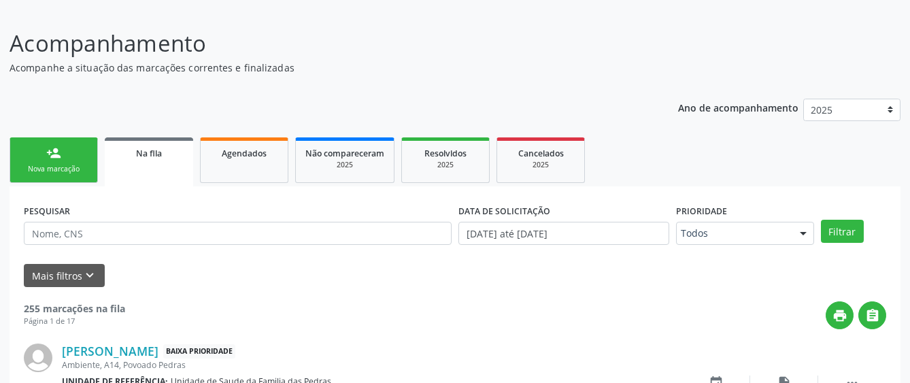
click at [71, 170] on div "Nova marcação" at bounding box center [54, 169] width 68 height 10
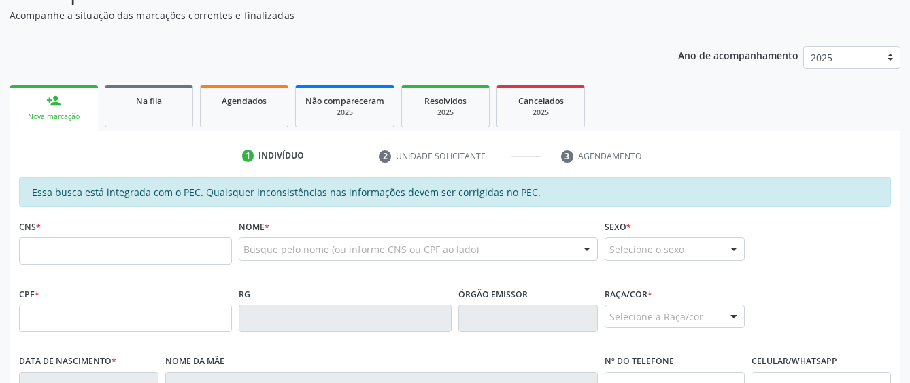
scroll to position [153, 0]
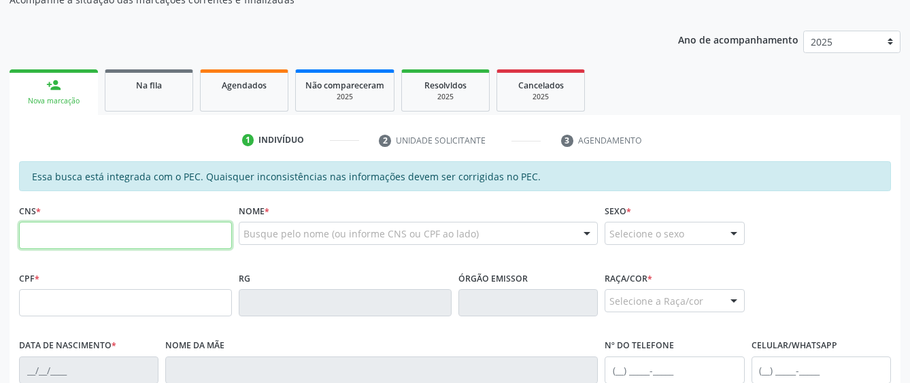
click at [101, 229] on input "text" at bounding box center [125, 235] width 213 height 27
paste input "708 2046 4515 0241"
type input "708 2046 4515 0241"
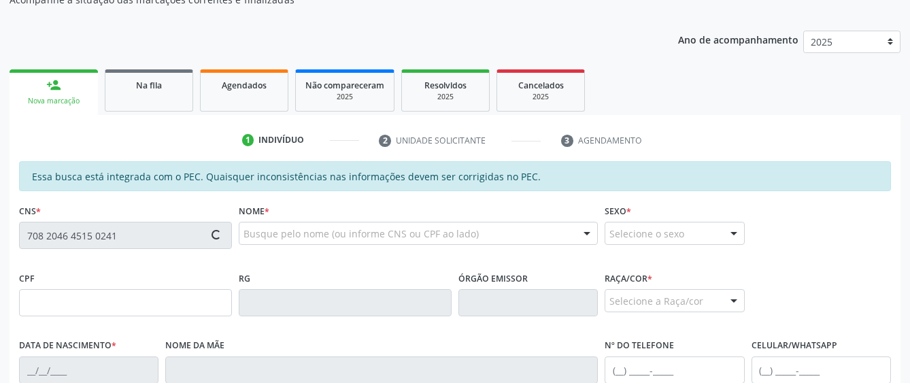
type input "954.640.774-72"
type input "03/11/1954"
type input "Maria Jose da Conceicao"
type input "(82) 99402-3903"
type input "S/N"
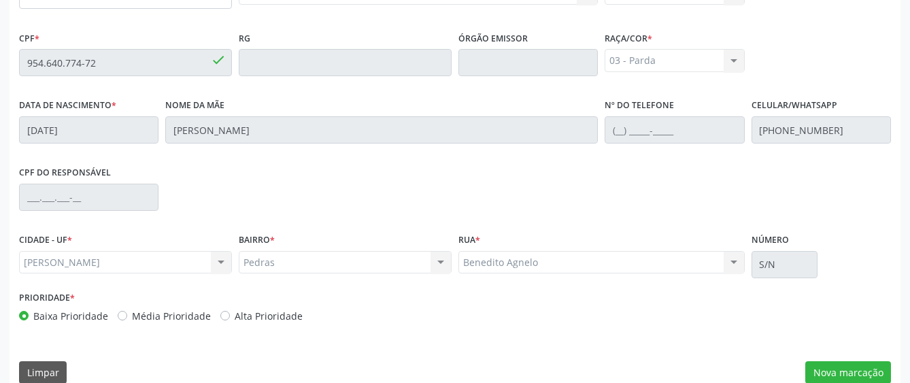
scroll to position [413, 0]
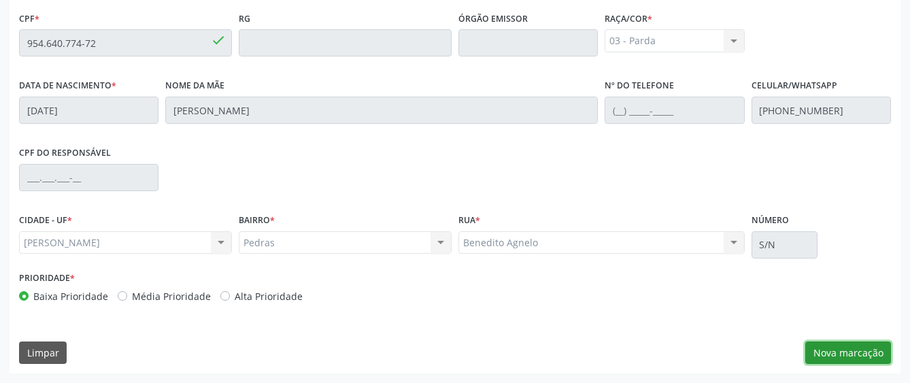
click at [826, 352] on button "Nova marcação" at bounding box center [849, 353] width 86 height 23
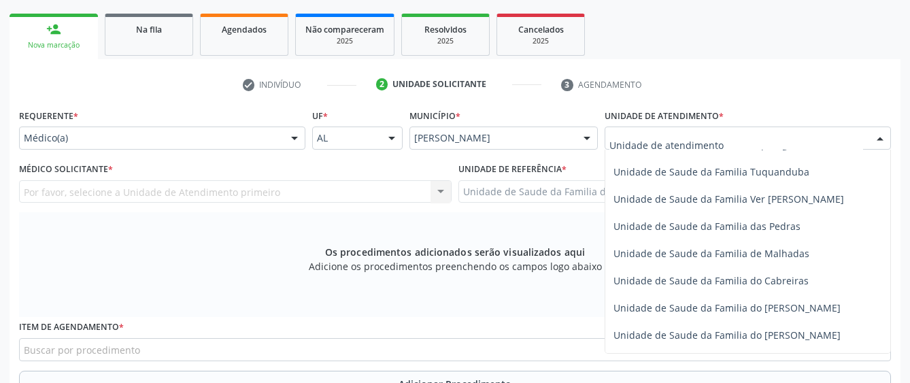
scroll to position [1021, 0]
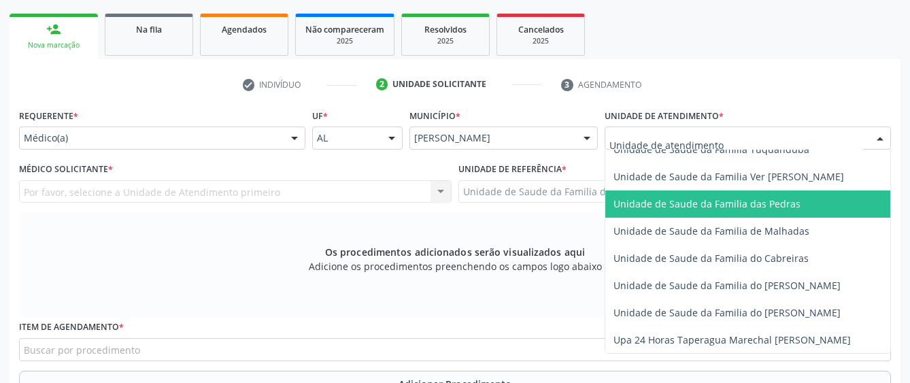
click at [647, 211] on span "Unidade de Saude da Familia das Pedras" at bounding box center [776, 204] width 340 height 27
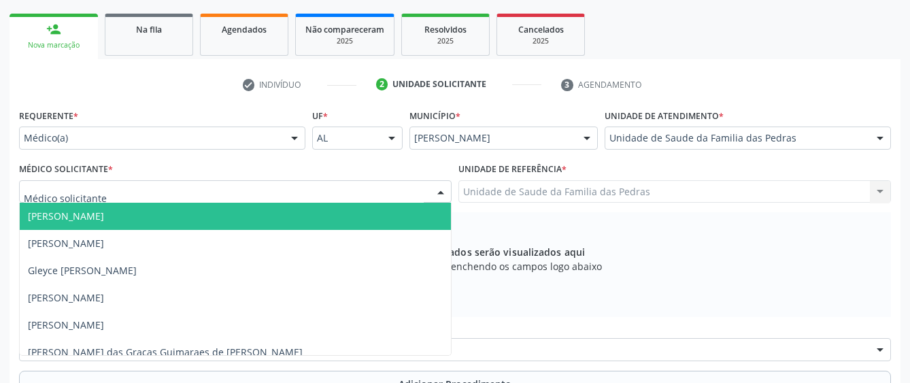
click at [405, 192] on div at bounding box center [235, 191] width 433 height 23
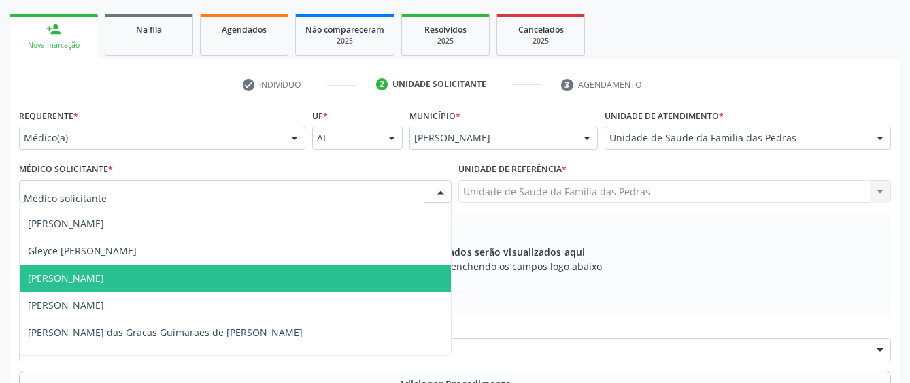
scroll to position [38, 0]
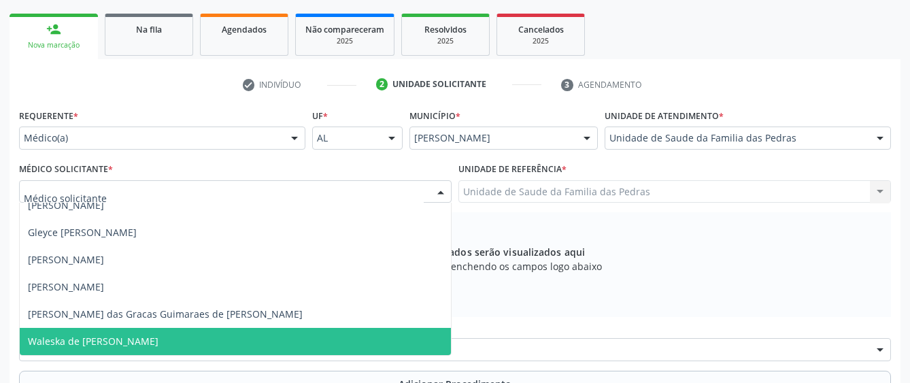
click at [255, 335] on span "Waleska de [PERSON_NAME]" at bounding box center [235, 341] width 431 height 27
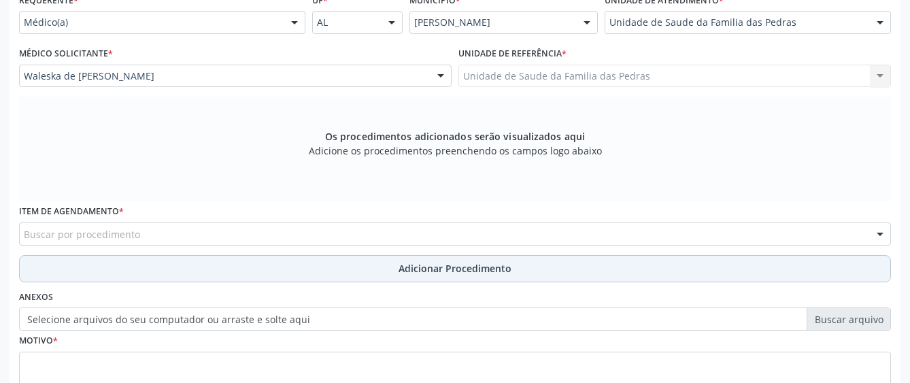
scroll to position [345, 0]
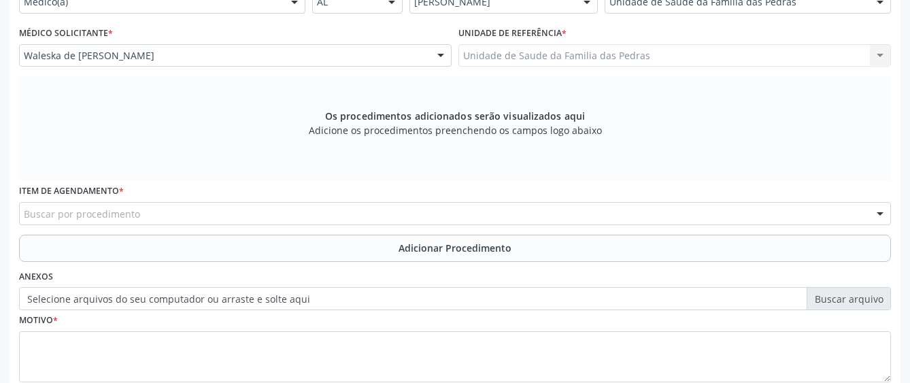
click at [304, 212] on div "Buscar por procedimento" at bounding box center [455, 213] width 872 height 23
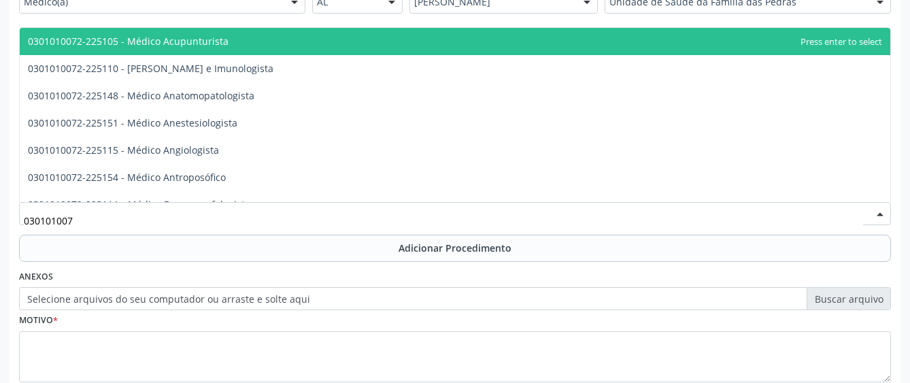
type input "0301010072"
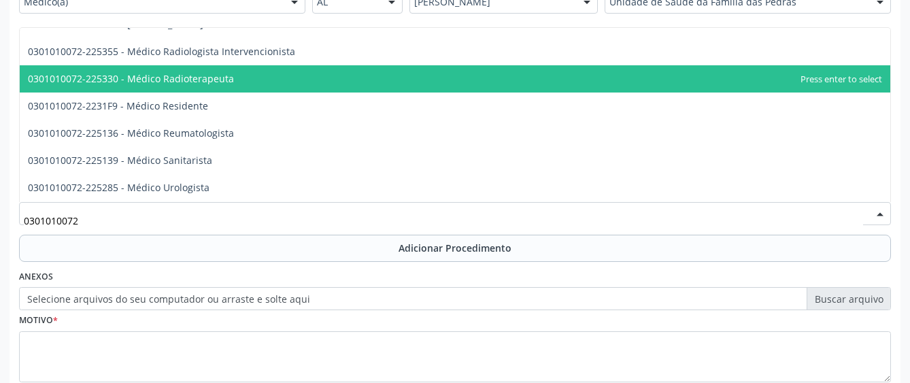
scroll to position [1429, 0]
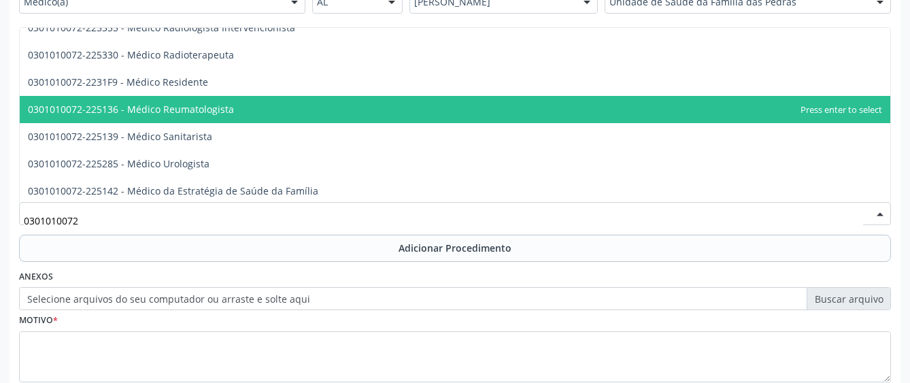
click at [343, 114] on span "0301010072-225136 - Médico Reumatologista" at bounding box center [455, 109] width 871 height 27
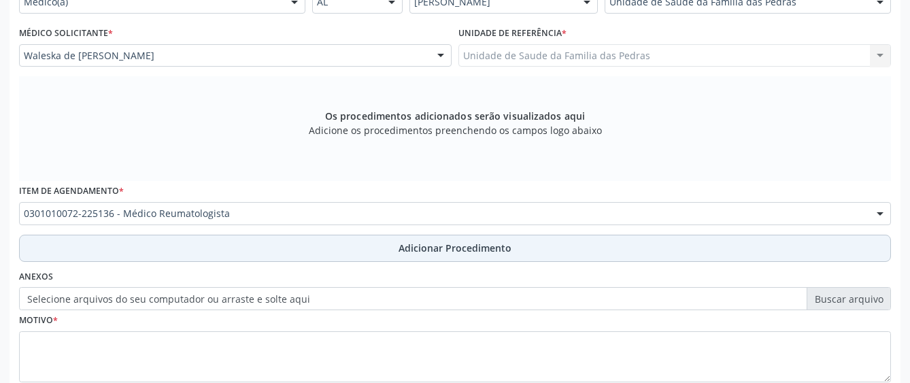
click at [329, 245] on button "Adicionar Procedimento" at bounding box center [455, 248] width 872 height 27
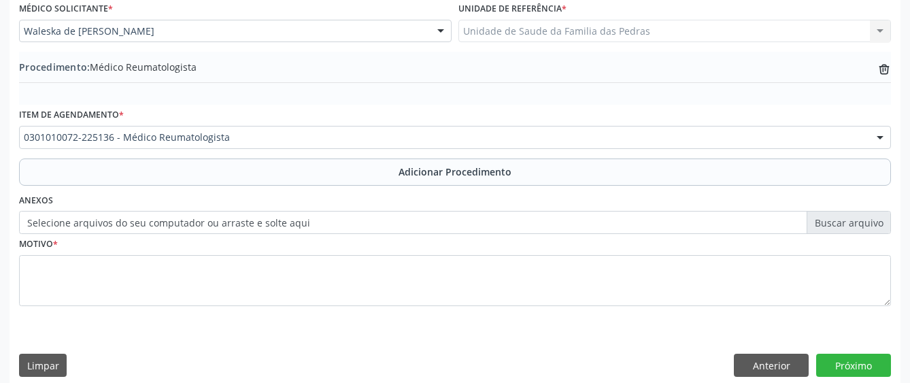
scroll to position [382, 0]
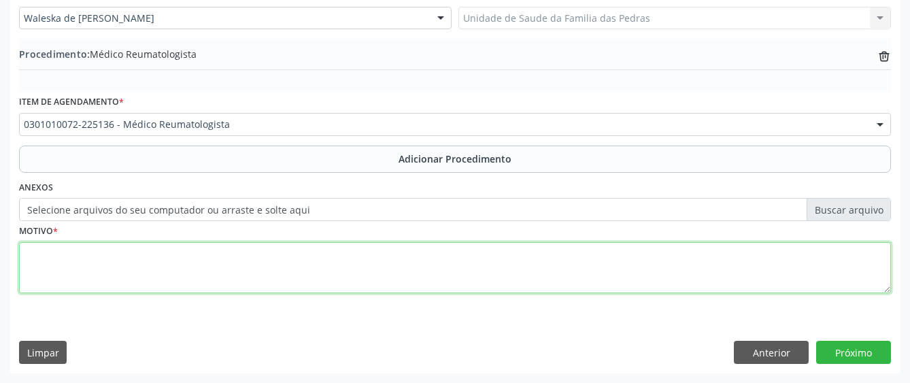
click at [319, 265] on textarea at bounding box center [455, 268] width 872 height 52
type textarea "URGÊNCIA ARTROSE"
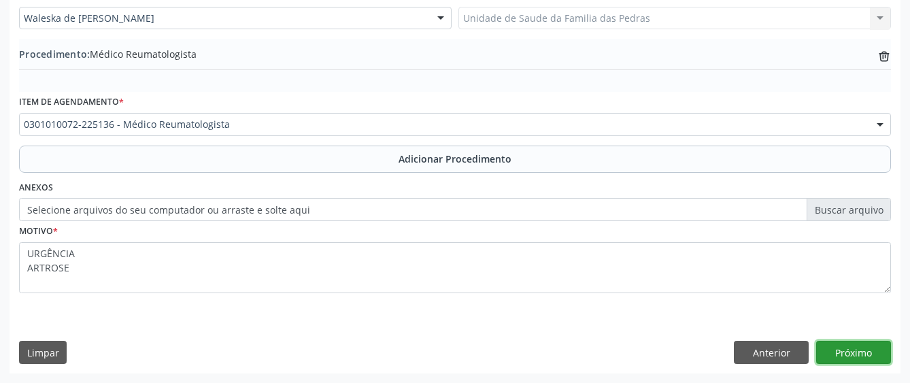
click at [845, 351] on button "Próximo" at bounding box center [854, 352] width 75 height 23
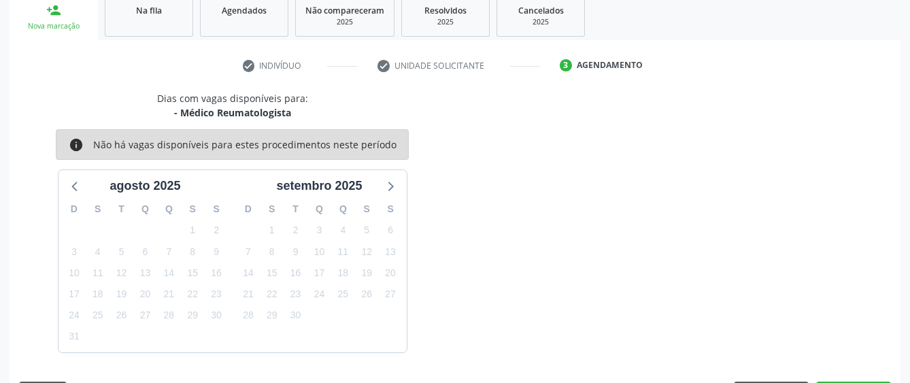
scroll to position [268, 0]
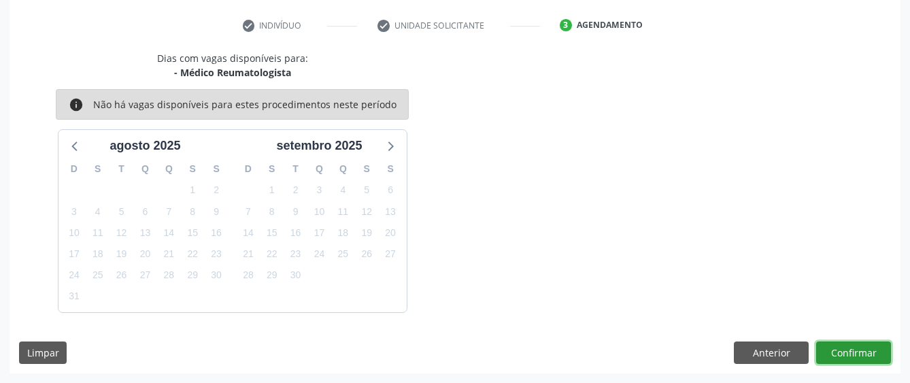
click at [821, 357] on button "Confirmar" at bounding box center [854, 353] width 75 height 23
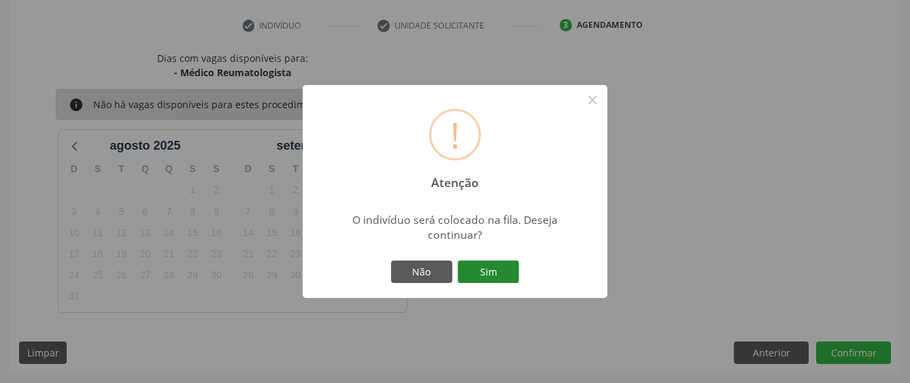
click at [507, 263] on button "Sim" at bounding box center [488, 272] width 61 height 23
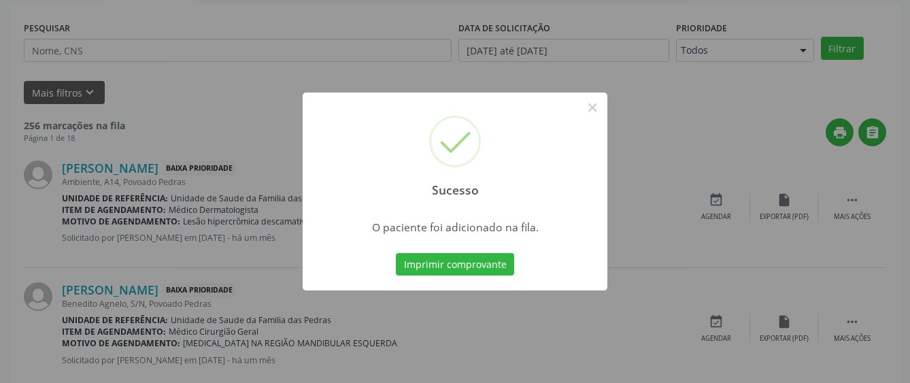
scroll to position [85, 0]
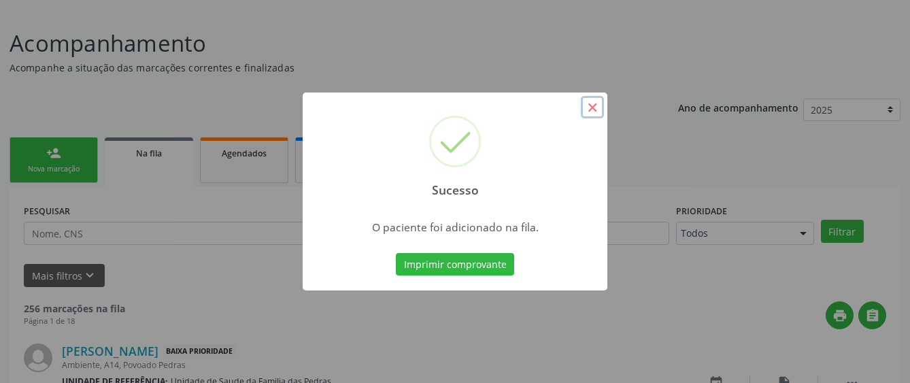
click at [589, 111] on button "×" at bounding box center [592, 107] width 23 height 23
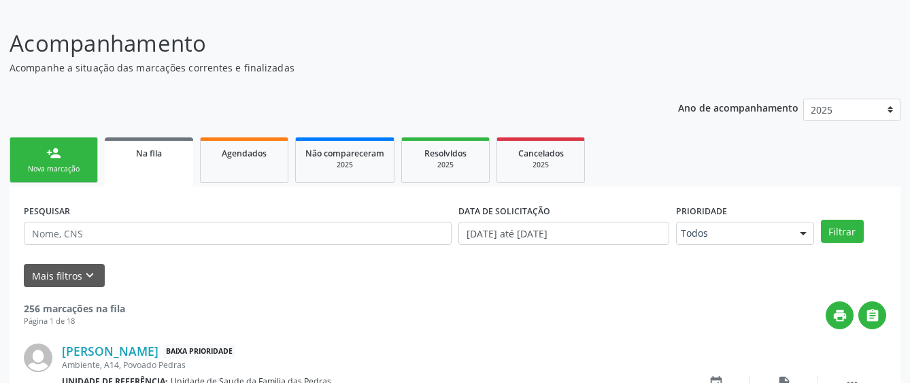
click at [48, 165] on div "Nova marcação" at bounding box center [54, 169] width 68 height 10
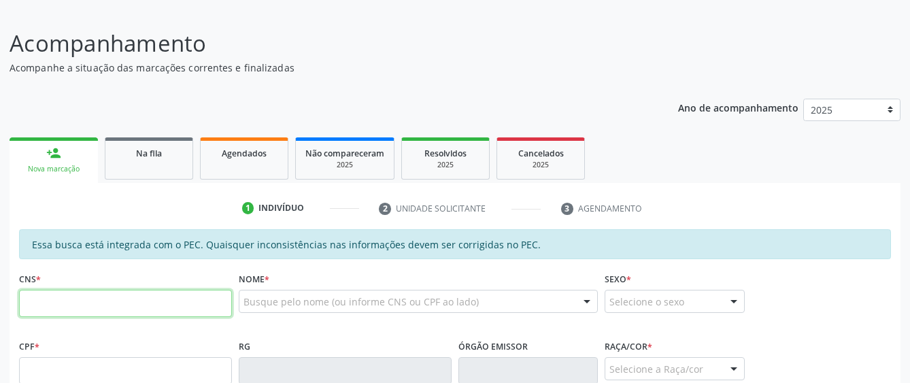
click at [78, 310] on input "text" at bounding box center [125, 303] width 213 height 27
type input "704 8060 5230 7242"
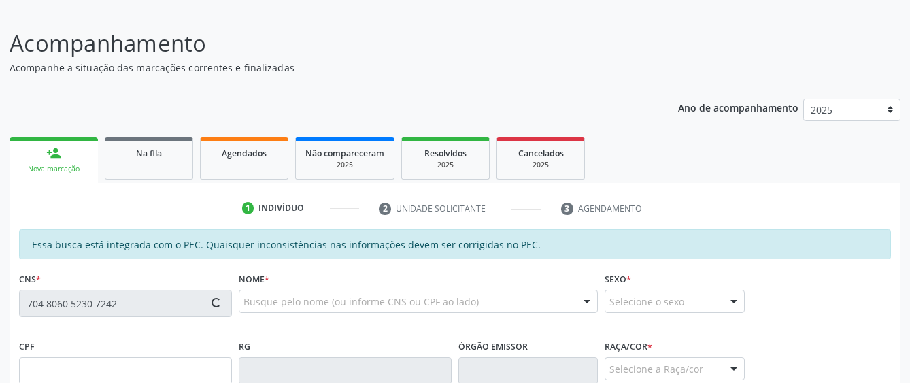
type input "057.766.414-03"
type input "31/08/1986"
type input "Maria Cicera da Silva"
type input "(82) 99412-0692"
type input "S/N"
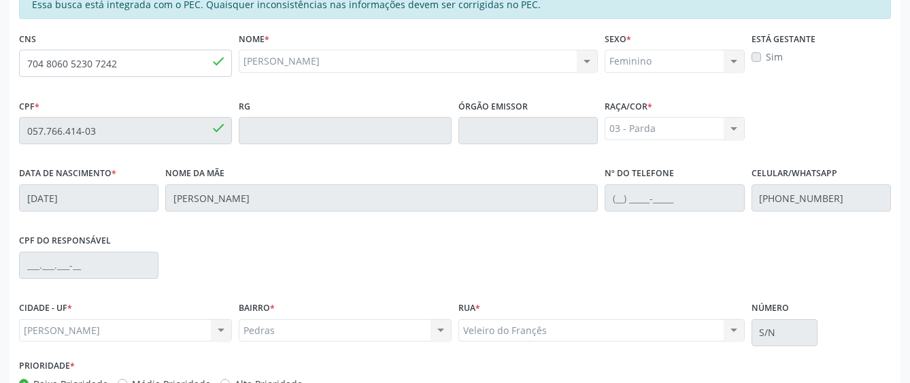
scroll to position [413, 0]
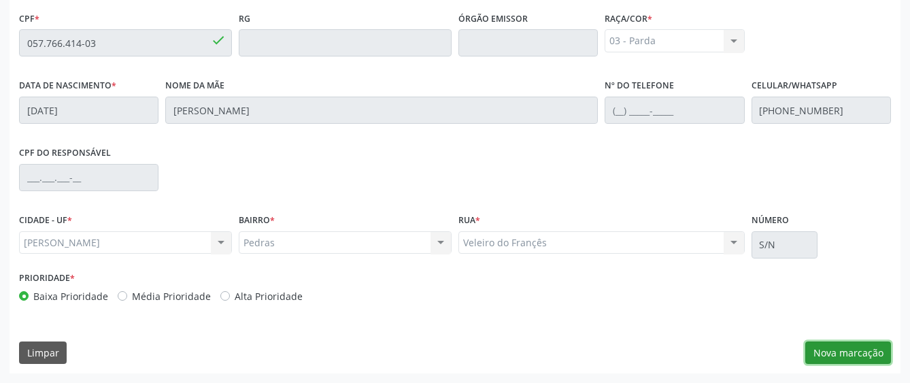
click at [862, 350] on button "Nova marcação" at bounding box center [849, 353] width 86 height 23
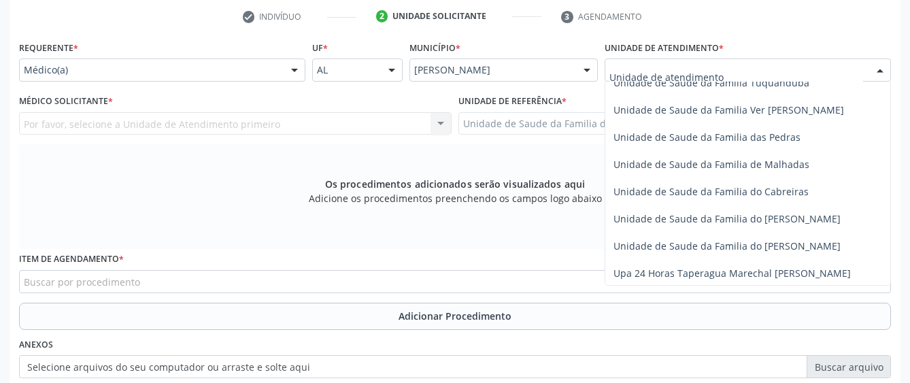
scroll to position [1021, 0]
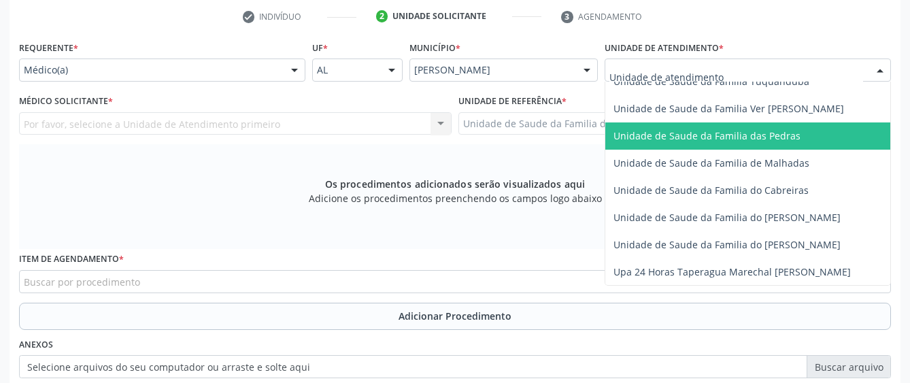
click at [658, 148] on span "Unidade de Saude da Familia das Pedras" at bounding box center [776, 135] width 340 height 27
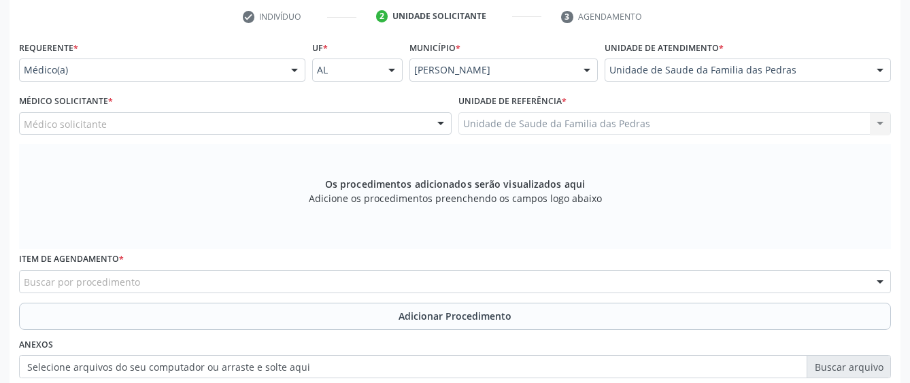
click at [338, 122] on div "Médico solicitante" at bounding box center [235, 123] width 433 height 23
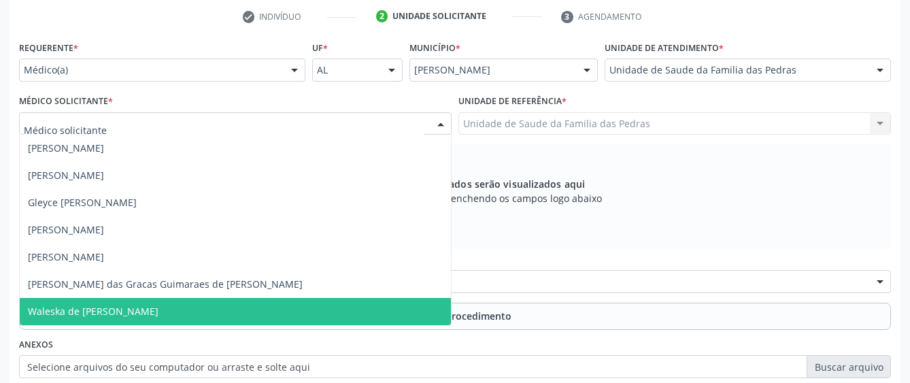
click at [282, 318] on span "Waleska de [PERSON_NAME]" at bounding box center [235, 311] width 431 height 27
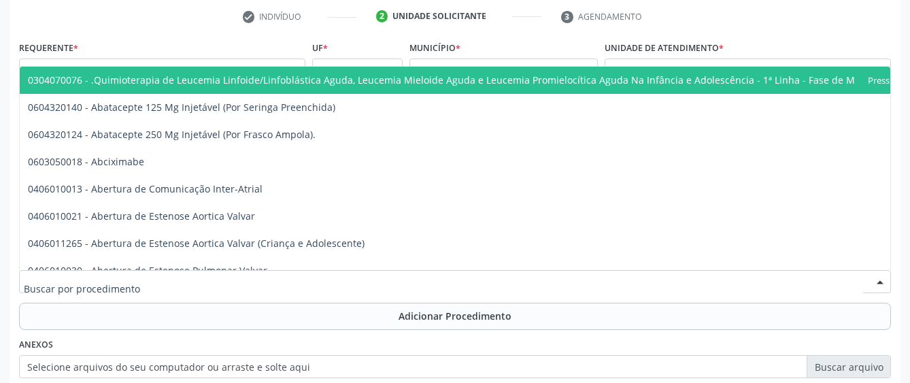
click at [367, 286] on div at bounding box center [455, 281] width 872 height 23
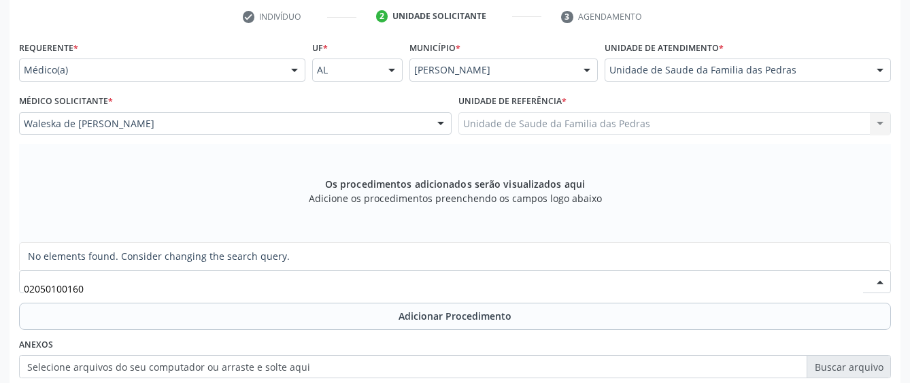
click at [54, 290] on input "02050100160" at bounding box center [444, 288] width 840 height 27
type input "0205020160"
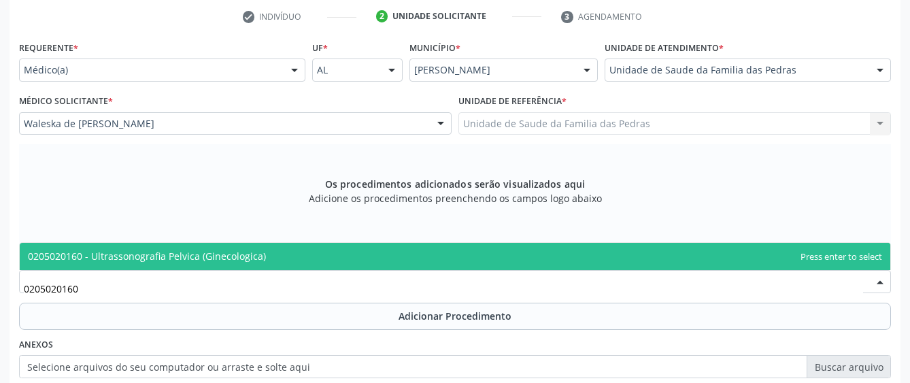
click at [145, 262] on span "0205020160 - Ultrassonografia Pelvica (Ginecologica)" at bounding box center [147, 256] width 238 height 13
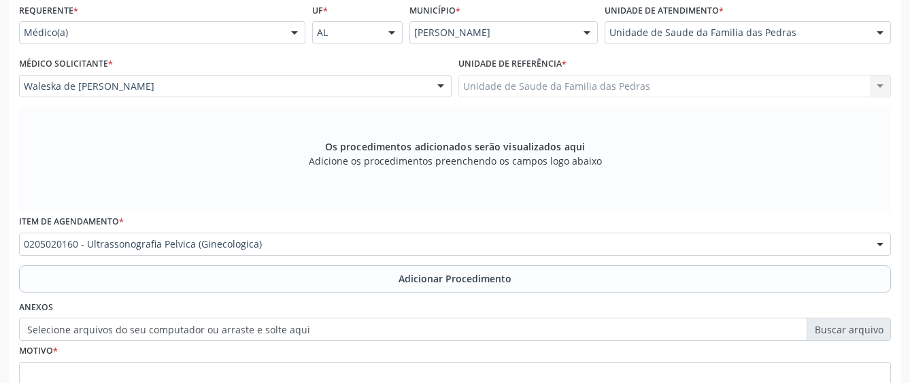
scroll to position [345, 0]
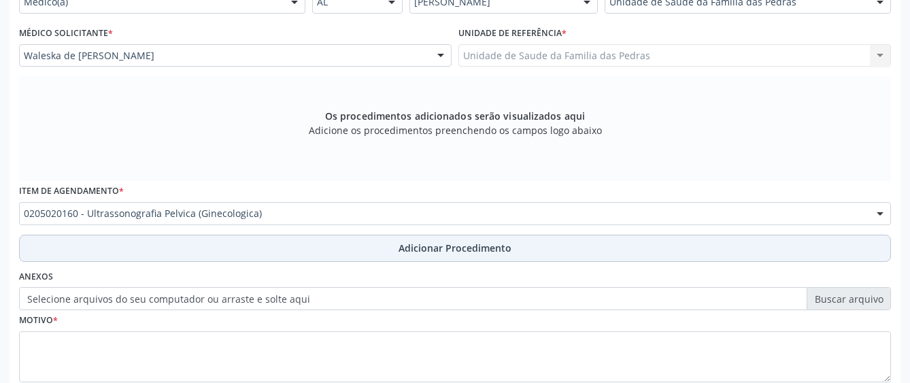
click at [195, 252] on button "Adicionar Procedimento" at bounding box center [455, 248] width 872 height 27
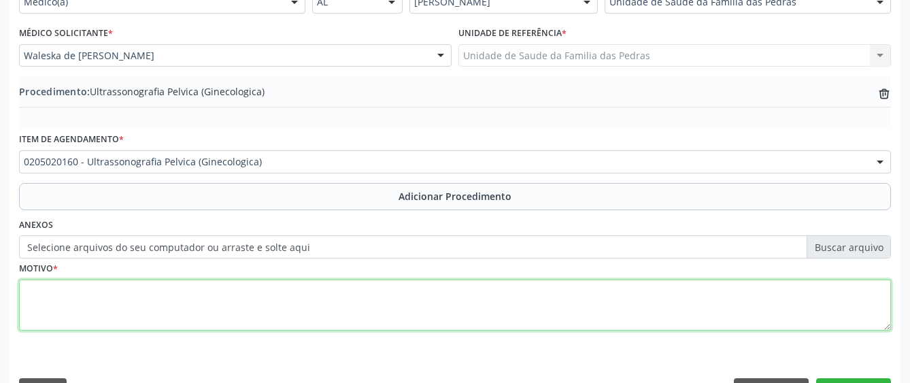
click at [208, 299] on textarea at bounding box center [455, 306] width 872 height 52
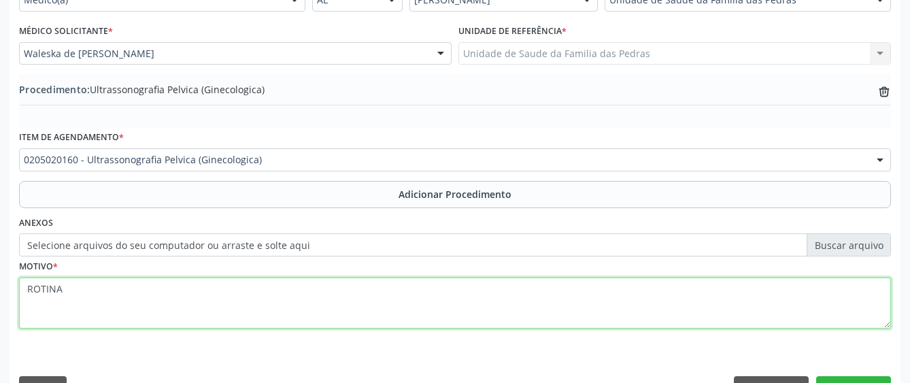
scroll to position [382, 0]
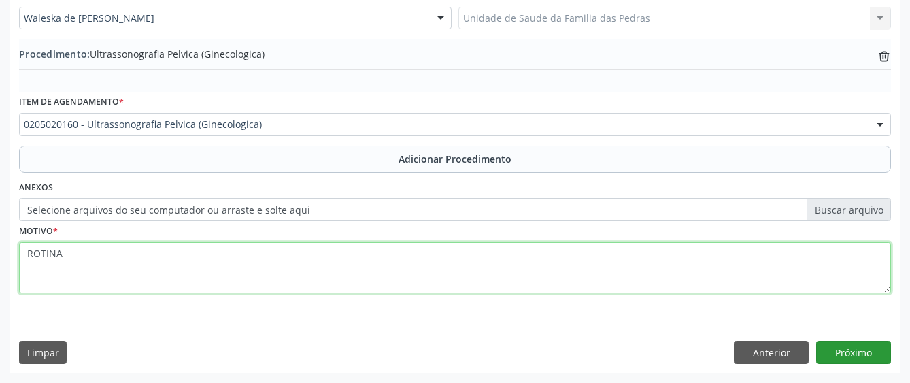
type textarea "ROTINA"
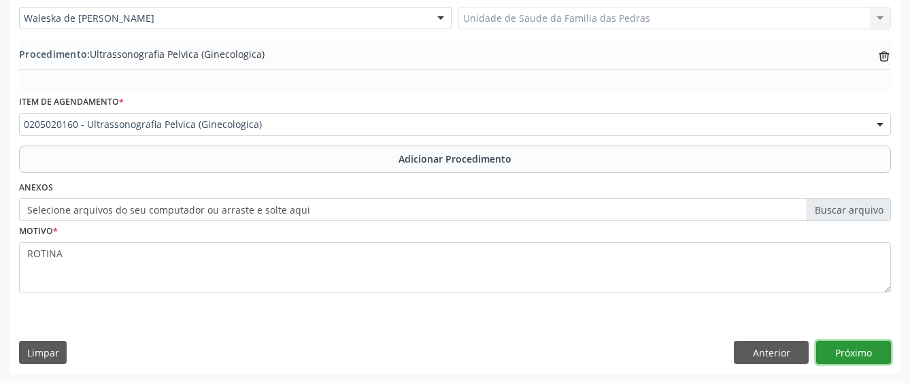
click at [838, 350] on button "Próximo" at bounding box center [854, 352] width 75 height 23
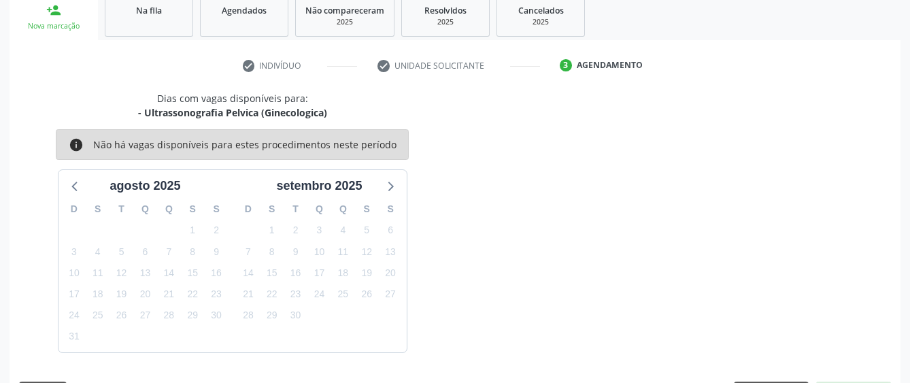
scroll to position [268, 0]
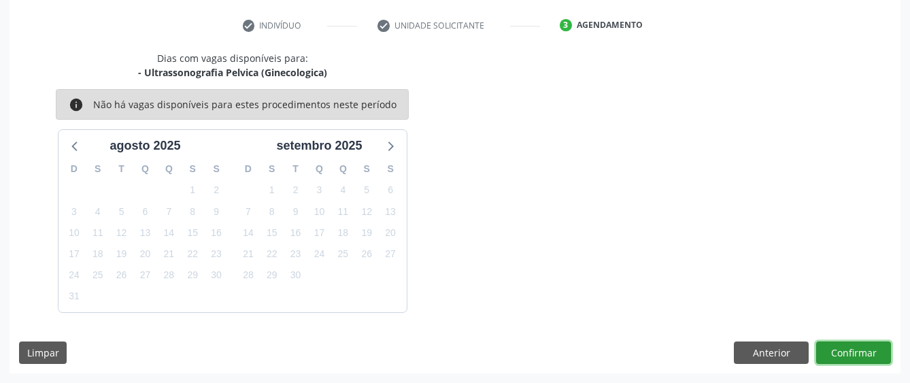
click at [844, 359] on button "Confirmar" at bounding box center [854, 353] width 75 height 23
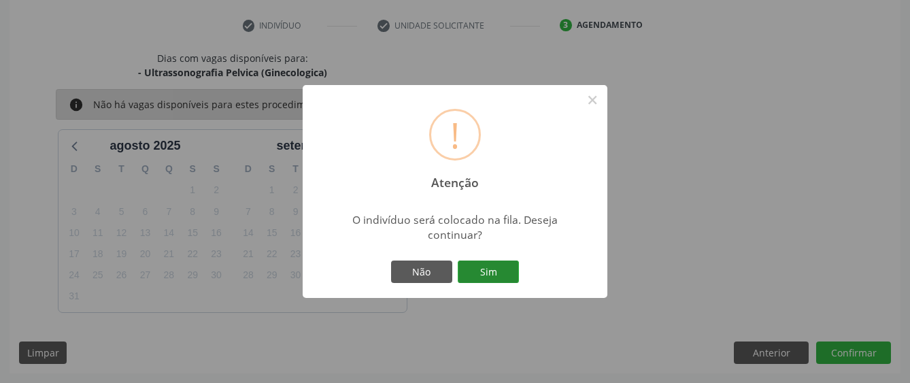
click at [473, 278] on button "Sim" at bounding box center [488, 272] width 61 height 23
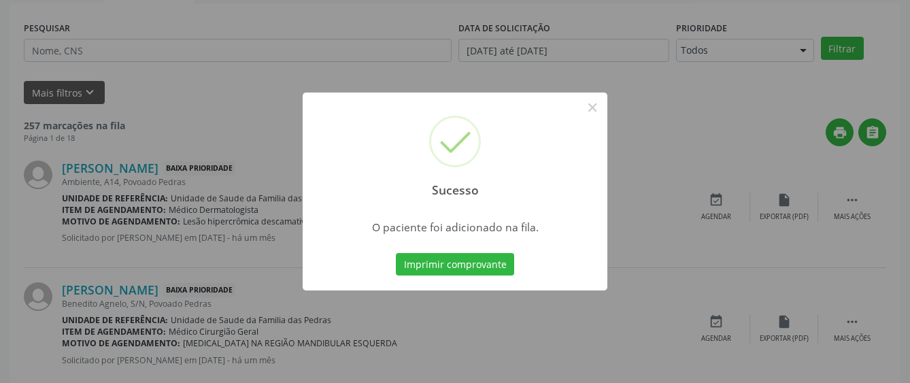
scroll to position [85, 0]
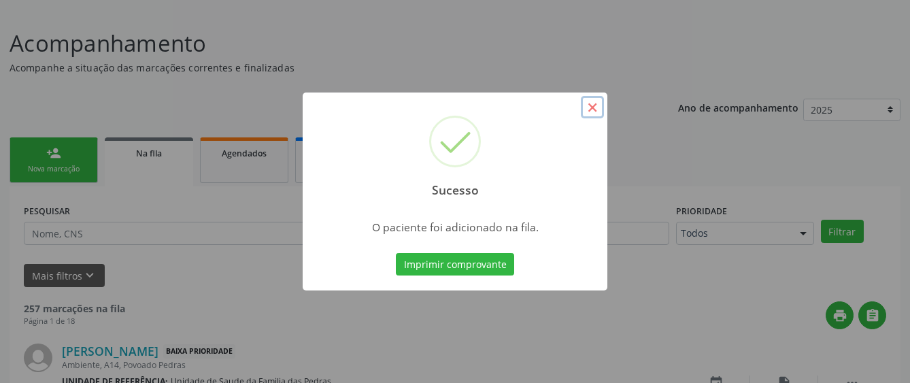
click at [587, 114] on button "×" at bounding box center [592, 107] width 23 height 23
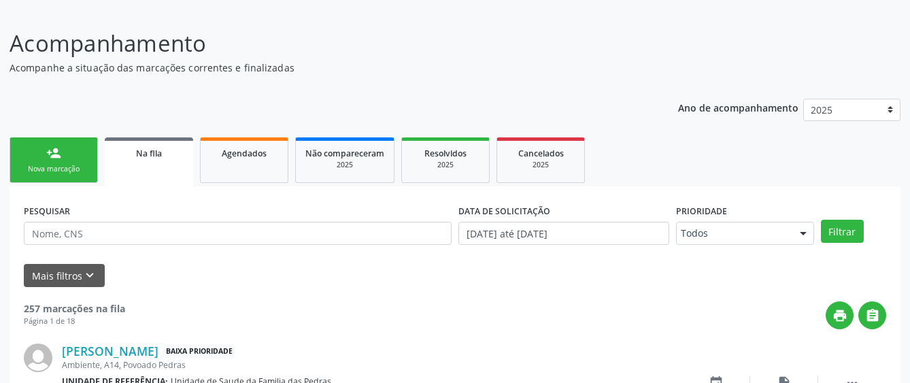
click at [71, 167] on div "Nova marcação" at bounding box center [54, 169] width 68 height 10
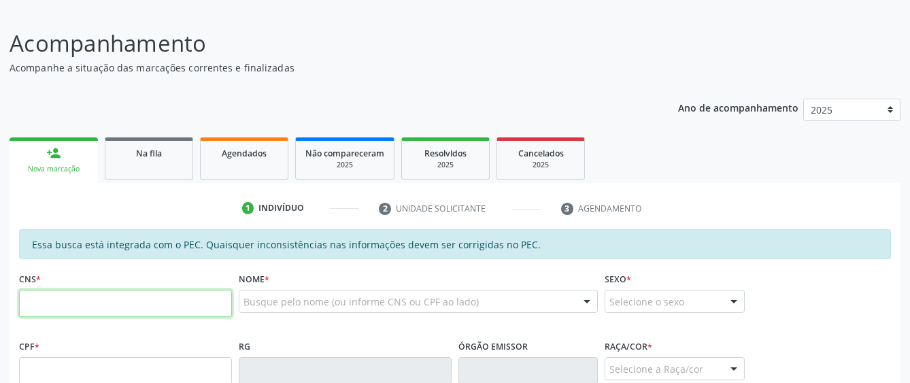
click at [82, 302] on input "text" at bounding box center [125, 303] width 213 height 27
type input "704 8060 5230 7242"
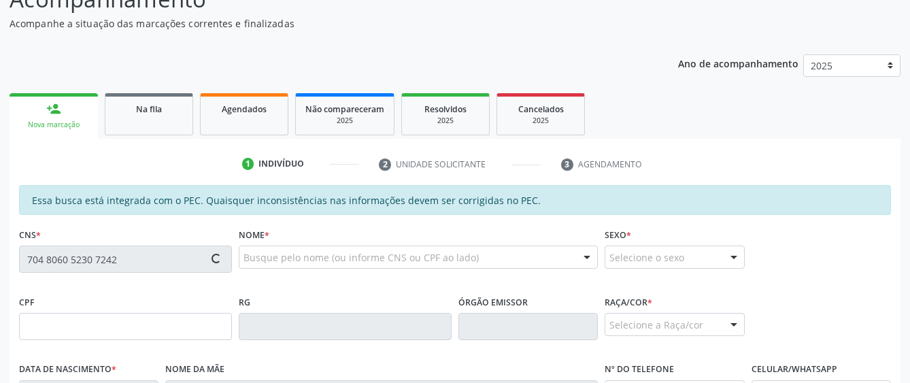
scroll to position [153, 0]
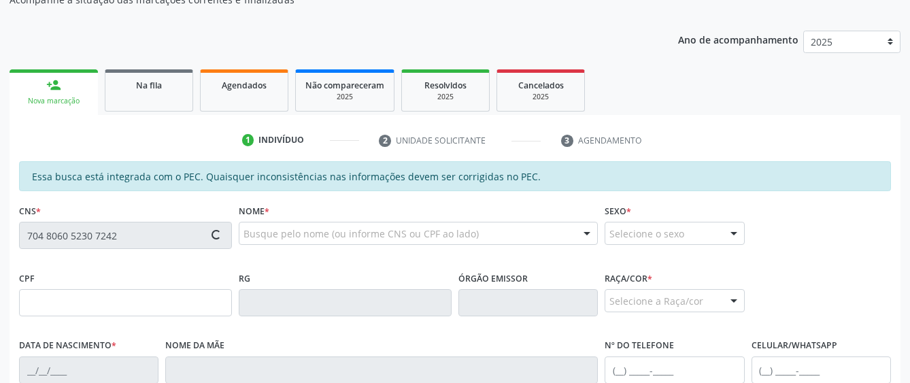
type input "057.766.414-03"
type input "31/08/1986"
type input "Maria Cicera da Silva"
type input "(82) 99412-0692"
type input "S/N"
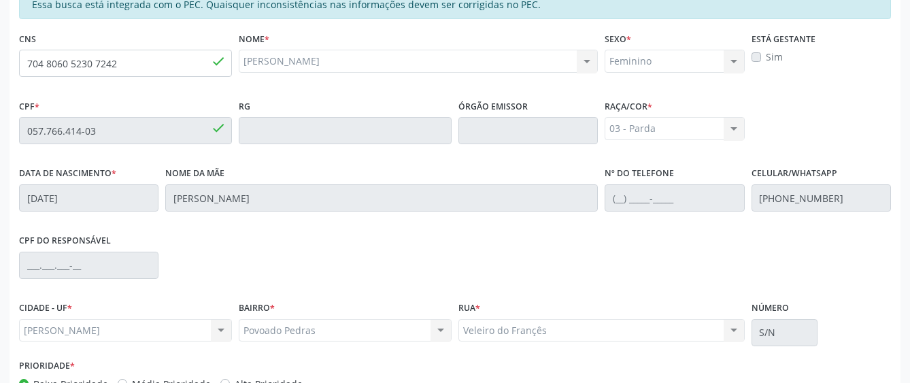
scroll to position [413, 0]
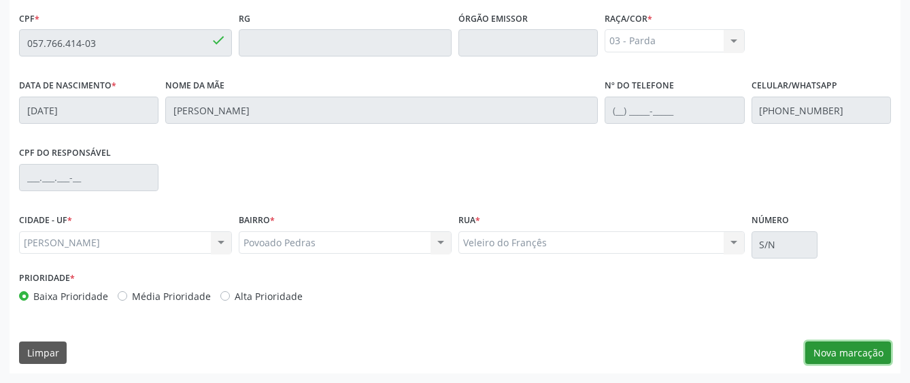
click at [823, 346] on button "Nova marcação" at bounding box center [849, 353] width 86 height 23
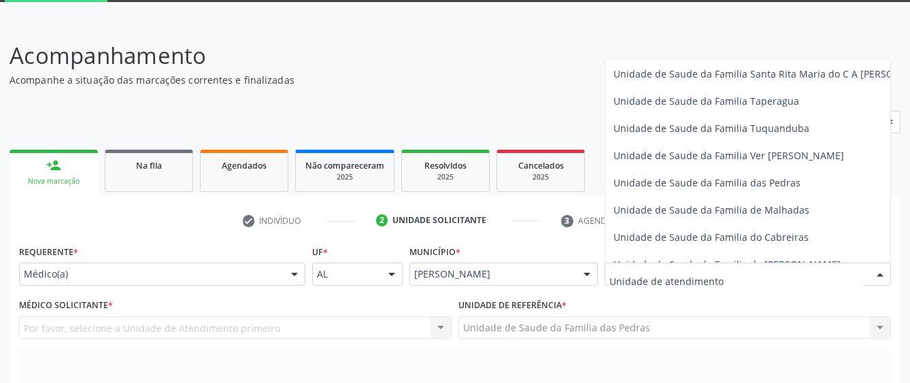
scroll to position [950, 0]
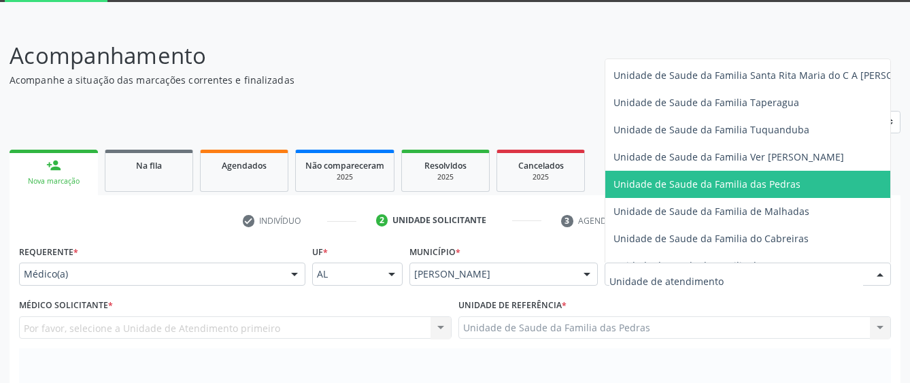
click at [699, 190] on span "Unidade de Saude da Familia das Pedras" at bounding box center [707, 184] width 187 height 13
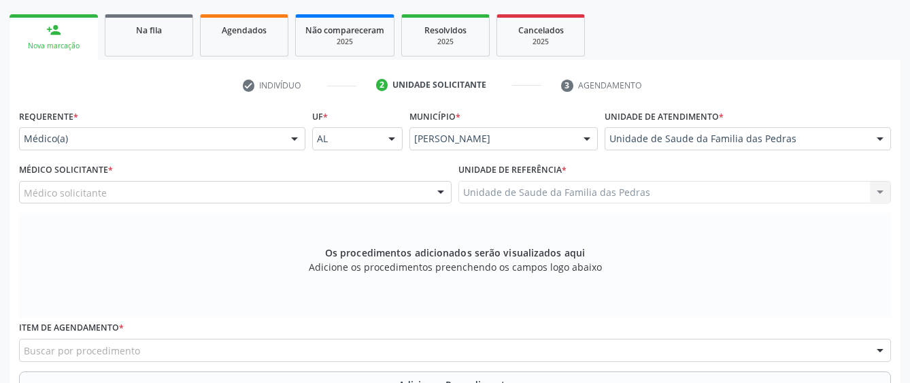
scroll to position [209, 0]
click at [380, 190] on div "Médico solicitante" at bounding box center [235, 191] width 433 height 23
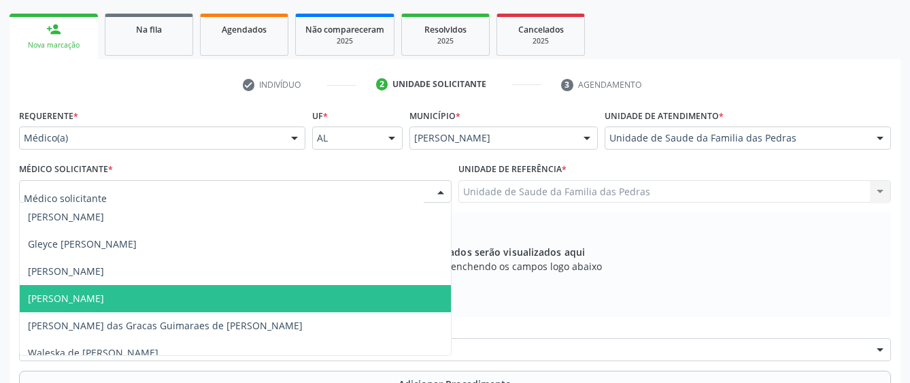
scroll to position [38, 0]
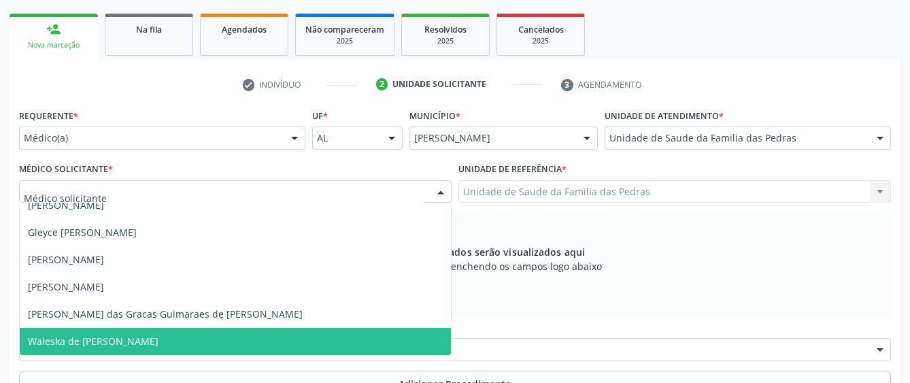
click at [336, 339] on span "Waleska de [PERSON_NAME]" at bounding box center [235, 341] width 431 height 27
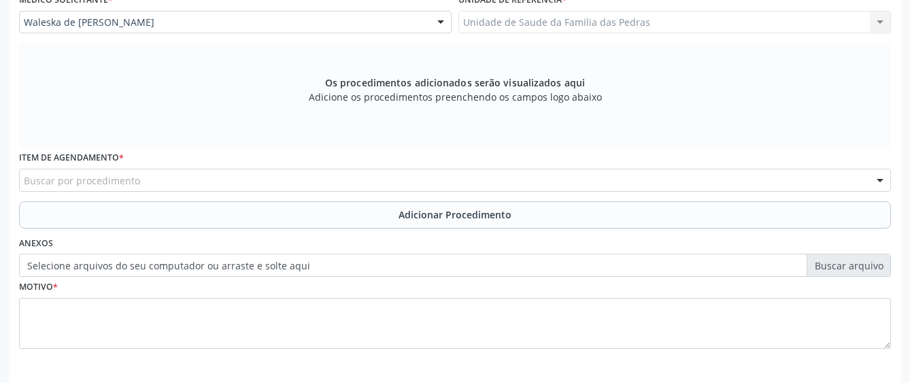
scroll to position [413, 0]
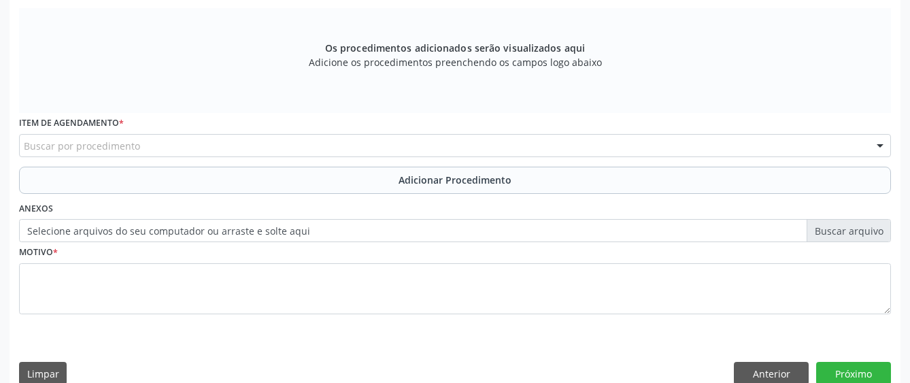
click at [324, 148] on div "Buscar por procedimento" at bounding box center [455, 145] width 872 height 23
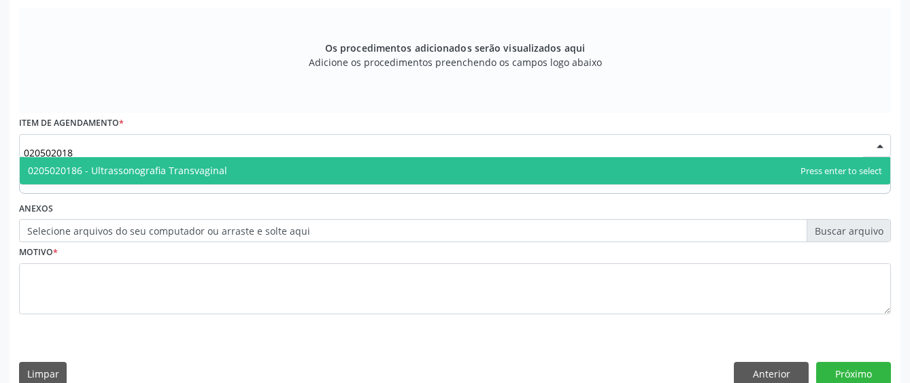
type input "0205020186"
click at [613, 176] on span "0205020186 - Ultrassonografia Transvaginal" at bounding box center [455, 170] width 871 height 27
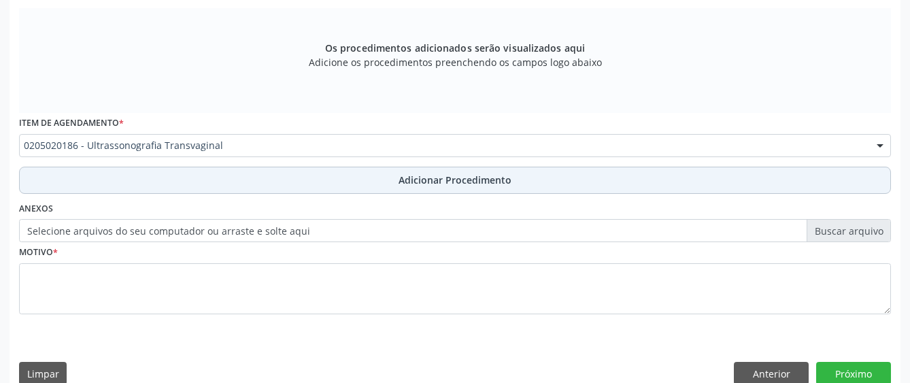
click at [523, 186] on button "Adicionar Procedimento" at bounding box center [455, 180] width 872 height 27
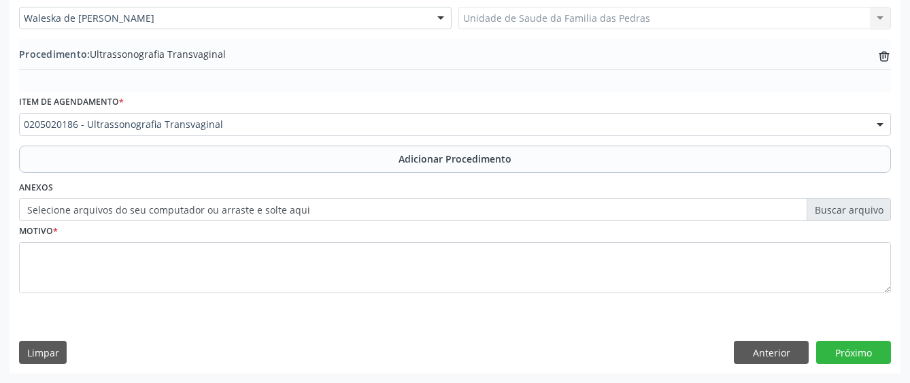
scroll to position [382, 0]
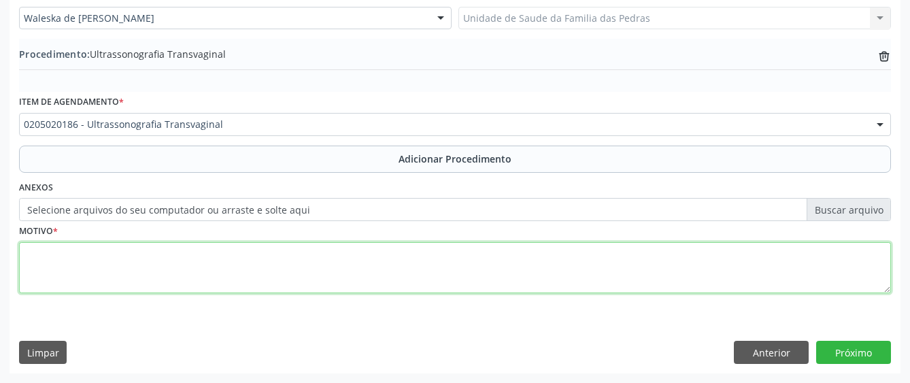
click at [255, 263] on textarea at bounding box center [455, 268] width 872 height 52
type textarea "ROTINA"
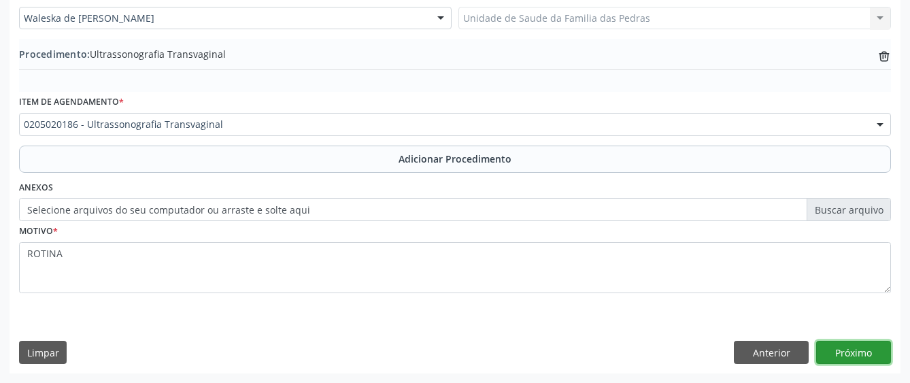
click at [851, 350] on button "Próximo" at bounding box center [854, 352] width 75 height 23
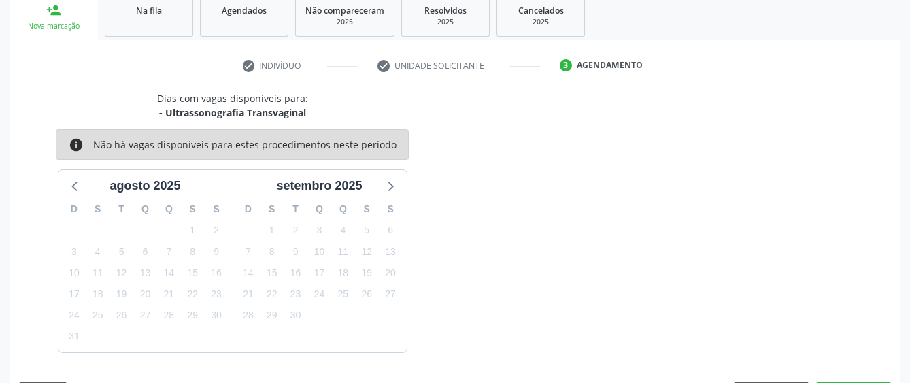
scroll to position [268, 0]
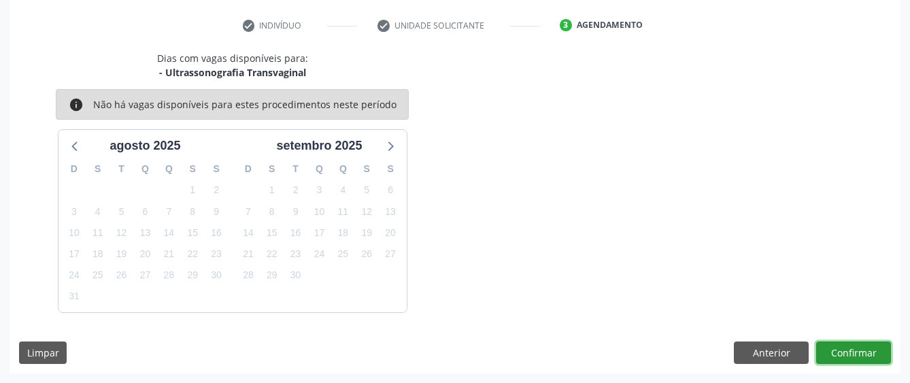
click at [851, 350] on button "Confirmar" at bounding box center [854, 353] width 75 height 23
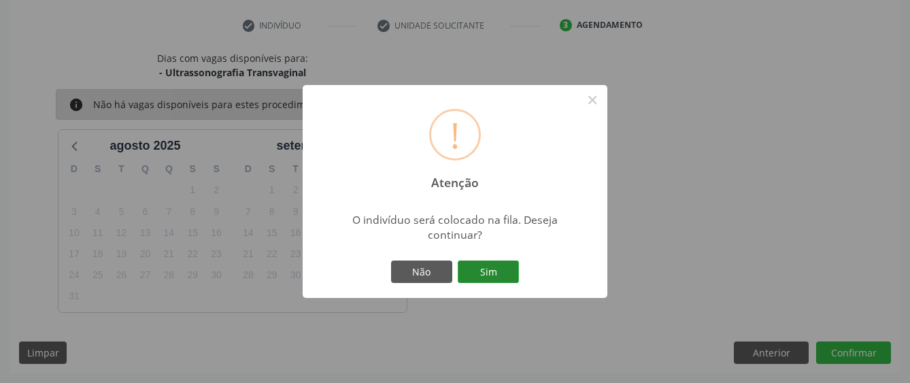
click at [495, 282] on button "Sim" at bounding box center [488, 272] width 61 height 23
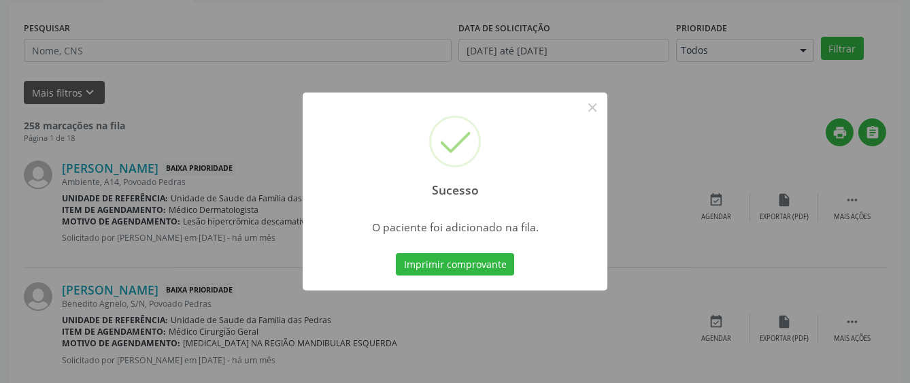
scroll to position [85, 0]
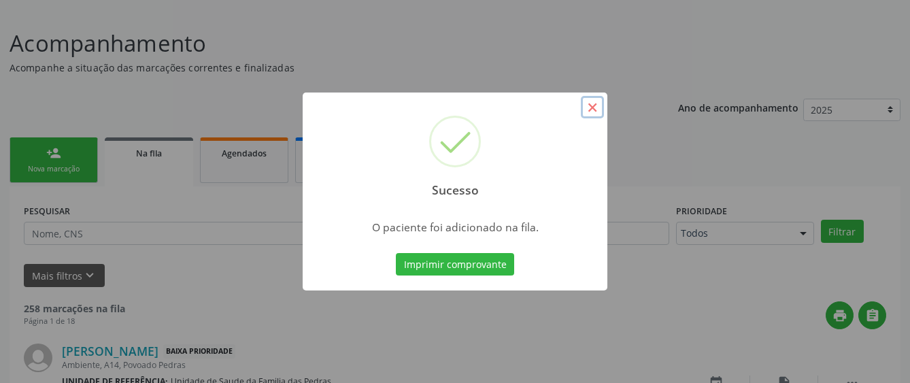
click at [598, 110] on button "×" at bounding box center [592, 107] width 23 height 23
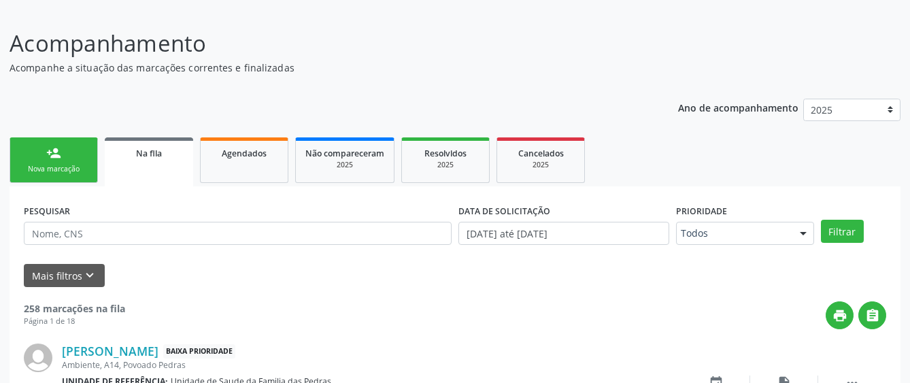
click at [67, 161] on link "person_add Nova marcação" at bounding box center [54, 160] width 88 height 46
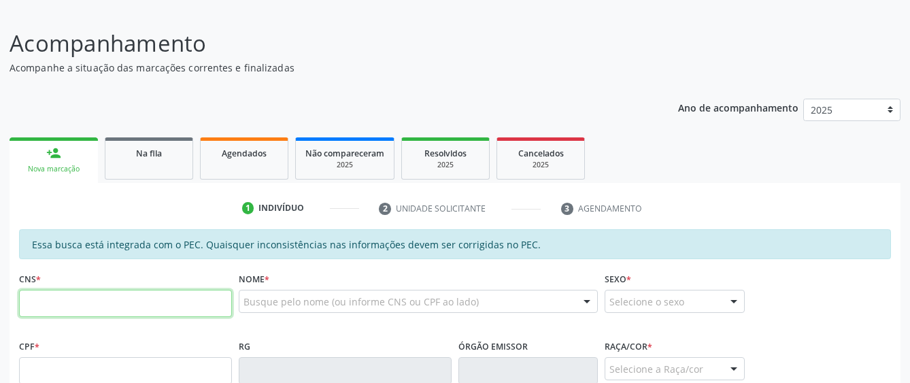
click at [67, 303] on input "text" at bounding box center [125, 303] width 213 height 27
paste input "706 3026 2992 8080"
type input "706 3026 2992 8080"
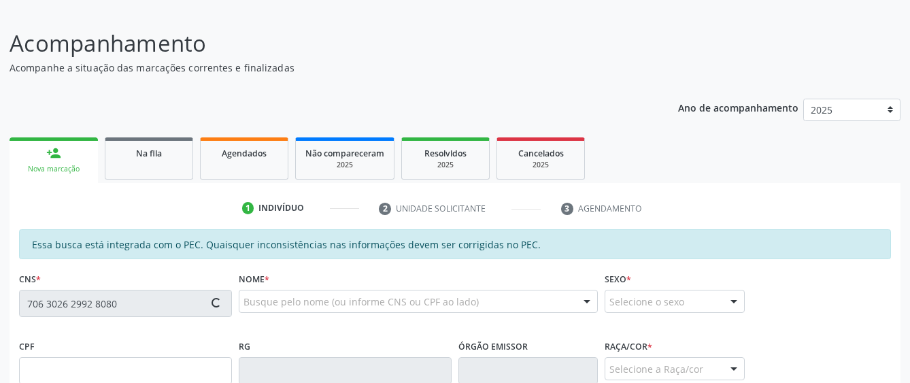
type input "001.655.054-43"
type input "10/01/2024"
type input "Maria Flavia Santos da Conceição"
type input "(82) 99413-4688"
type input "S/N"
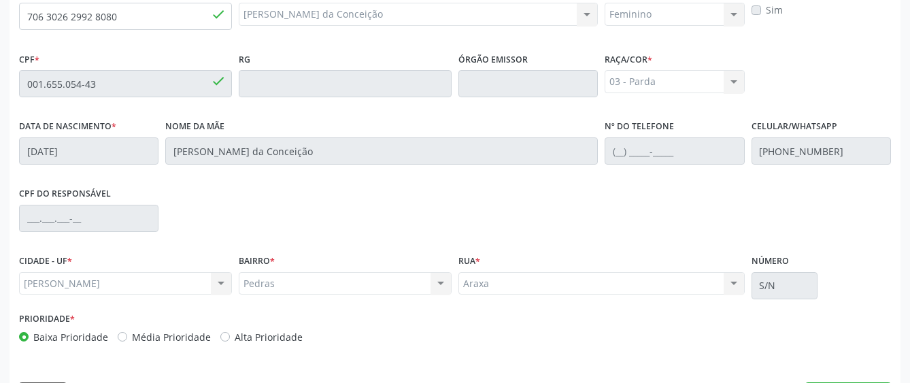
scroll to position [413, 0]
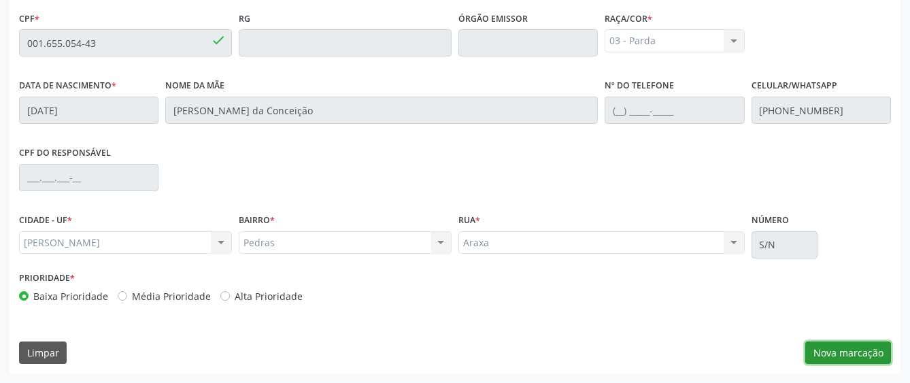
click at [832, 350] on button "Nova marcação" at bounding box center [849, 353] width 86 height 23
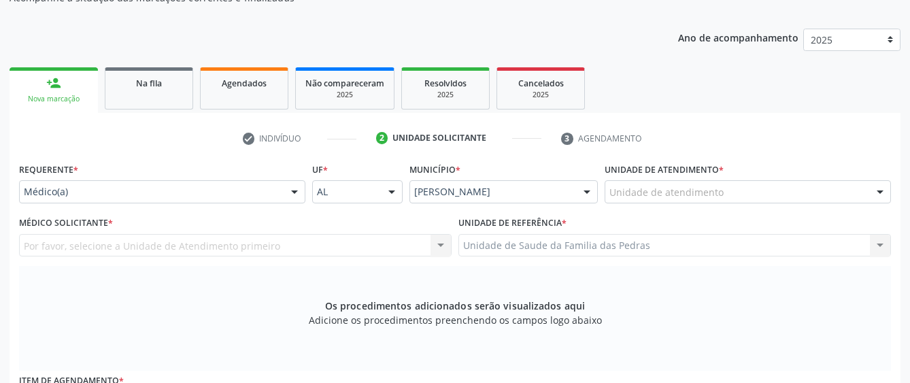
scroll to position [141, 0]
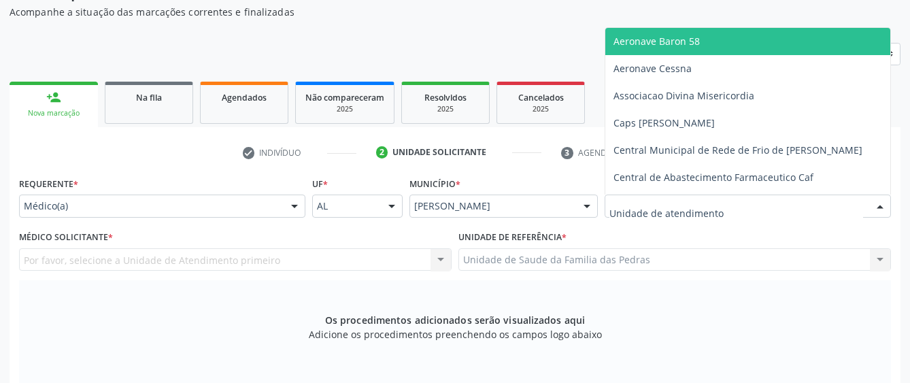
click at [729, 211] on div at bounding box center [748, 206] width 286 height 23
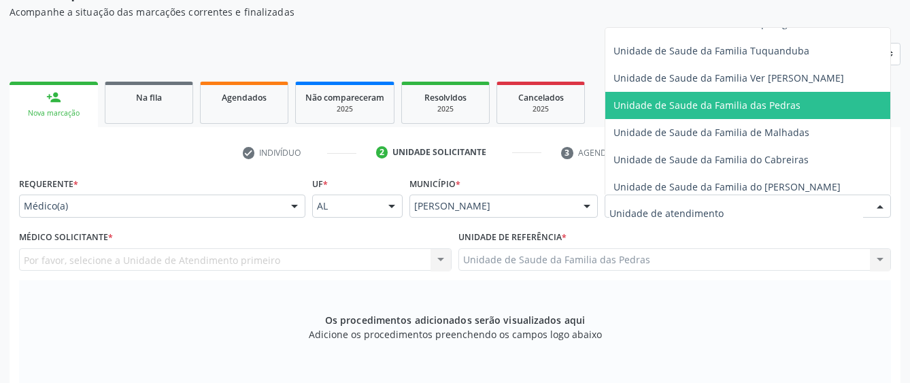
scroll to position [1021, 0]
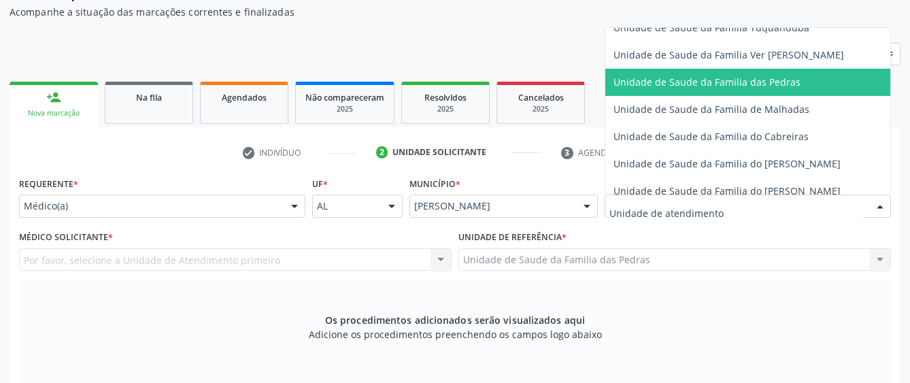
click at [703, 86] on span "Unidade de Saude da Familia das Pedras" at bounding box center [707, 82] width 187 height 13
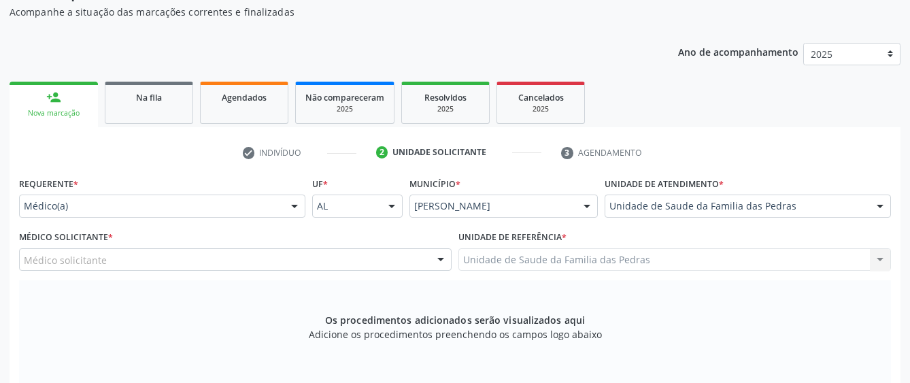
click at [295, 266] on div "Médico solicitante" at bounding box center [235, 259] width 433 height 23
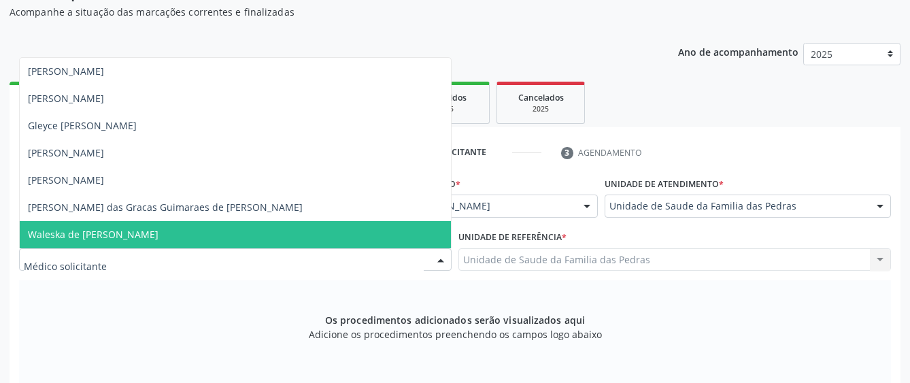
click at [290, 229] on span "Waleska de [PERSON_NAME]" at bounding box center [235, 234] width 431 height 27
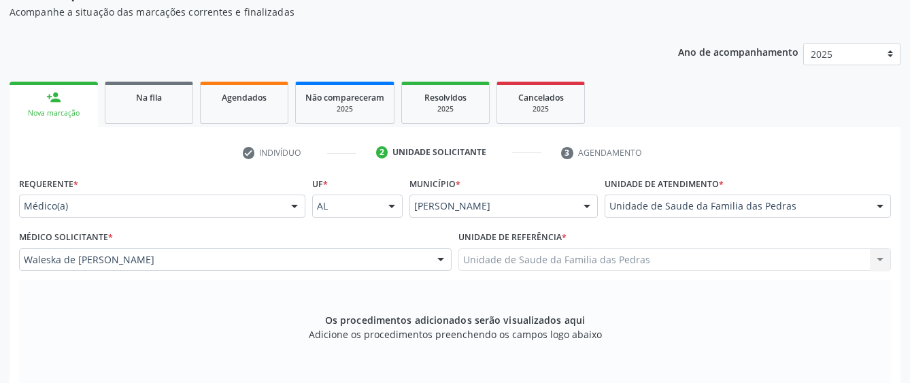
scroll to position [413, 0]
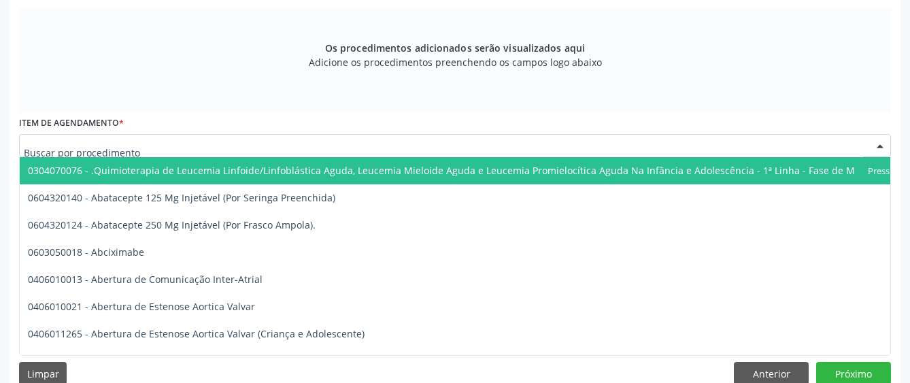
click at [312, 154] on div at bounding box center [455, 145] width 872 height 23
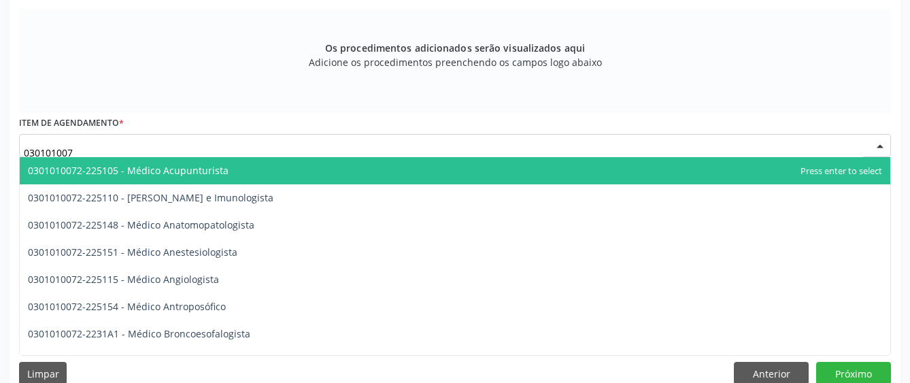
type input "0301010072"
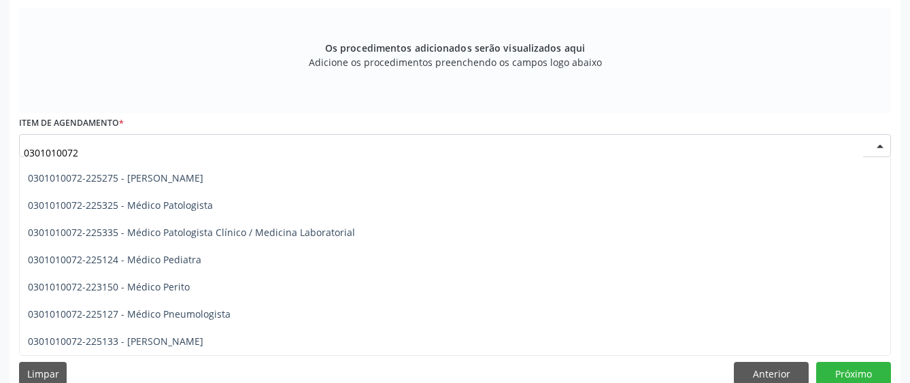
scroll to position [1225, 0]
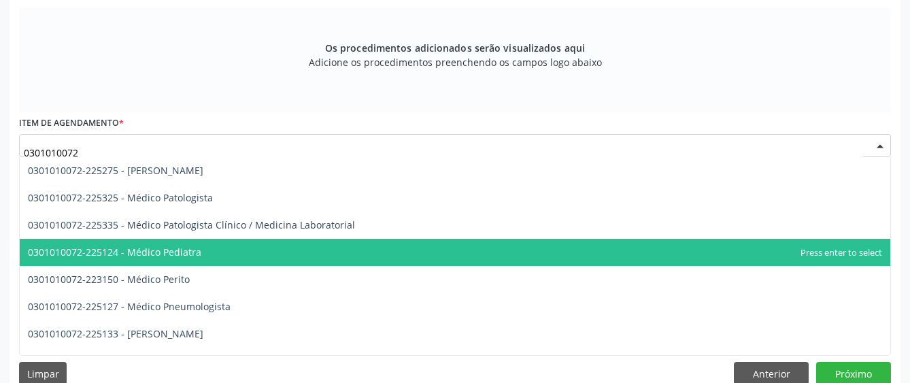
click at [304, 256] on span "0301010072-225124 - Médico Pediatra" at bounding box center [455, 252] width 871 height 27
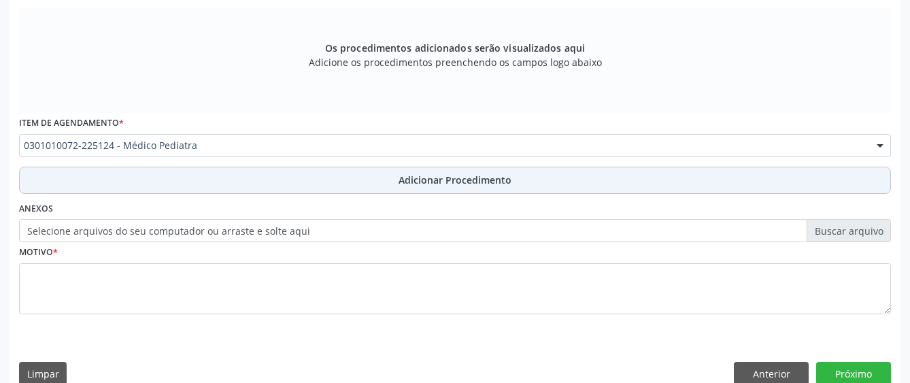
click at [316, 179] on button "Adicionar Procedimento" at bounding box center [455, 180] width 872 height 27
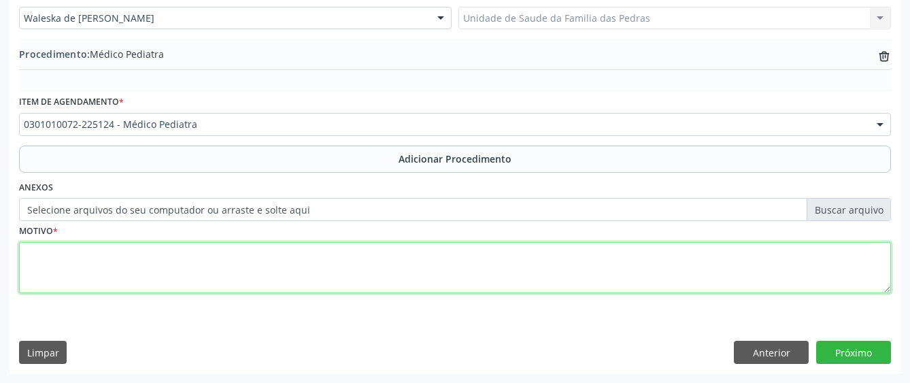
click at [267, 264] on textarea at bounding box center [455, 268] width 872 height 52
click at [302, 255] on textarea "GENITORA REFERE QUEDA DA PRÓPRIA ALTURA COM FREQUENCIA" at bounding box center [455, 268] width 872 height 52
type textarea "GENITORA REFERE QUEDA DA PRÓPRIA ALTURA COM FREQUÊNCIA"
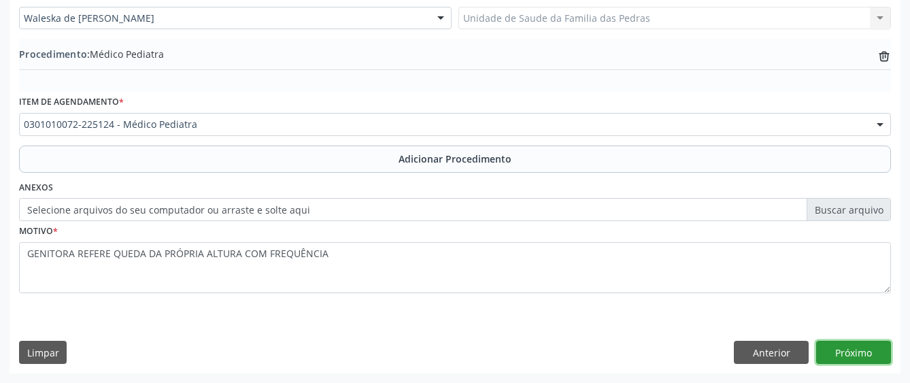
click at [845, 357] on button "Próximo" at bounding box center [854, 352] width 75 height 23
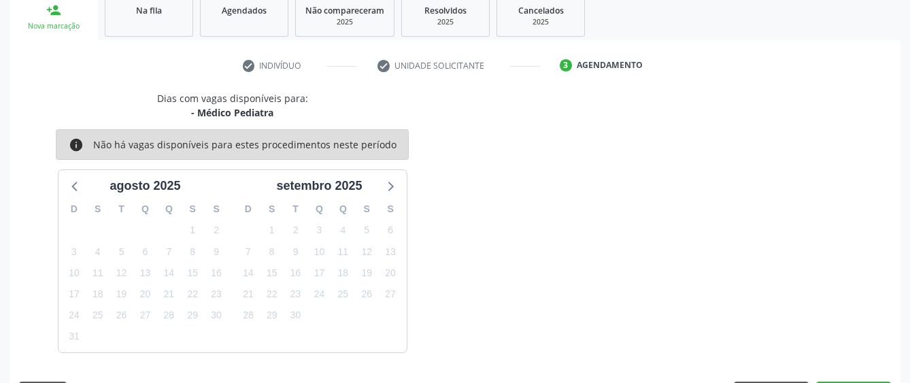
scroll to position [268, 0]
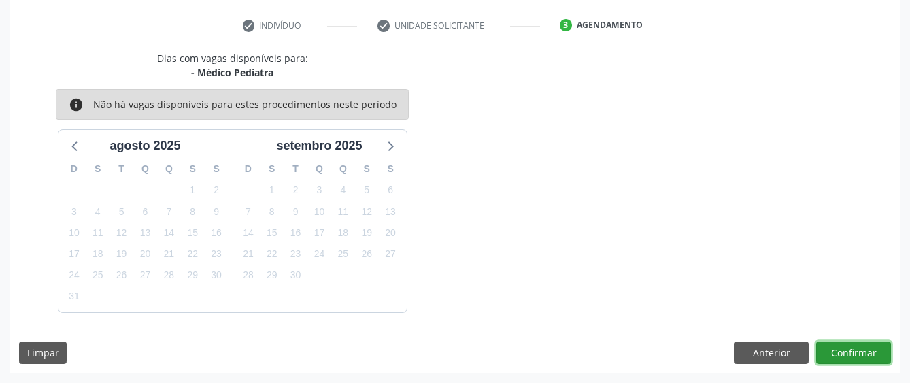
click at [821, 343] on button "Confirmar" at bounding box center [854, 353] width 75 height 23
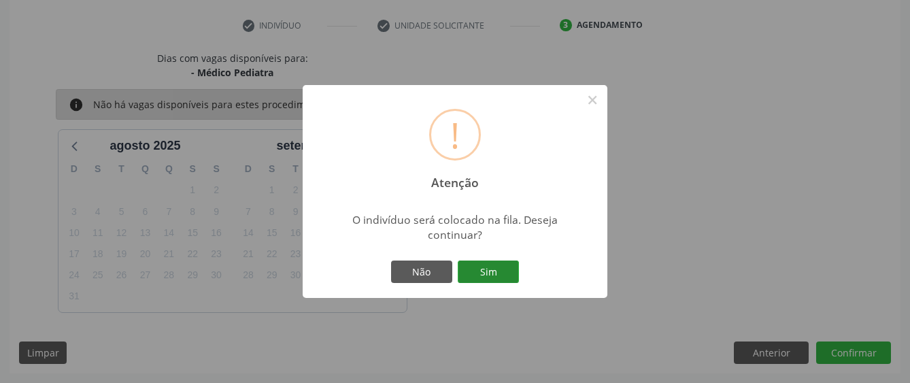
click at [466, 269] on button "Sim" at bounding box center [488, 272] width 61 height 23
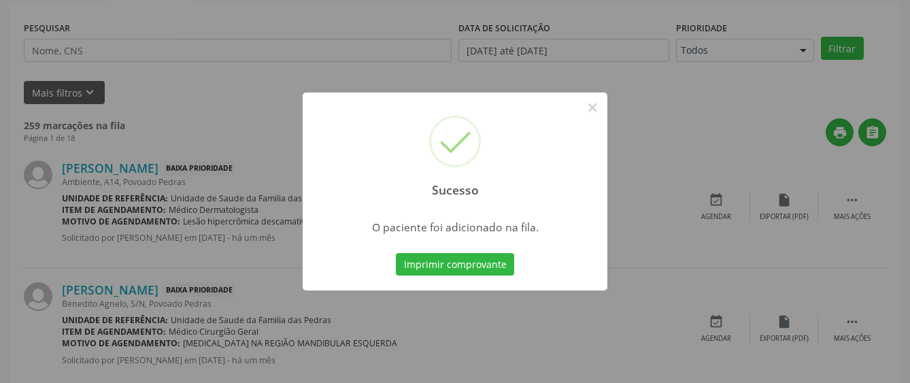
scroll to position [85, 0]
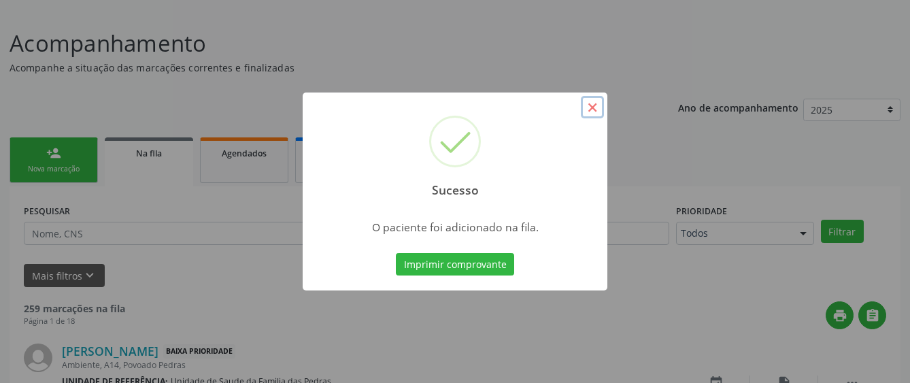
click at [593, 105] on button "×" at bounding box center [592, 107] width 23 height 23
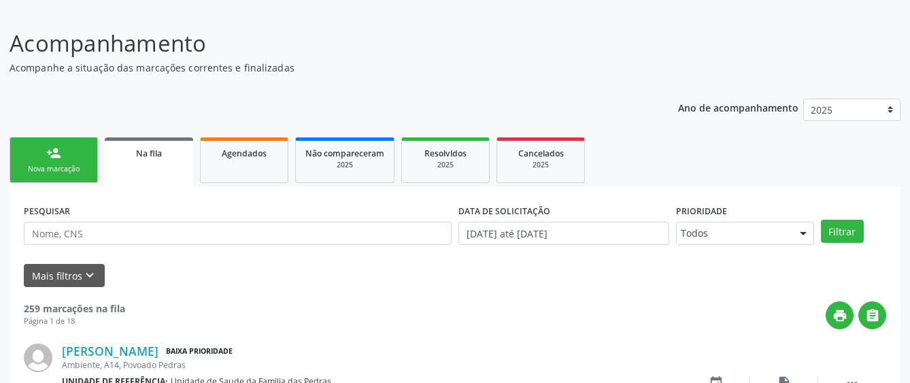
click at [50, 165] on div "Nova marcação" at bounding box center [54, 169] width 68 height 10
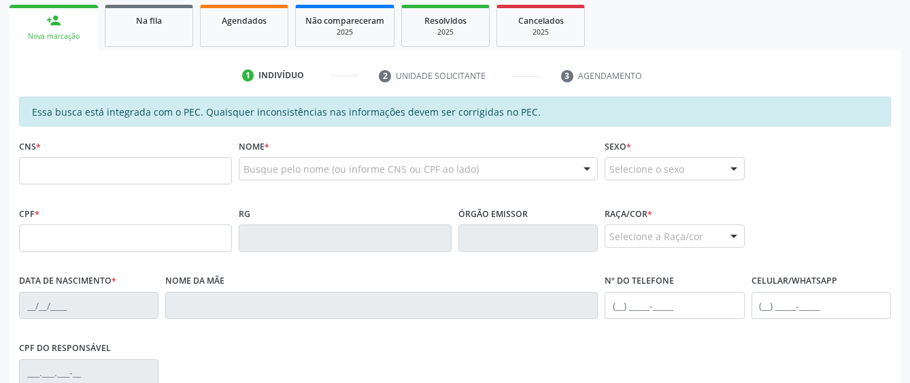
scroll to position [221, 0]
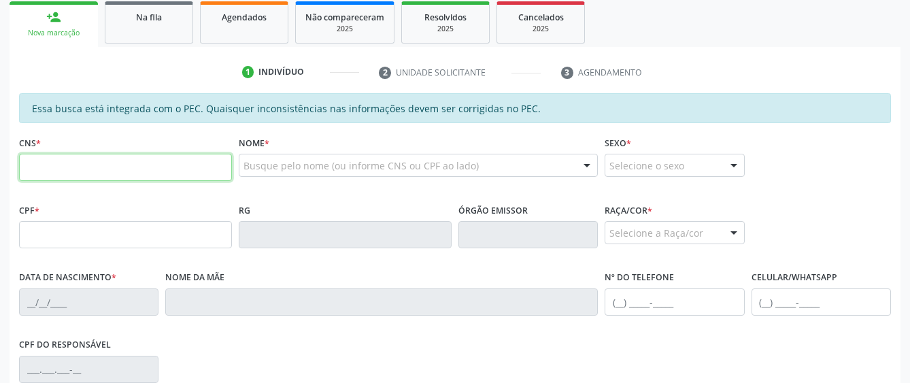
click at [139, 179] on input "text" at bounding box center [125, 167] width 213 height 27
paste input "706 3026 2992 8080"
type input "706 3026 2992 8080"
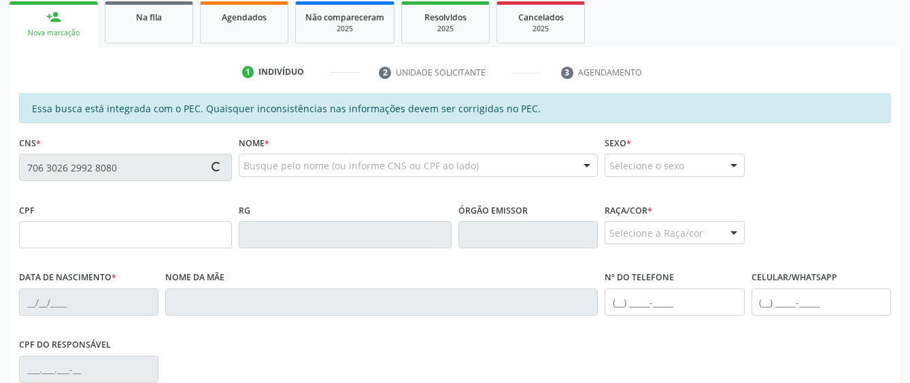
type input "001.655.054-43"
type input "10/01/2024"
type input "Maria Flavia Santos da Conceição"
type input "(82) 99413-4688"
type input "S/N"
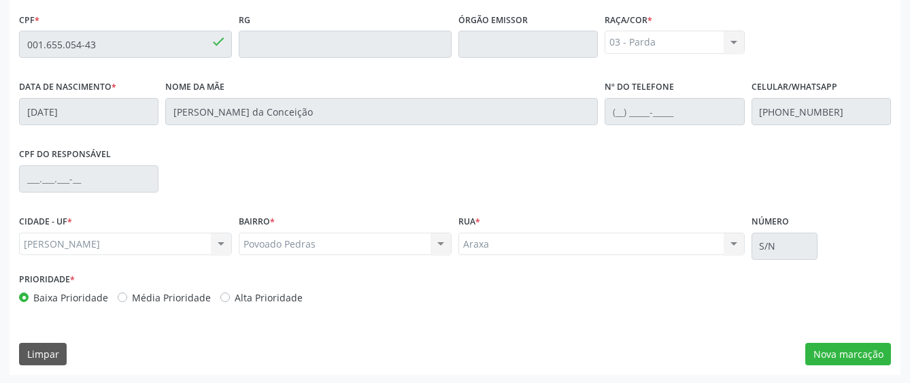
scroll to position [413, 0]
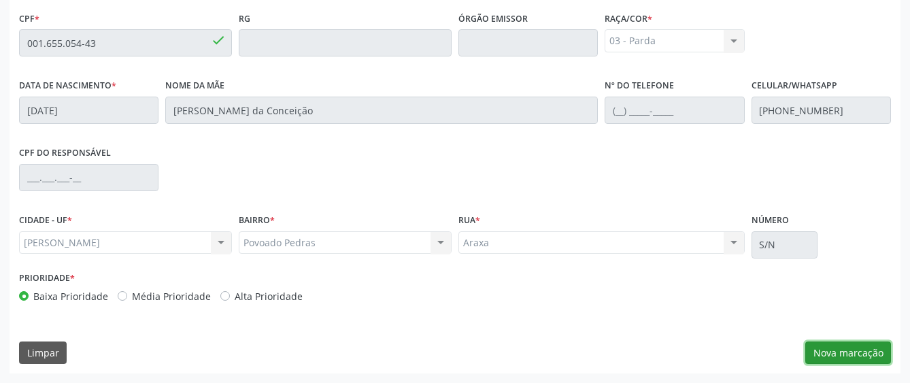
click at [828, 354] on button "Nova marcação" at bounding box center [849, 353] width 86 height 23
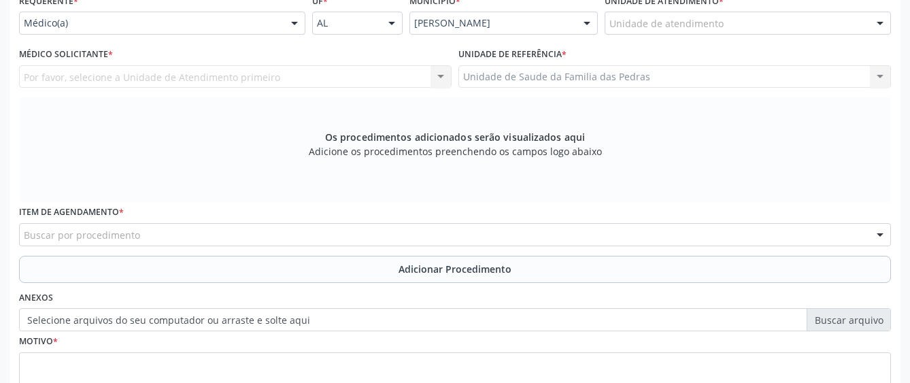
scroll to position [209, 0]
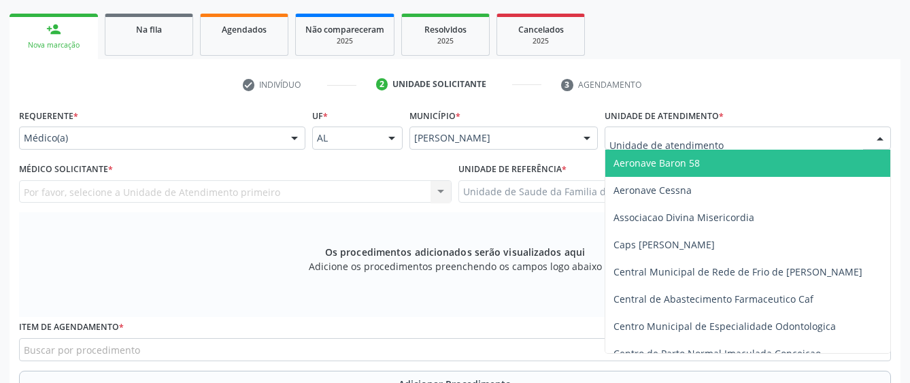
click at [789, 132] on div at bounding box center [748, 138] width 286 height 23
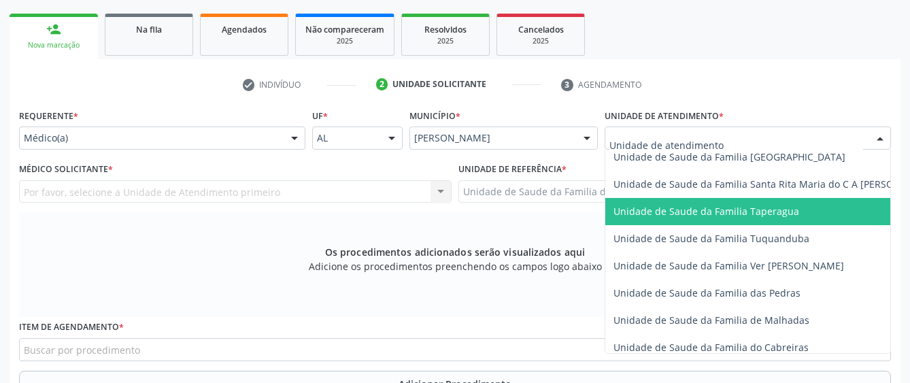
scroll to position [953, 0]
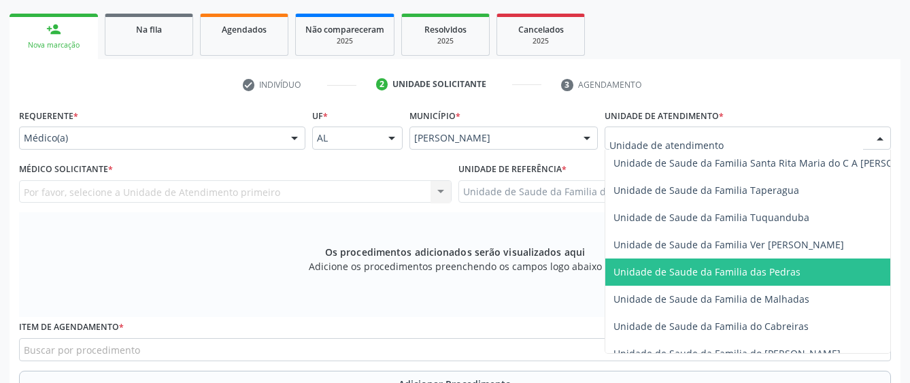
click at [725, 259] on span "Unidade de Saude da Familia das Pedras" at bounding box center [776, 272] width 340 height 27
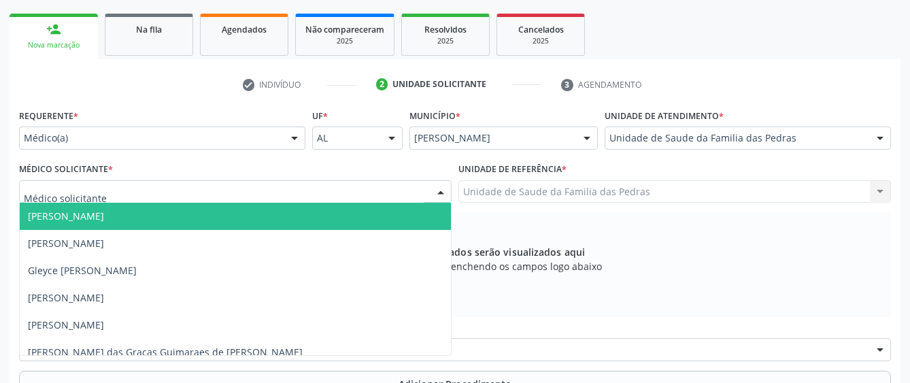
click at [323, 194] on div at bounding box center [235, 191] width 433 height 23
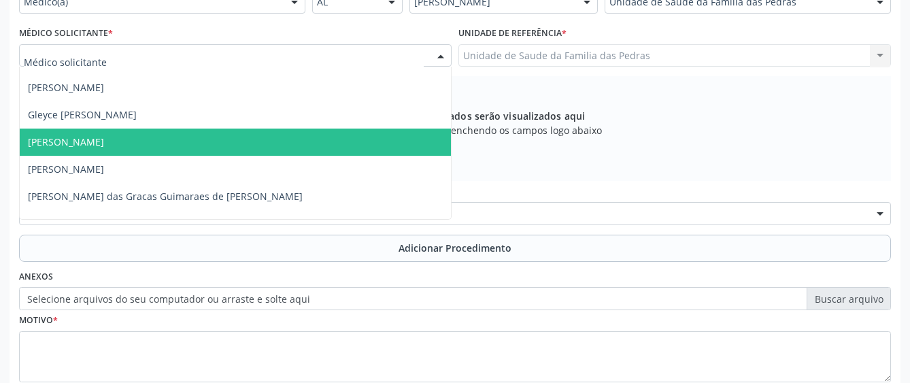
scroll to position [38, 0]
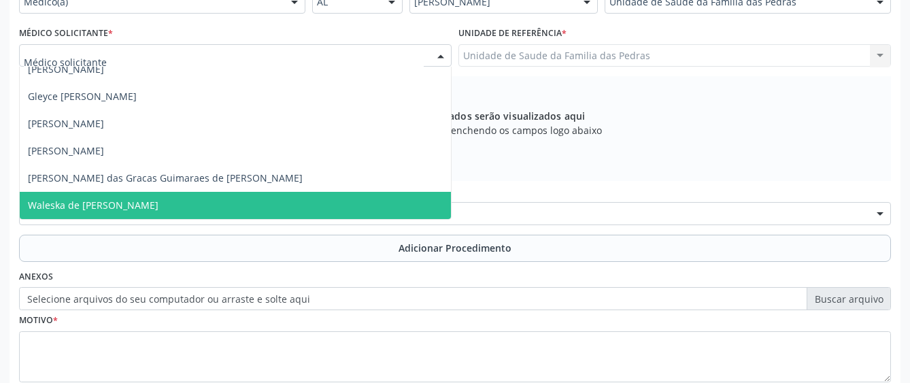
click at [220, 199] on span "Waleska de [PERSON_NAME]" at bounding box center [235, 205] width 431 height 27
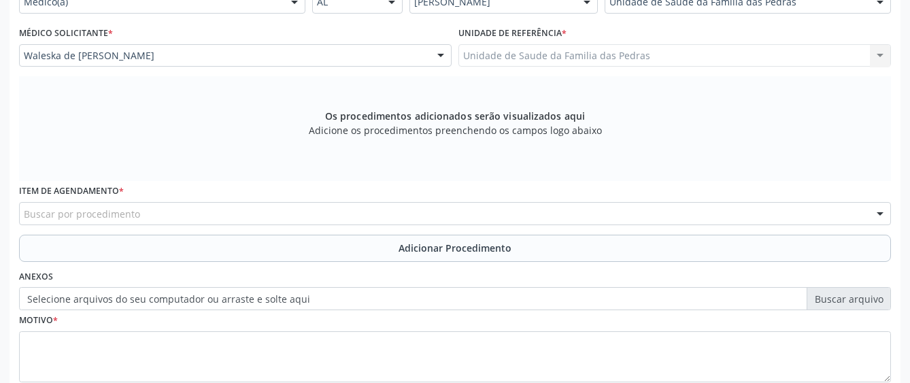
click at [320, 217] on div "Buscar por procedimento" at bounding box center [455, 213] width 872 height 23
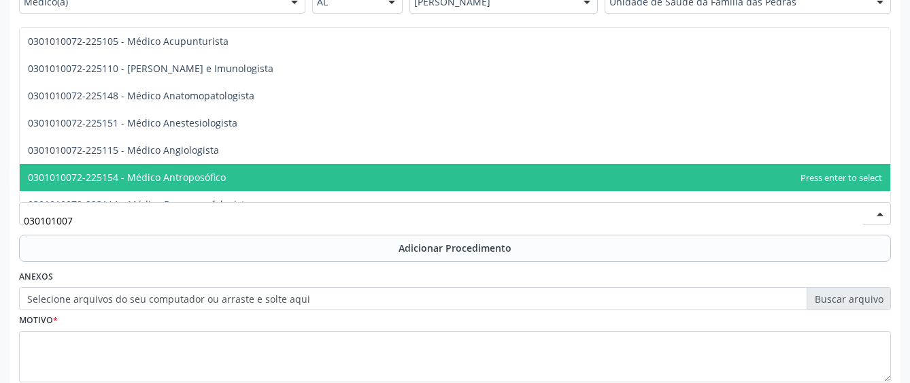
type input "0301010072"
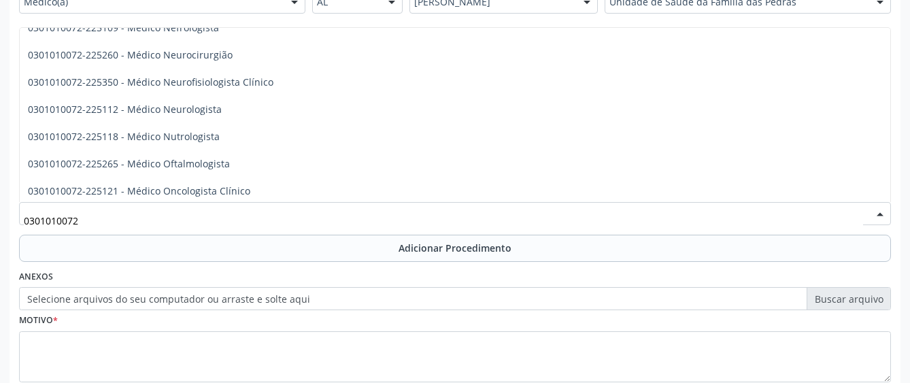
scroll to position [1089, 0]
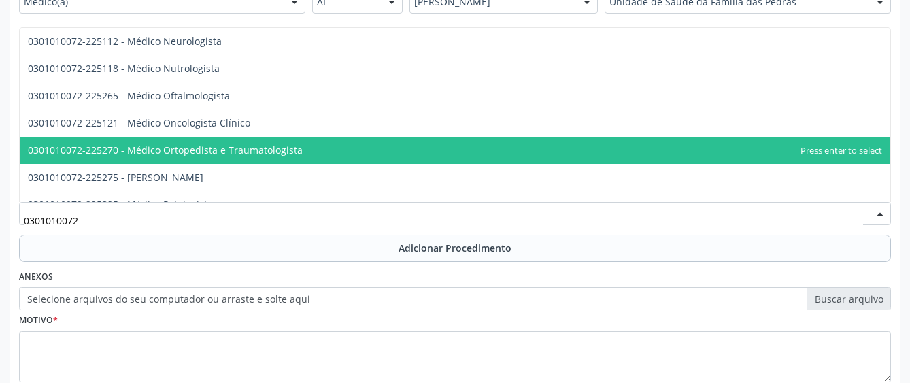
click at [321, 144] on span "0301010072-225270 - Médico Ortopedista e Traumatologista" at bounding box center [455, 150] width 871 height 27
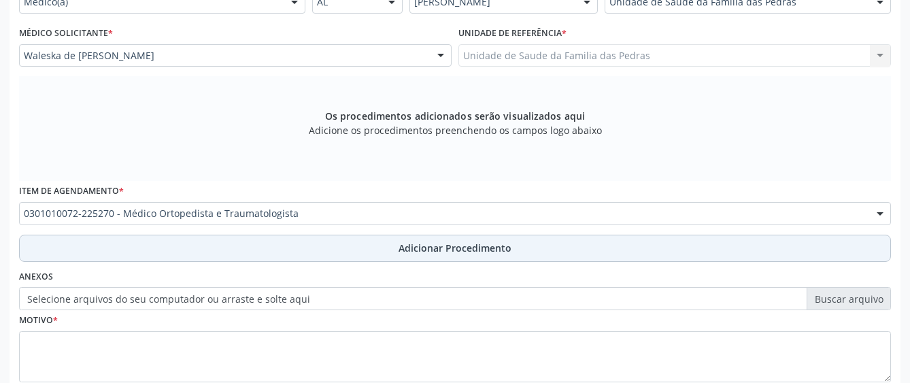
click at [326, 247] on button "Adicionar Procedimento" at bounding box center [455, 248] width 872 height 27
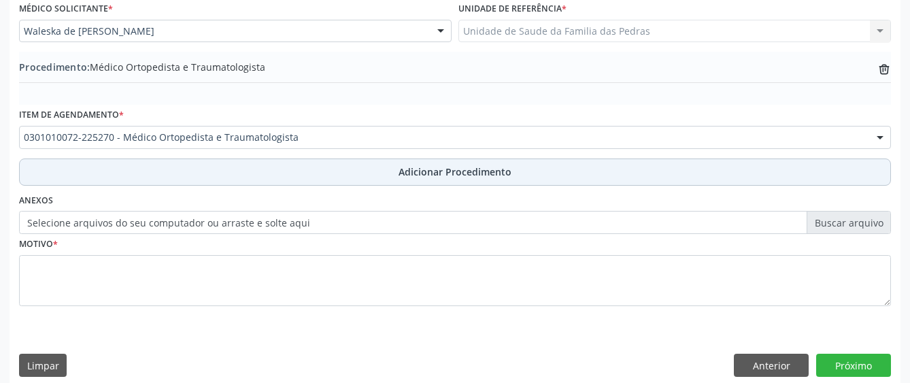
scroll to position [382, 0]
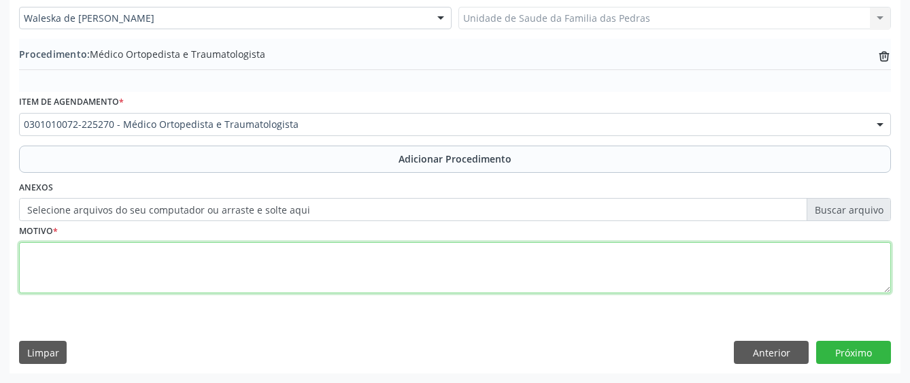
click at [326, 260] on textarea at bounding box center [455, 268] width 872 height 52
type textarea "GENITORA REFERE QUEDA DA PRÓPRIA ALTURA COM FREQUÊNCIA"
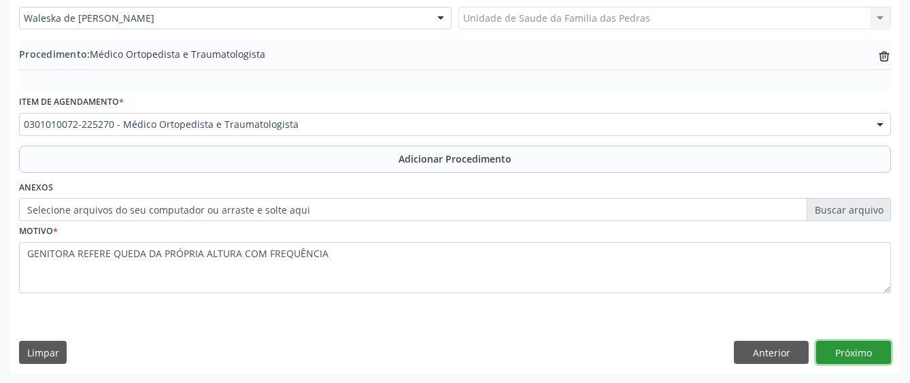
click at [853, 357] on button "Próximo" at bounding box center [854, 352] width 75 height 23
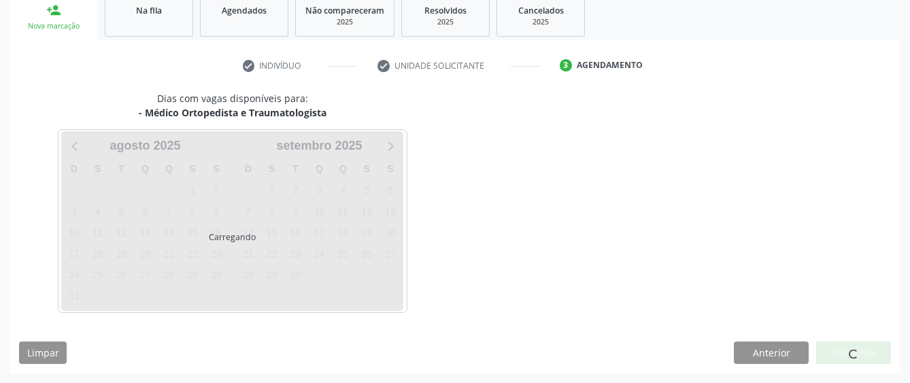
scroll to position [268, 0]
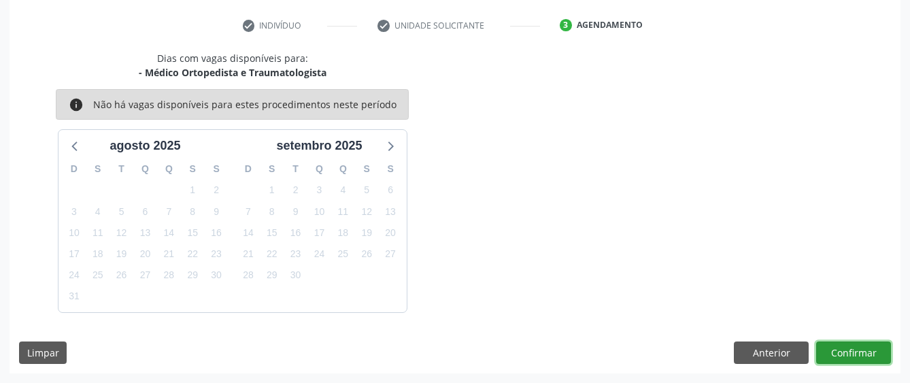
click at [853, 357] on button "Confirmar" at bounding box center [854, 353] width 75 height 23
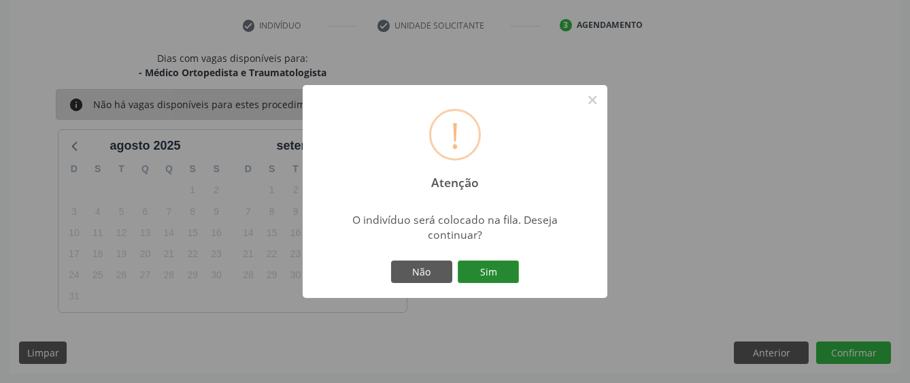
click at [515, 277] on button "Sim" at bounding box center [488, 272] width 61 height 23
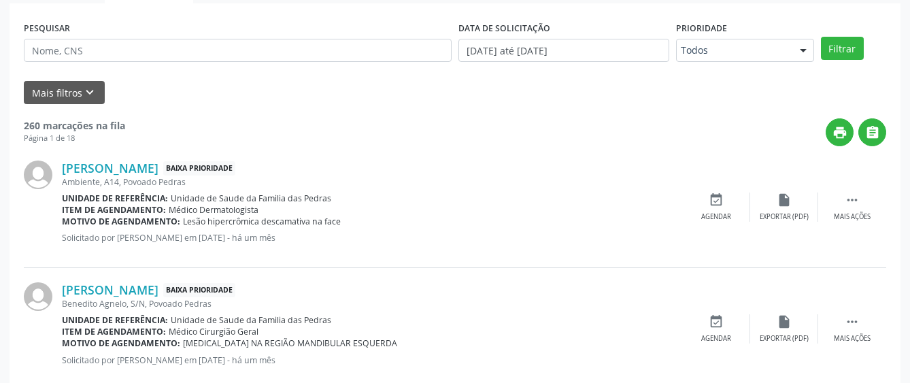
scroll to position [85, 0]
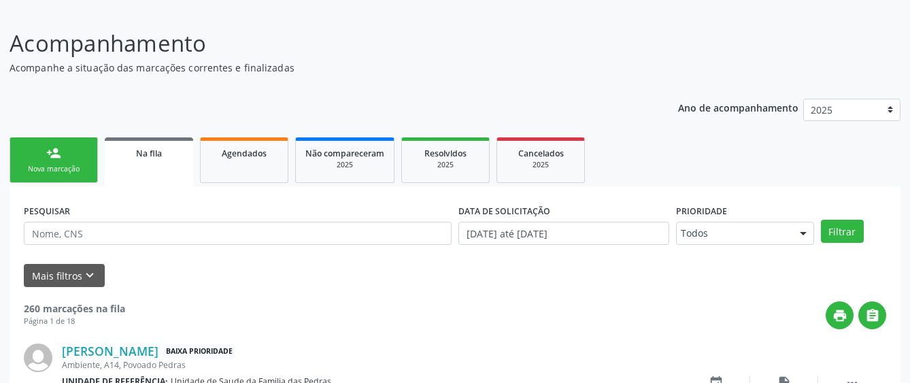
click at [49, 160] on div "person_add" at bounding box center [53, 153] width 15 height 15
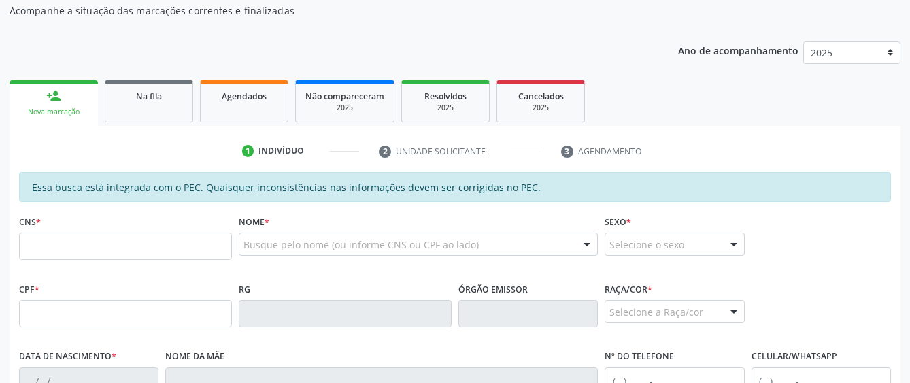
scroll to position [221, 0]
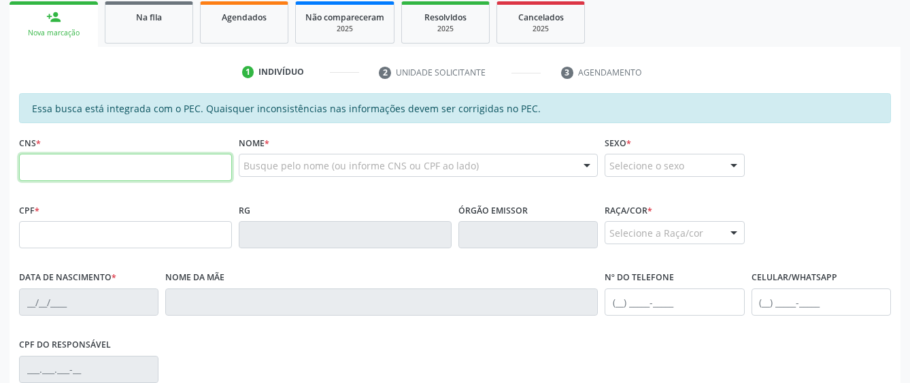
click at [107, 172] on input "text" at bounding box center [125, 167] width 213 height 27
type input "706 2010 3552 9663"
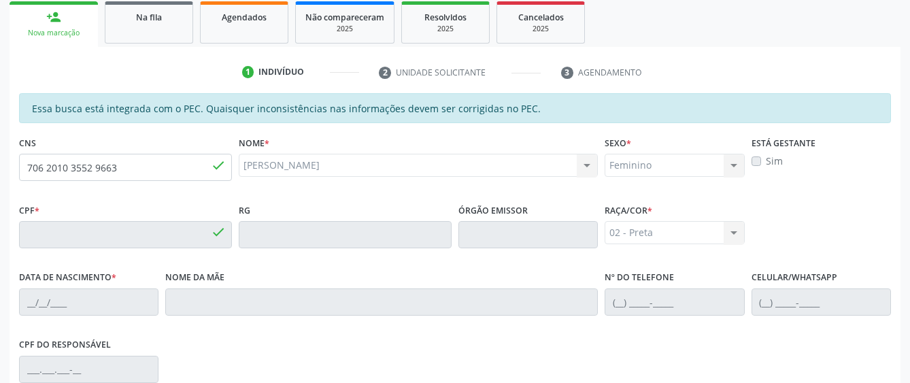
type input "709.683.684-50"
type input "15/11/1993"
type input "Ana Cristina da Silva"
type input "[PHONE_NUMBER]"
type input "S/N"
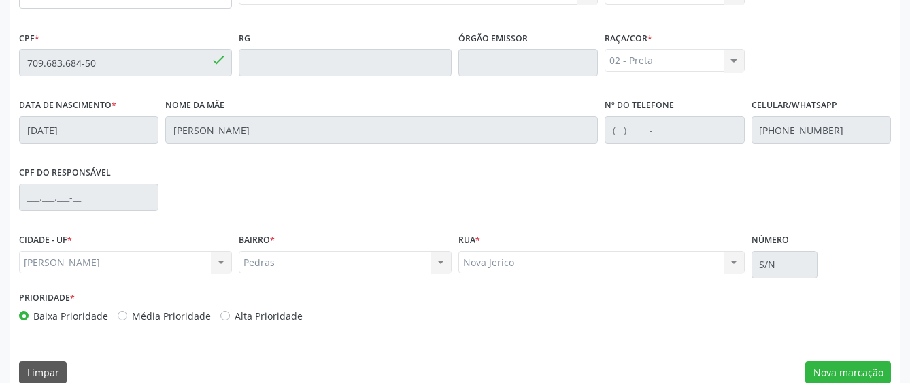
scroll to position [413, 0]
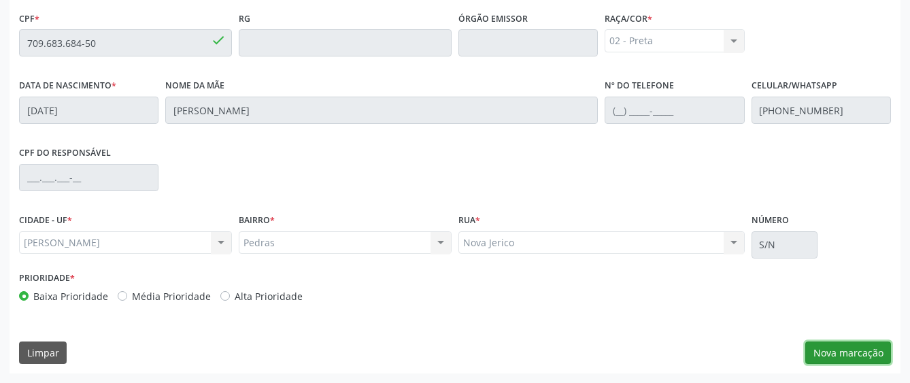
click at [863, 354] on button "Nova marcação" at bounding box center [849, 353] width 86 height 23
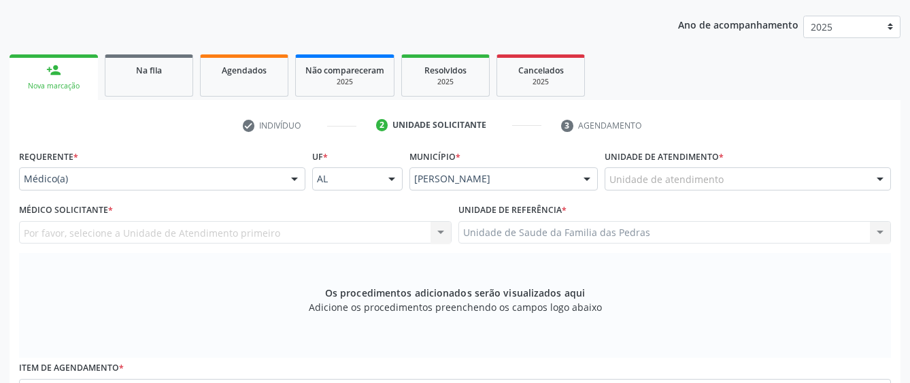
scroll to position [141, 0]
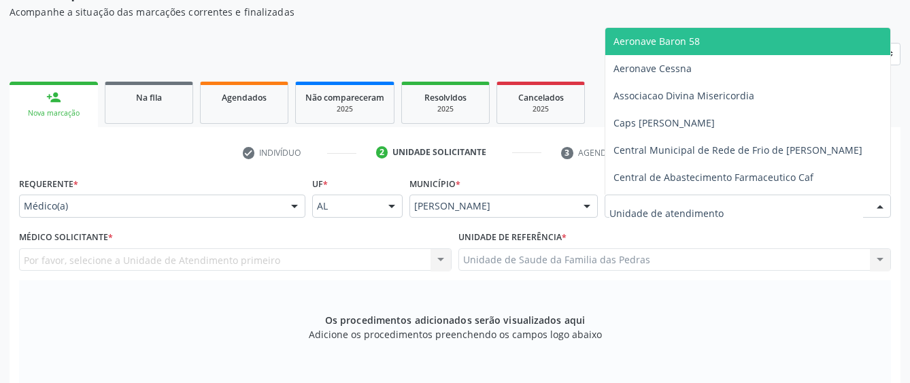
click at [725, 203] on div at bounding box center [748, 206] width 286 height 23
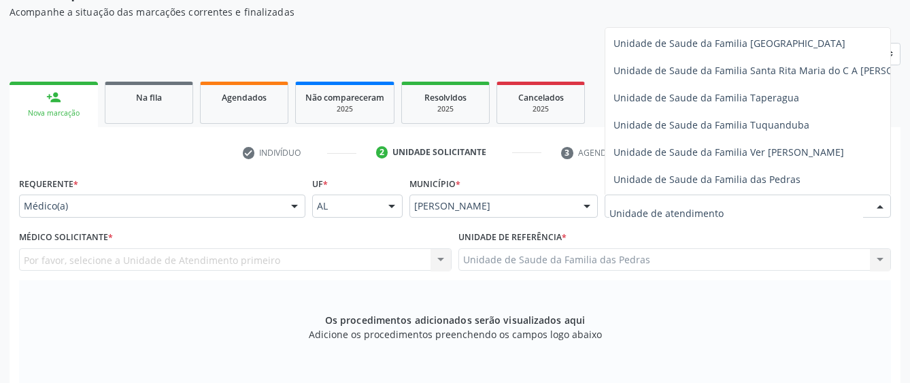
scroll to position [953, 0]
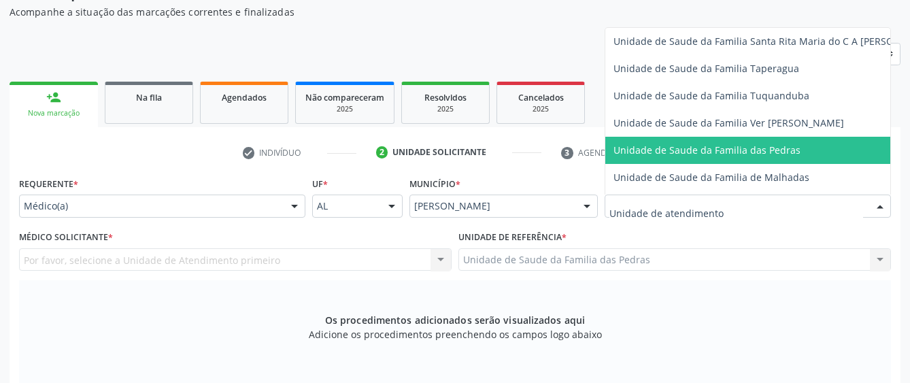
click at [656, 142] on span "Unidade de Saude da Familia das Pedras" at bounding box center [776, 150] width 340 height 27
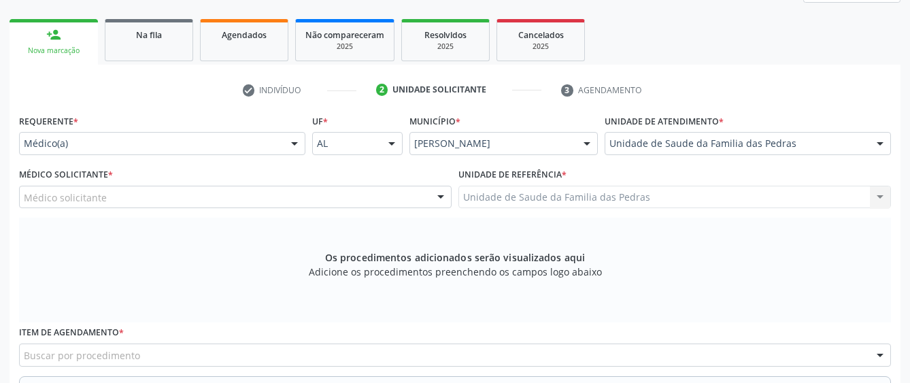
scroll to position [277, 0]
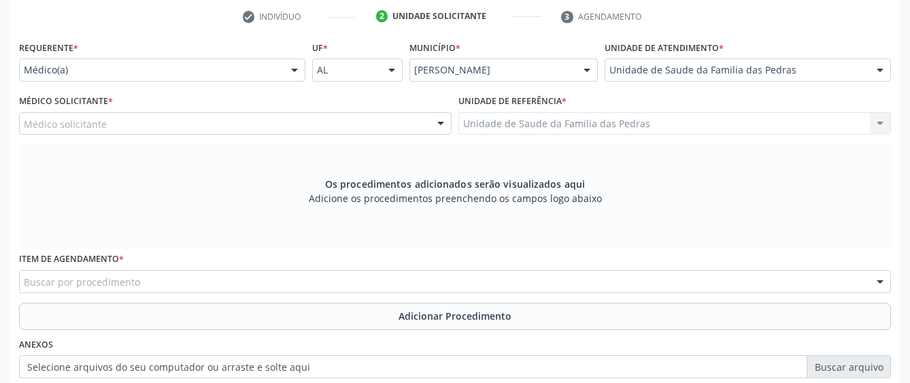
click at [414, 122] on div "Médico solicitante" at bounding box center [235, 123] width 433 height 23
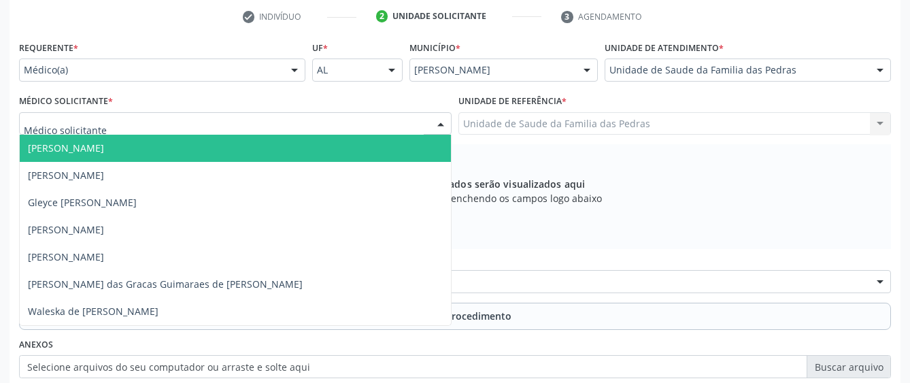
click at [254, 147] on span "[PERSON_NAME]" at bounding box center [235, 148] width 431 height 27
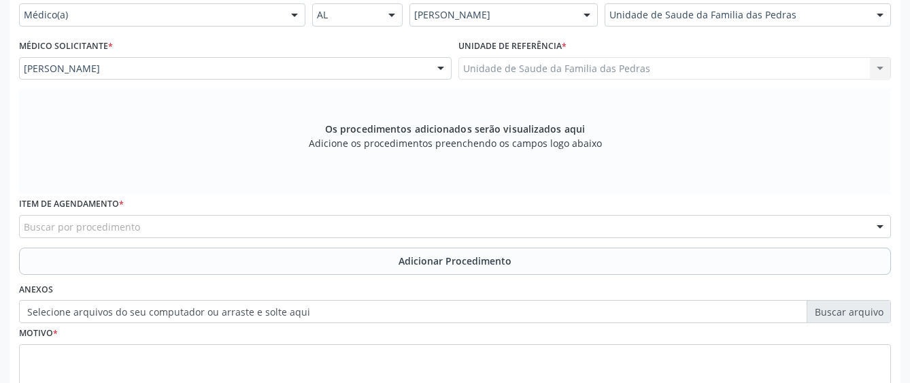
scroll to position [413, 0]
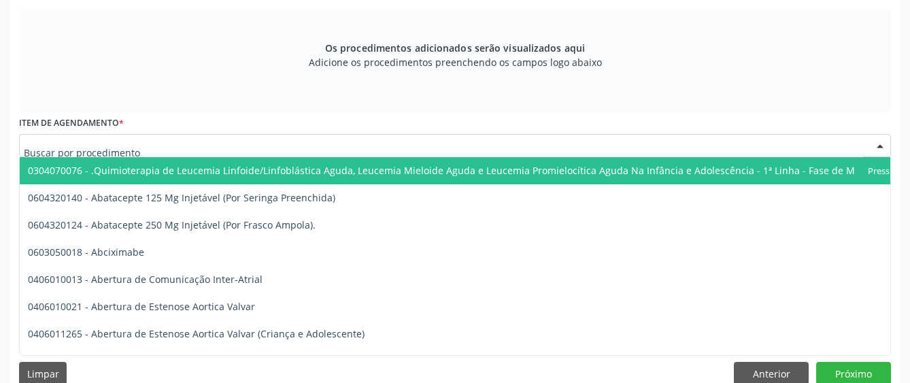
click at [282, 146] on div at bounding box center [455, 145] width 872 height 23
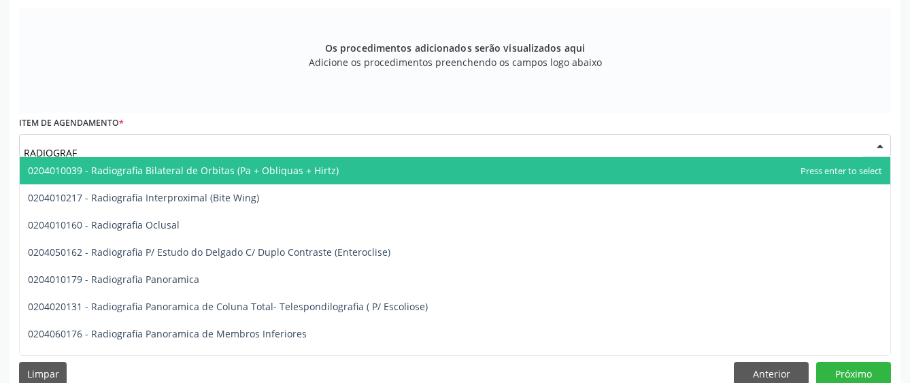
type input "RADIOGRAFI"
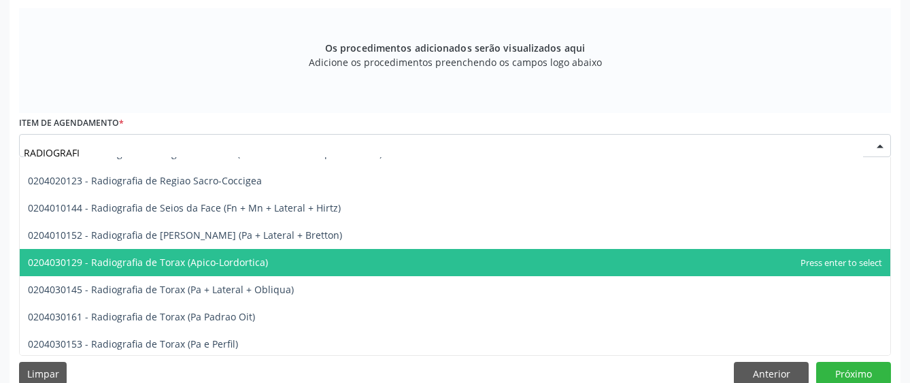
scroll to position [1701, 0]
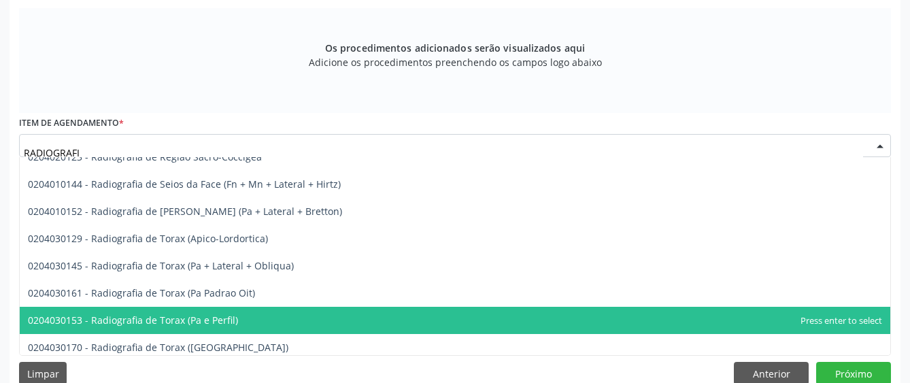
click at [428, 323] on span "0204030153 - Radiografia de Torax (Pa e Perfil)" at bounding box center [455, 320] width 871 height 27
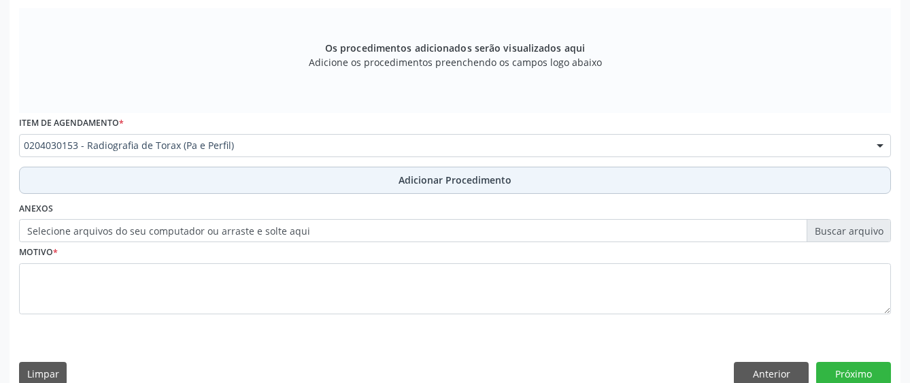
click at [271, 182] on button "Adicionar Procedimento" at bounding box center [455, 180] width 872 height 27
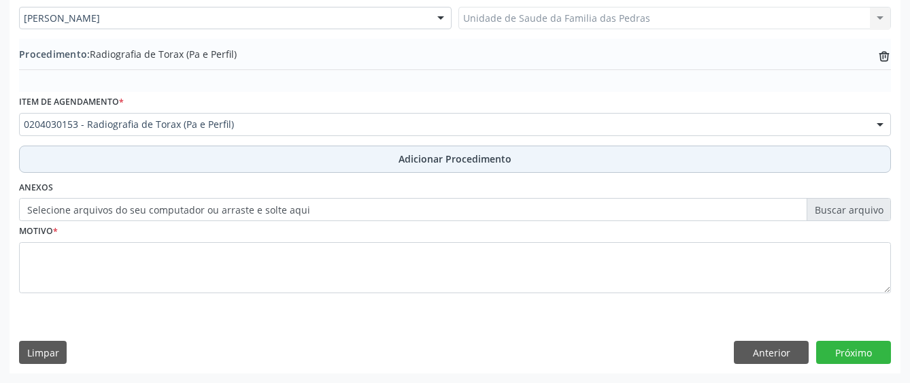
scroll to position [382, 0]
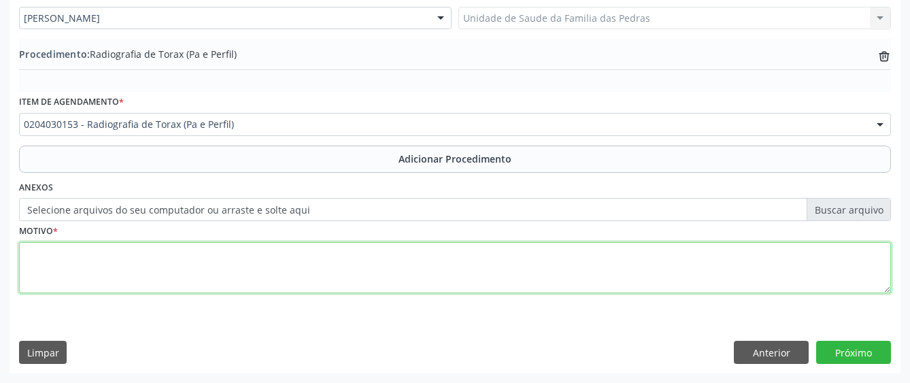
click at [257, 258] on textarea at bounding box center [455, 268] width 872 height 52
type textarea "DISPINEIA+CREPITAÇÕES+M BASE ( E )"
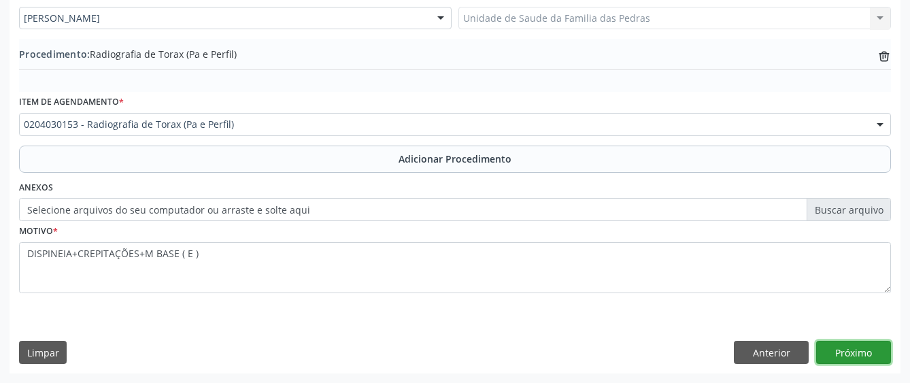
click at [853, 353] on button "Próximo" at bounding box center [854, 352] width 75 height 23
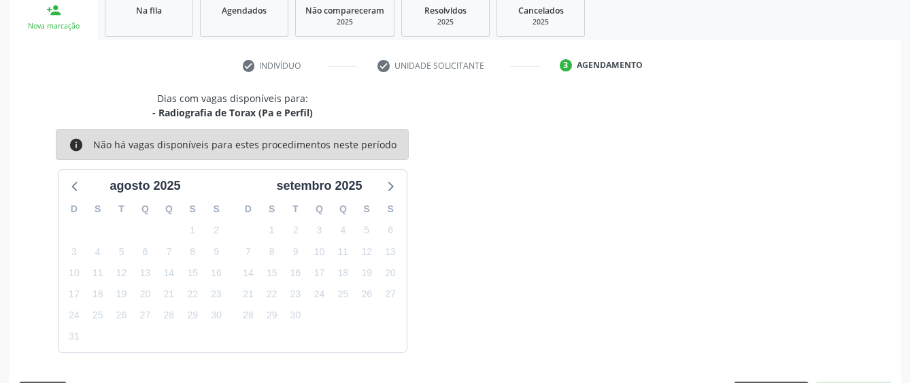
scroll to position [268, 0]
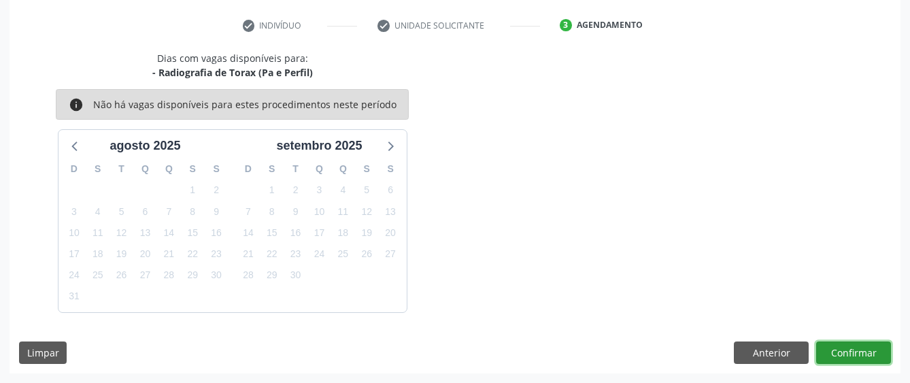
click at [845, 348] on button "Confirmar" at bounding box center [854, 353] width 75 height 23
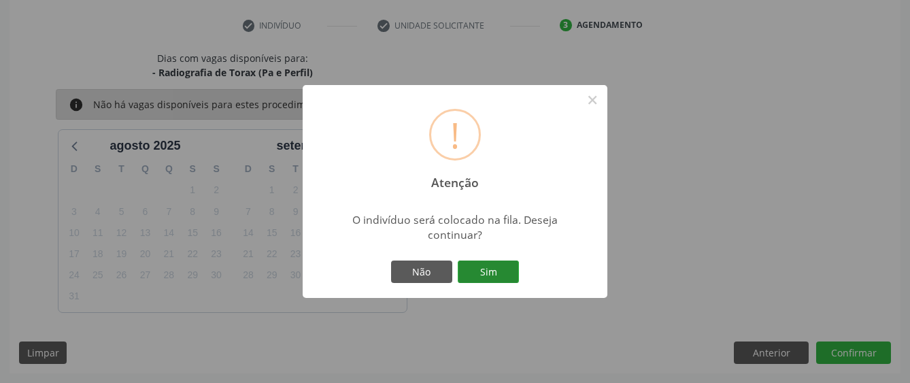
click at [487, 264] on button "Sim" at bounding box center [488, 272] width 61 height 23
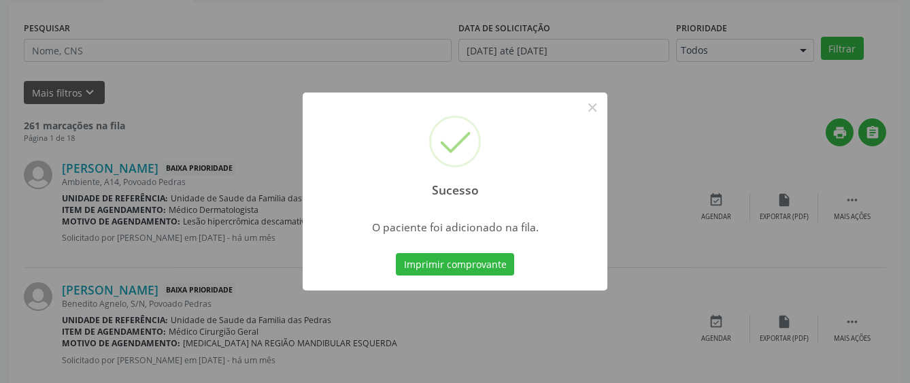
scroll to position [85, 0]
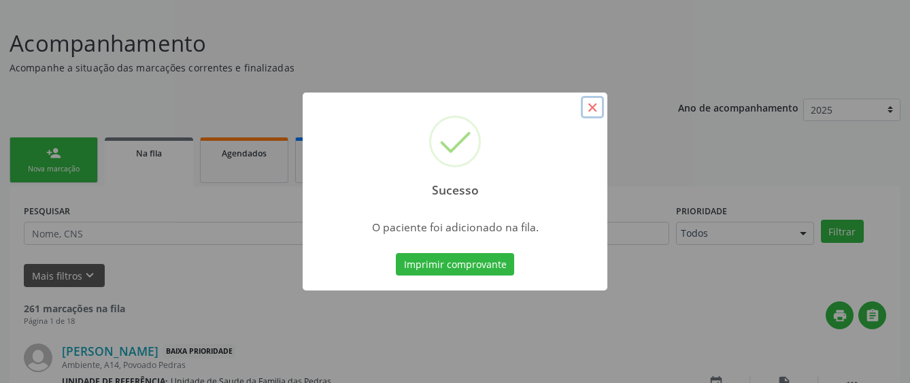
click at [592, 112] on button "×" at bounding box center [592, 107] width 23 height 23
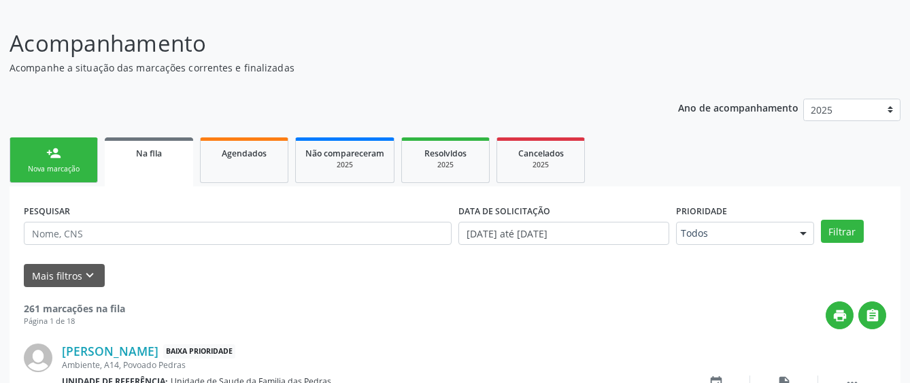
click at [63, 173] on div "Nova marcação" at bounding box center [54, 169] width 68 height 10
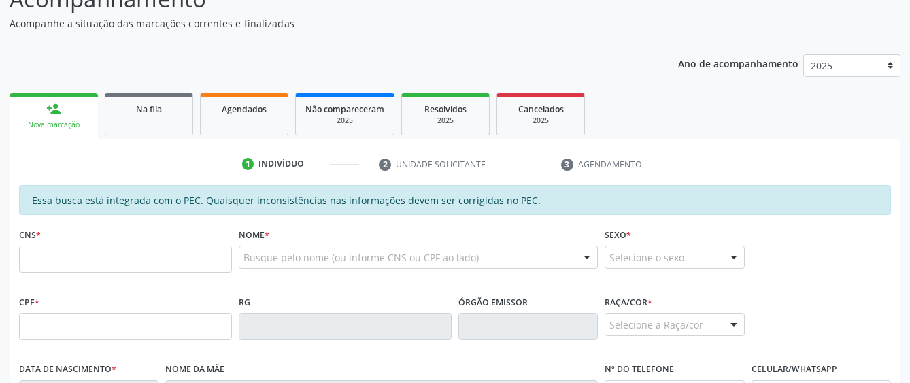
scroll to position [153, 0]
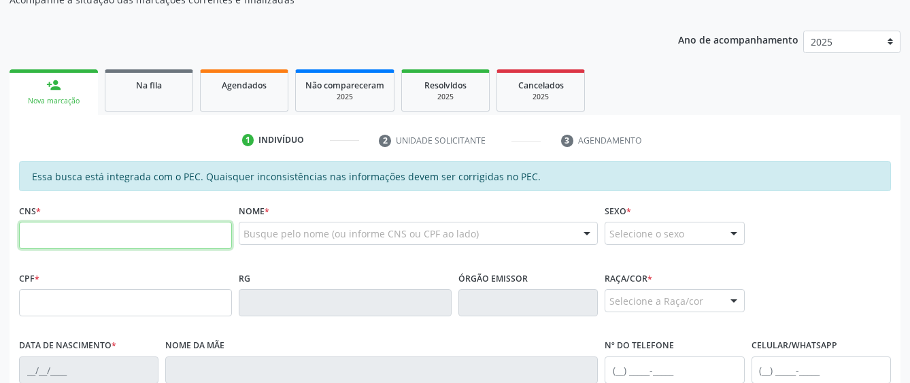
click at [85, 242] on input "text" at bounding box center [125, 235] width 213 height 27
type input "706 2010 3552 9663"
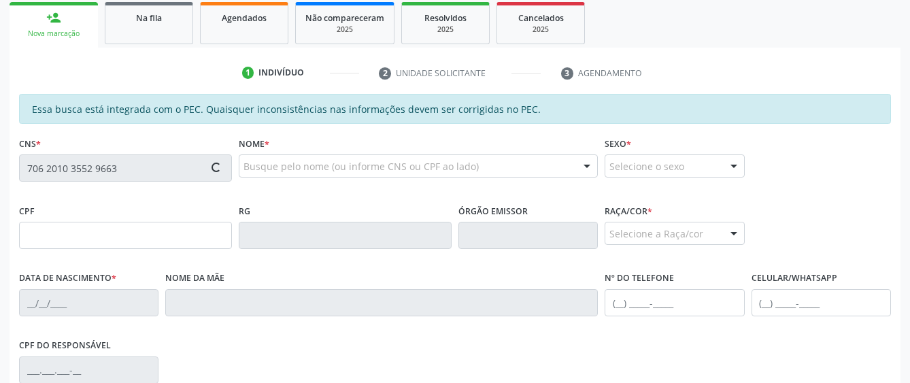
type input "709.683.684-50"
type input "15/11/1993"
type input "Ana Cristina da Silva"
type input "[PHONE_NUMBER]"
type input "S/N"
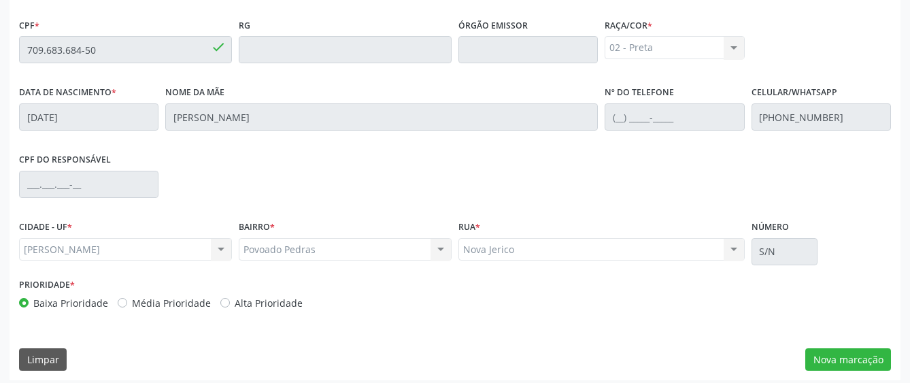
scroll to position [413, 0]
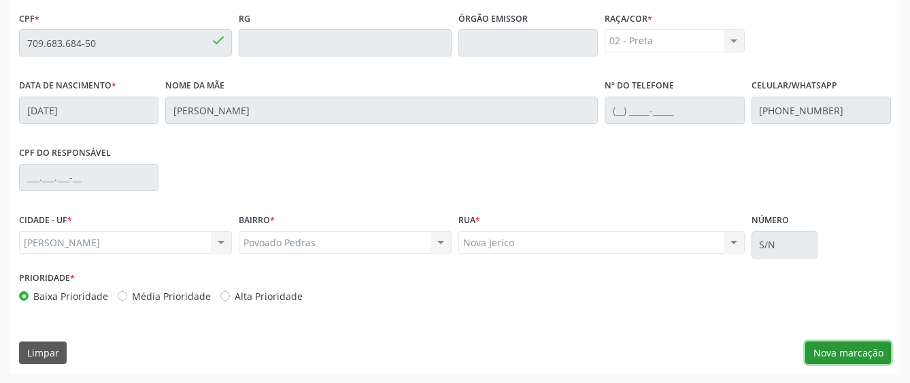
click at [865, 346] on button "Nova marcação" at bounding box center [849, 353] width 86 height 23
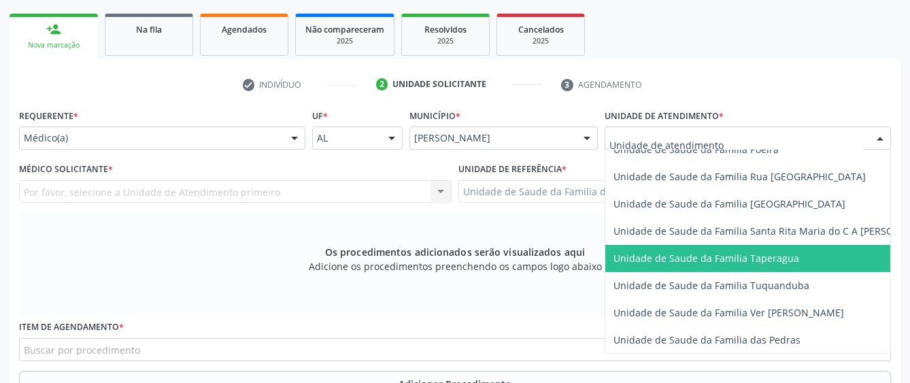
scroll to position [953, 0]
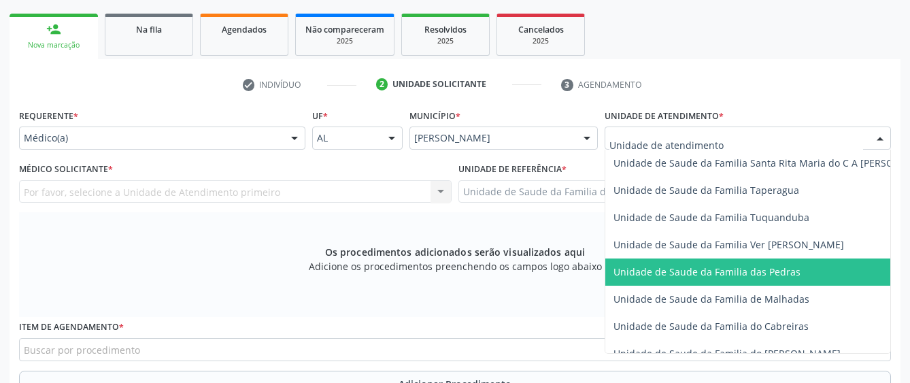
click at [663, 265] on span "Unidade de Saude da Familia das Pedras" at bounding box center [707, 271] width 187 height 13
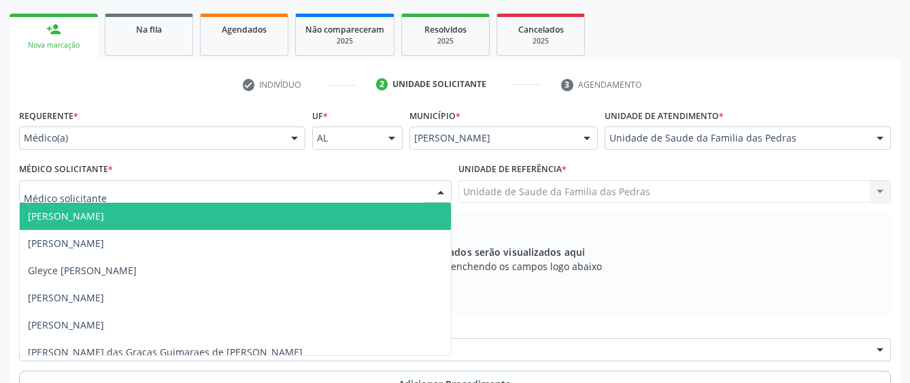
click at [343, 195] on div at bounding box center [235, 191] width 433 height 23
click at [267, 216] on span "[PERSON_NAME]" at bounding box center [235, 216] width 431 height 27
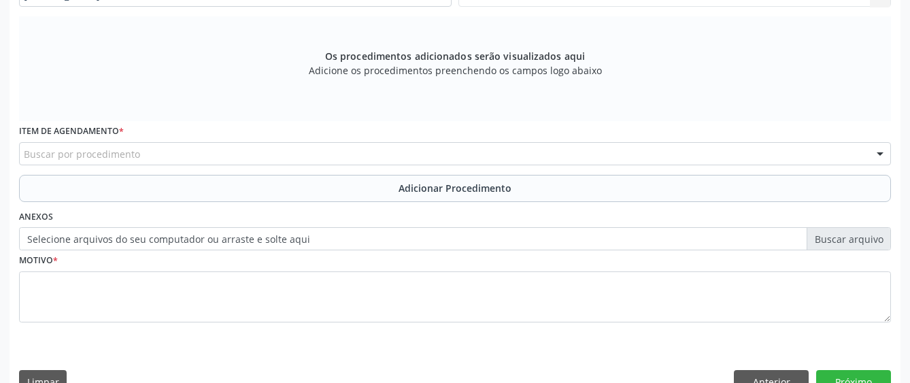
scroll to position [413, 0]
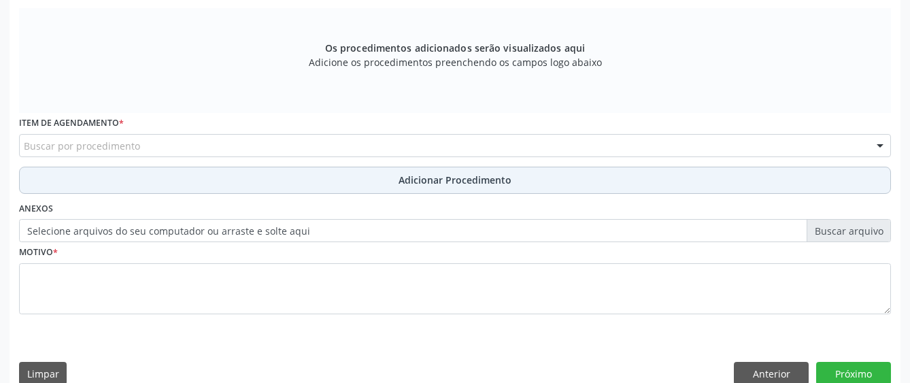
click at [134, 183] on button "Adicionar Procedimento" at bounding box center [455, 180] width 872 height 27
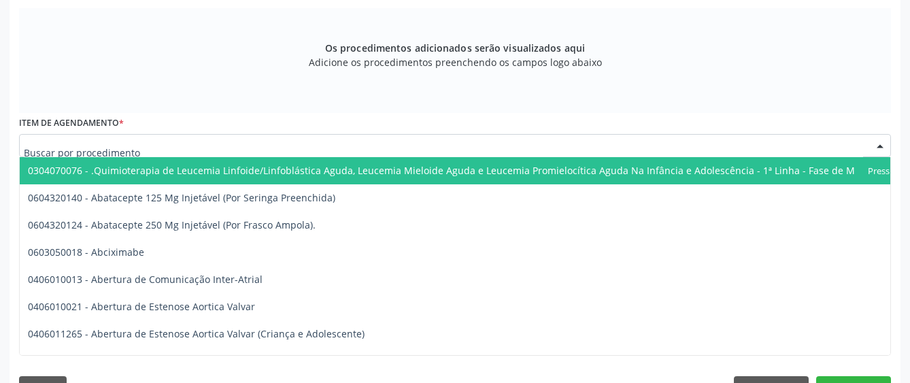
click at [164, 146] on div at bounding box center [455, 145] width 872 height 23
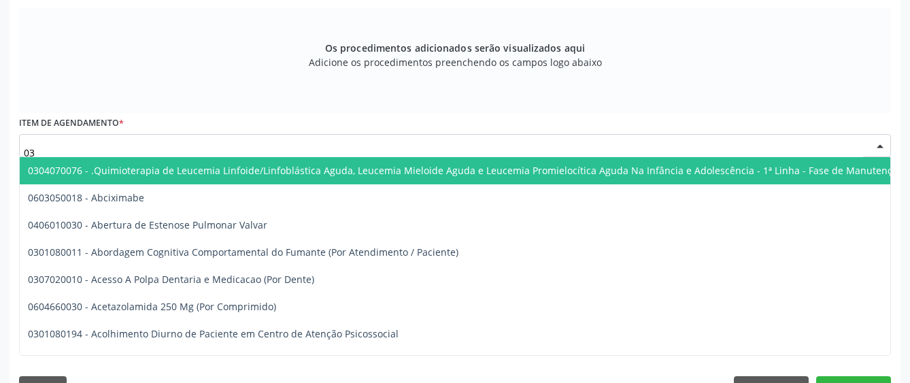
type input "0"
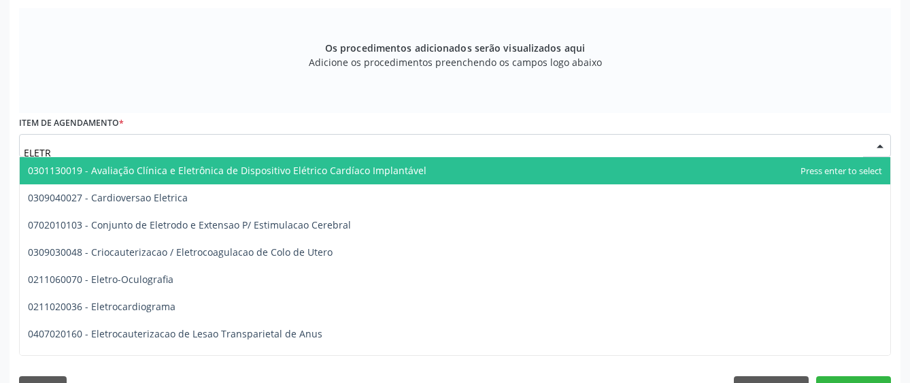
type input "ELETRO"
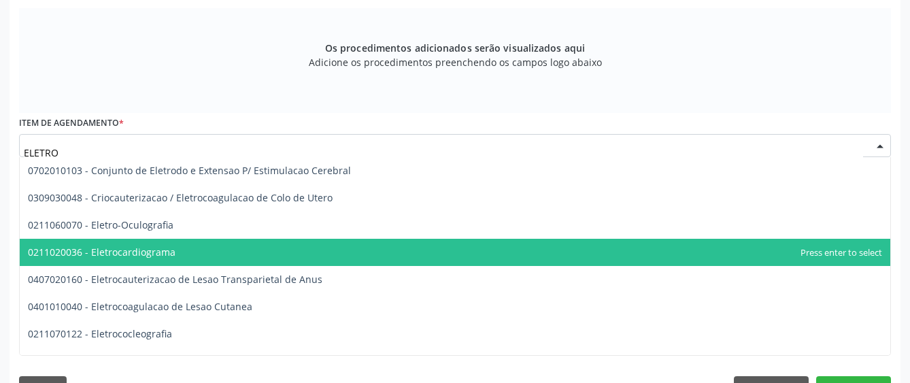
click at [165, 251] on span "0211020036 - Eletrocardiograma" at bounding box center [102, 252] width 148 height 13
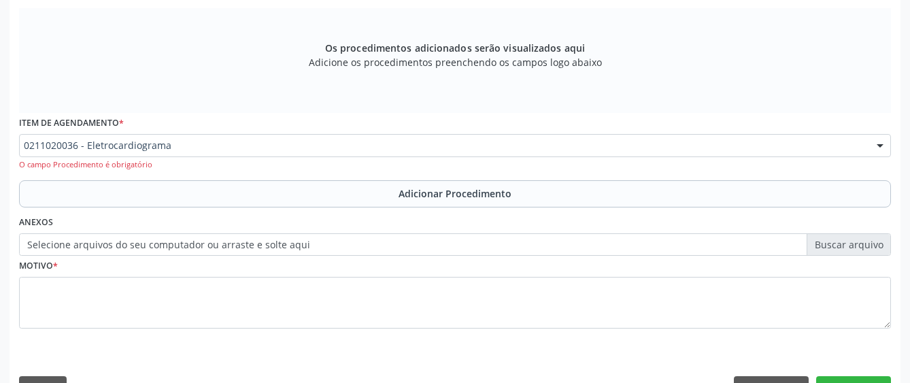
scroll to position [448, 0]
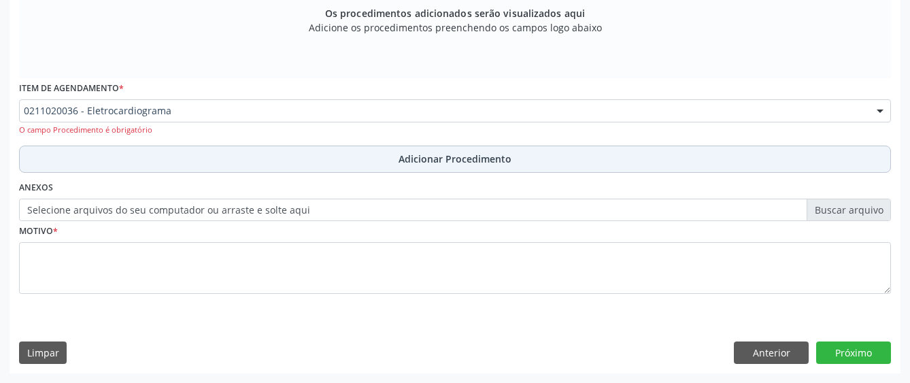
click at [180, 159] on button "Adicionar Procedimento" at bounding box center [455, 159] width 872 height 27
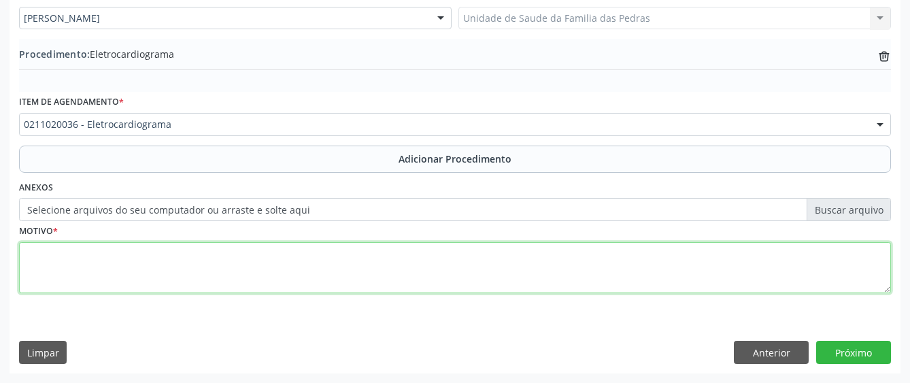
click at [144, 284] on textarea at bounding box center [455, 268] width 872 height 52
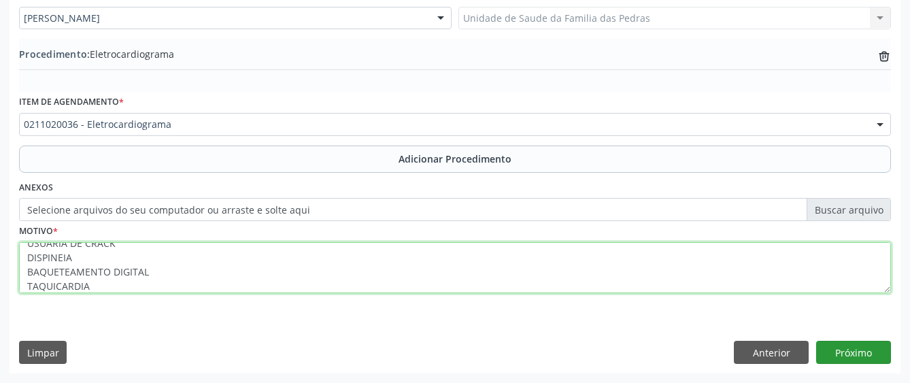
type textarea "USUARIA DE CRACK DISPINEIA BAQUETEAMENTO DIGITAL TAQUICARDIA"
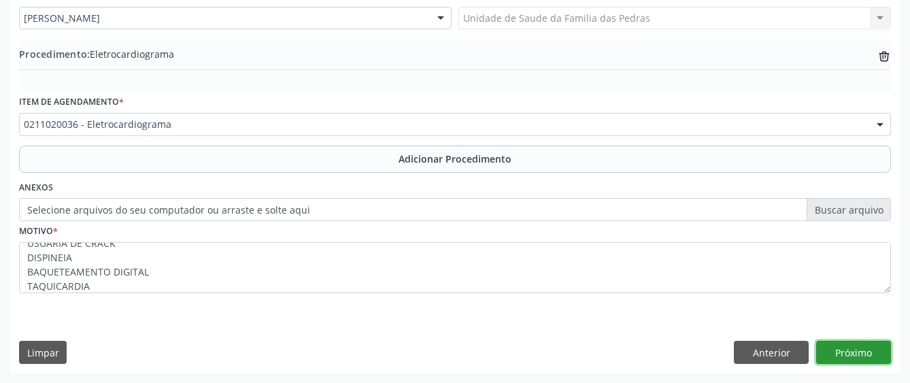
click at [855, 355] on button "Próximo" at bounding box center [854, 352] width 75 height 23
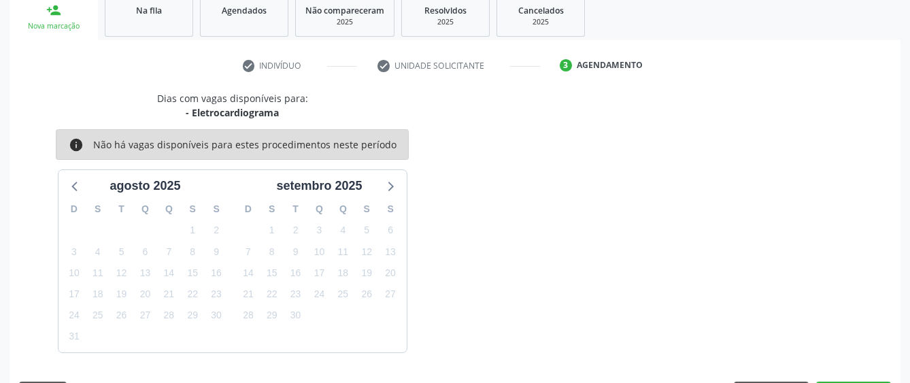
scroll to position [268, 0]
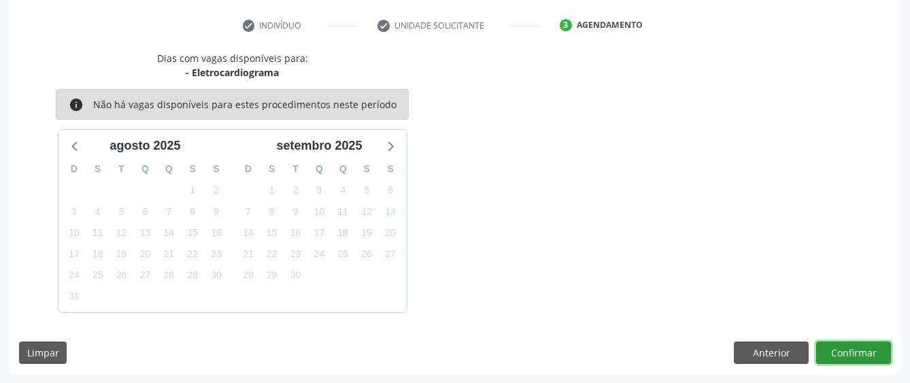
click at [855, 355] on button "Confirmar" at bounding box center [854, 353] width 75 height 23
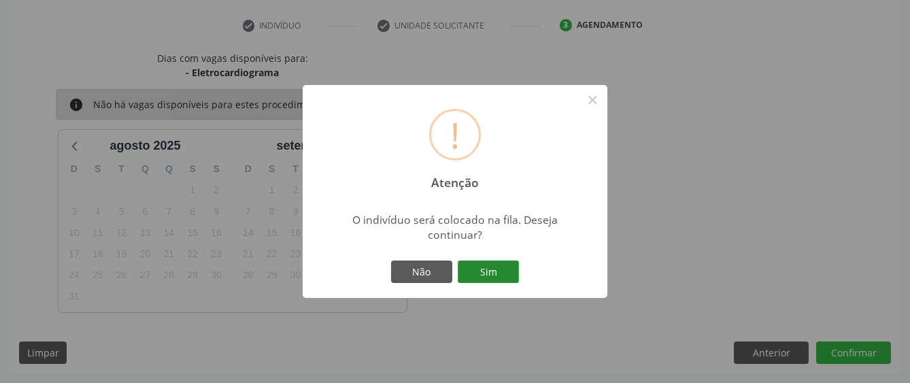
click at [485, 277] on button "Sim" at bounding box center [488, 272] width 61 height 23
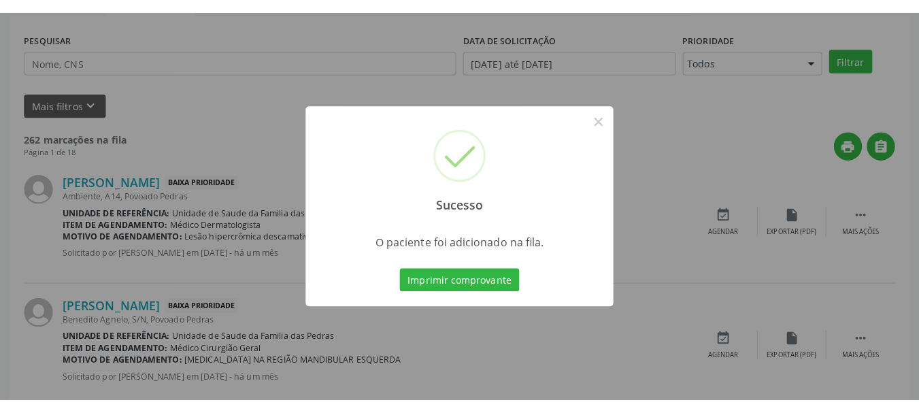
scroll to position [85, 0]
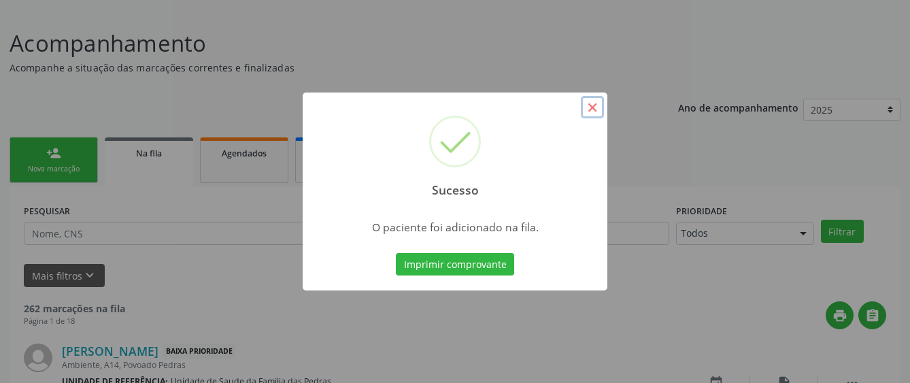
click at [592, 107] on button "×" at bounding box center [592, 107] width 23 height 23
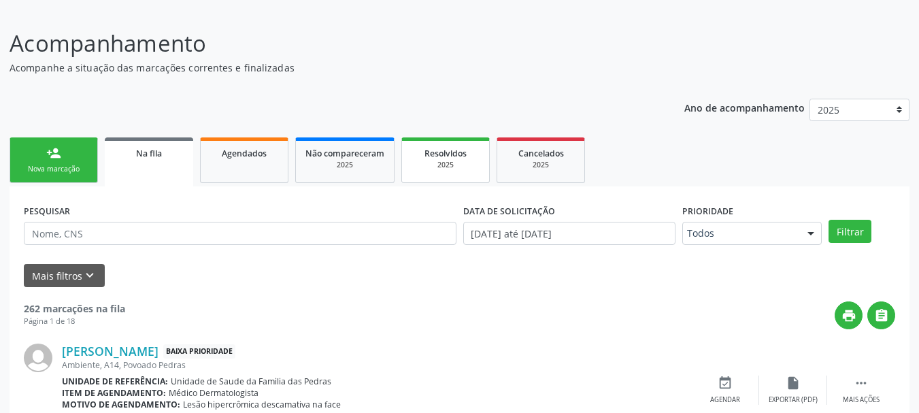
scroll to position [0, 0]
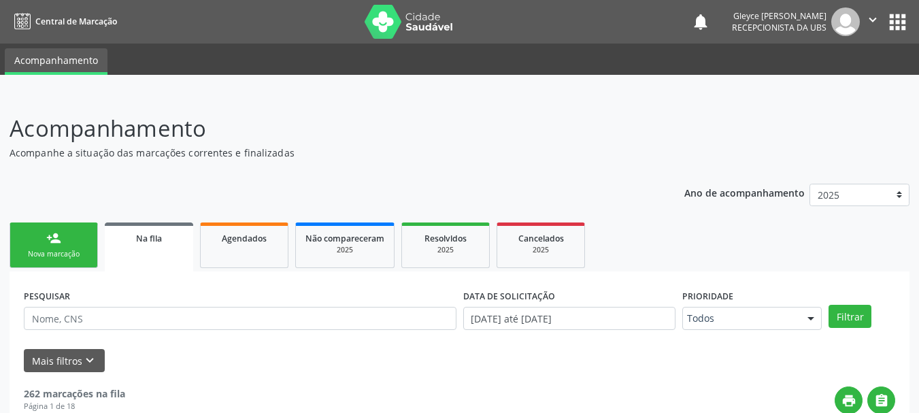
click at [69, 243] on link "person_add Nova marcação" at bounding box center [54, 246] width 88 height 46
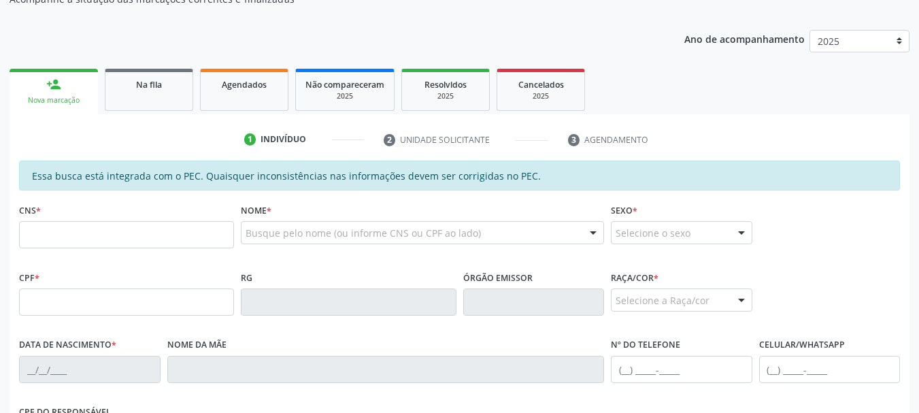
scroll to position [204, 0]
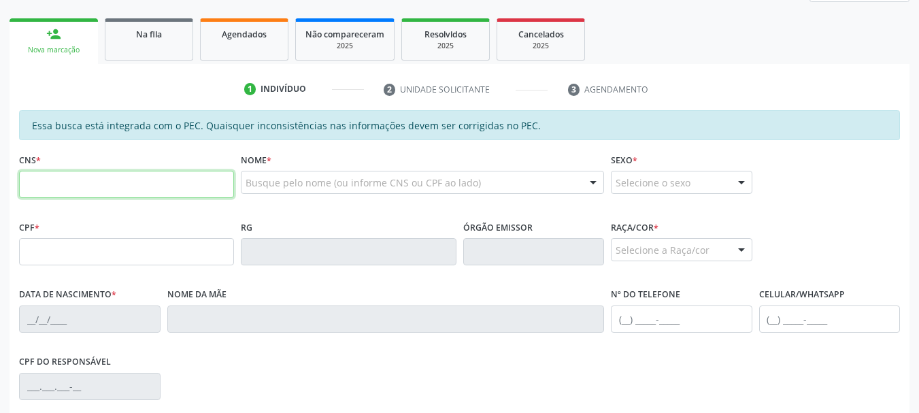
click at [85, 186] on input "text" at bounding box center [126, 184] width 215 height 27
type input "706 2010 3552 9663"
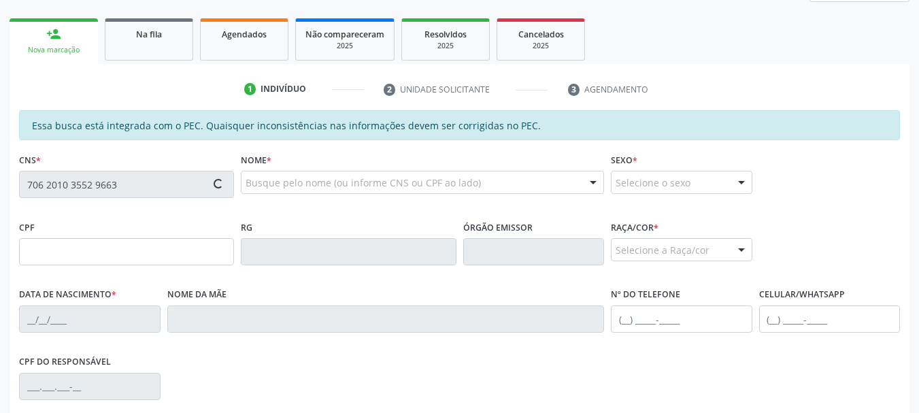
type input "709.683.684-50"
type input "15/11/1993"
type input "Ana Cristina da Silva"
type input "[PHONE_NUMBER]"
type input "S/N"
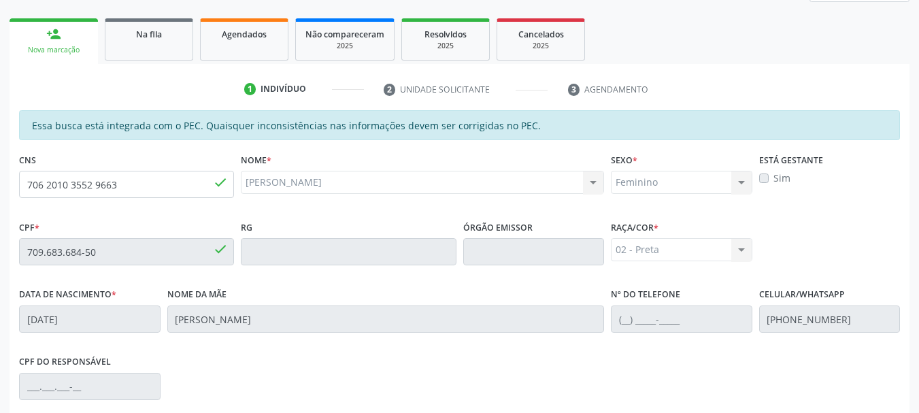
scroll to position [383, 0]
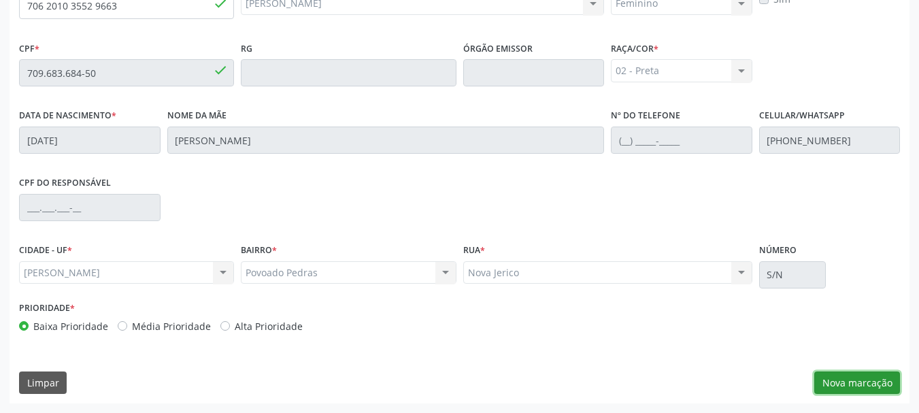
click at [858, 382] on button "Nova marcação" at bounding box center [857, 383] width 86 height 23
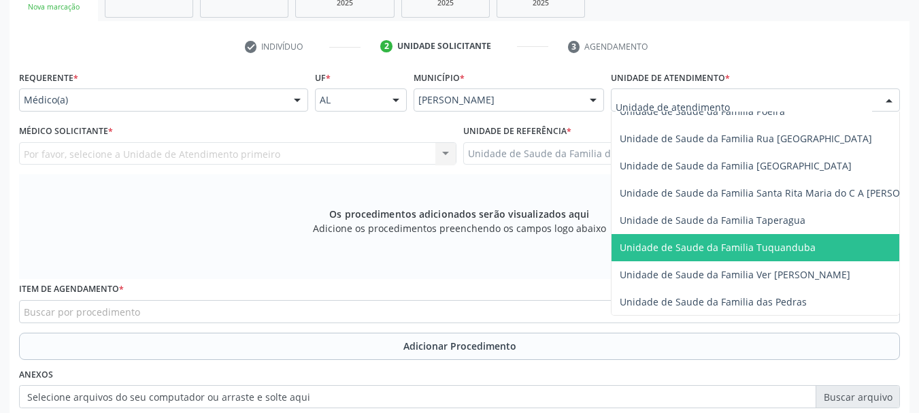
scroll to position [953, 0]
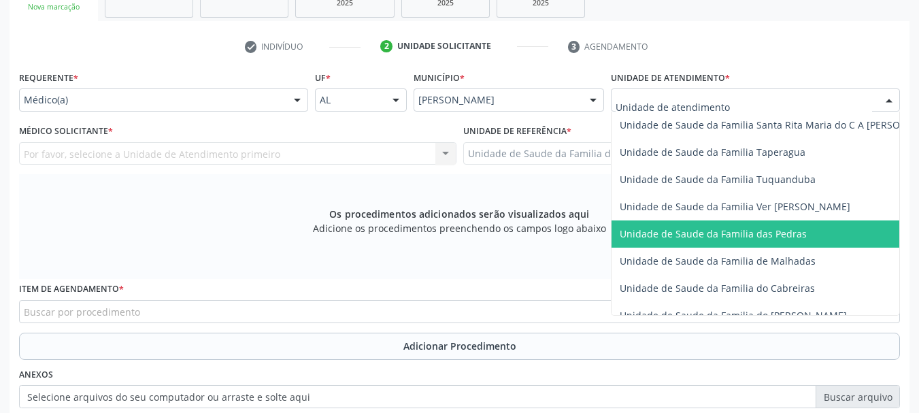
click at [676, 237] on span "Unidade de Saude da Familia das Pedras" at bounding box center [713, 233] width 187 height 13
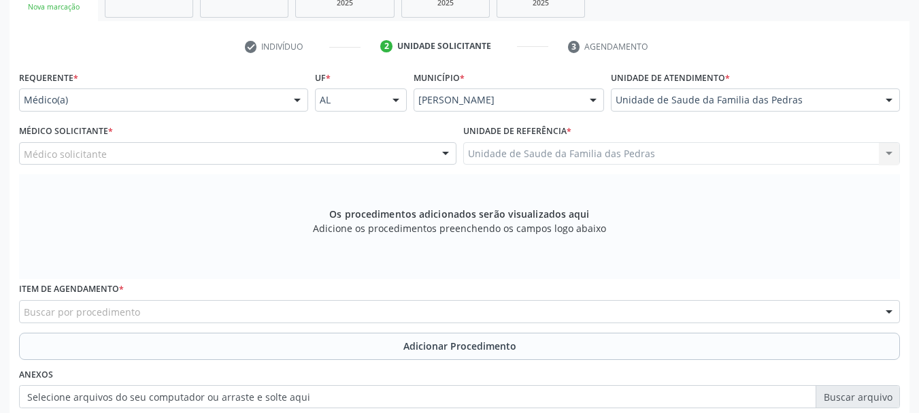
click at [254, 158] on div "Médico solicitante" at bounding box center [238, 153] width 438 height 23
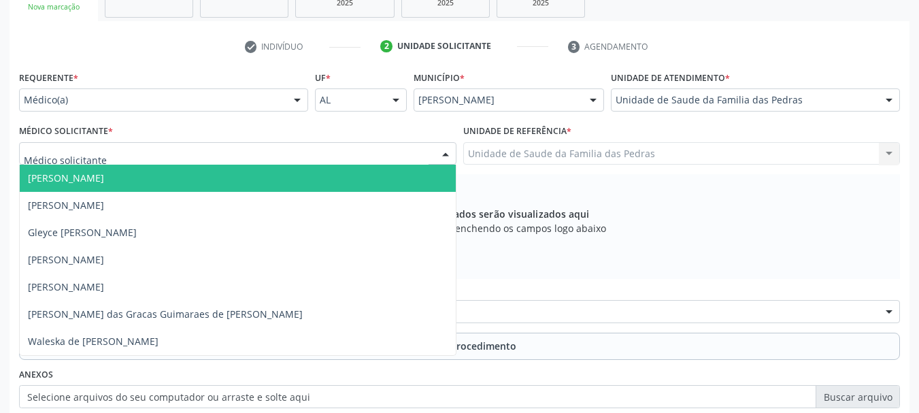
click at [244, 182] on span "[PERSON_NAME]" at bounding box center [238, 178] width 436 height 27
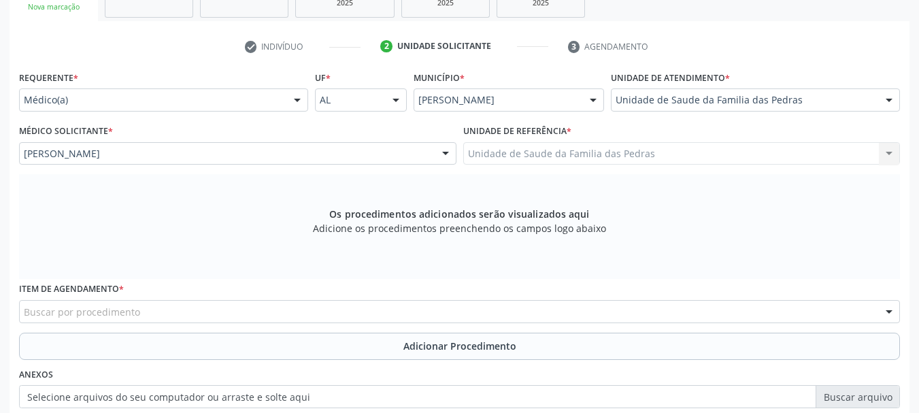
scroll to position [404, 0]
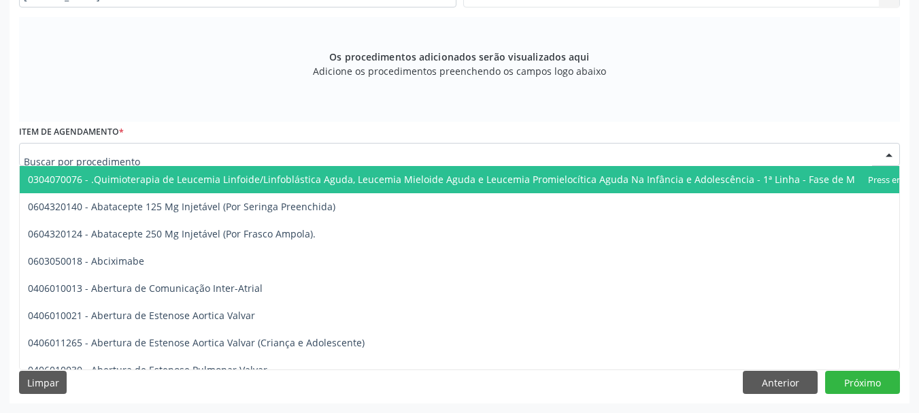
click at [207, 151] on div at bounding box center [459, 154] width 881 height 23
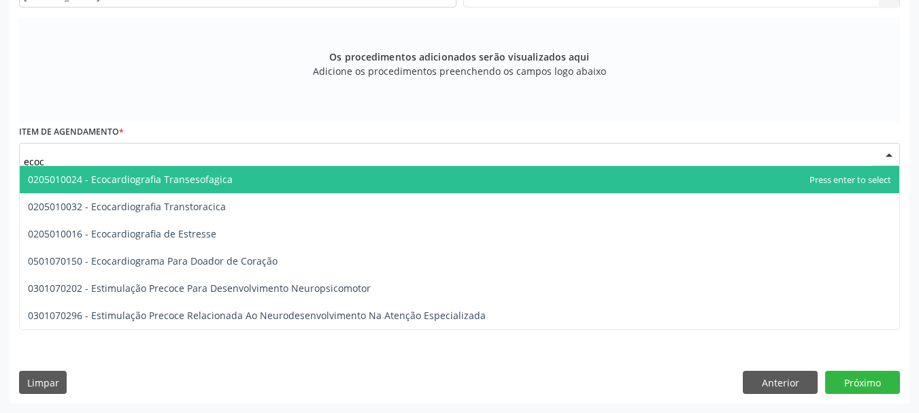
type input "ecoca"
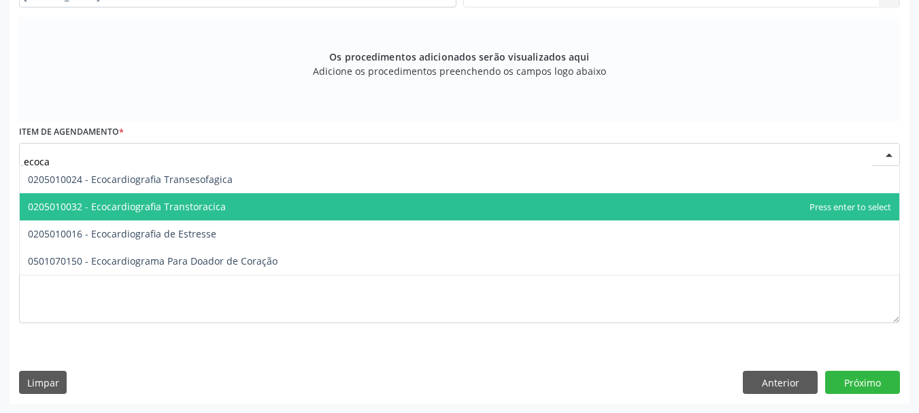
click at [220, 200] on span "0205010032 - Ecocardiografia Transtoracica" at bounding box center [127, 206] width 198 height 13
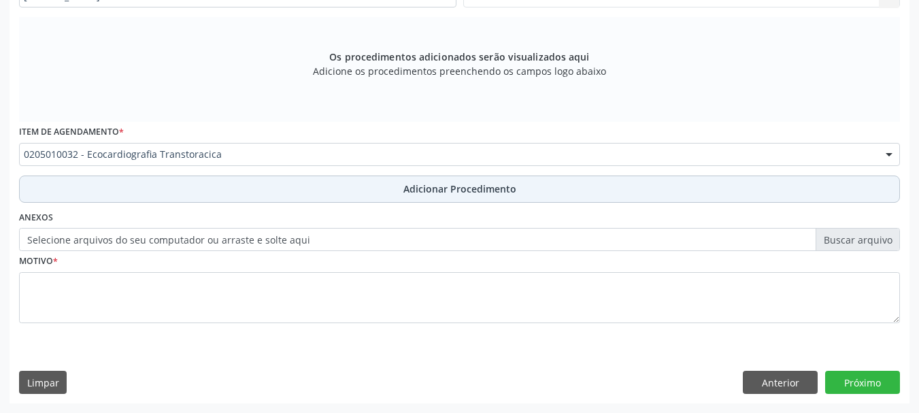
click at [265, 197] on button "Adicionar Procedimento" at bounding box center [459, 189] width 881 height 27
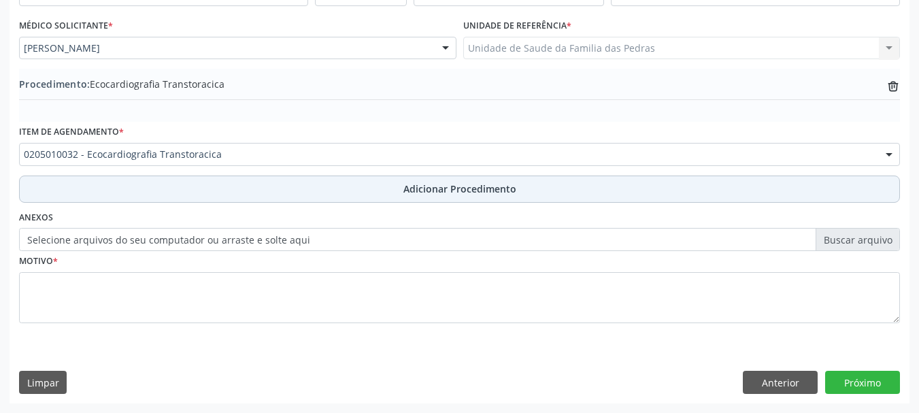
scroll to position [352, 0]
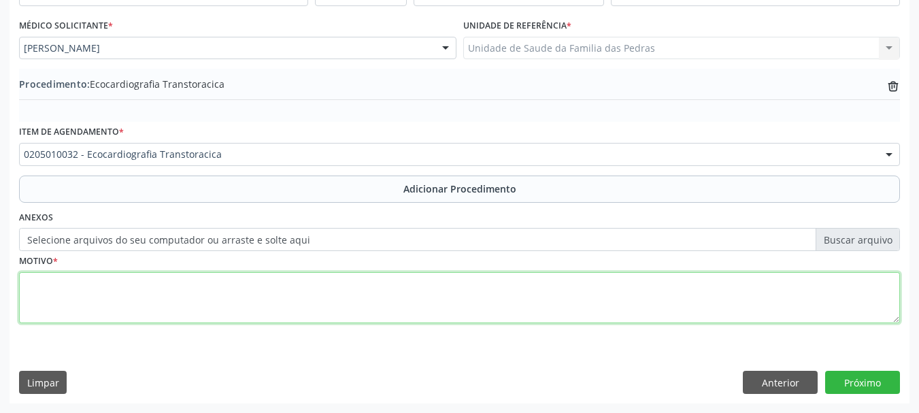
click at [233, 297] on textarea at bounding box center [459, 298] width 881 height 52
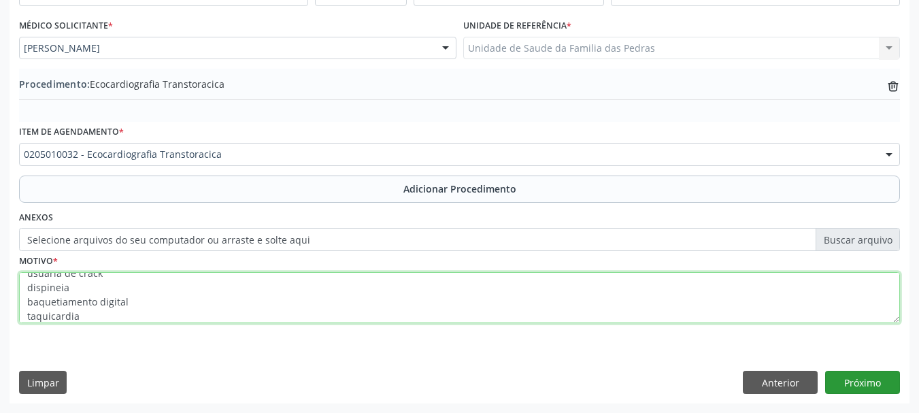
type textarea "usuaria de crack dispineia baquetiamento digital taquicardia"
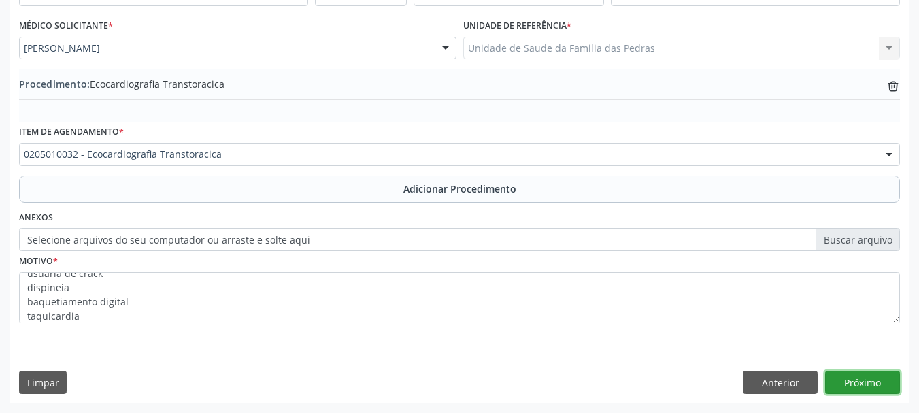
click at [871, 382] on button "Próximo" at bounding box center [862, 382] width 75 height 23
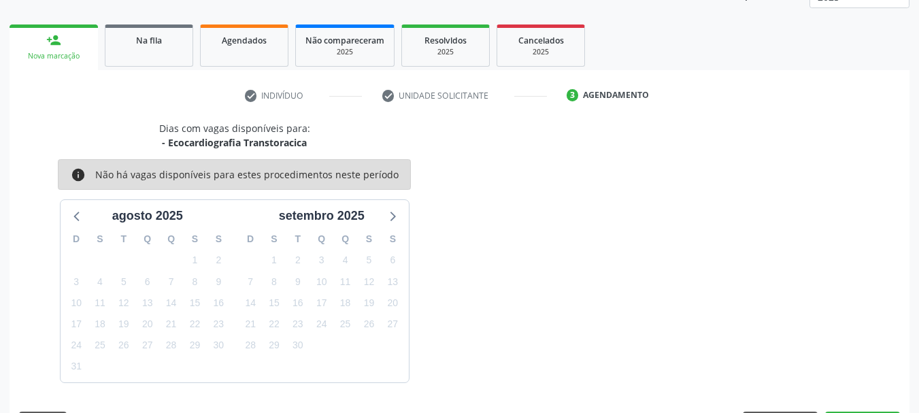
scroll to position [238, 0]
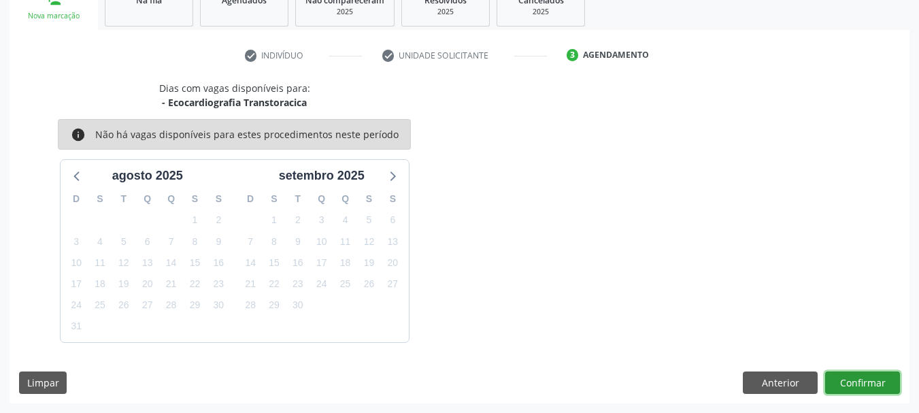
click at [871, 382] on button "Confirmar" at bounding box center [862, 383] width 75 height 23
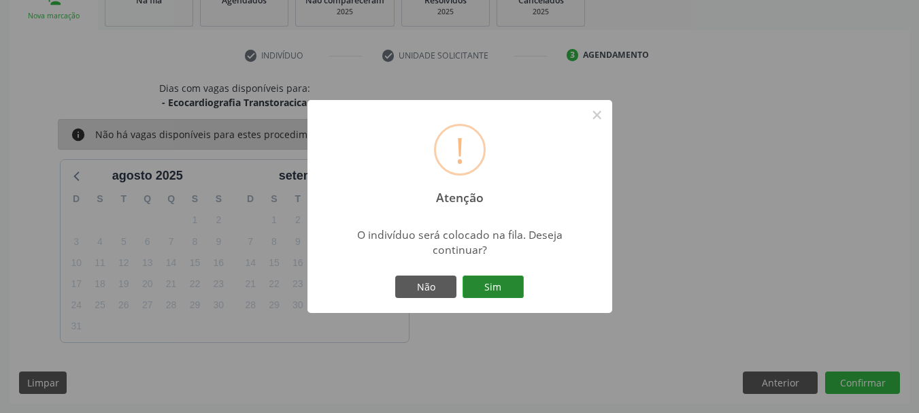
click at [486, 298] on button "Sim" at bounding box center [493, 287] width 61 height 23
click at [486, 298] on div "! Atenção × O indivíduo será colocado na fila. Deseja continuar? Não Sim" at bounding box center [460, 207] width 305 height 214
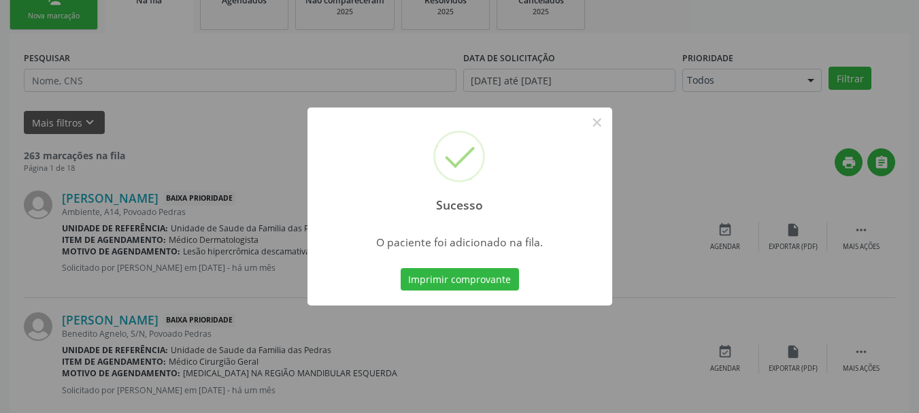
scroll to position [55, 0]
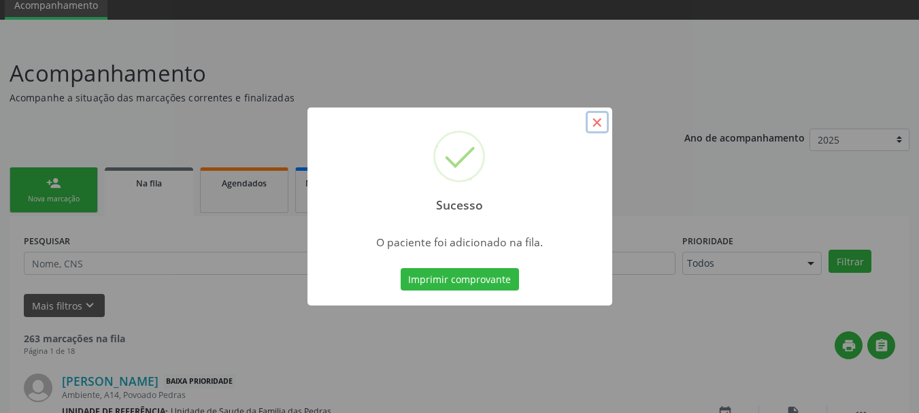
click at [593, 122] on button "×" at bounding box center [597, 122] width 23 height 23
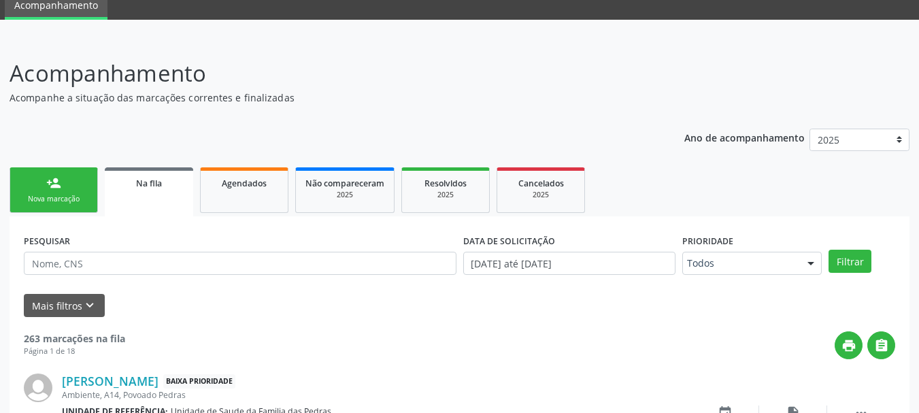
click at [88, 197] on link "person_add Nova marcação" at bounding box center [54, 190] width 88 height 46
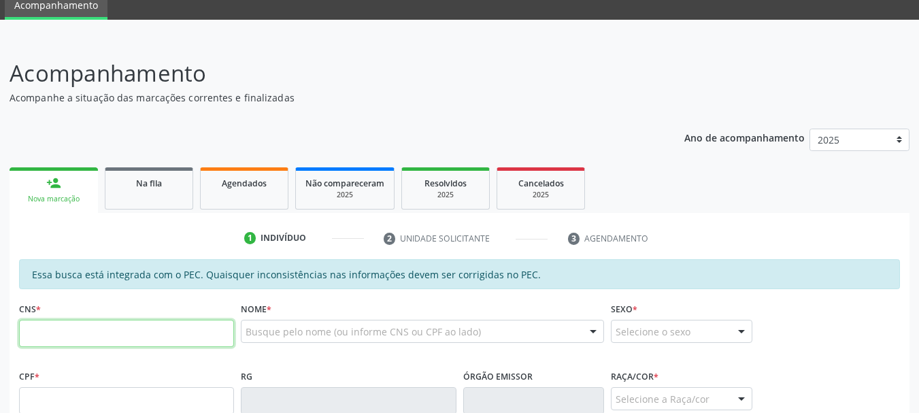
click at [78, 331] on input "text" at bounding box center [126, 333] width 215 height 27
paste input "704 0098 4777 8563"
type input "704 0098 4777 8563"
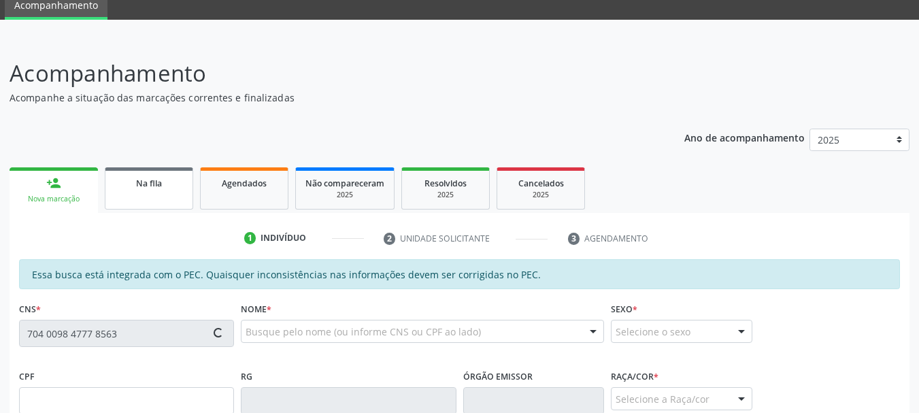
type input "172.881.674-29"
type input "27/07/2020"
type input "Mariana dos Santos Aragao"
type input "(82) 99415-6253"
type input "S/N"
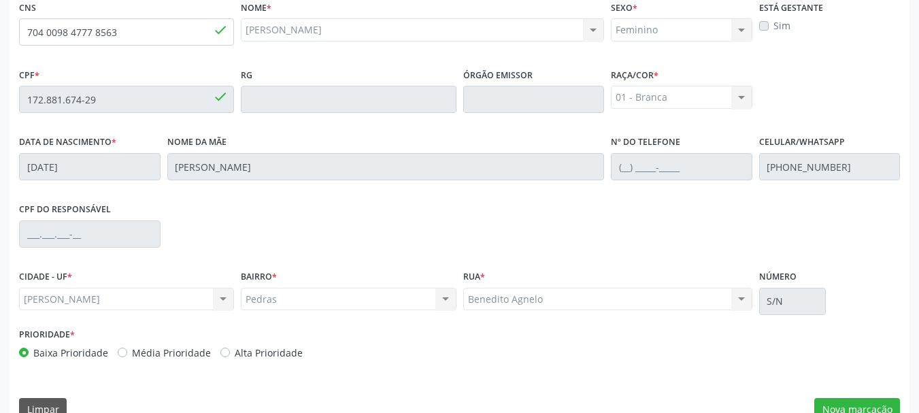
scroll to position [383, 0]
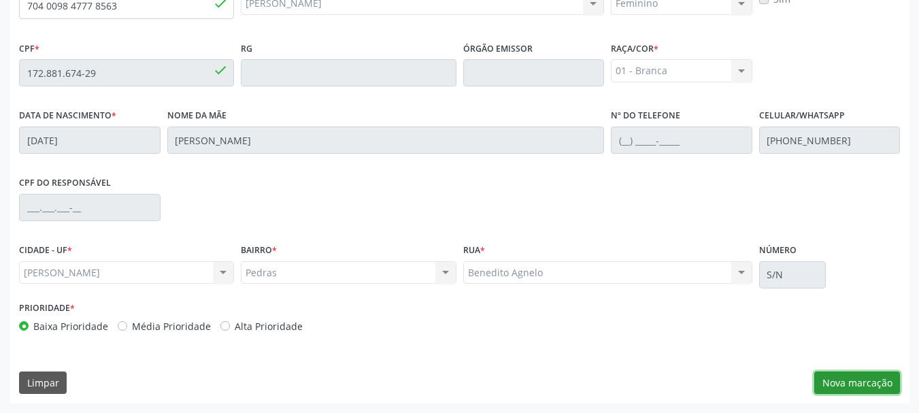
click at [837, 381] on button "Nova marcação" at bounding box center [857, 383] width 86 height 23
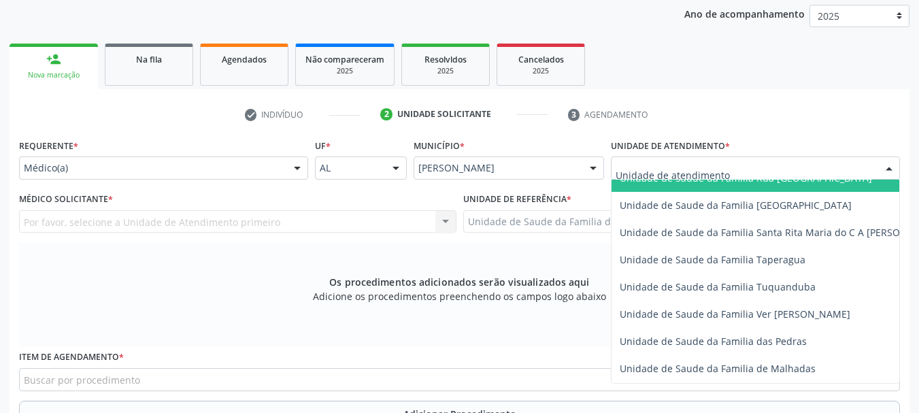
scroll to position [953, 0]
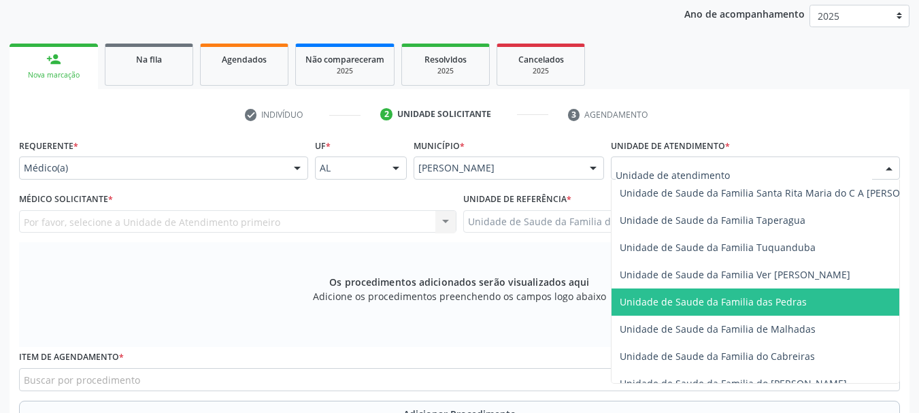
click at [664, 293] on span "Unidade de Saude da Familia das Pedras" at bounding box center [782, 302] width 340 height 27
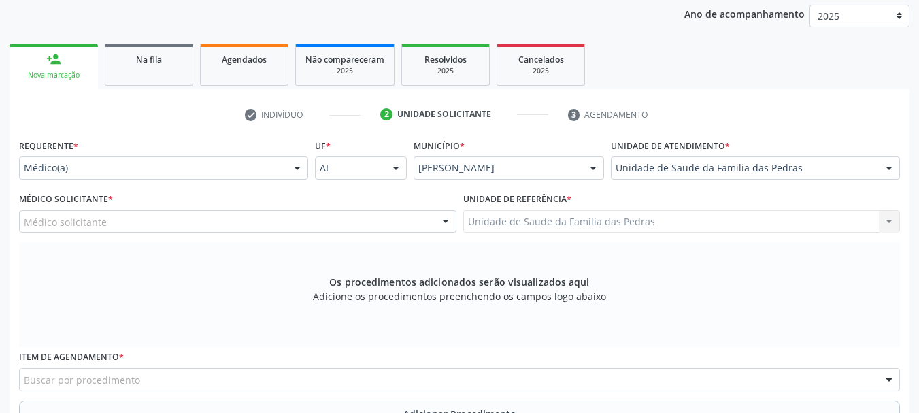
click at [389, 223] on div "Médico solicitante" at bounding box center [238, 221] width 438 height 23
click at [469, 280] on span "Os procedimentos adicionados serão visualizados aqui" at bounding box center [459, 282] width 260 height 14
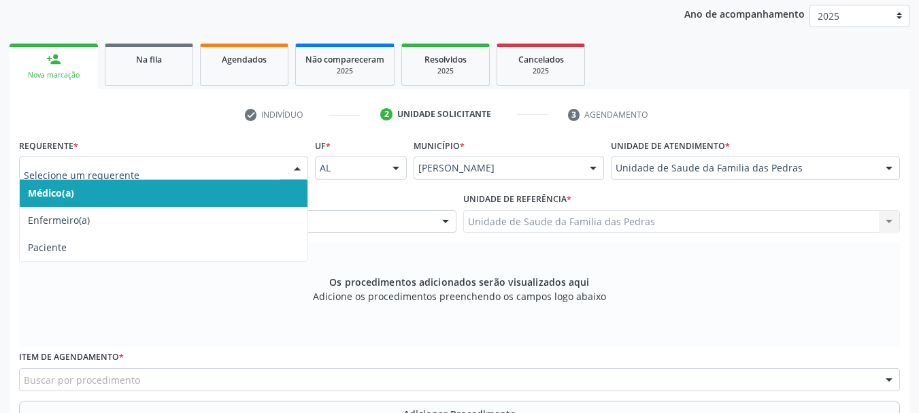
click at [298, 163] on div at bounding box center [297, 168] width 20 height 23
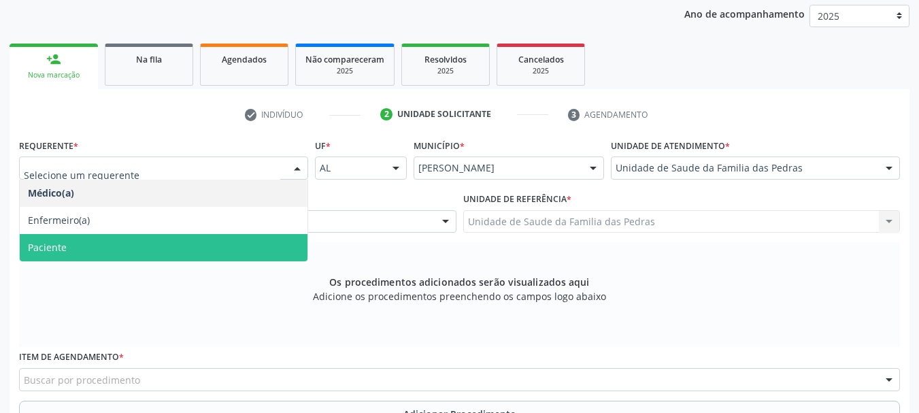
click at [242, 250] on span "Paciente" at bounding box center [164, 247] width 288 height 27
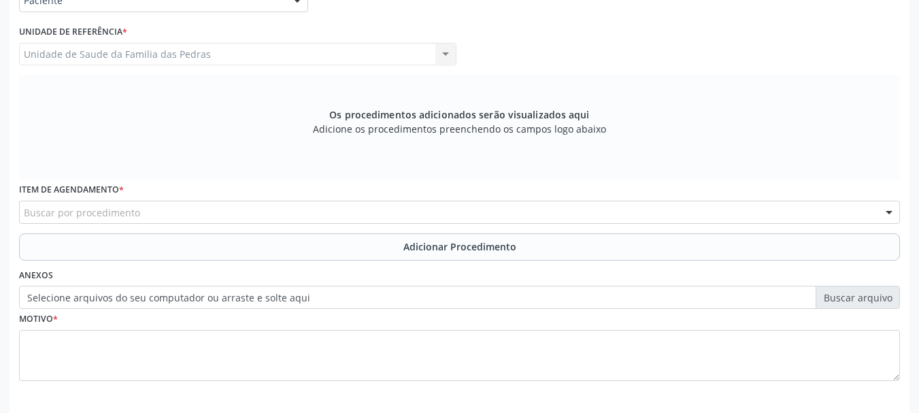
scroll to position [404, 0]
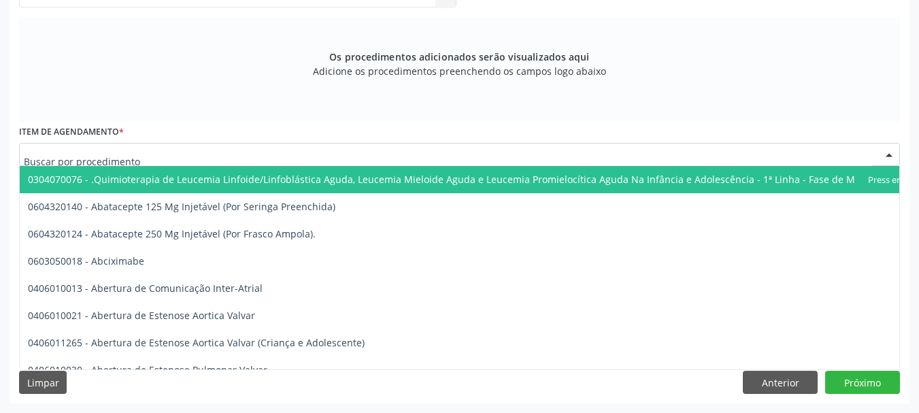
click at [268, 144] on div at bounding box center [459, 154] width 881 height 23
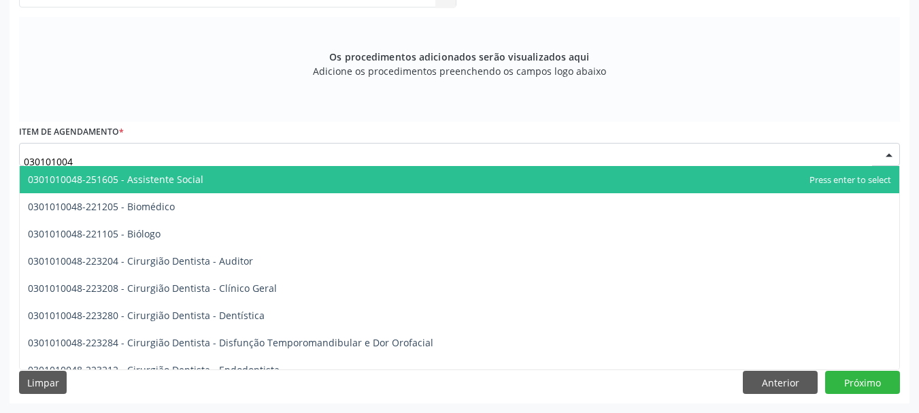
type input "0301010048"
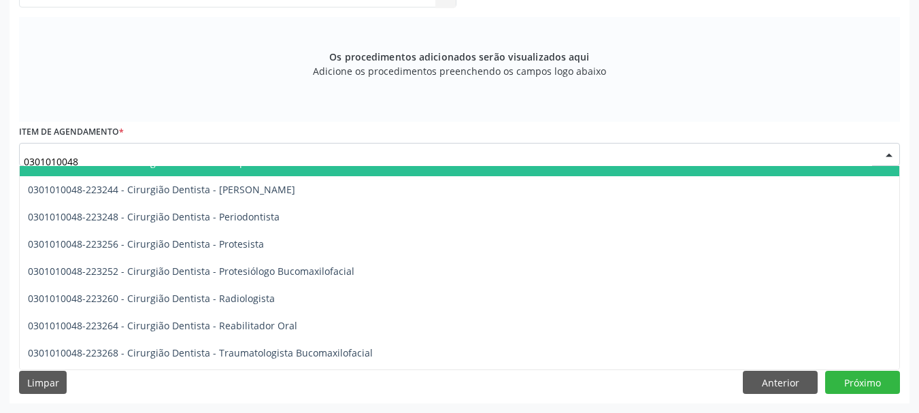
scroll to position [476, 0]
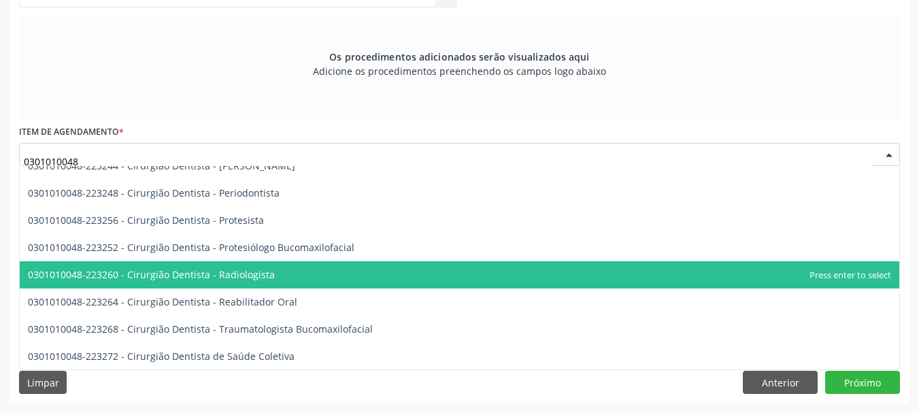
click at [292, 286] on span "0301010048-223260 - Cirurgião Dentista - Radiologista" at bounding box center [460, 274] width 880 height 27
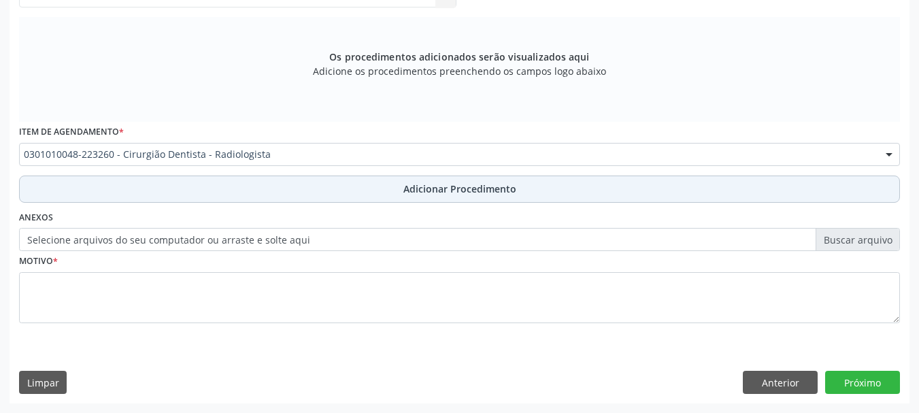
click at [340, 193] on button "Adicionar Procedimento" at bounding box center [459, 189] width 881 height 27
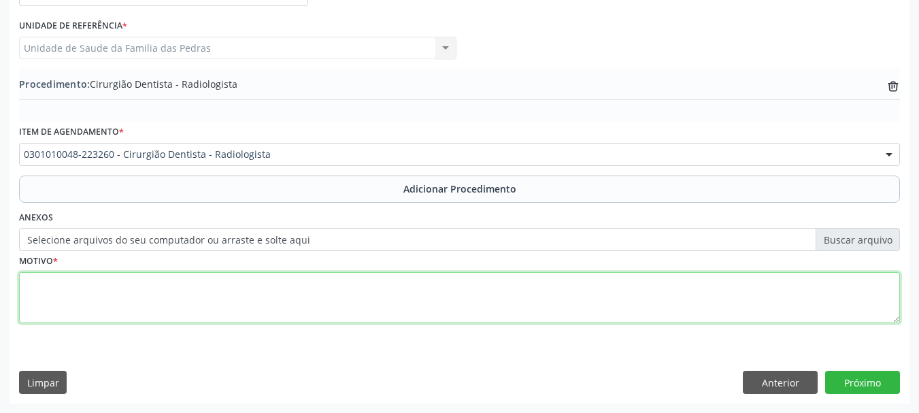
click at [301, 291] on textarea at bounding box center [459, 298] width 881 height 52
type textarea "s"
click at [23, 284] on textarea "SOLICITO RADIOGRAFIA DOS DENTES84 E 85, ABCESSO NA REGIÃO" at bounding box center [459, 298] width 881 height 52
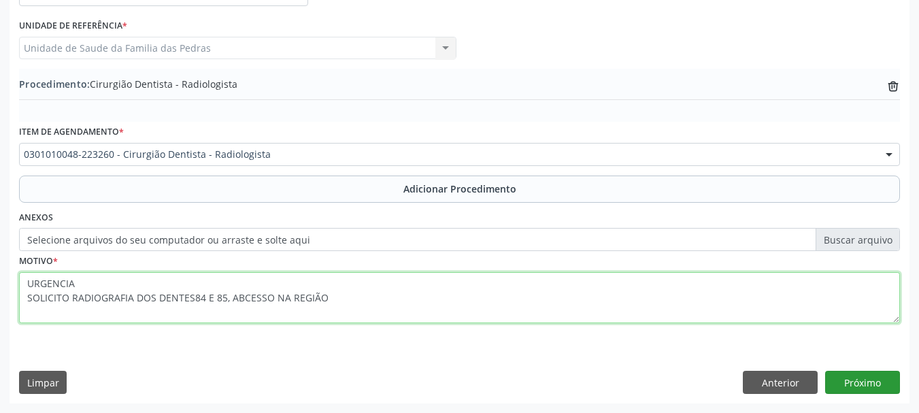
type textarea "URGENCIA SOLICITO RADIOGRAFIA DOS DENTES84 E 85, ABCESSO NA REGIÃO"
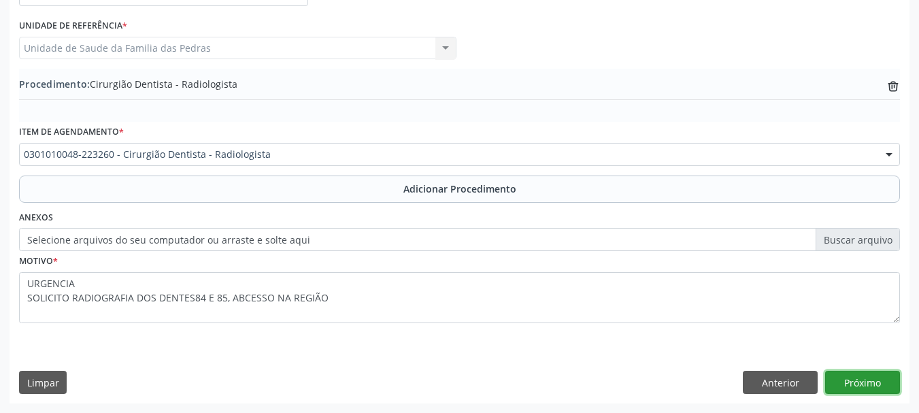
click at [863, 375] on button "Próximo" at bounding box center [862, 382] width 75 height 23
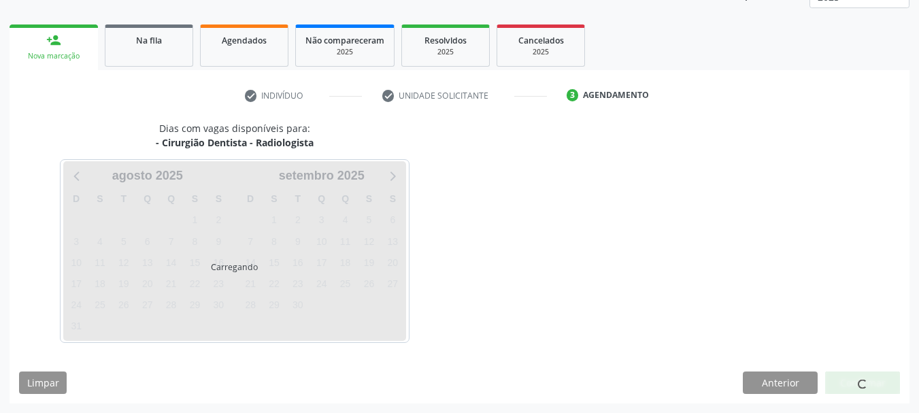
scroll to position [238, 0]
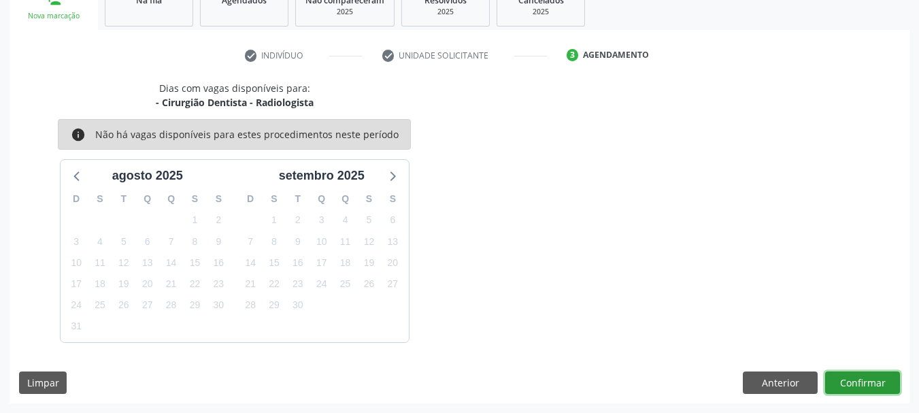
click at [851, 378] on button "Confirmar" at bounding box center [862, 383] width 75 height 23
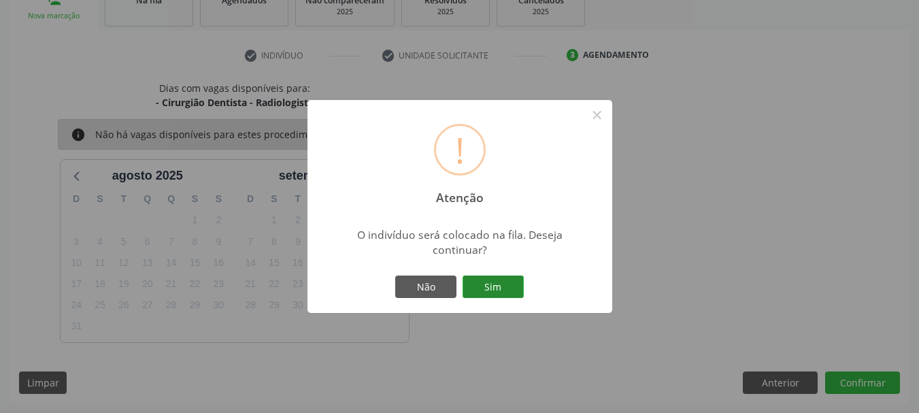
click at [466, 283] on button "Sim" at bounding box center [493, 287] width 61 height 23
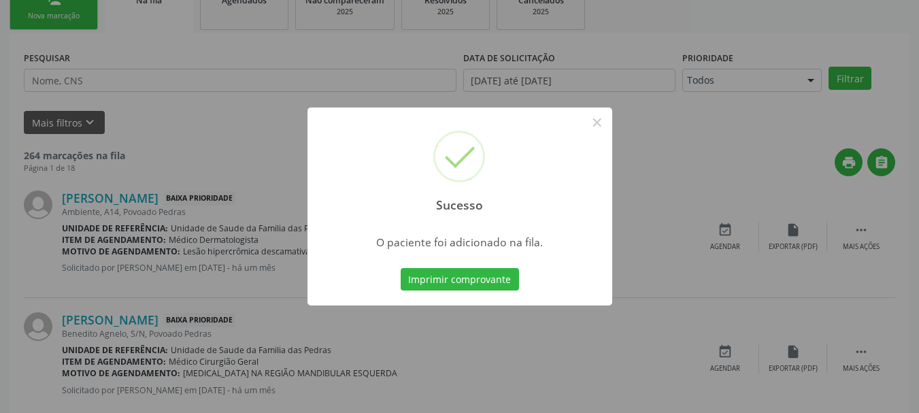
scroll to position [55, 0]
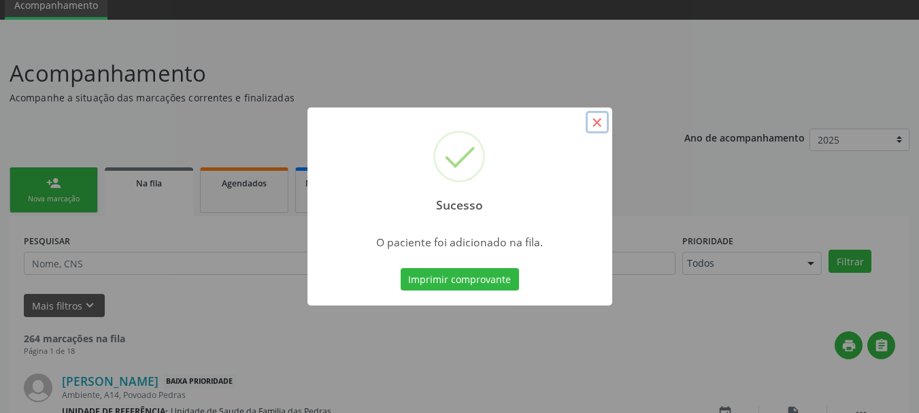
click at [599, 123] on button "×" at bounding box center [597, 122] width 23 height 23
